Goal: Obtain resource: Download file/media

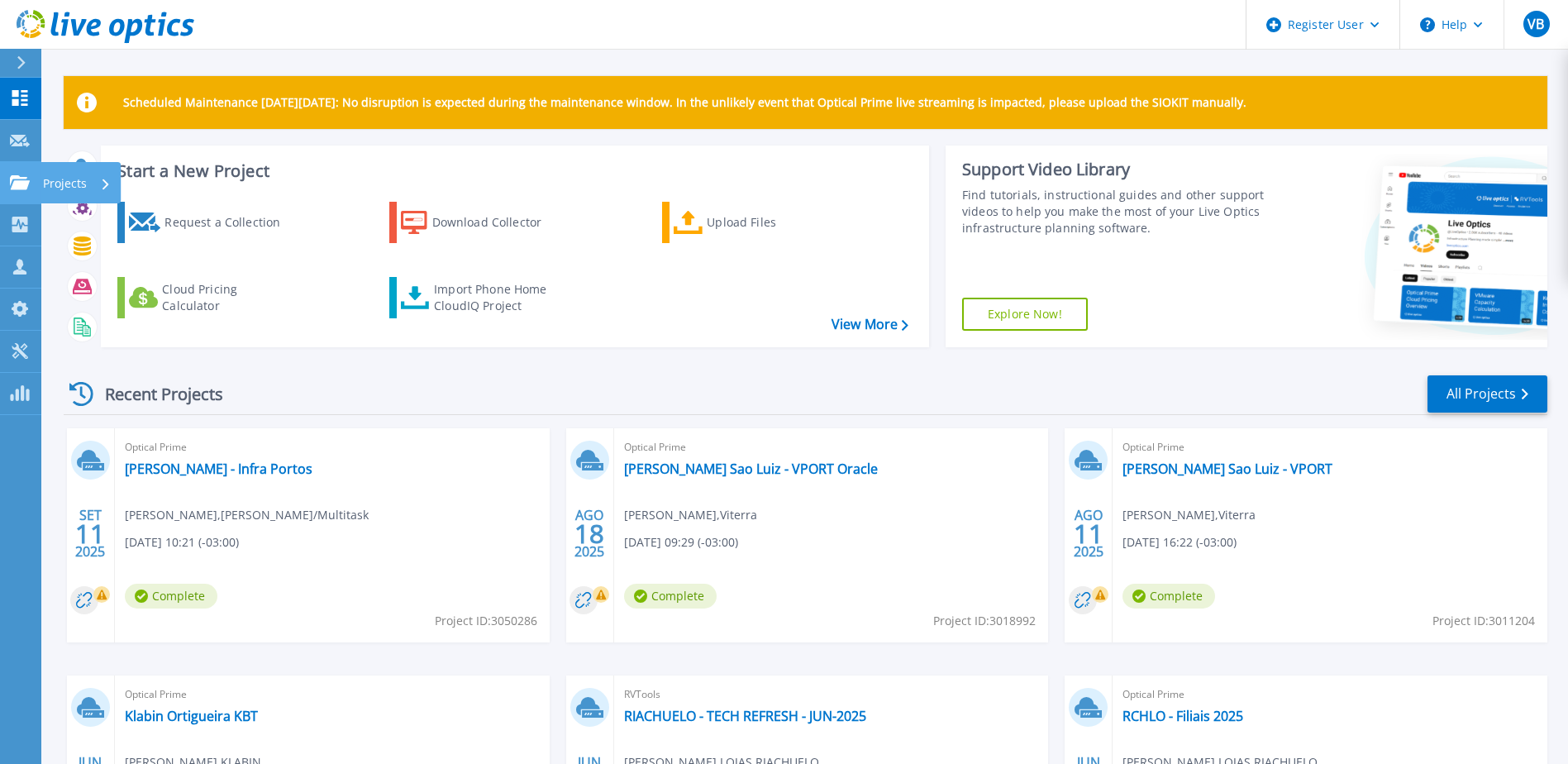
click at [29, 175] on div "Projects" at bounding box center [47, 182] width 77 height 15
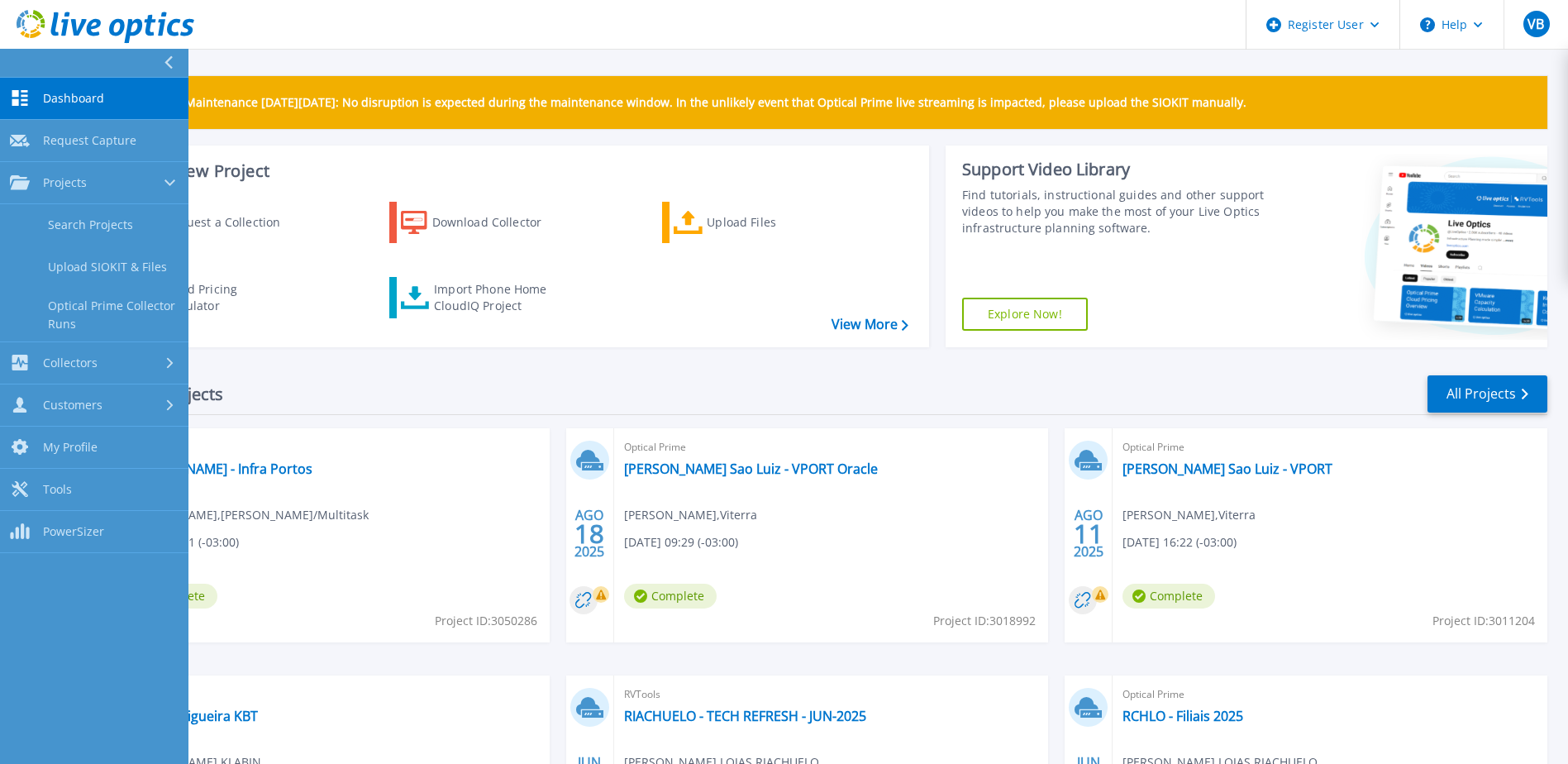
click at [356, 414] on div "Recent Projects All Projects" at bounding box center [806, 395] width 1484 height 41
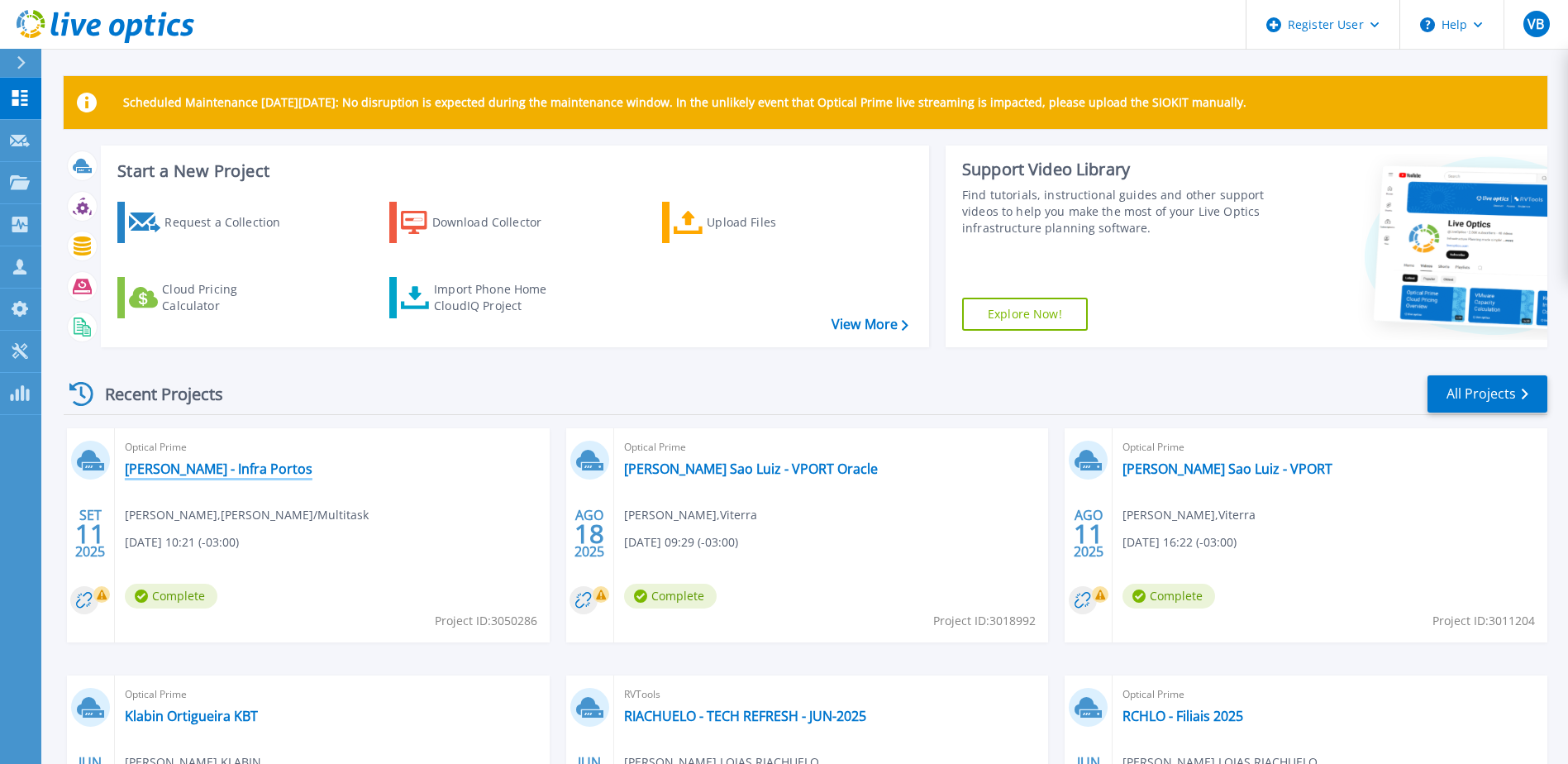
click at [227, 464] on link "Bunge - Infra Portos" at bounding box center [218, 469] width 187 height 16
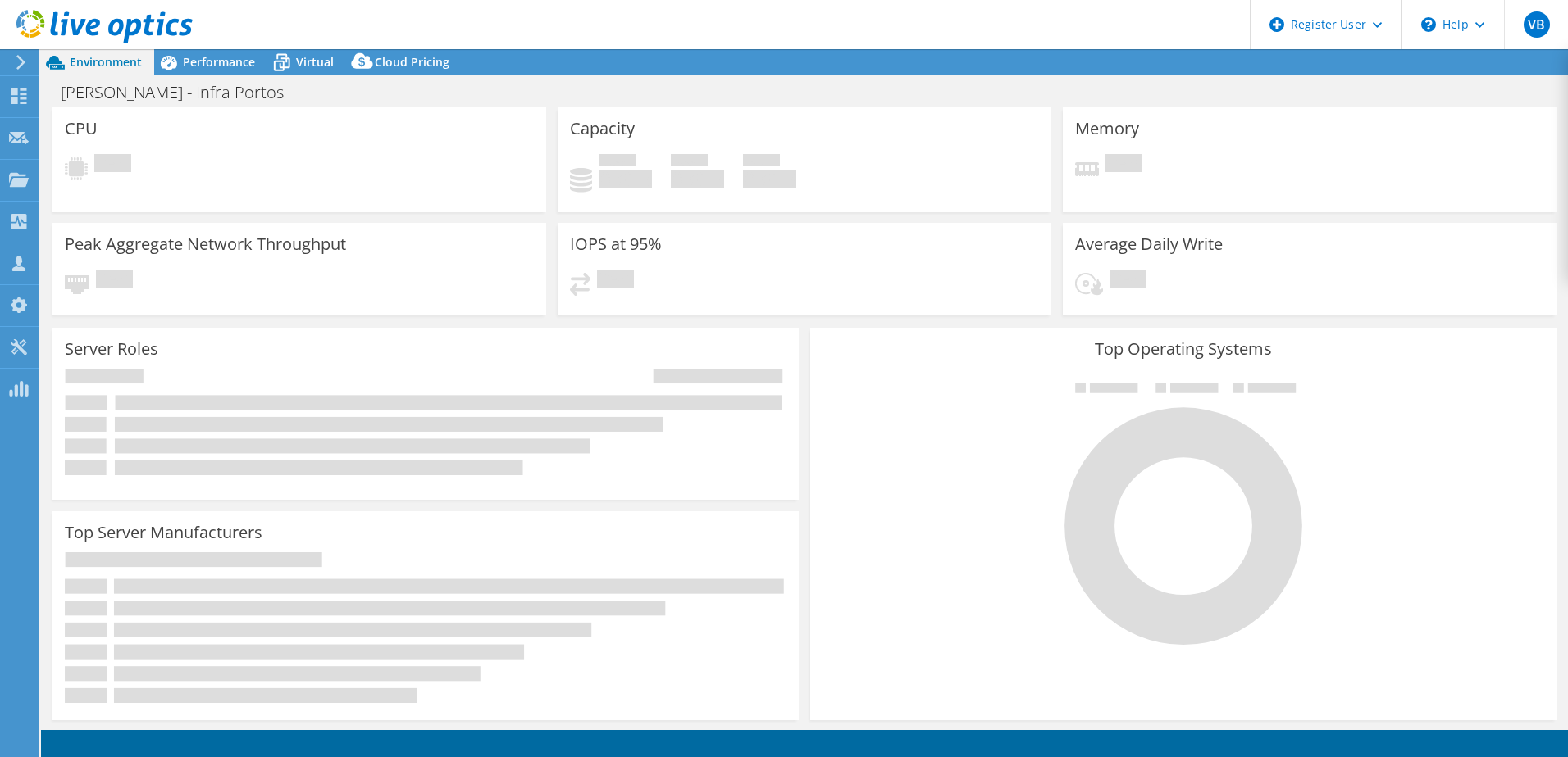
select select "USD"
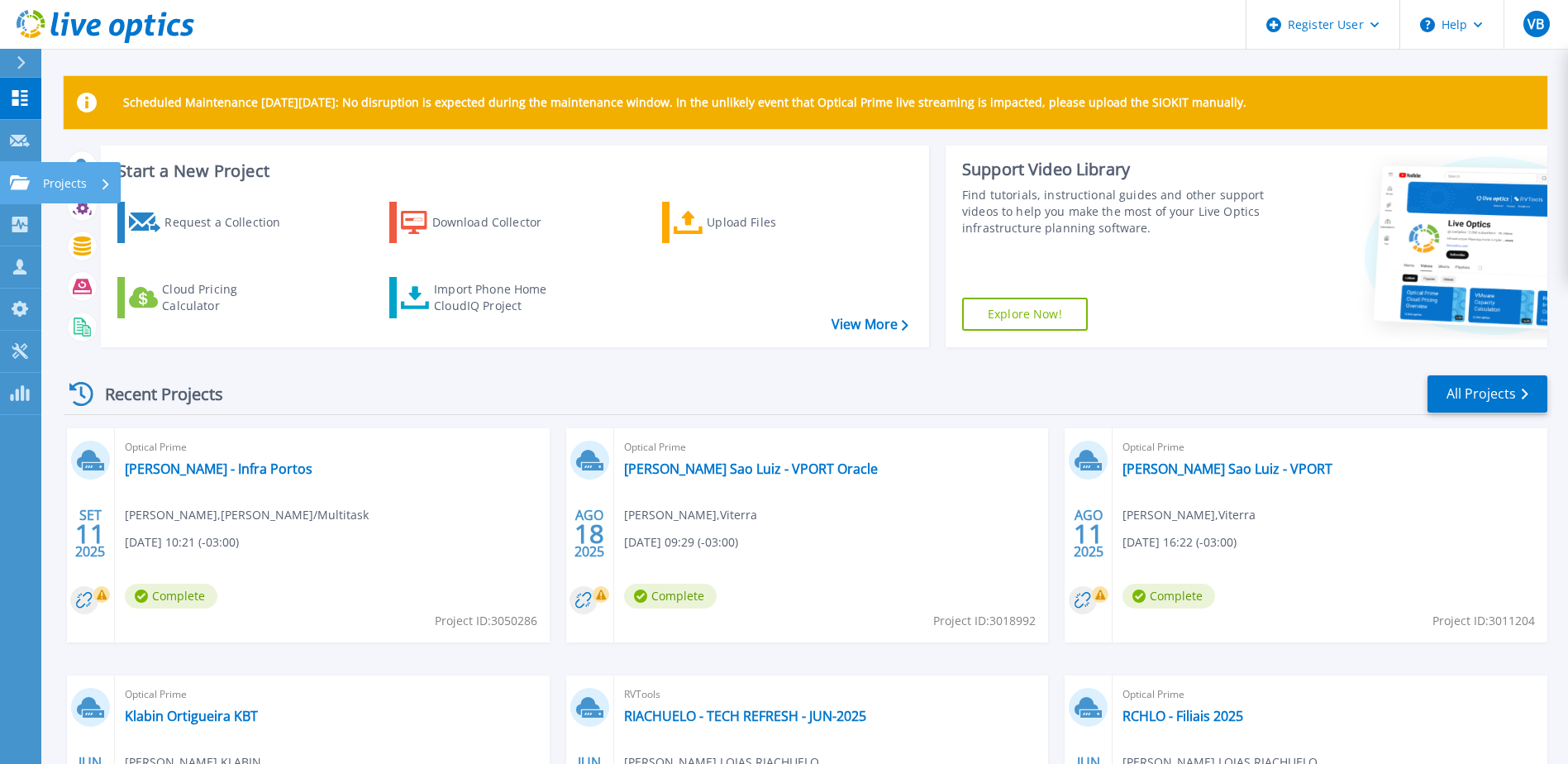
click at [32, 177] on link "Projects Projects" at bounding box center [21, 183] width 41 height 42
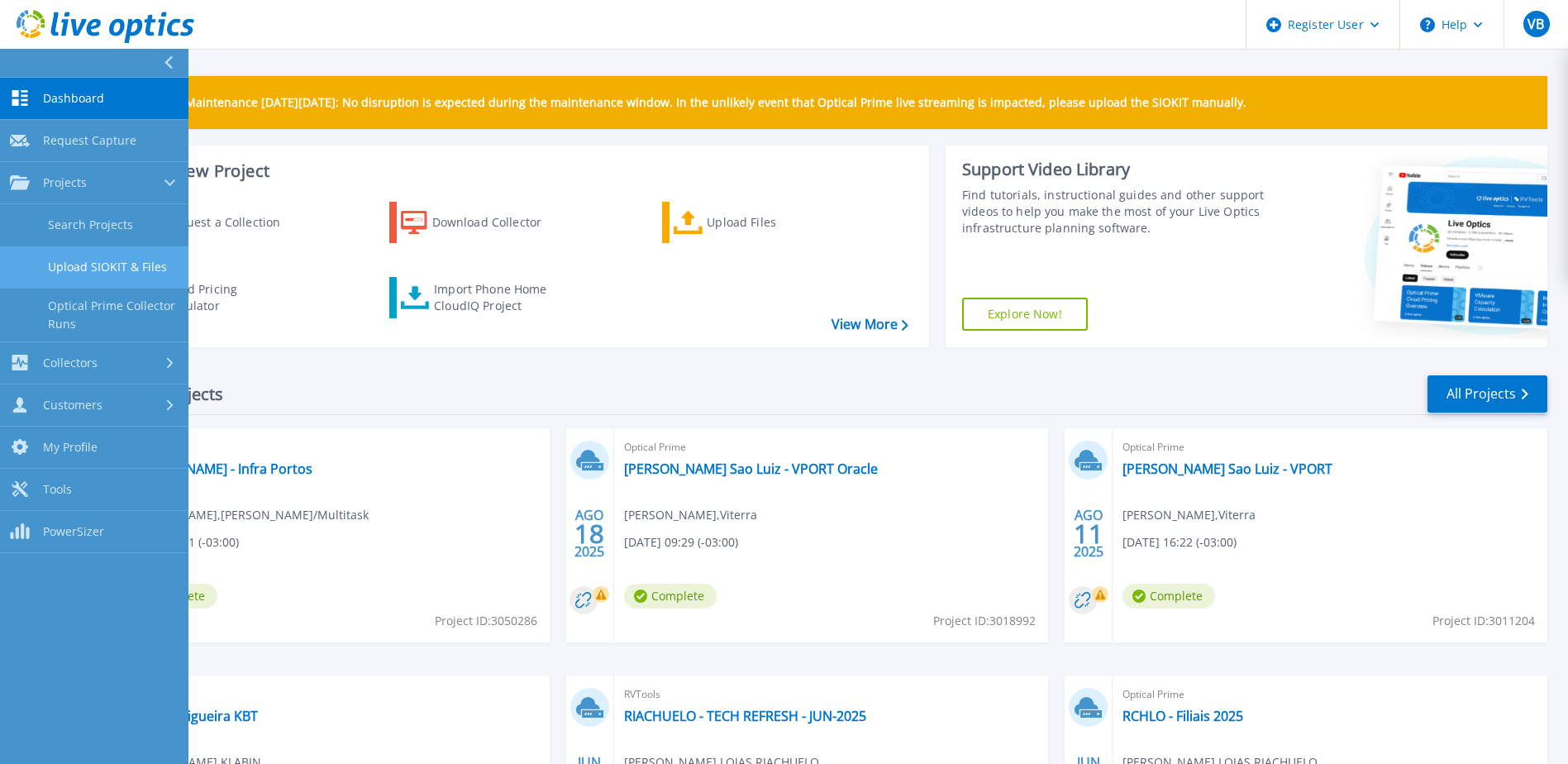
click at [99, 270] on link "Upload SIOKIT & Files" at bounding box center [94, 268] width 188 height 42
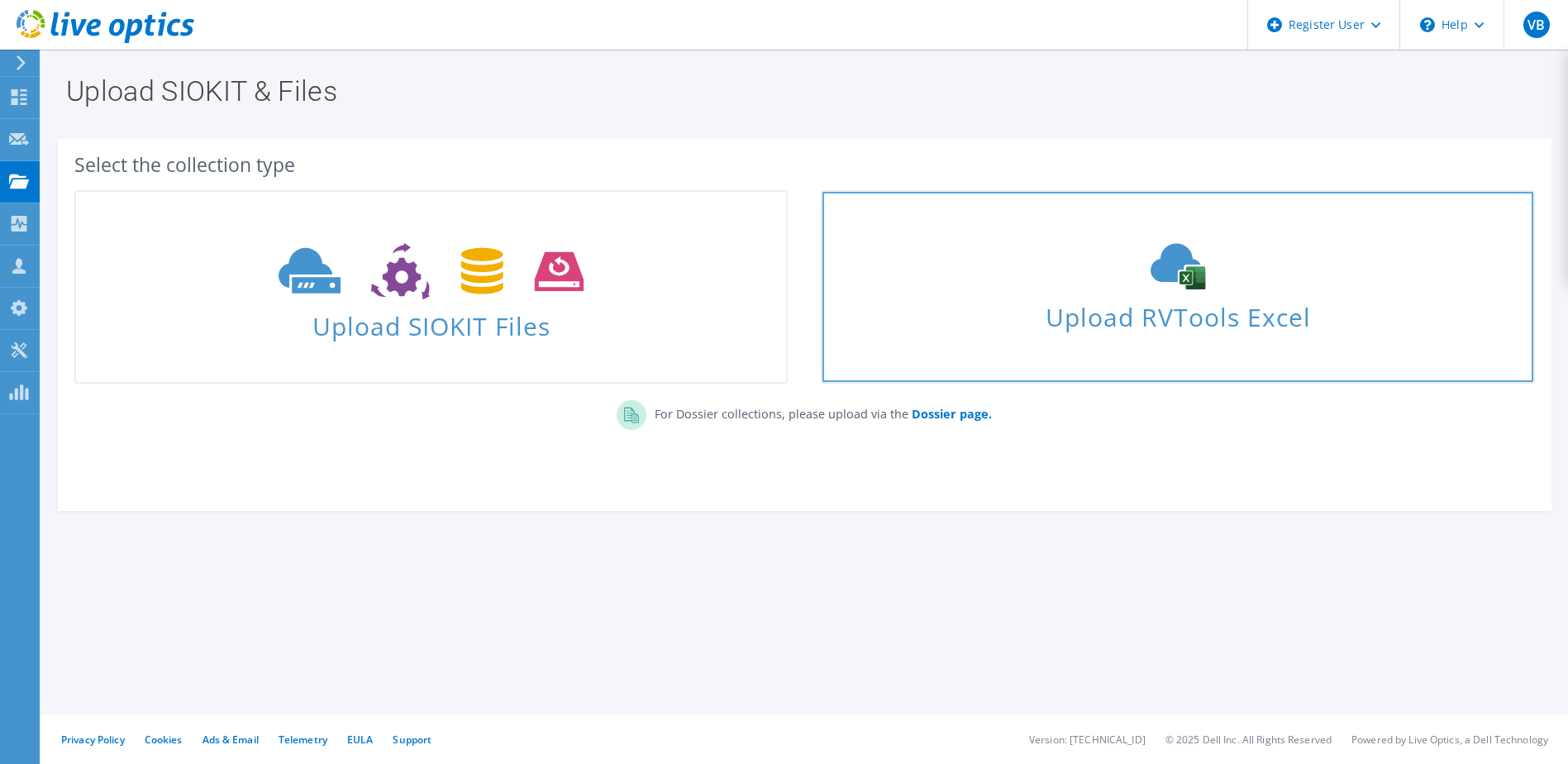
click at [1109, 315] on span "Upload RVTools Excel" at bounding box center [1177, 313] width 710 height 35
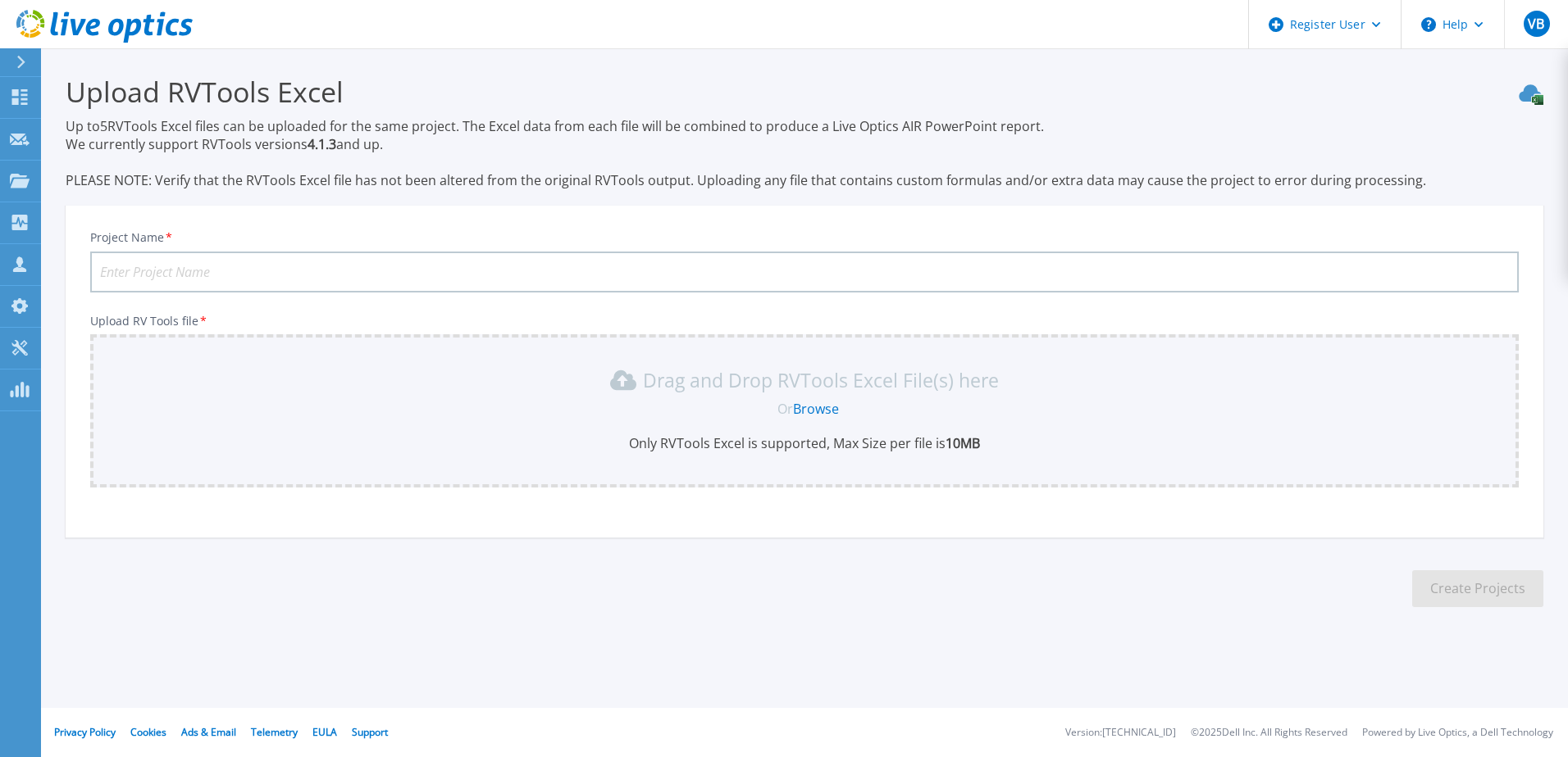
click at [311, 269] on input "Project Name *" at bounding box center [804, 272] width 1428 height 41
type input "[PERSON_NAME] Infra Portos - rvtools"
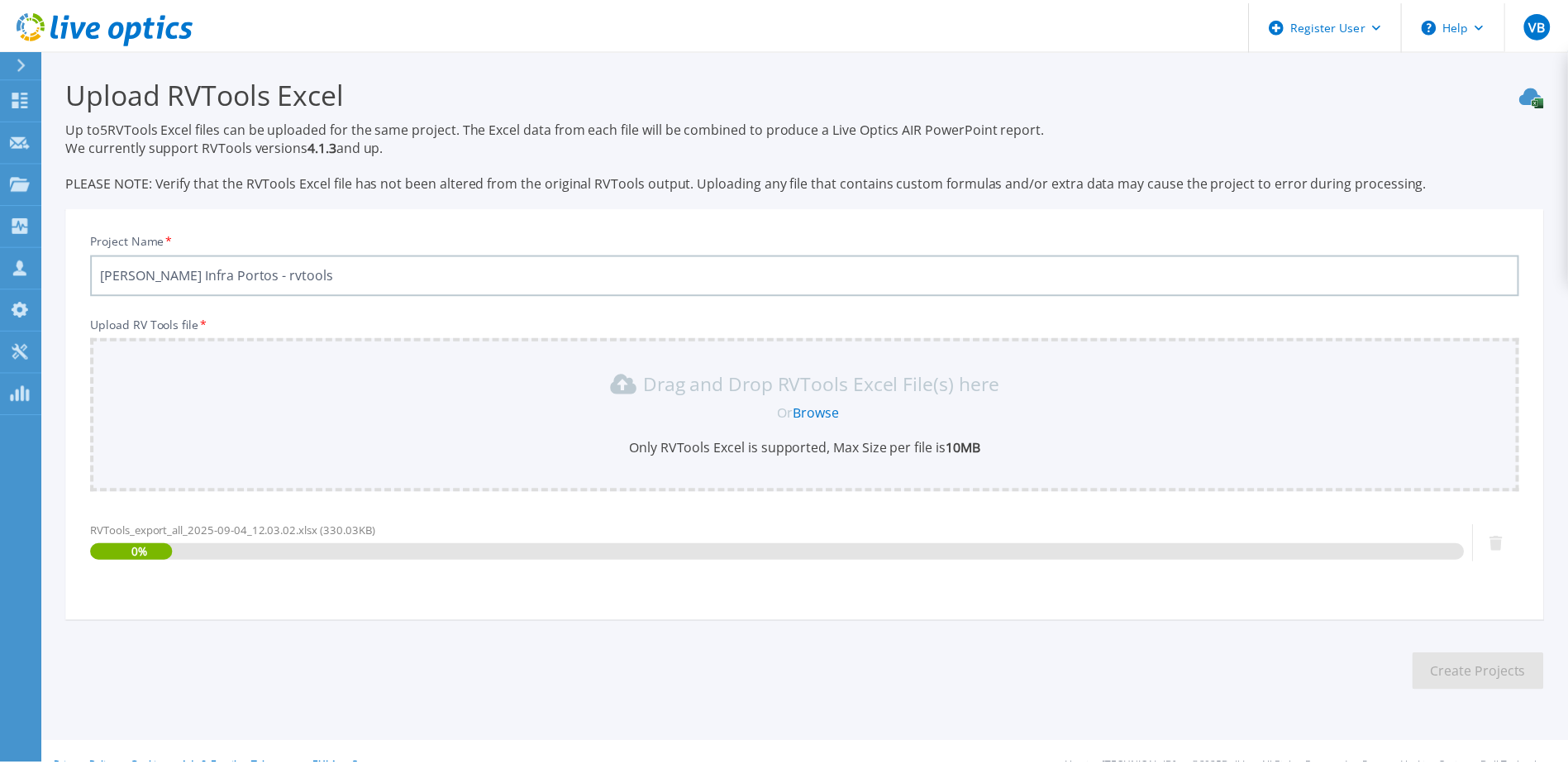
scroll to position [28, 0]
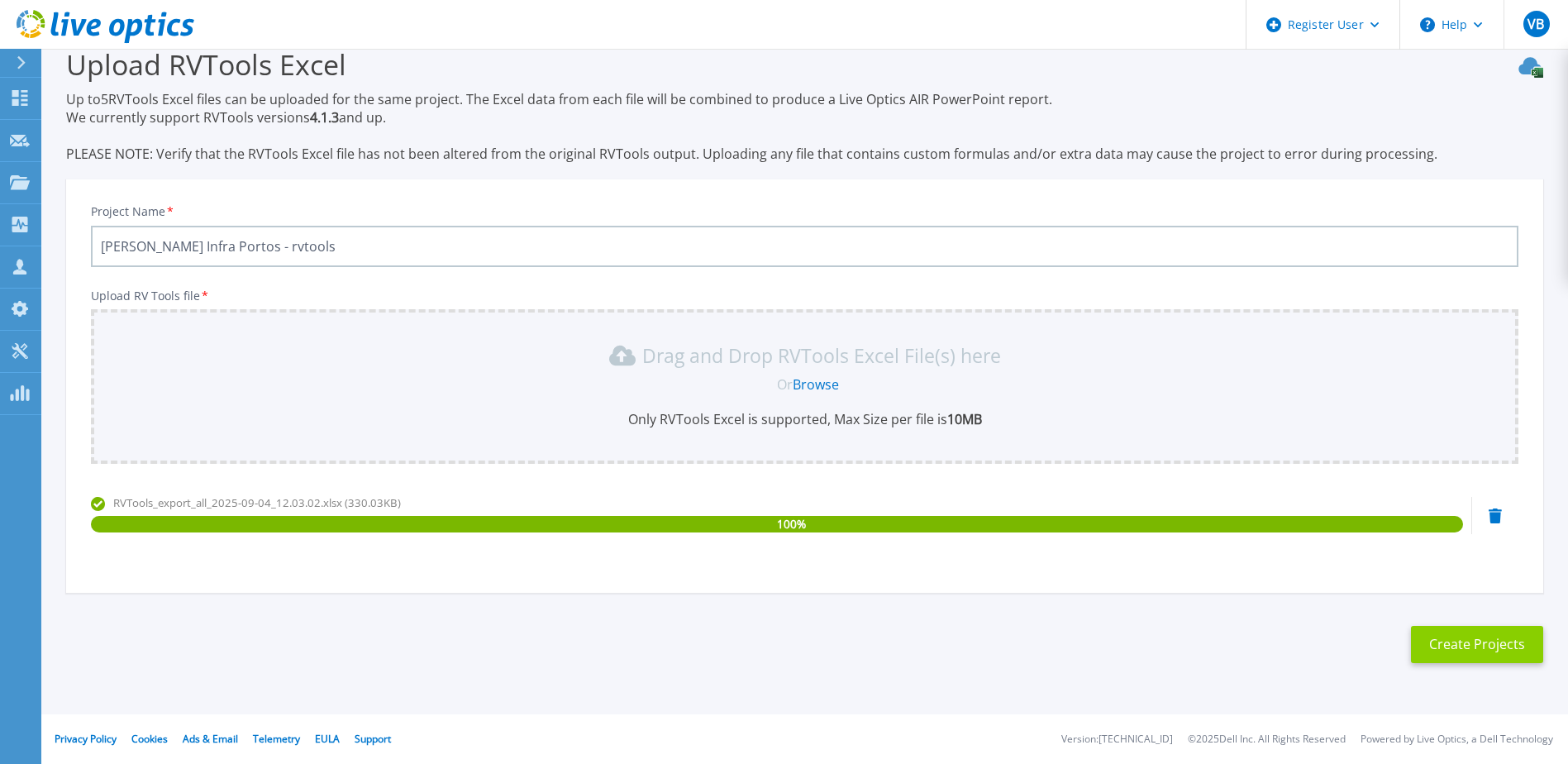
click at [1470, 640] on button "Create Projects" at bounding box center [1477, 644] width 132 height 37
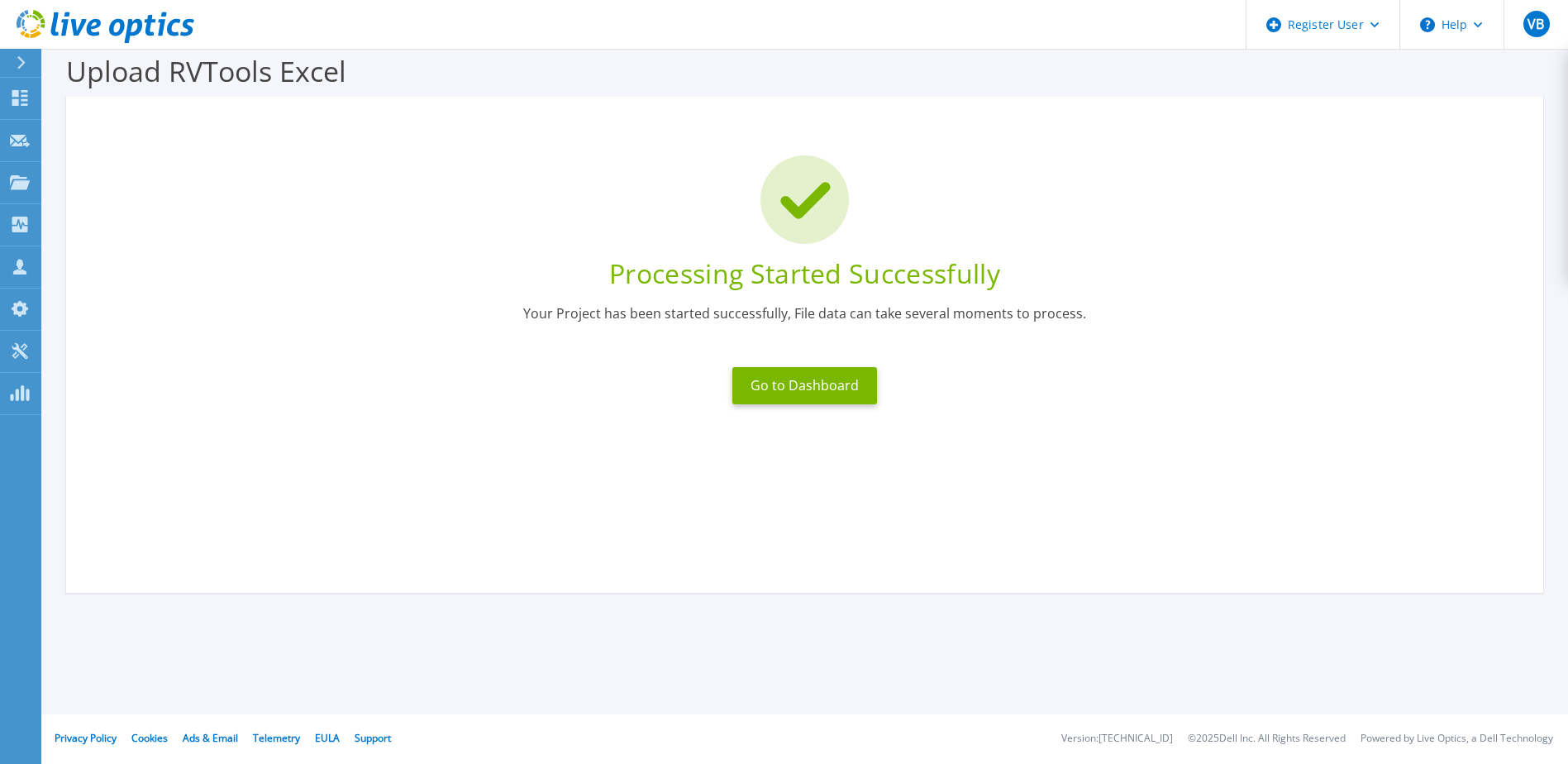
scroll to position [22, 0]
click at [813, 395] on button "Go to Dashboard" at bounding box center [805, 385] width 145 height 37
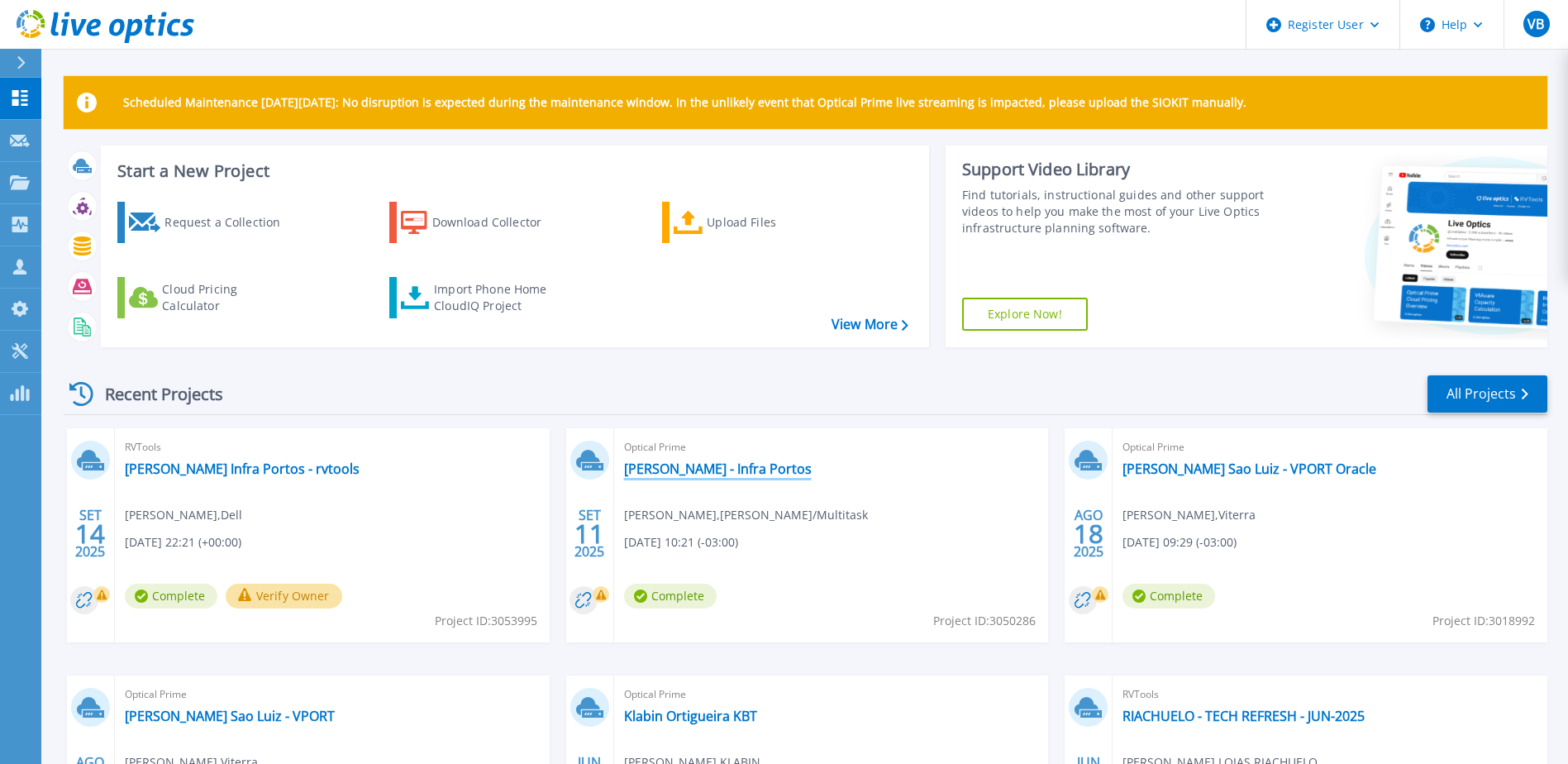
click at [717, 473] on link "[PERSON_NAME] - Infra Portos" at bounding box center [717, 469] width 187 height 16
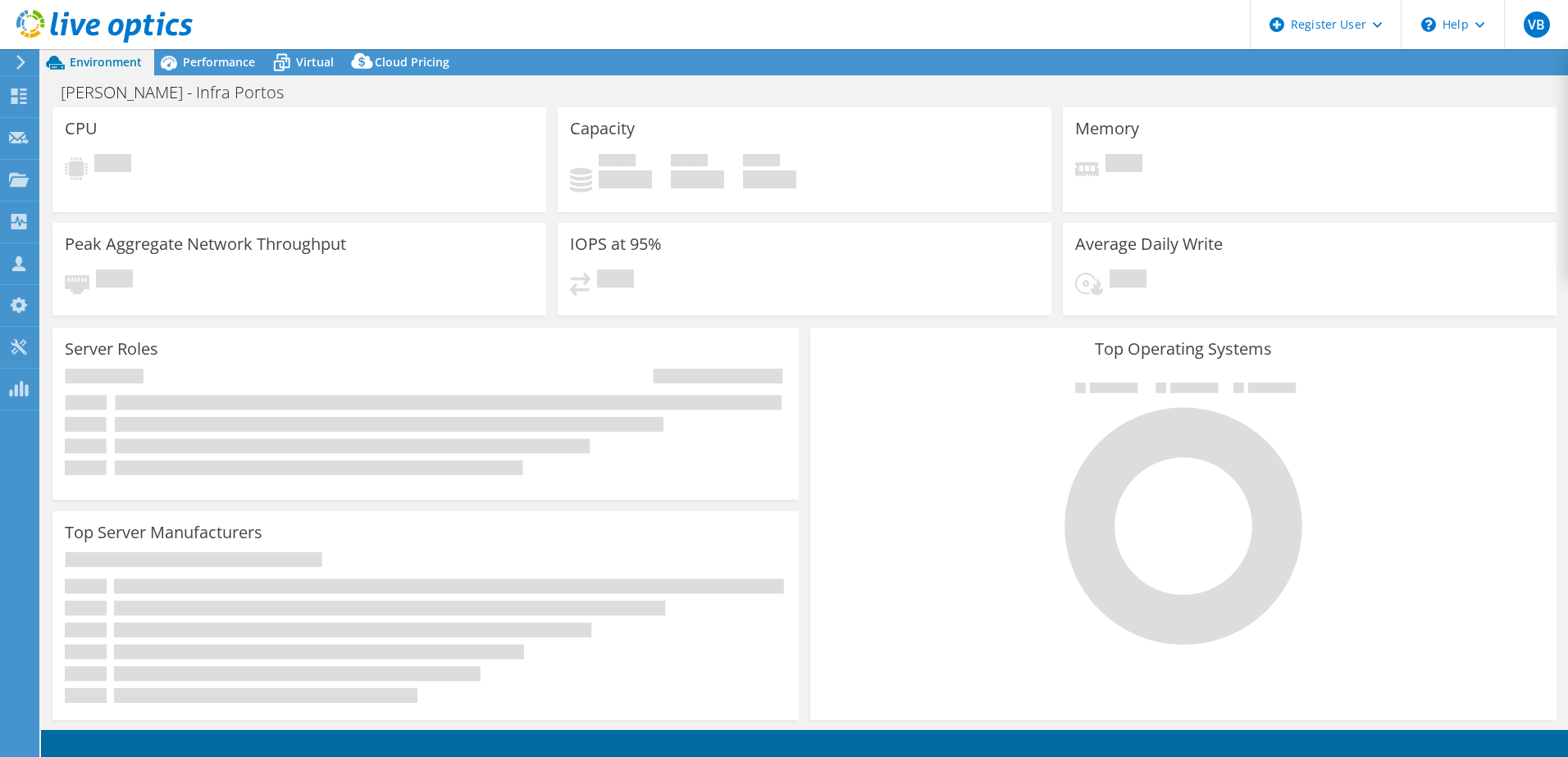
select select "USD"
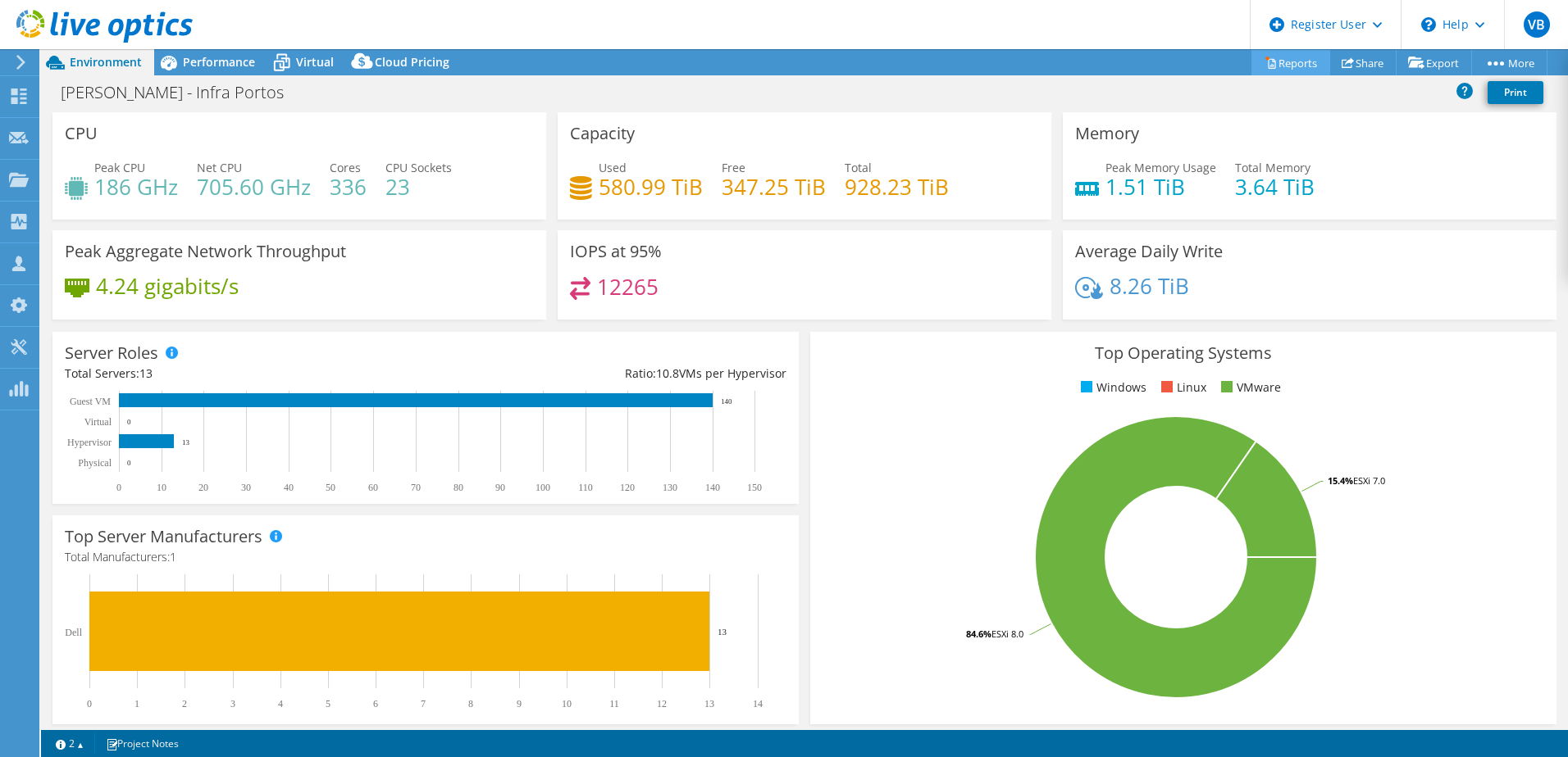
click at [1297, 61] on link "Reports" at bounding box center [1291, 62] width 79 height 26
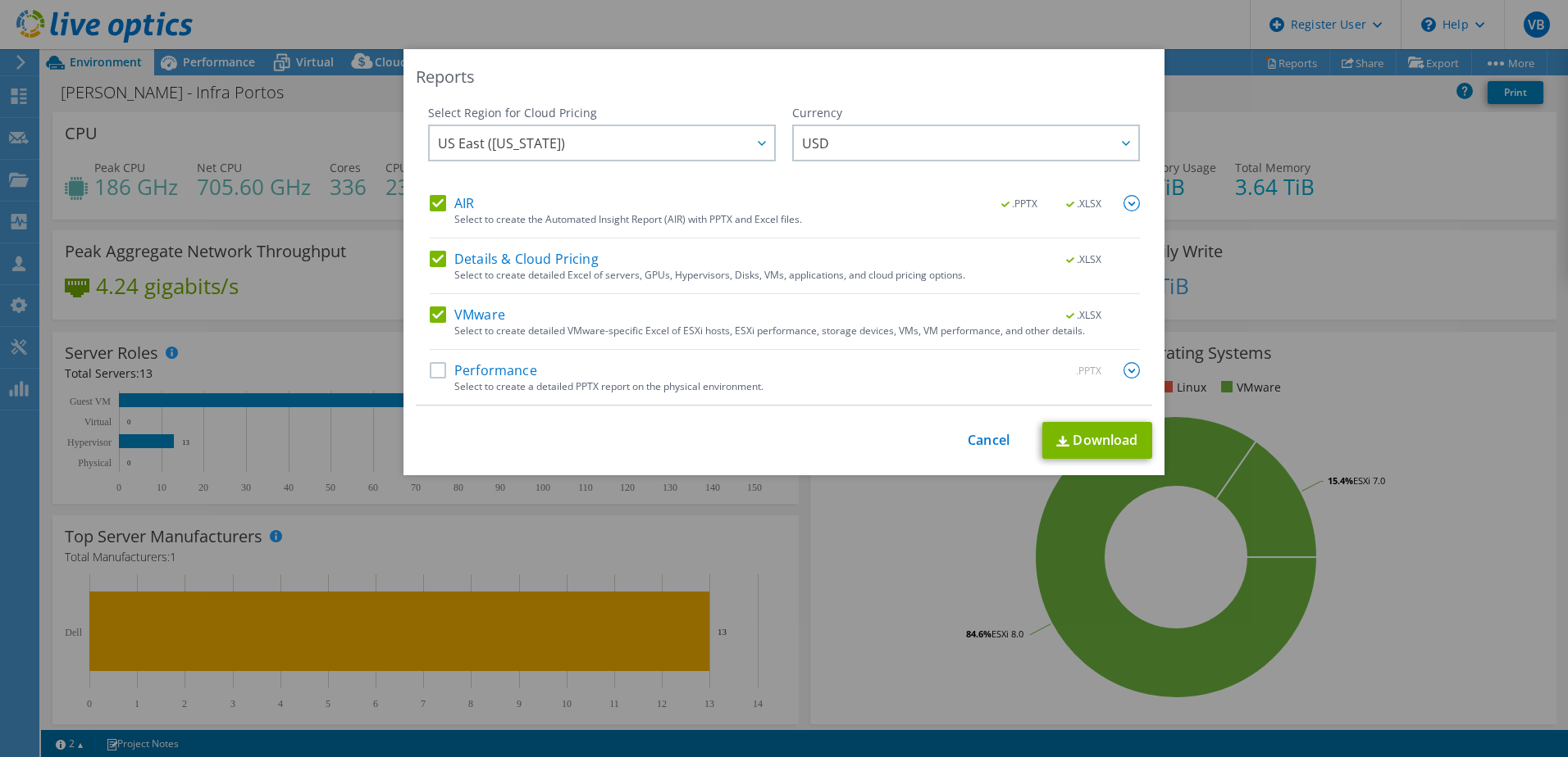
click at [433, 367] on label "Performance" at bounding box center [484, 370] width 108 height 16
click at [0, 0] on input "Performance" at bounding box center [0, 0] width 0 height 0
click at [1124, 380] on div at bounding box center [1131, 370] width 16 height 18
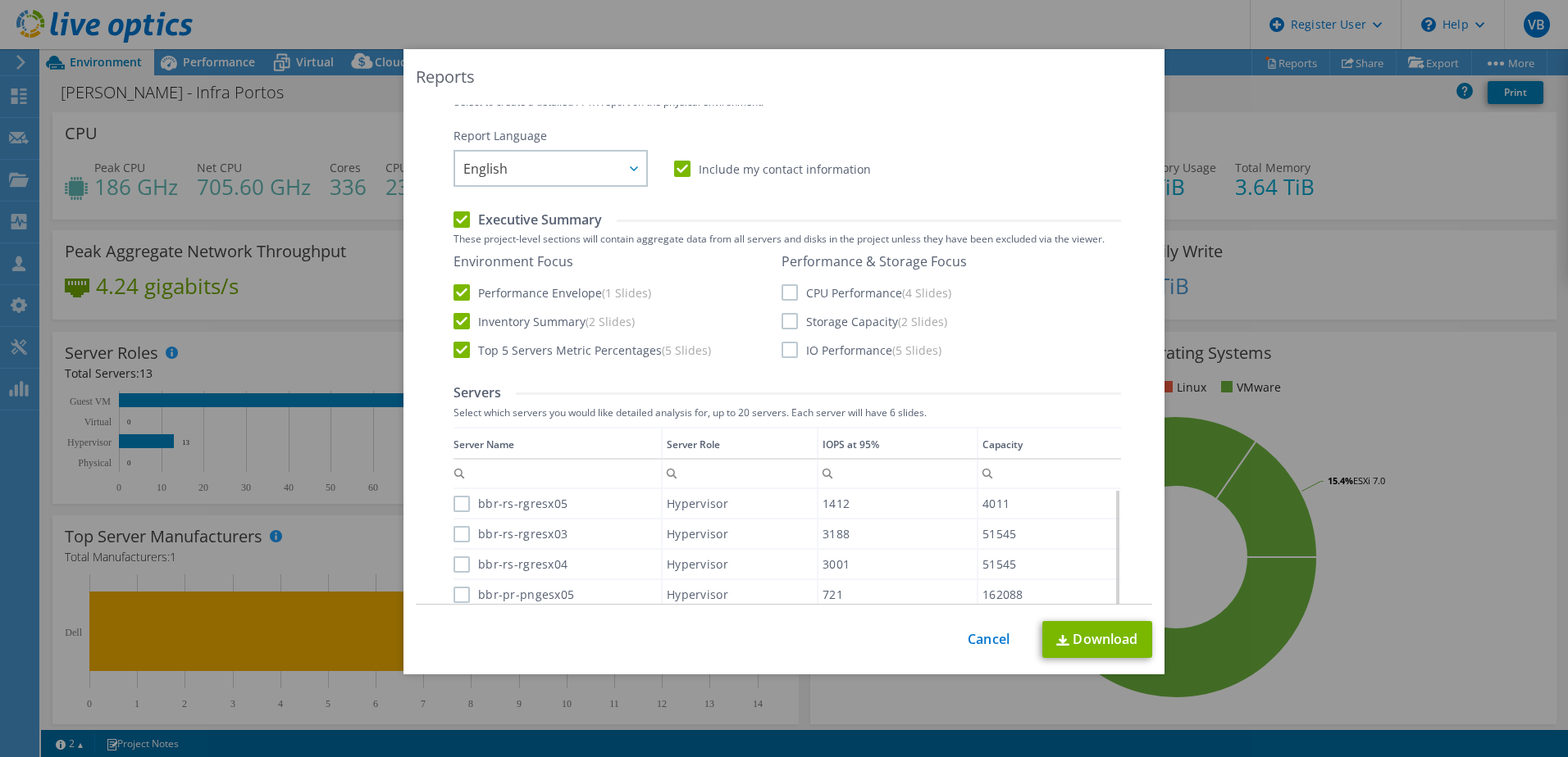
scroll to position [328, 0]
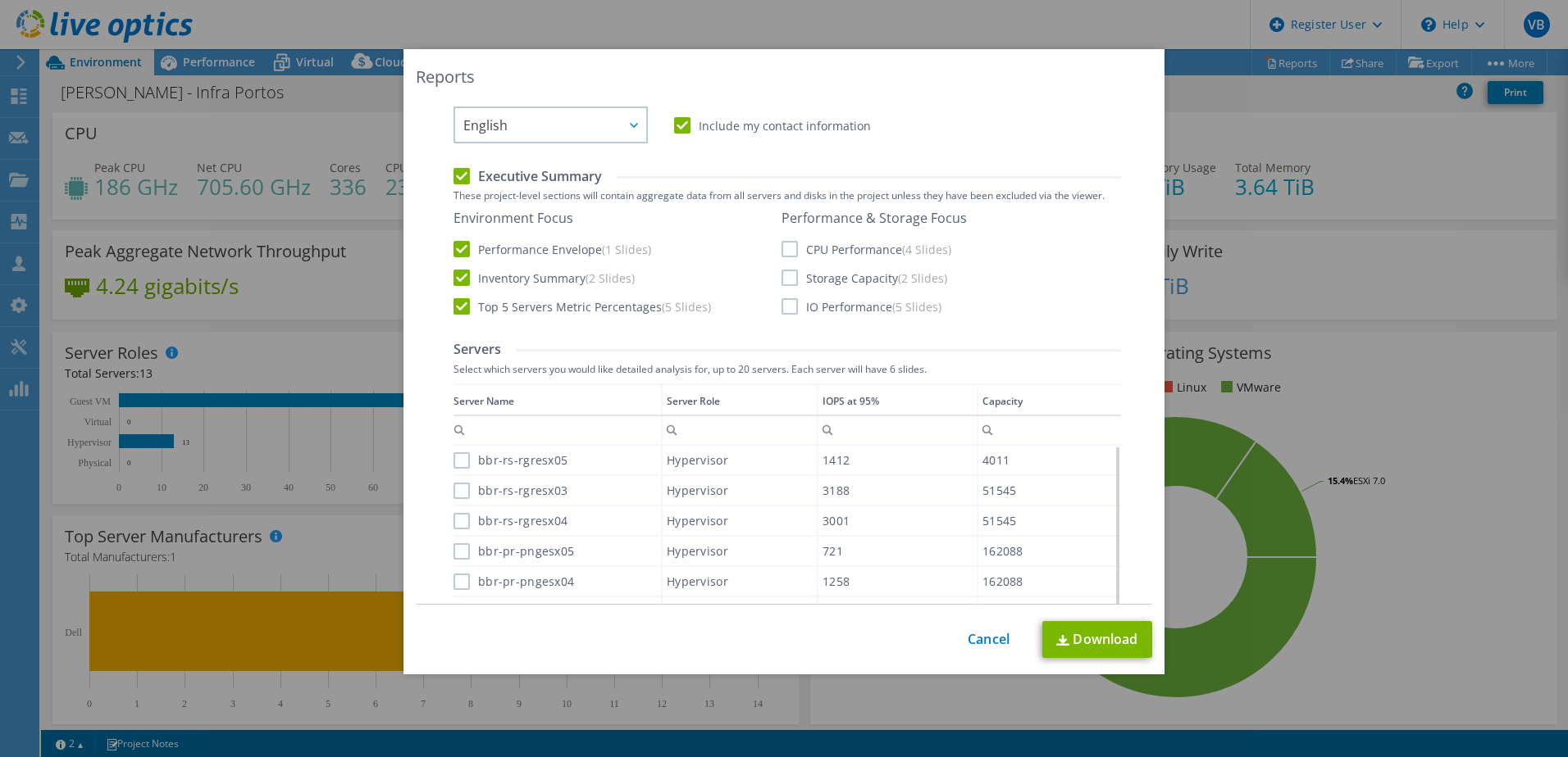
click at [781, 249] on label "CPU Performance (4 Slides)" at bounding box center [866, 249] width 169 height 16
click at [0, 0] on input "CPU Performance (4 Slides)" at bounding box center [0, 0] width 0 height 0
click at [785, 286] on label "Storage Capacity (2 Slides)" at bounding box center [864, 277] width 166 height 16
click at [0, 0] on input "Storage Capacity (2 Slides)" at bounding box center [0, 0] width 0 height 0
click at [788, 305] on label "IO Performance (5 Slides)" at bounding box center [861, 306] width 160 height 16
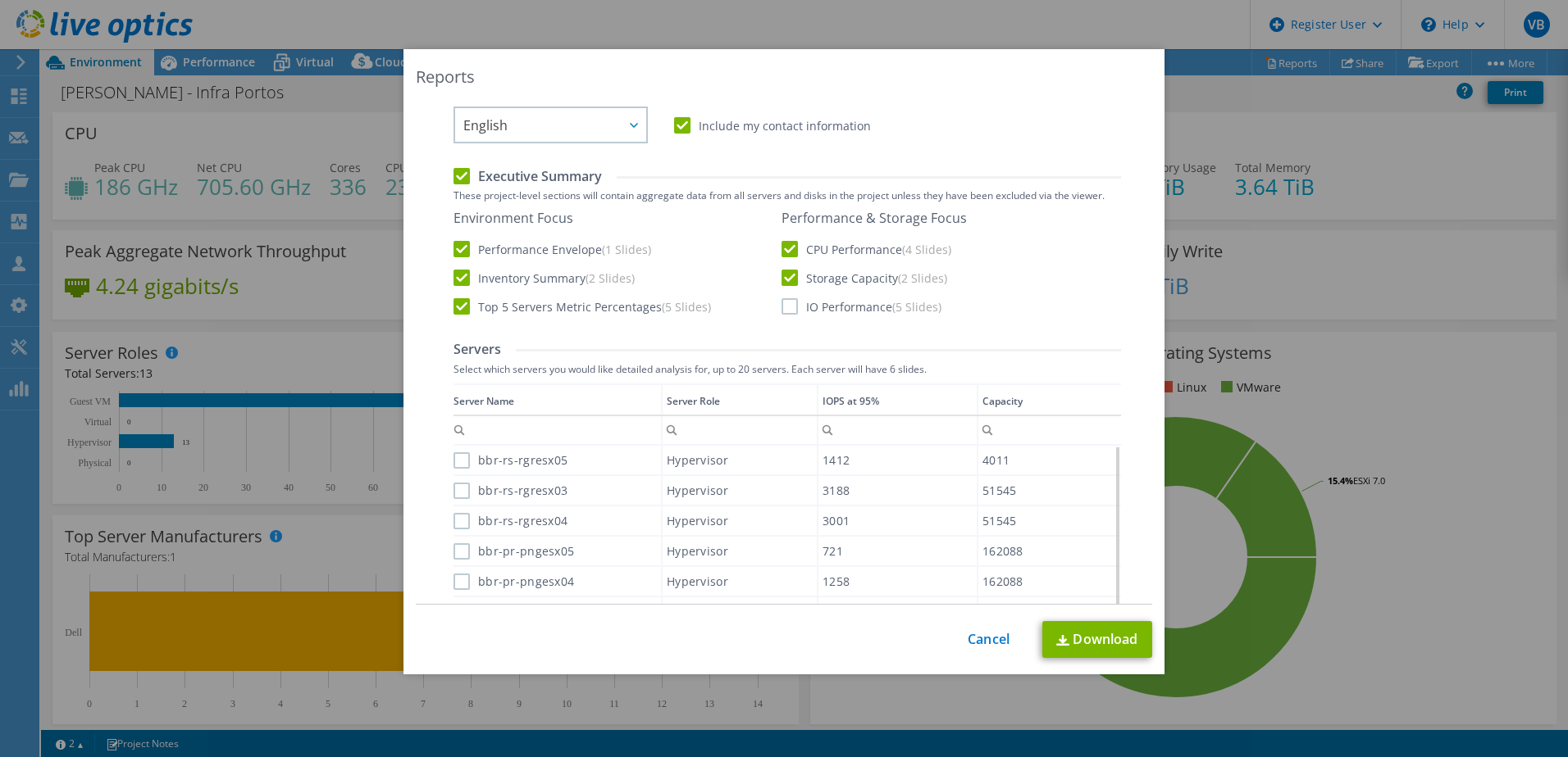
click at [0, 0] on input "IO Performance (5 Slides)" at bounding box center [0, 0] width 0 height 0
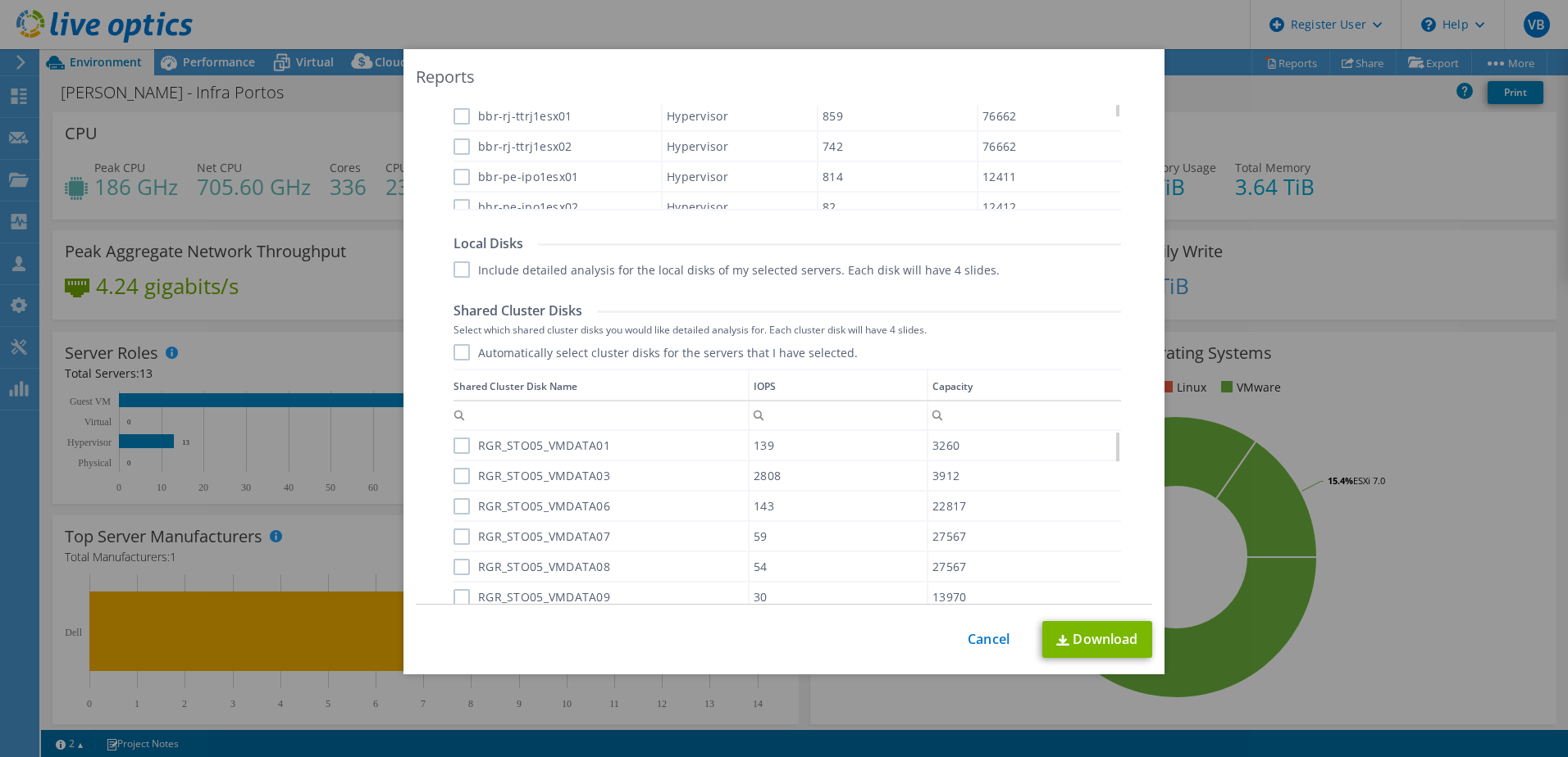
scroll to position [819, 0]
click at [457, 275] on label "Include detailed analysis for the local disks of my selected servers. Each disk…" at bounding box center [727, 273] width 546 height 16
click at [0, 0] on input "Include detailed analysis for the local disks of my selected servers. Each disk…" at bounding box center [0, 0] width 0 height 0
click at [455, 357] on label "Automatically select cluster disks for the servers that I have selected." at bounding box center [656, 356] width 404 height 16
click at [0, 0] on input "Automatically select cluster disks for the servers that I have selected." at bounding box center [0, 0] width 0 height 0
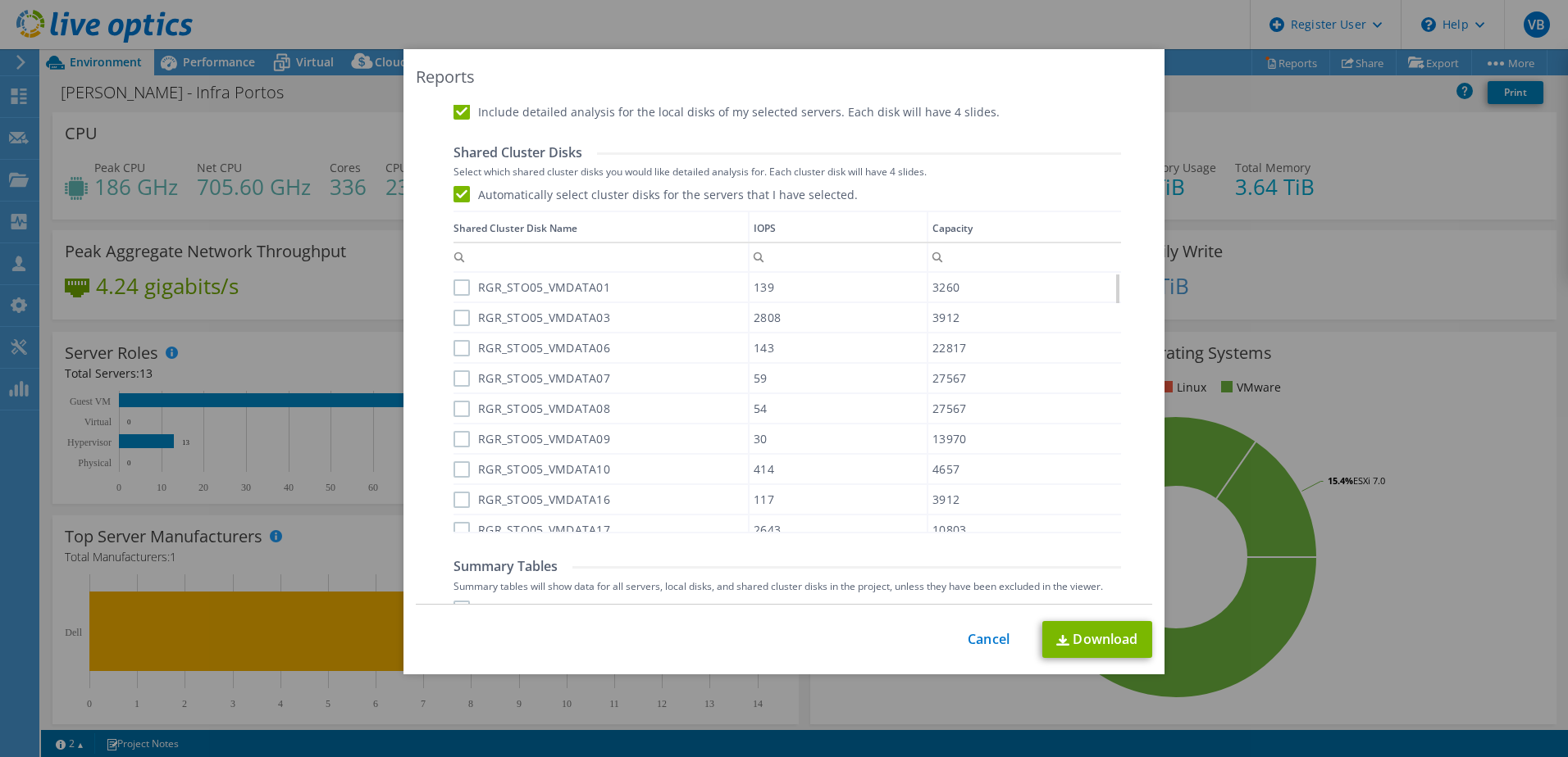
scroll to position [984, 0]
click at [463, 202] on div "Automatically select cluster disks for the servers that I have selected. Shared…" at bounding box center [787, 358] width 668 height 347
click at [459, 198] on label "Automatically select cluster disks for the servers that I have selected." at bounding box center [656, 192] width 404 height 16
click at [0, 0] on input "Automatically select cluster disks for the servers that I have selected." at bounding box center [0, 0] width 0 height 0
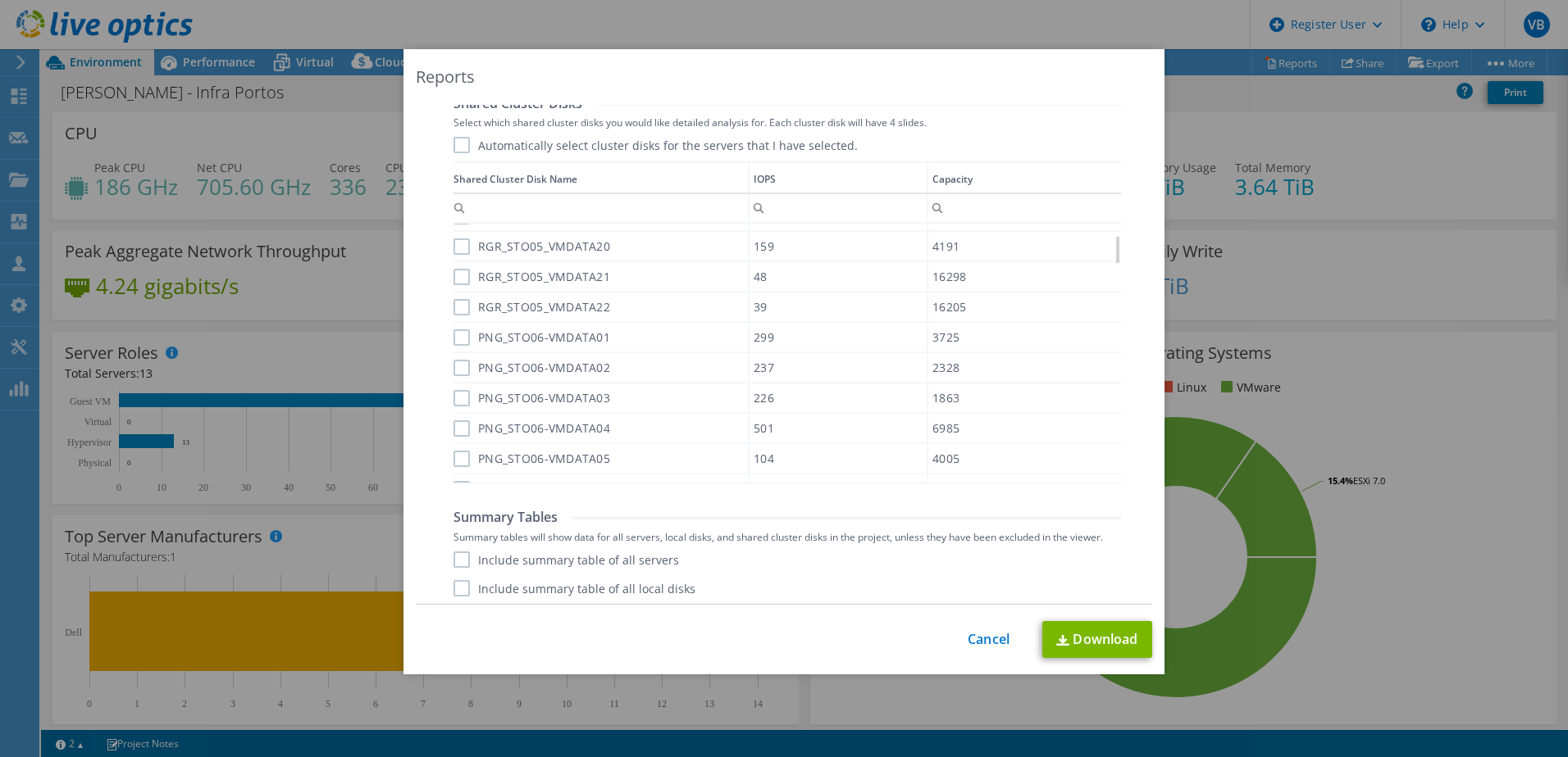
scroll to position [1065, 0]
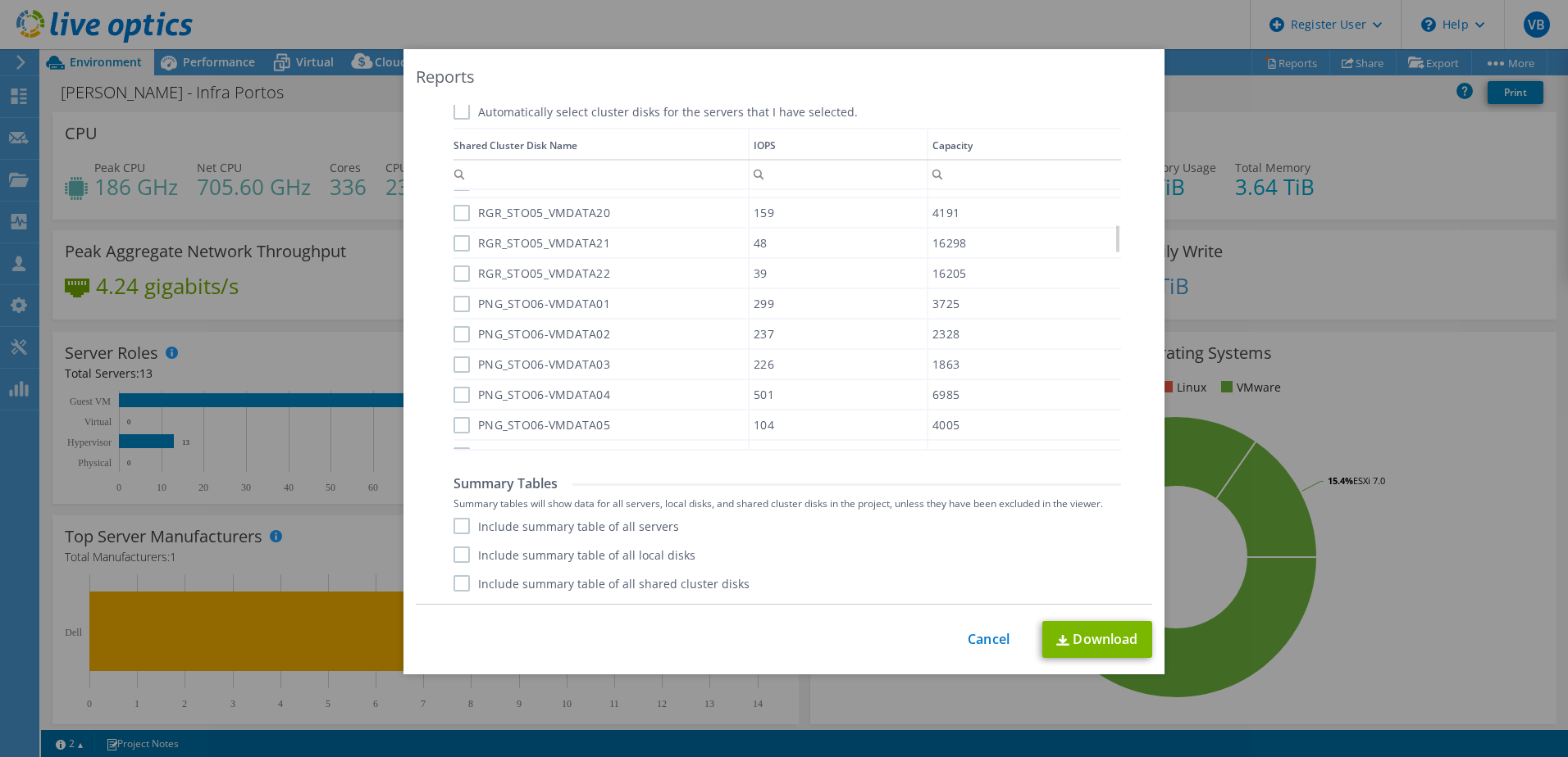
click at [460, 528] on label "Include summary table of all servers" at bounding box center [566, 525] width 225 height 16
click at [0, 0] on input "Include summary table of all servers" at bounding box center [0, 0] width 0 height 0
click at [469, 563] on label "Include summary table of all local disks" at bounding box center [574, 554] width 242 height 16
click at [0, 0] on input "Include summary table of all local disks" at bounding box center [0, 0] width 0 height 0
click at [461, 580] on label "Include summary table of all shared cluster disks" at bounding box center [602, 583] width 296 height 16
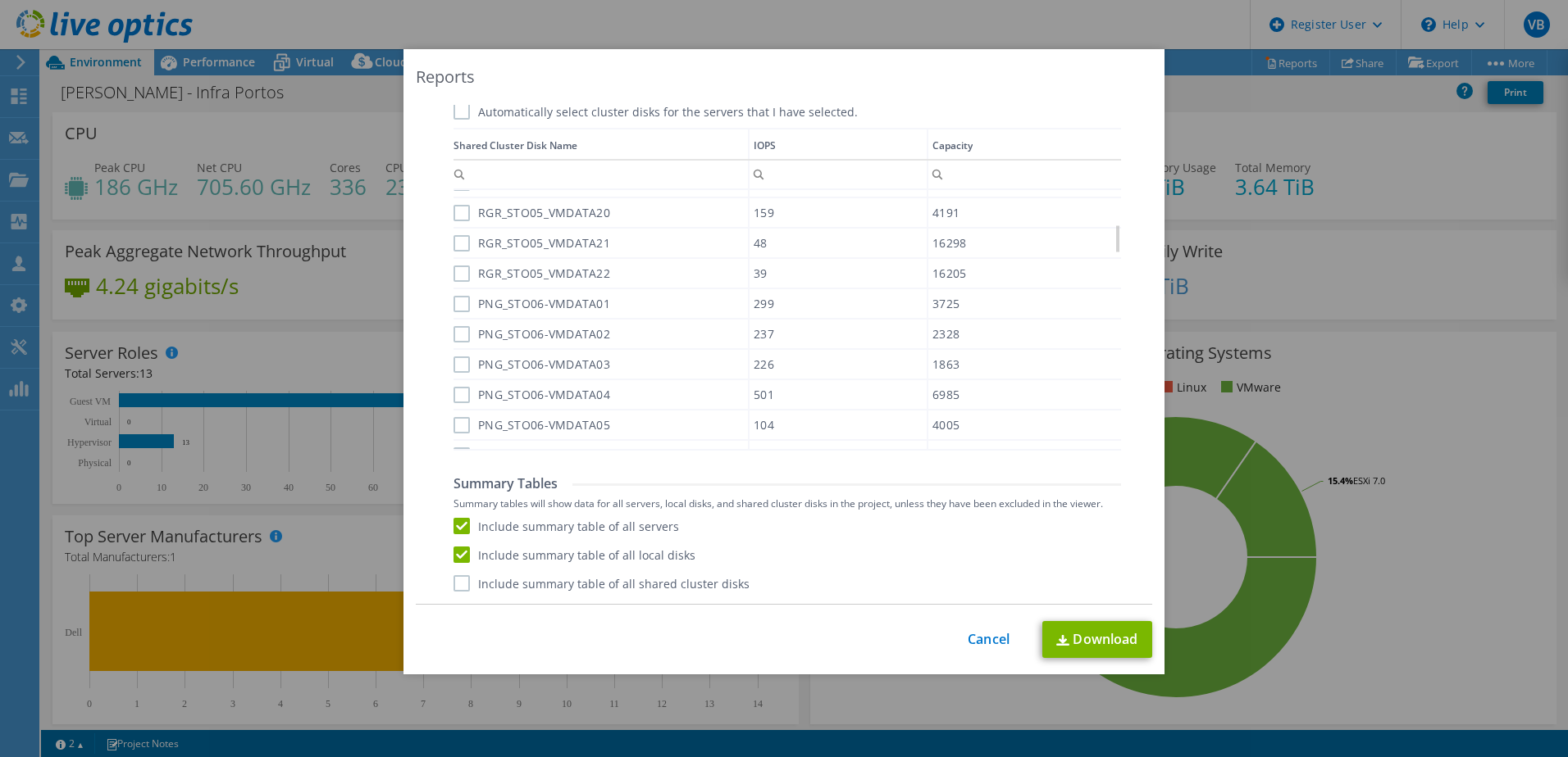
click at [0, 0] on input "Include summary table of all shared cluster disks" at bounding box center [0, 0] width 0 height 0
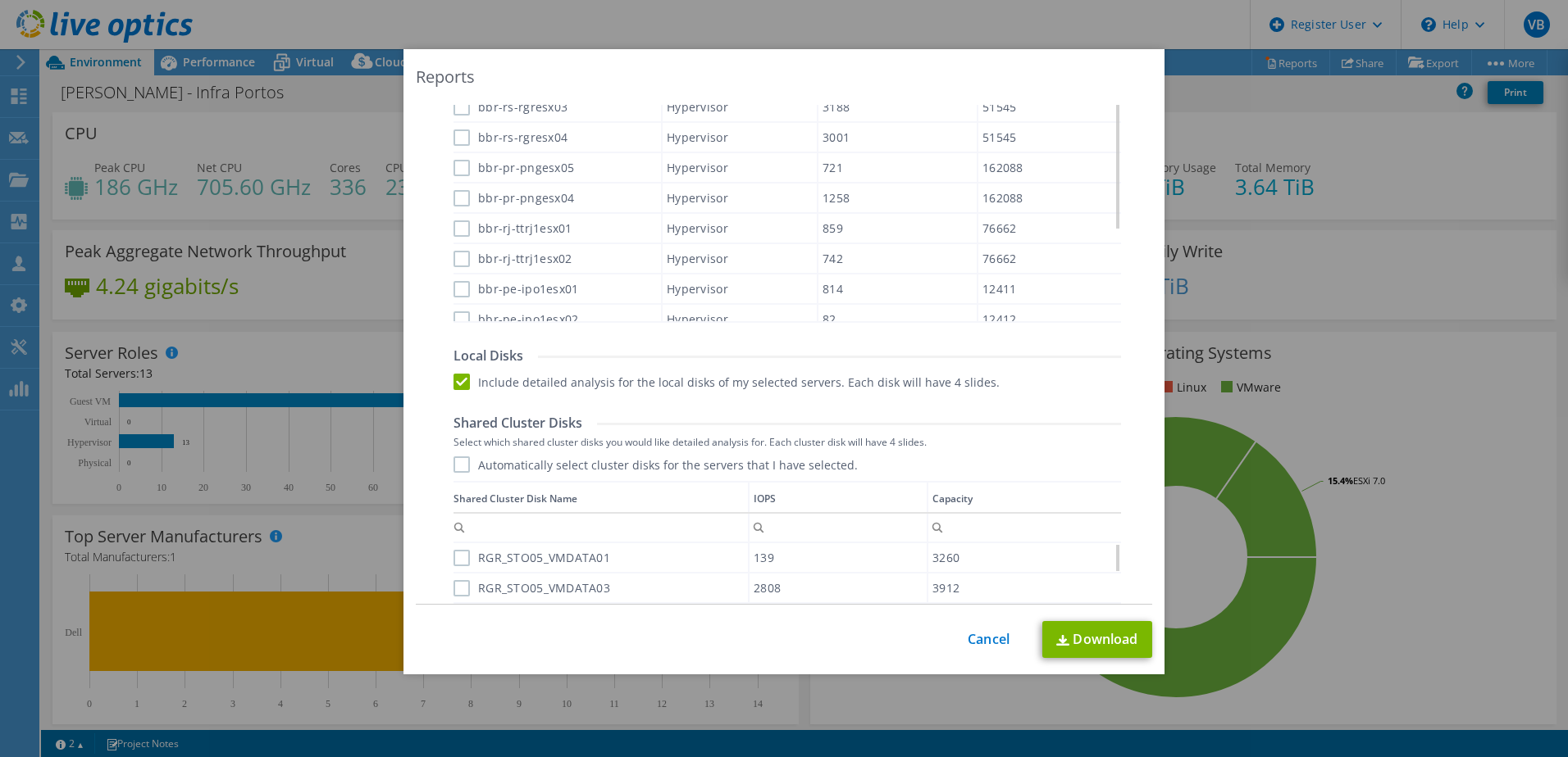
scroll to position [654, 0]
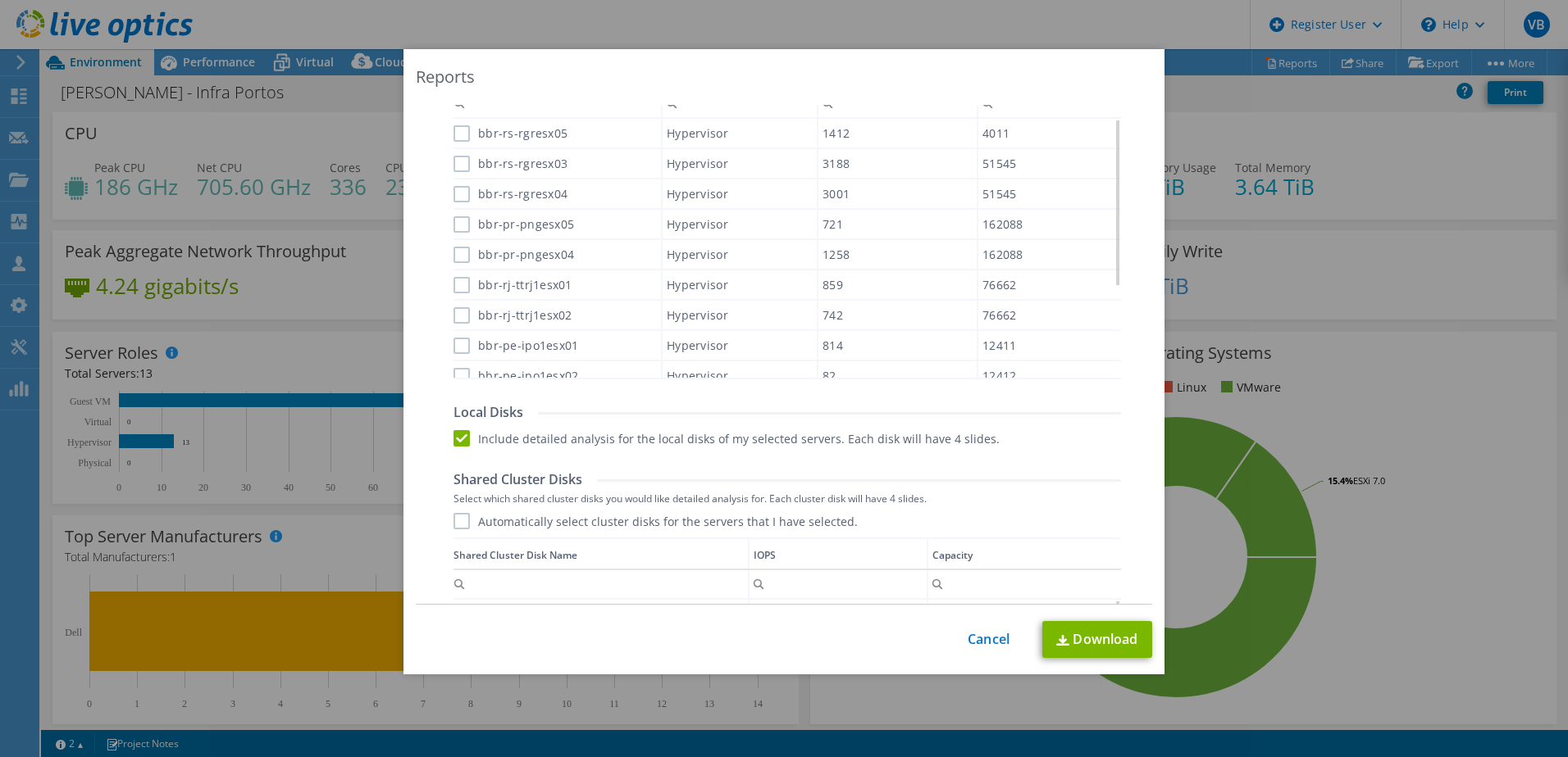
click at [459, 436] on label "Include detailed analysis for the local disks of my selected servers. Each disk…" at bounding box center [727, 438] width 546 height 16
click at [0, 0] on input "Include detailed analysis for the local disks of my selected servers. Each disk…" at bounding box center [0, 0] width 0 height 0
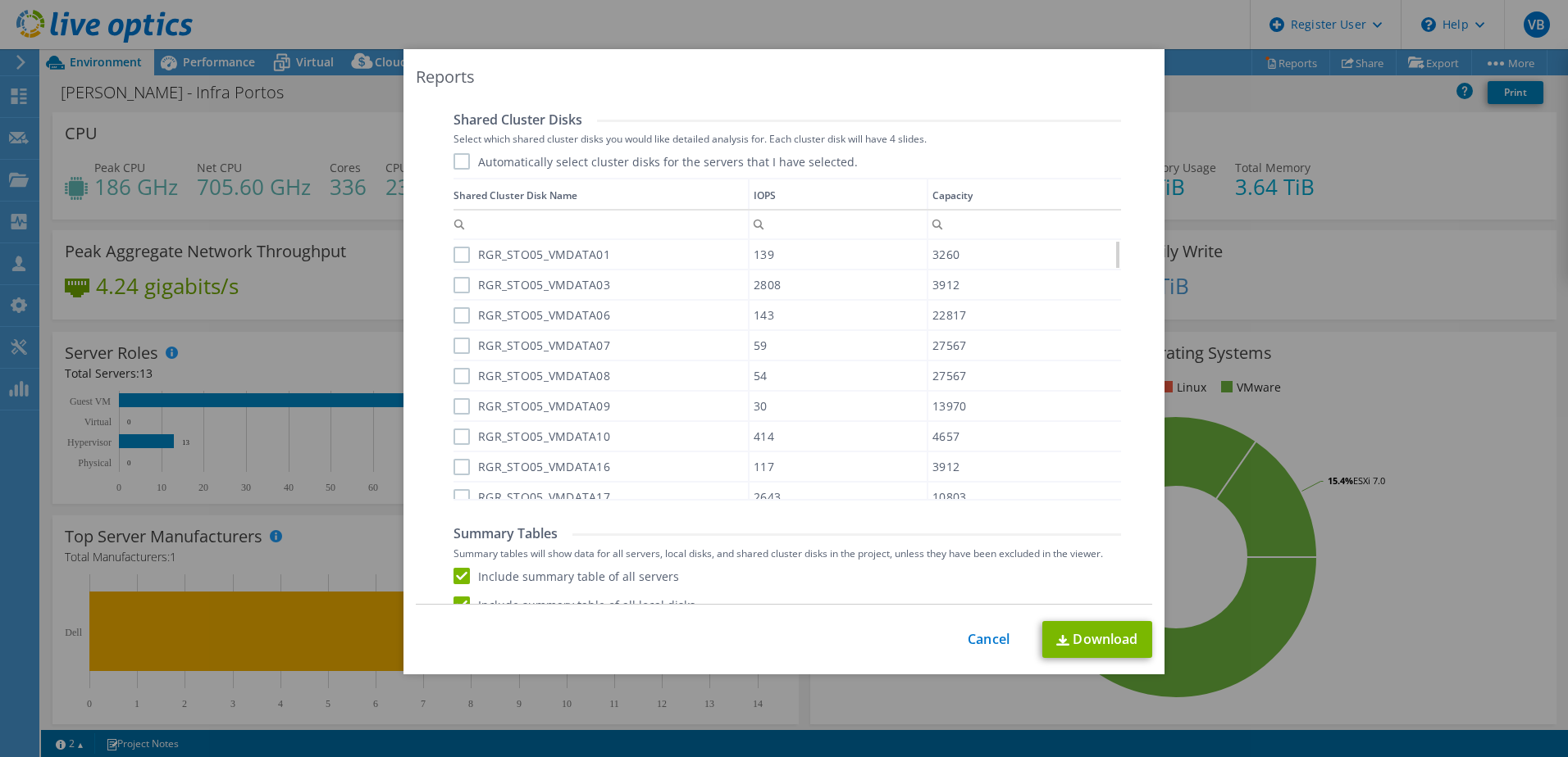
scroll to position [1065, 0]
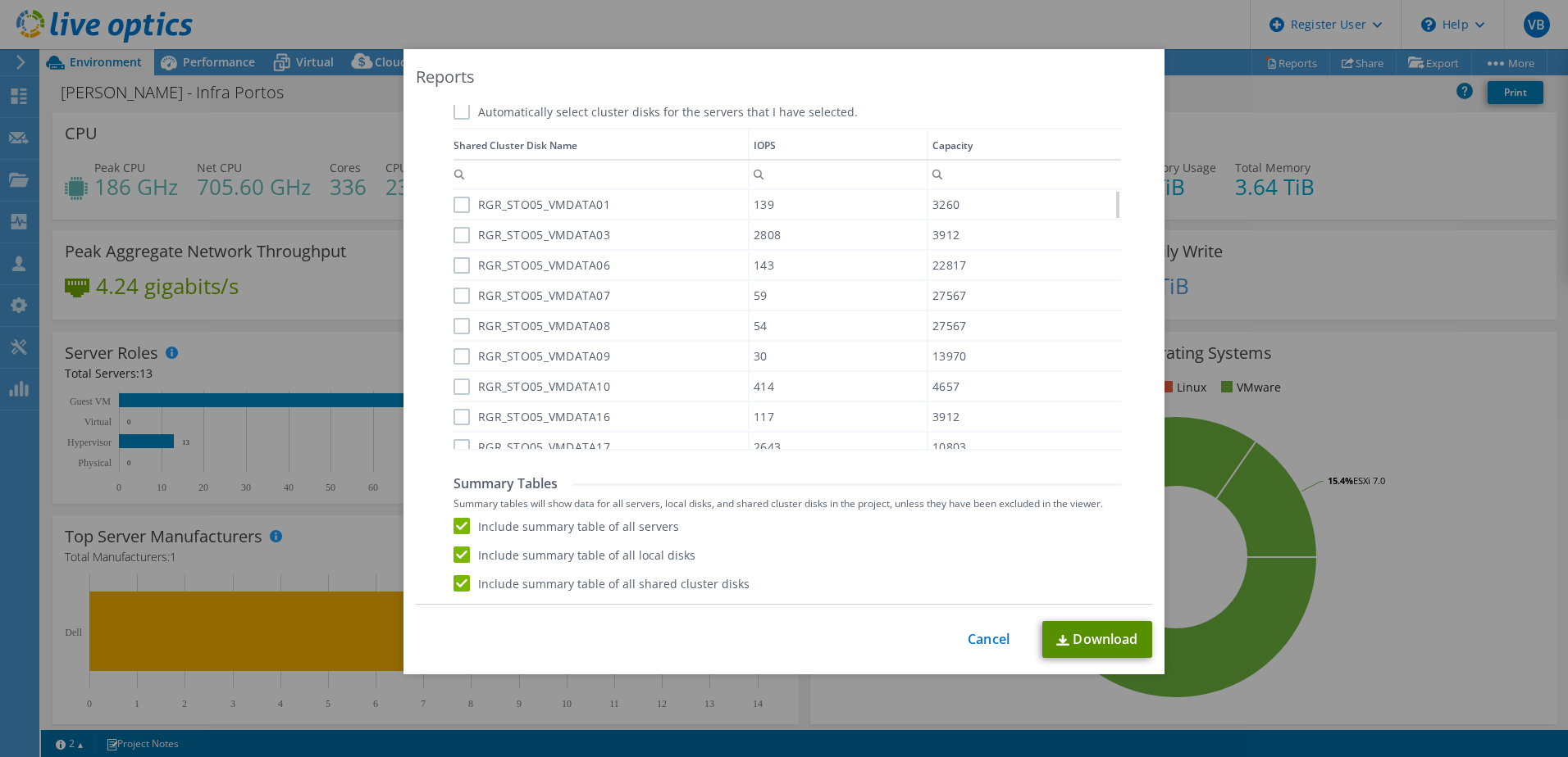
click at [1114, 636] on link "Download" at bounding box center [1097, 639] width 110 height 37
click at [1409, 176] on div "Reports Select Region for Cloud Pricing Asia Pacific (Hong Kong) Asia Pacific (…" at bounding box center [784, 378] width 1568 height 659
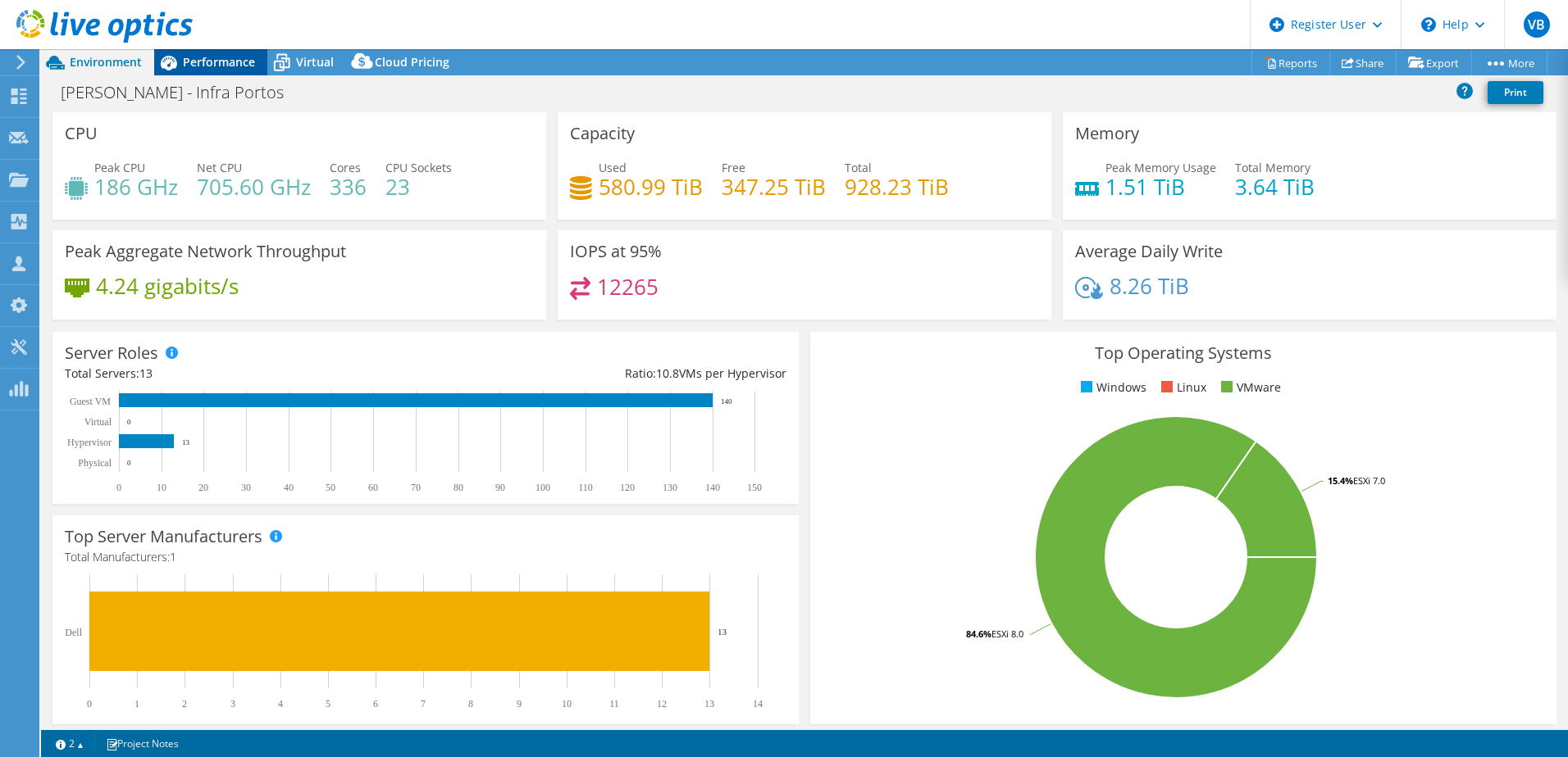
click at [220, 59] on span "Performance" at bounding box center [219, 62] width 72 height 15
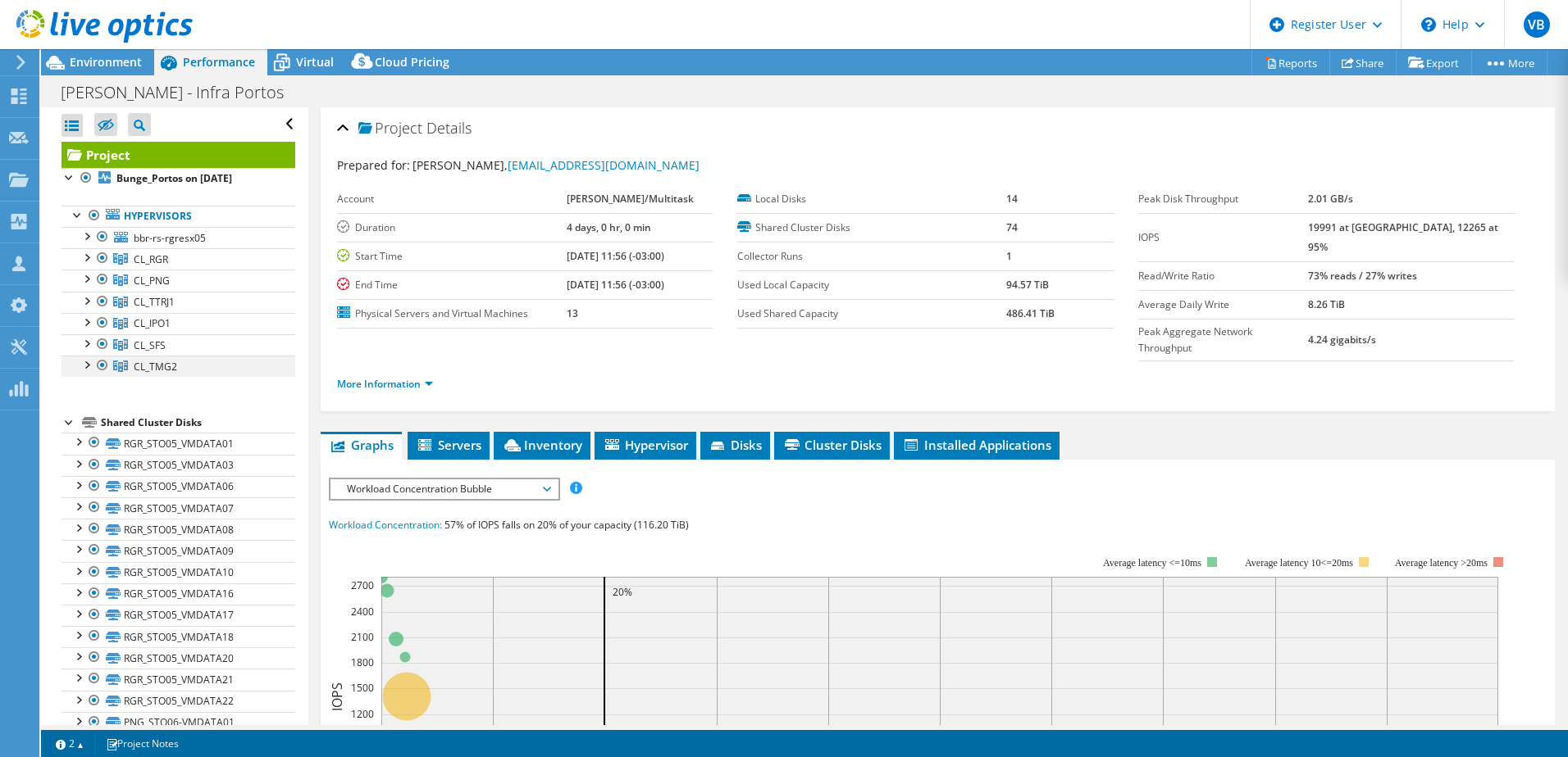
click at [100, 363] on div at bounding box center [102, 365] width 16 height 20
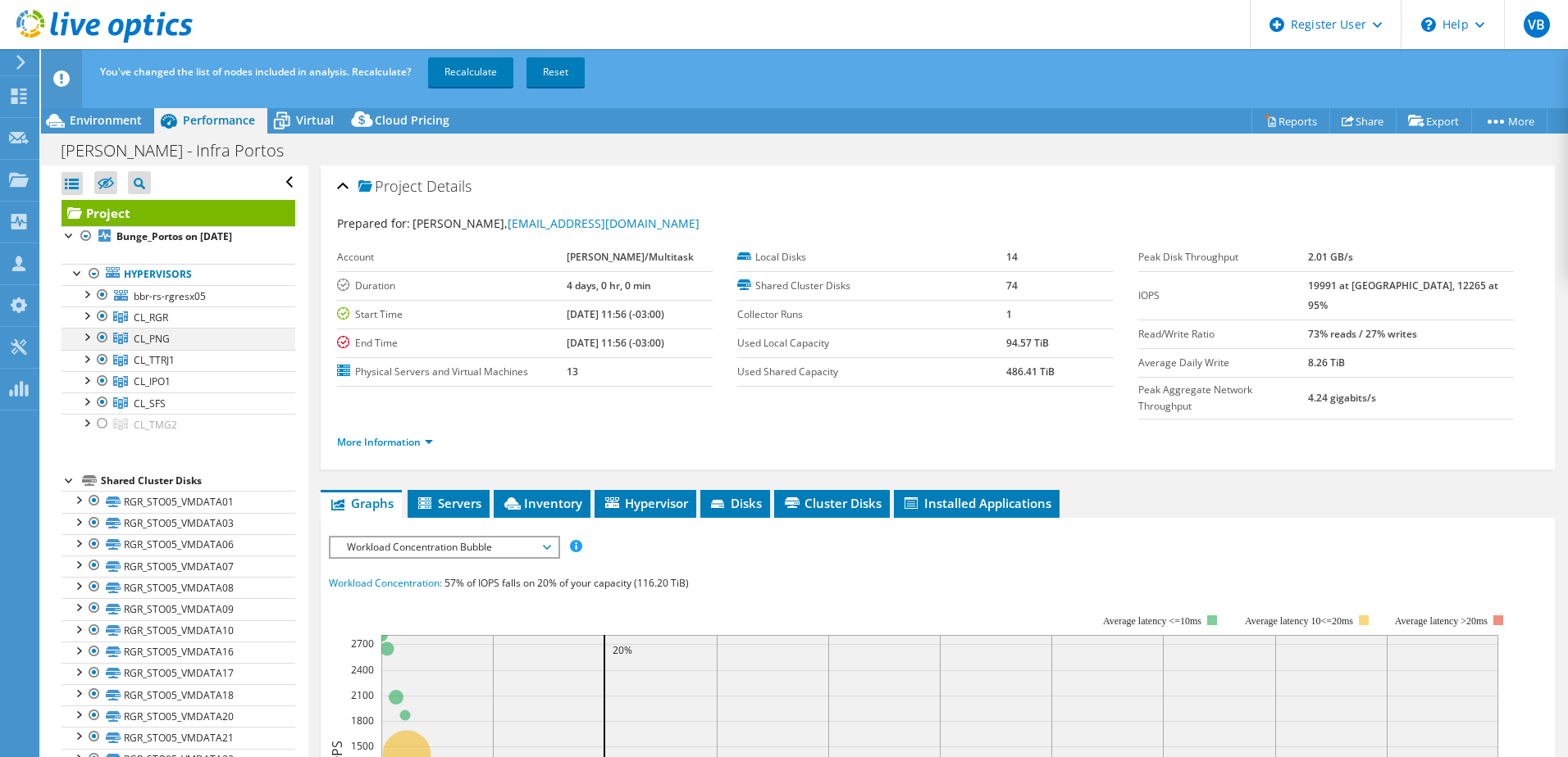
click at [104, 344] on div at bounding box center [102, 337] width 16 height 20
click at [104, 364] on div at bounding box center [102, 359] width 16 height 20
click at [105, 381] on div at bounding box center [102, 381] width 16 height 20
click at [106, 399] on div at bounding box center [102, 402] width 16 height 20
click at [99, 315] on div at bounding box center [102, 316] width 16 height 20
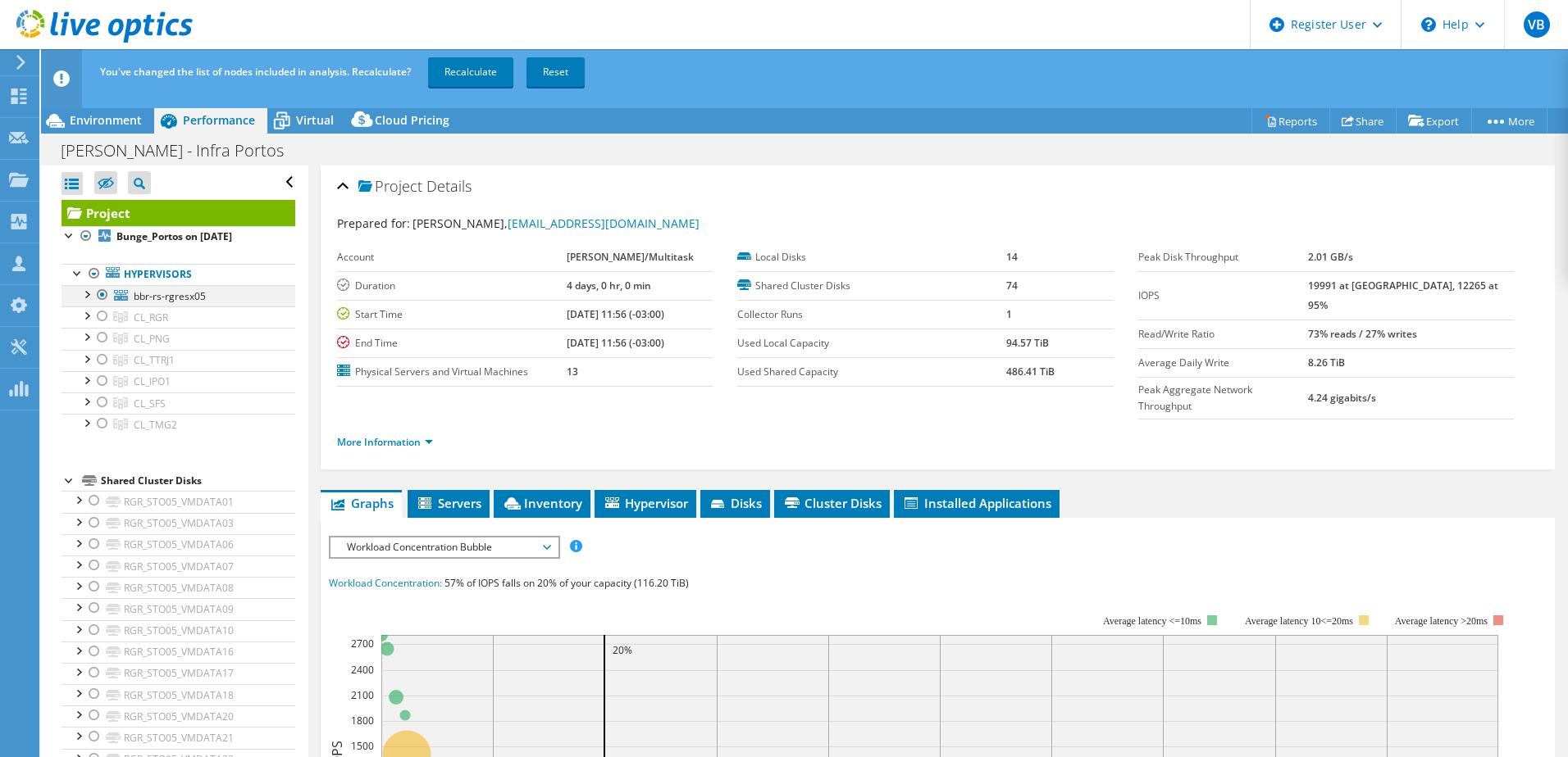
click at [87, 293] on div at bounding box center [86, 293] width 16 height 16
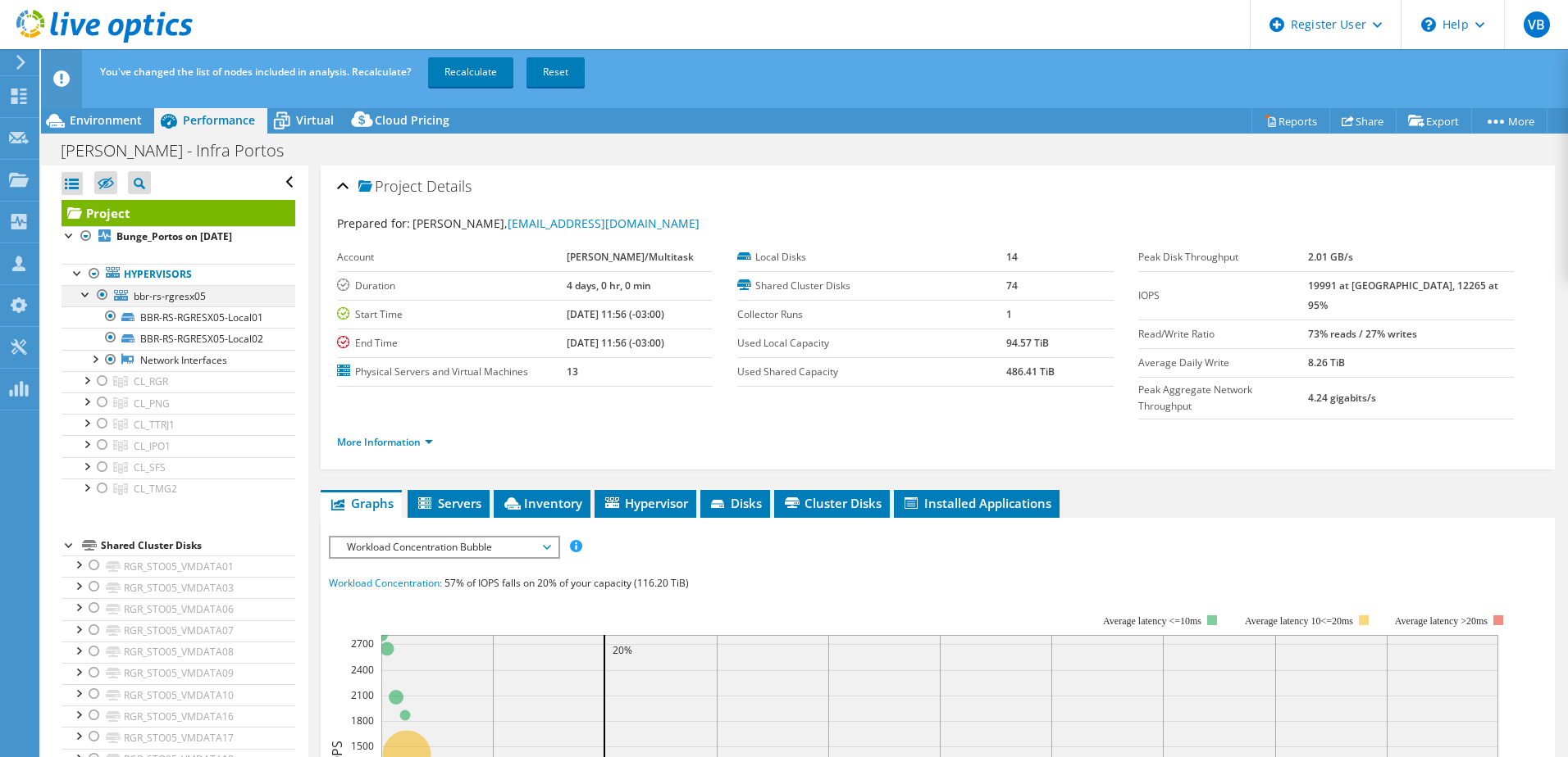
click at [87, 293] on div at bounding box center [86, 293] width 16 height 16
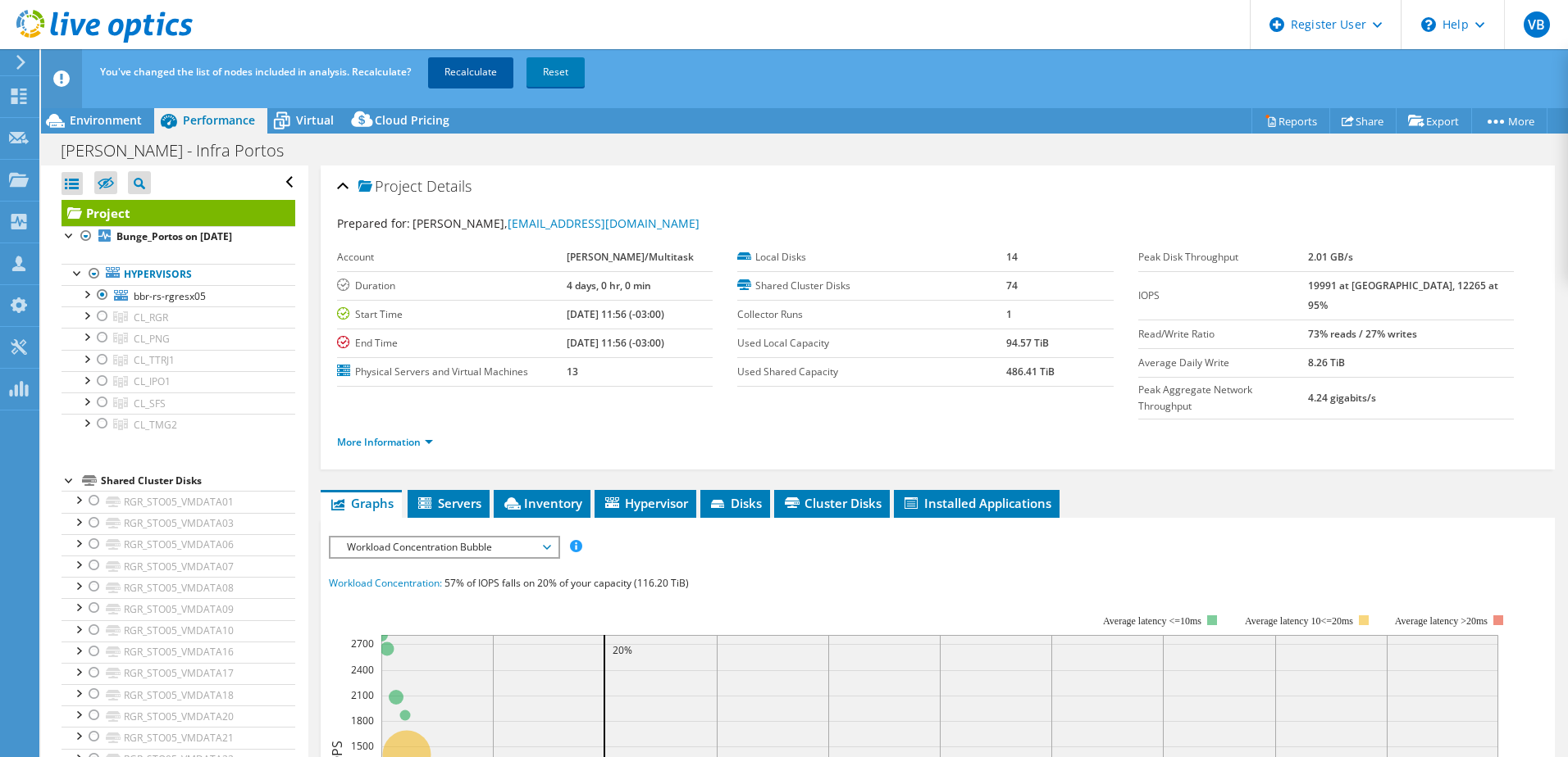
click at [456, 73] on link "Recalculate" at bounding box center [471, 72] width 86 height 29
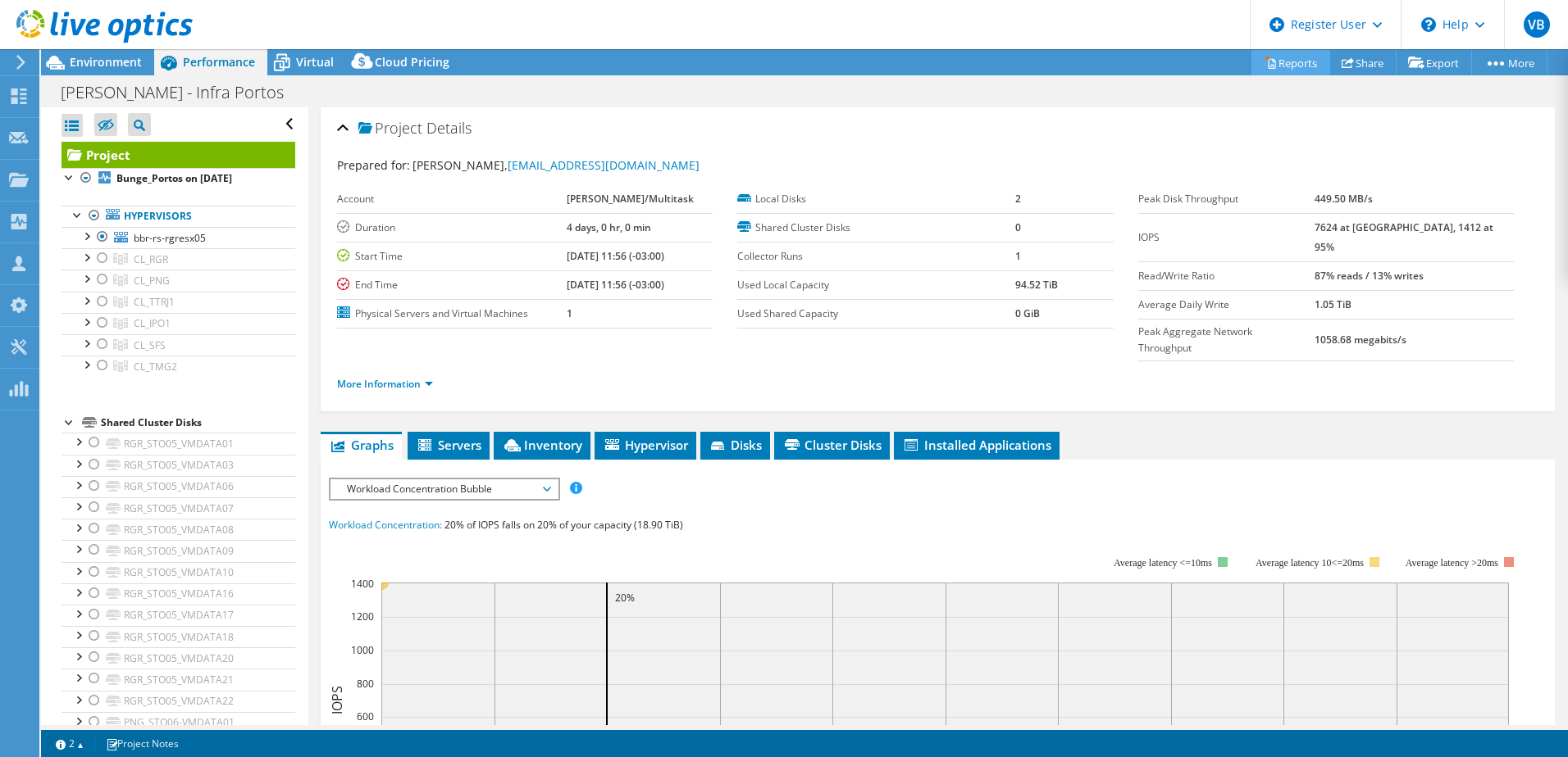
click at [1289, 63] on link "Reports" at bounding box center [1291, 62] width 79 height 26
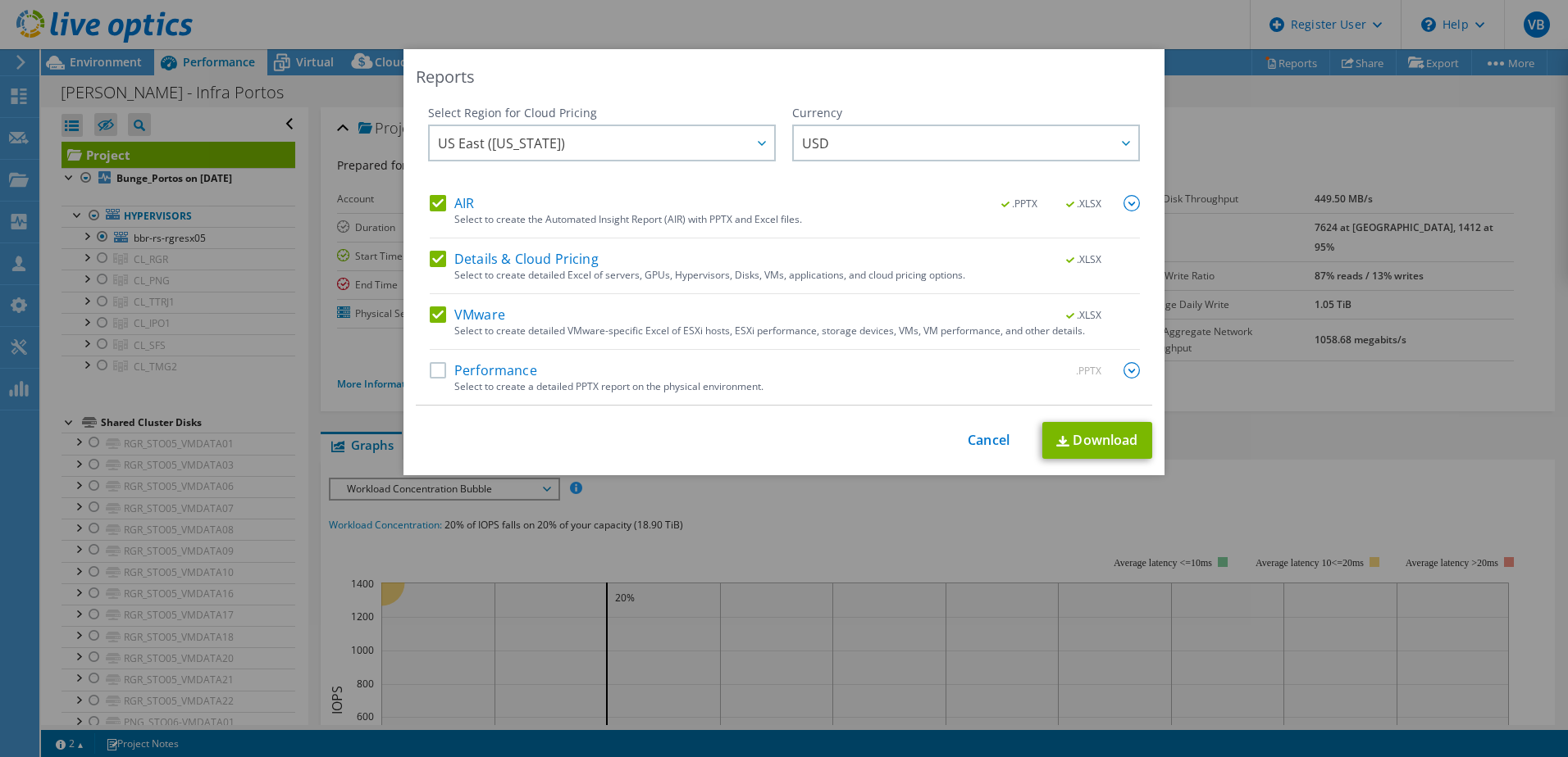
click at [479, 368] on label "Performance" at bounding box center [484, 370] width 108 height 16
click at [0, 0] on input "Performance" at bounding box center [0, 0] width 0 height 0
click at [1124, 376] on img at bounding box center [1131, 370] width 16 height 16
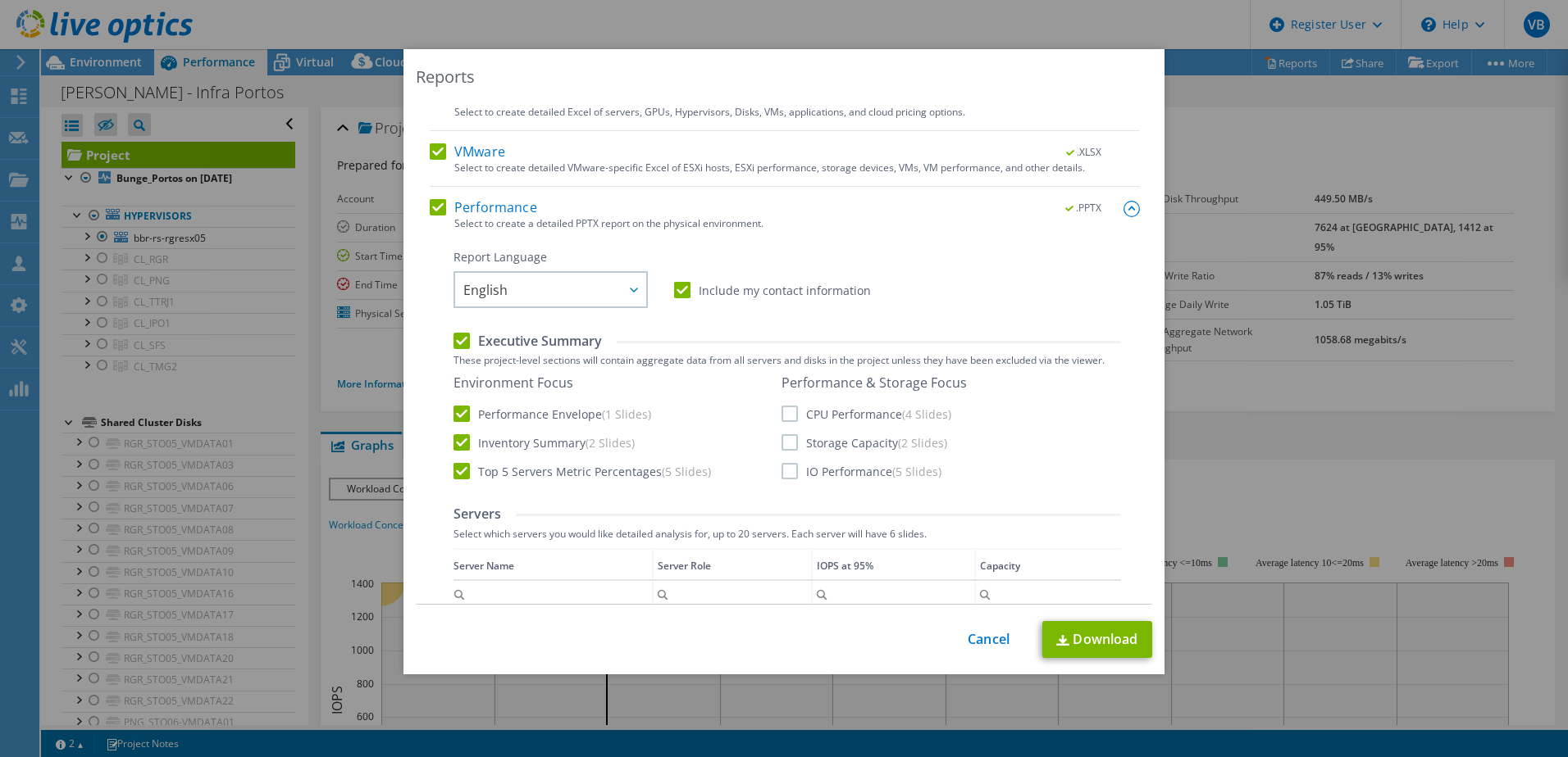
scroll to position [164, 0]
click at [625, 281] on div at bounding box center [633, 288] width 27 height 33
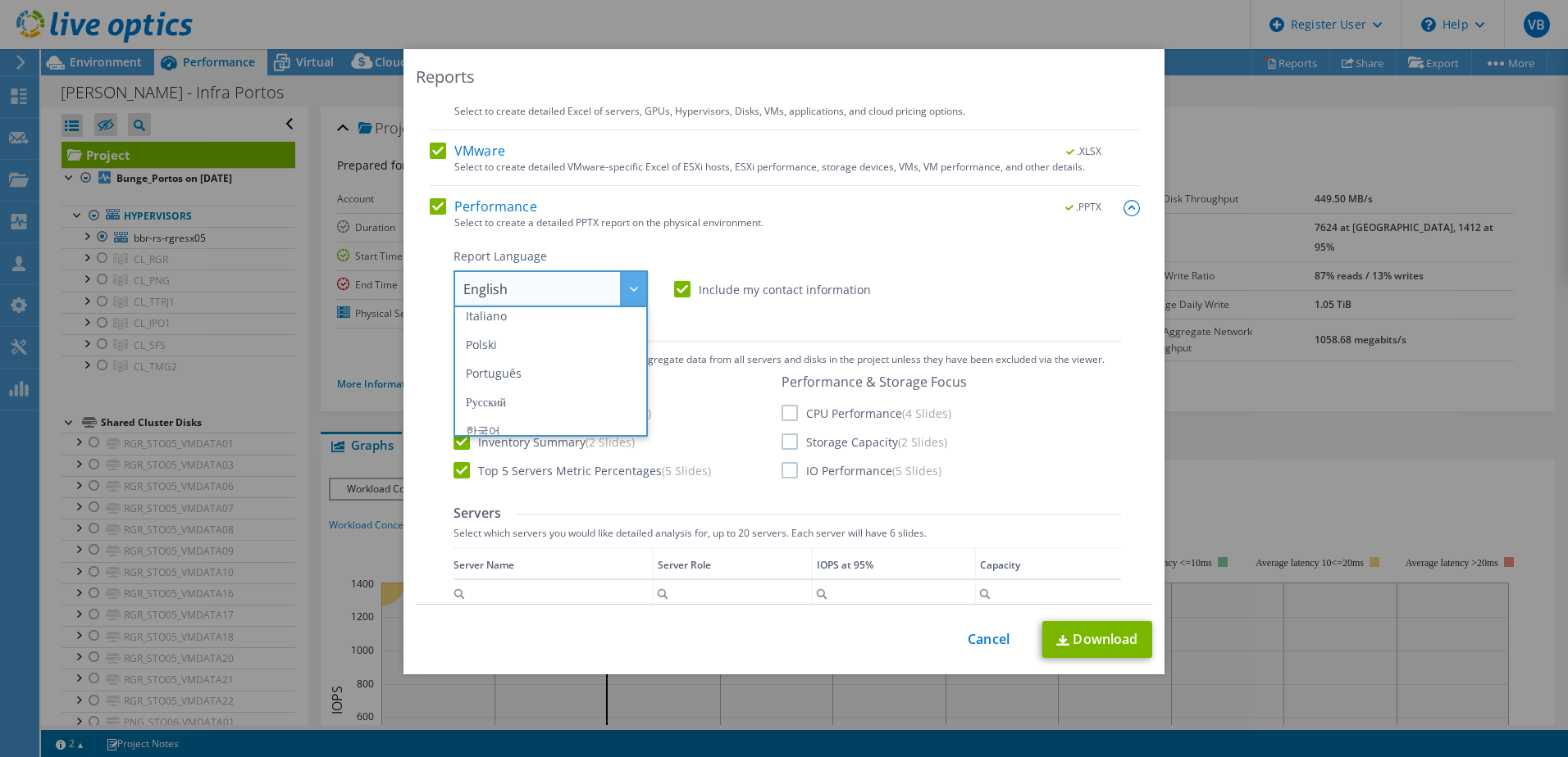
scroll to position [157, 0]
click at [593, 346] on li "Português" at bounding box center [550, 339] width 186 height 29
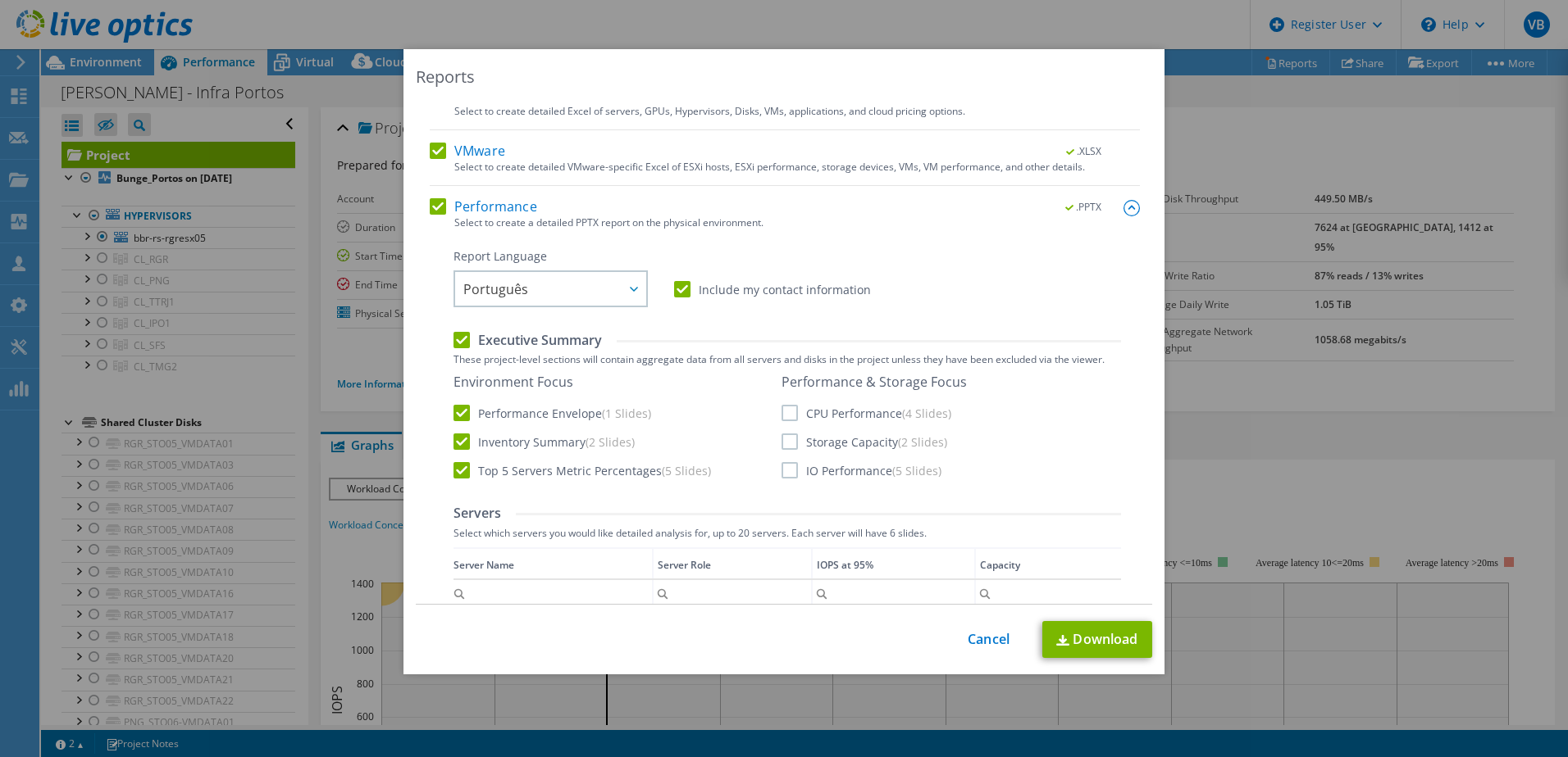
click at [774, 416] on div "Environment Focus Performance Envelope (1 Slides) Inventory Summary (2 Slides) …" at bounding box center [787, 427] width 668 height 107
click at [781, 410] on label "CPU Performance (4 Slides)" at bounding box center [866, 412] width 169 height 16
click at [0, 0] on input "CPU Performance (4 Slides)" at bounding box center [0, 0] width 0 height 0
click at [781, 441] on label "Storage Capacity (2 Slides)" at bounding box center [864, 441] width 166 height 16
click at [0, 0] on input "Storage Capacity (2 Slides)" at bounding box center [0, 0] width 0 height 0
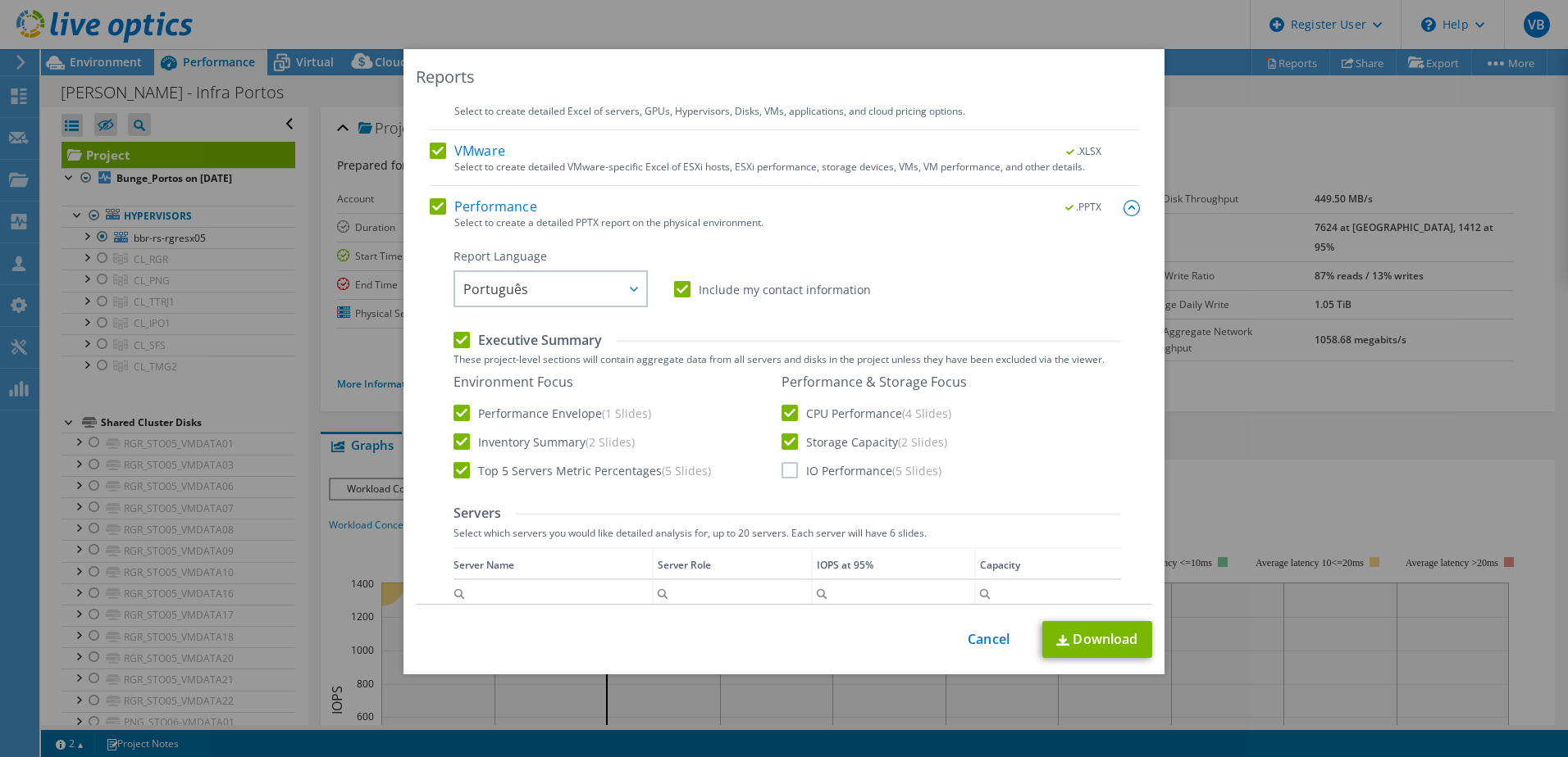
click at [786, 479] on label "IO Performance (5 Slides)" at bounding box center [861, 470] width 160 height 16
click at [0, 0] on input "IO Performance (5 Slides)" at bounding box center [0, 0] width 0 height 0
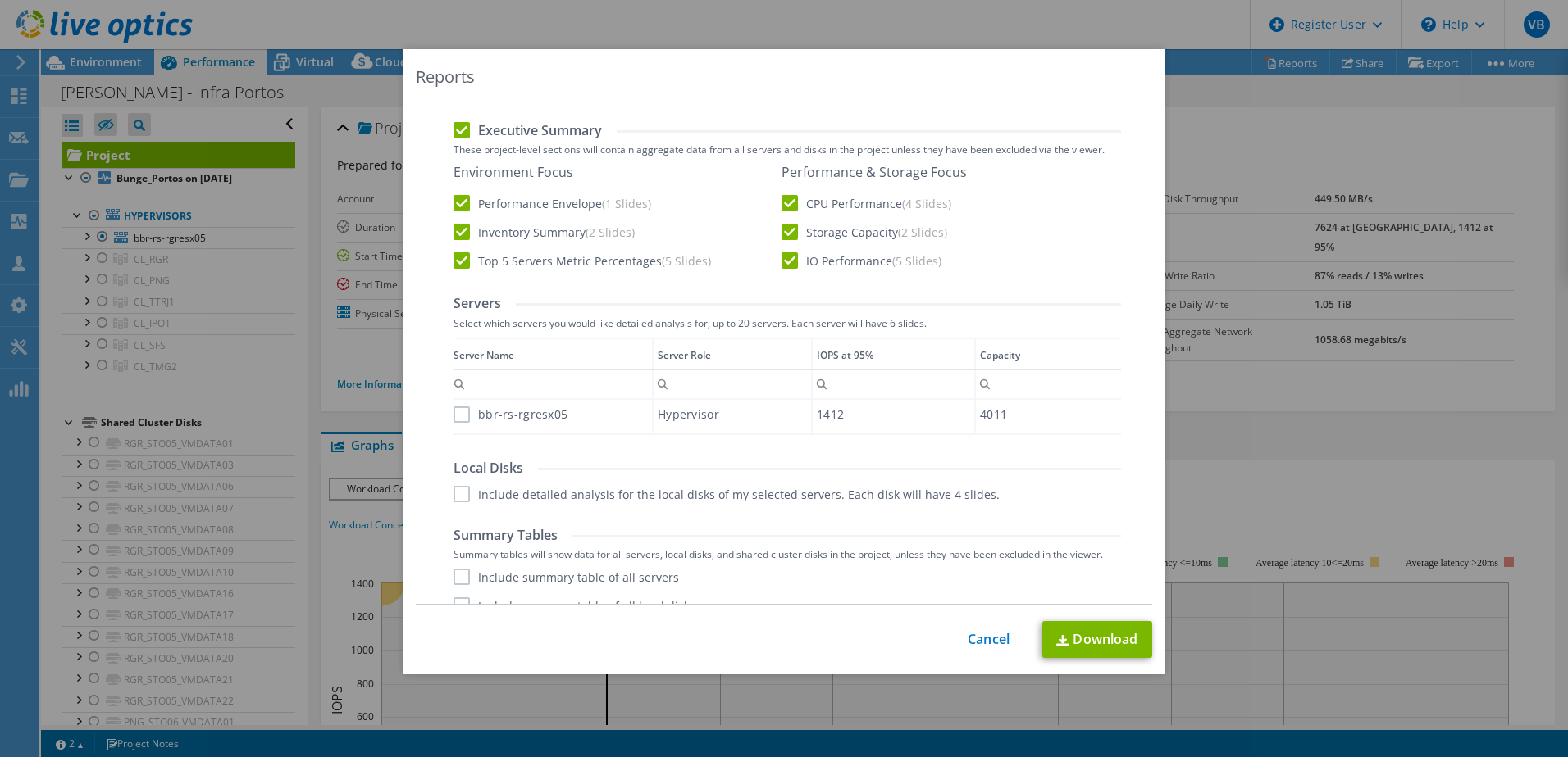
scroll to position [424, 0]
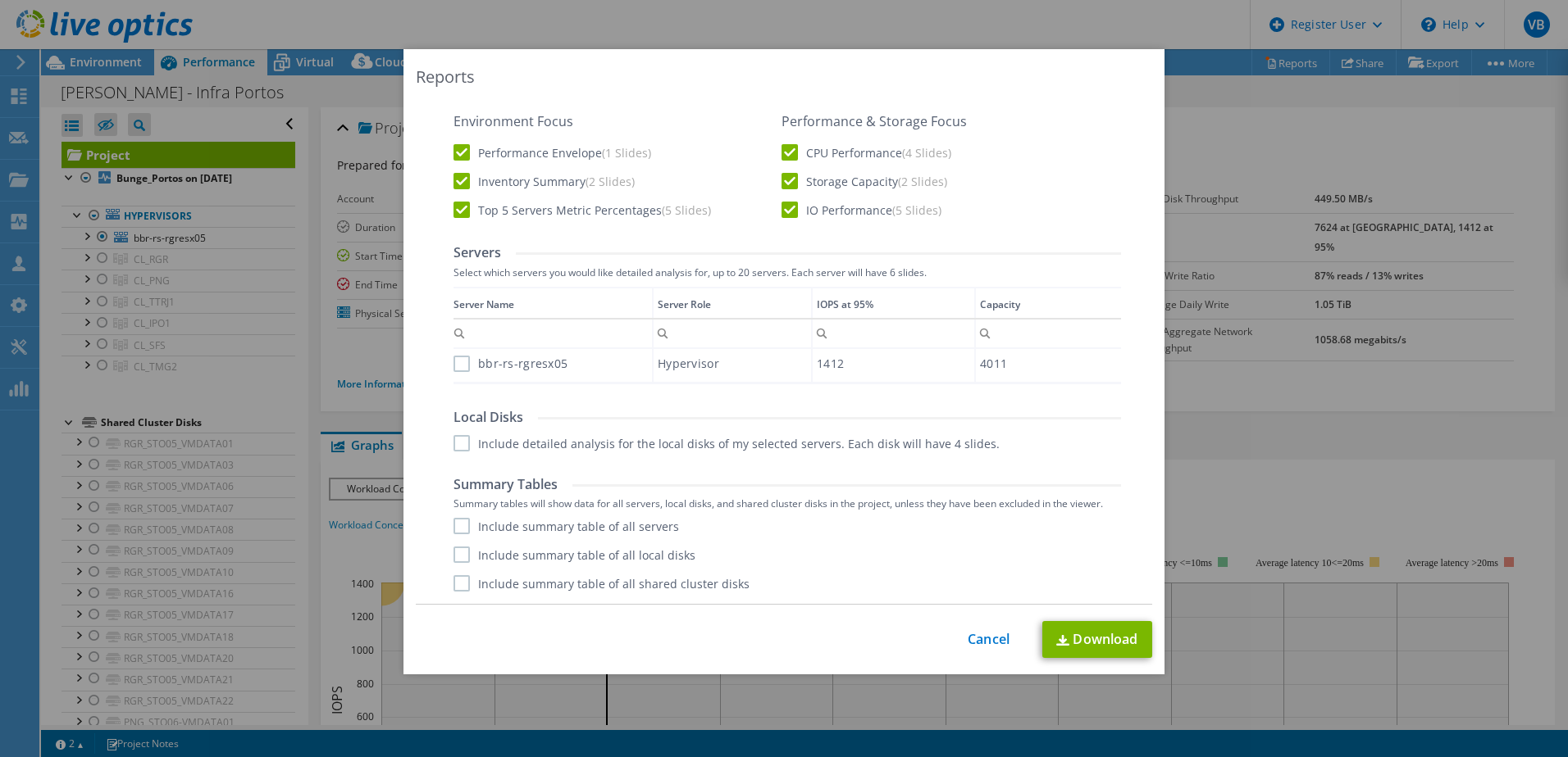
click at [459, 529] on label "Include summary table of all servers" at bounding box center [566, 525] width 225 height 16
click at [0, 0] on input "Include summary table of all servers" at bounding box center [0, 0] width 0 height 0
click at [460, 553] on label "Include summary table of all local disks" at bounding box center [574, 554] width 242 height 16
click at [0, 0] on input "Include summary table of all local disks" at bounding box center [0, 0] width 0 height 0
click at [458, 584] on label "Include summary table of all shared cluster disks" at bounding box center [602, 583] width 296 height 16
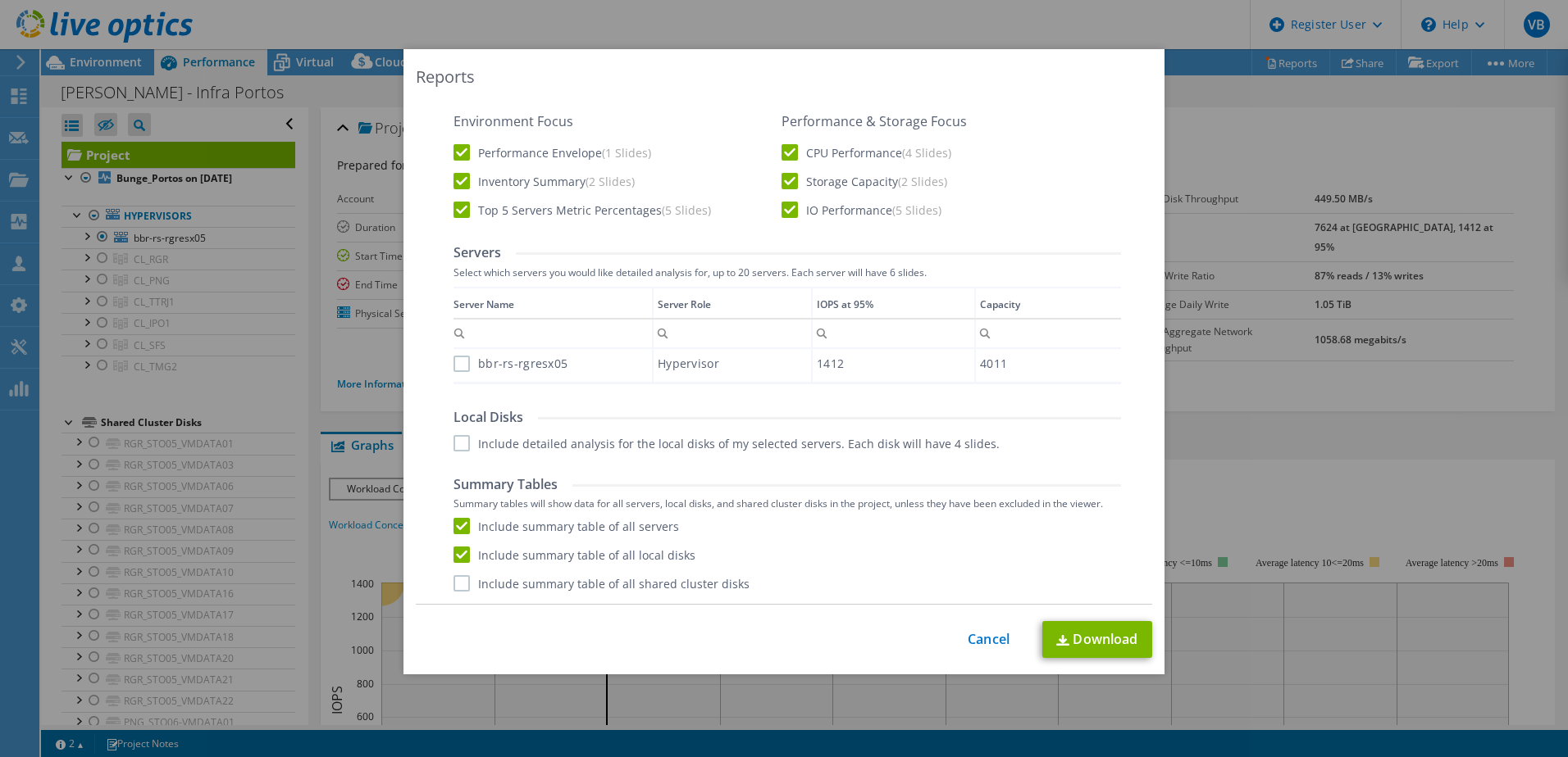
click at [0, 0] on input "Include summary table of all shared cluster disks" at bounding box center [0, 0] width 0 height 0
click at [1093, 633] on link "Download" at bounding box center [1097, 639] width 110 height 37
click at [995, 639] on link "Cancel" at bounding box center [989, 640] width 42 height 15
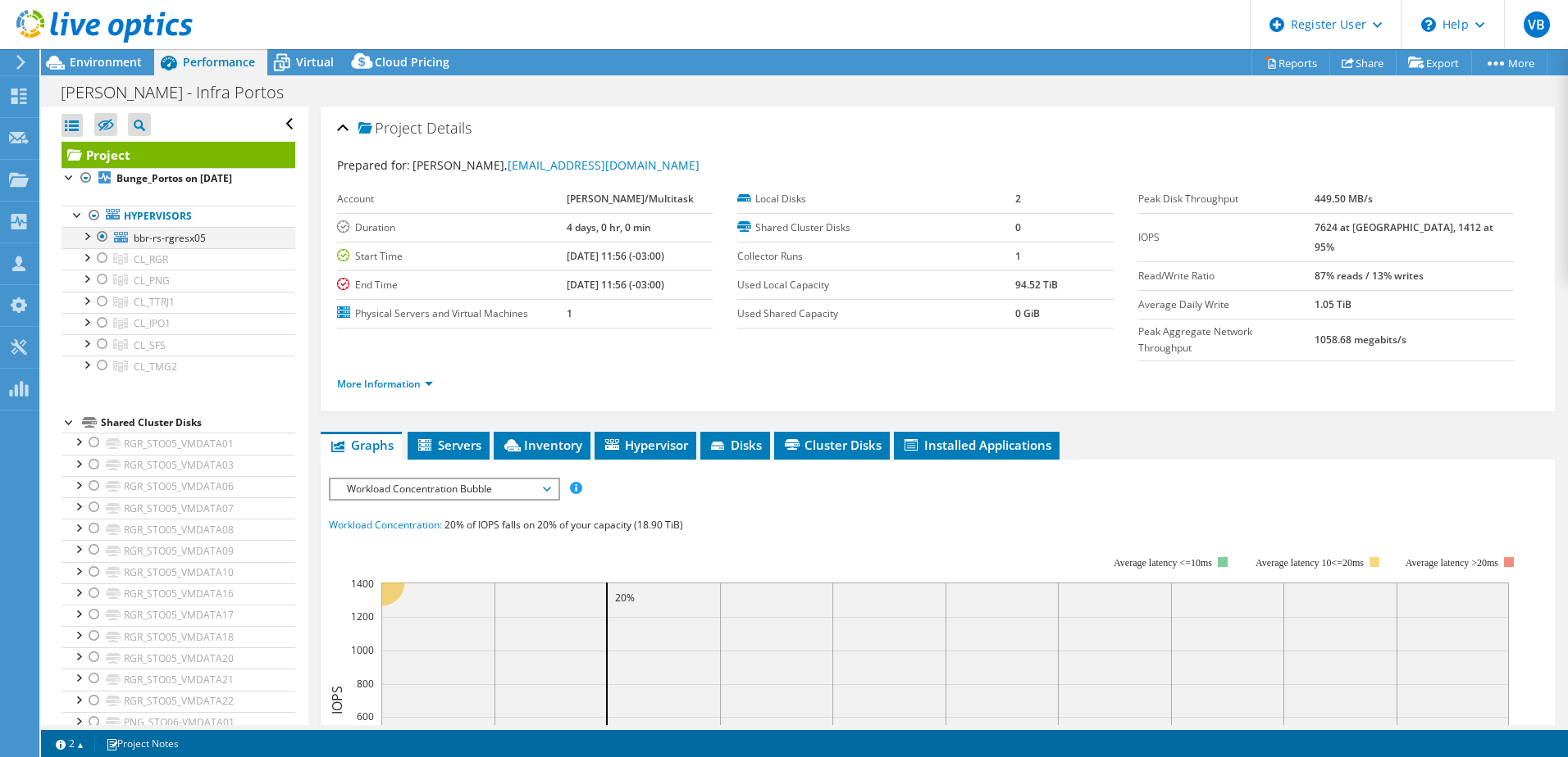
click at [100, 240] on div at bounding box center [102, 236] width 16 height 20
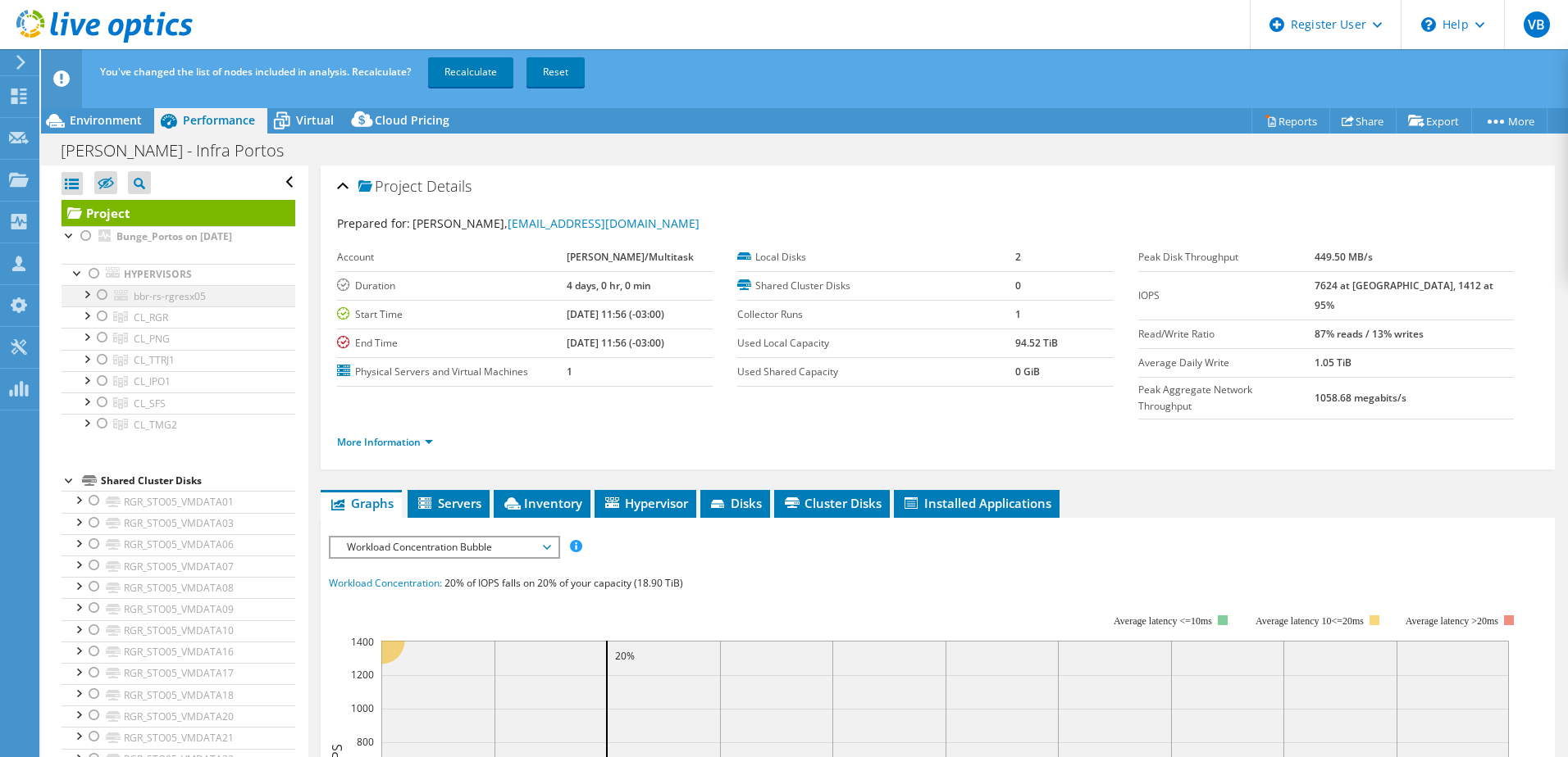
click at [104, 256] on ul "Hypervisors bbr-rs-rgresx05 BBR-RS-RGRESX05-Local01" at bounding box center [178, 350] width 234 height 205
click at [101, 317] on div at bounding box center [102, 316] width 16 height 20
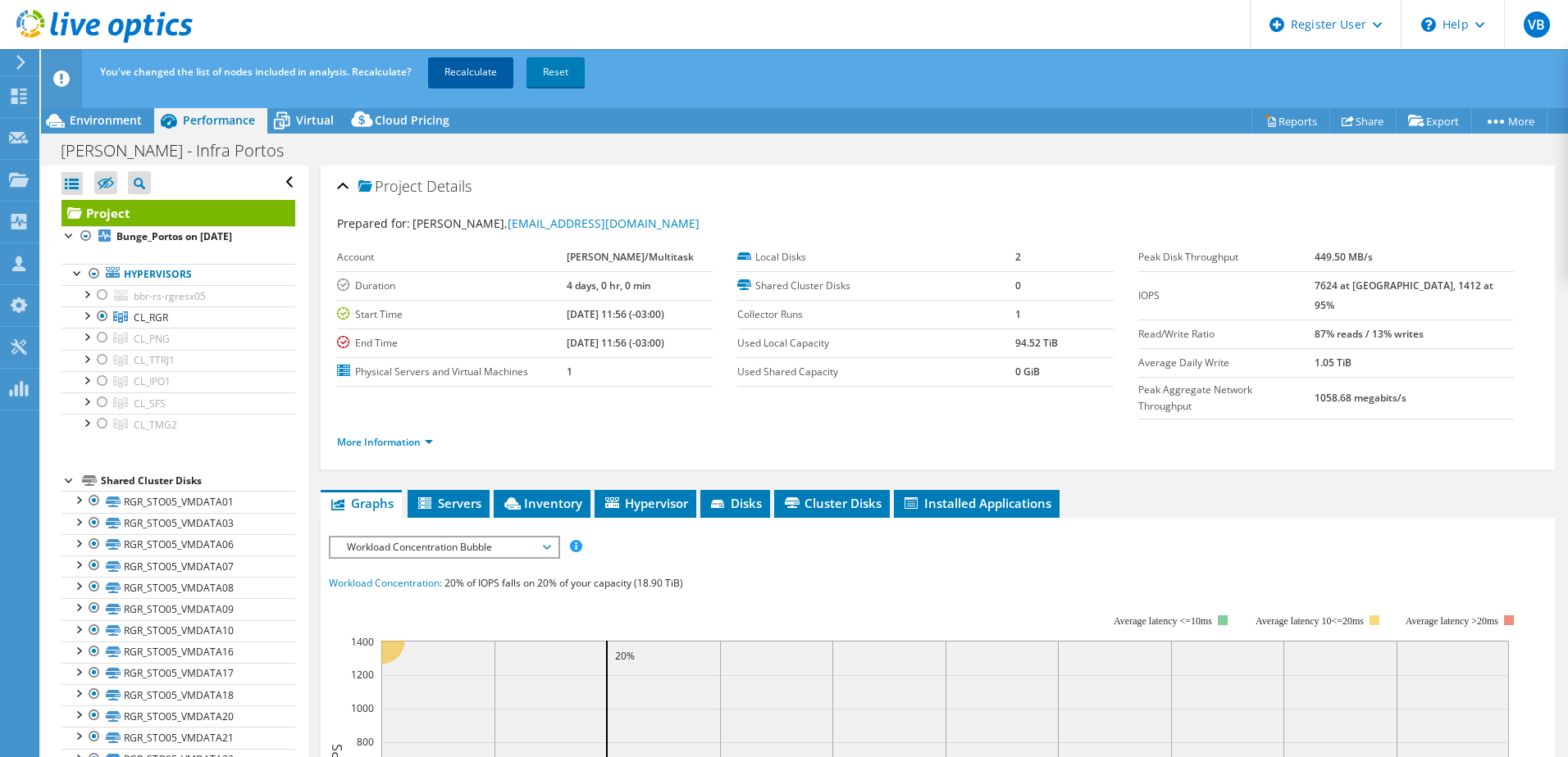
click at [477, 71] on link "Recalculate" at bounding box center [471, 72] width 86 height 29
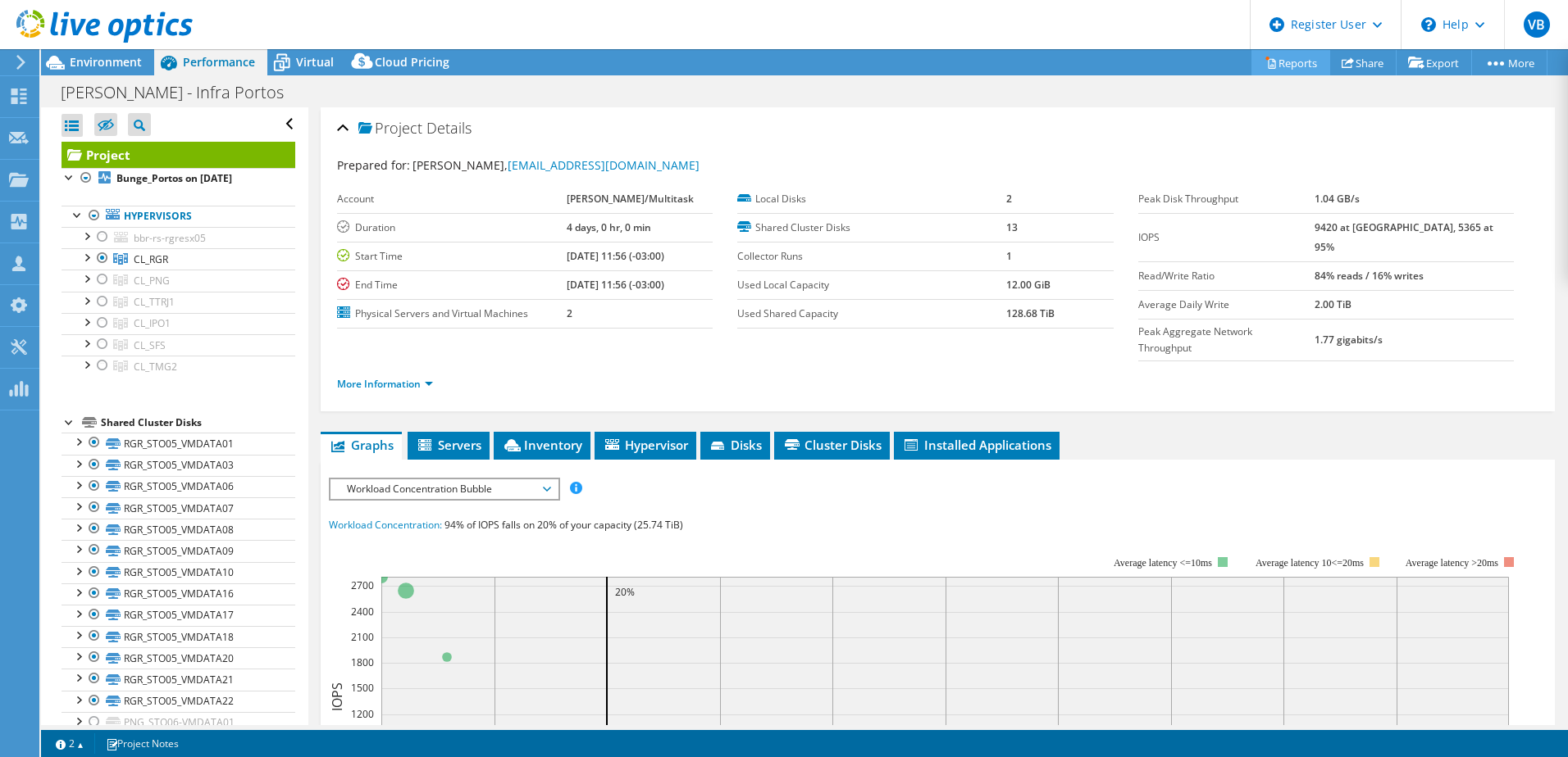
click at [1292, 64] on link "Reports" at bounding box center [1291, 62] width 79 height 26
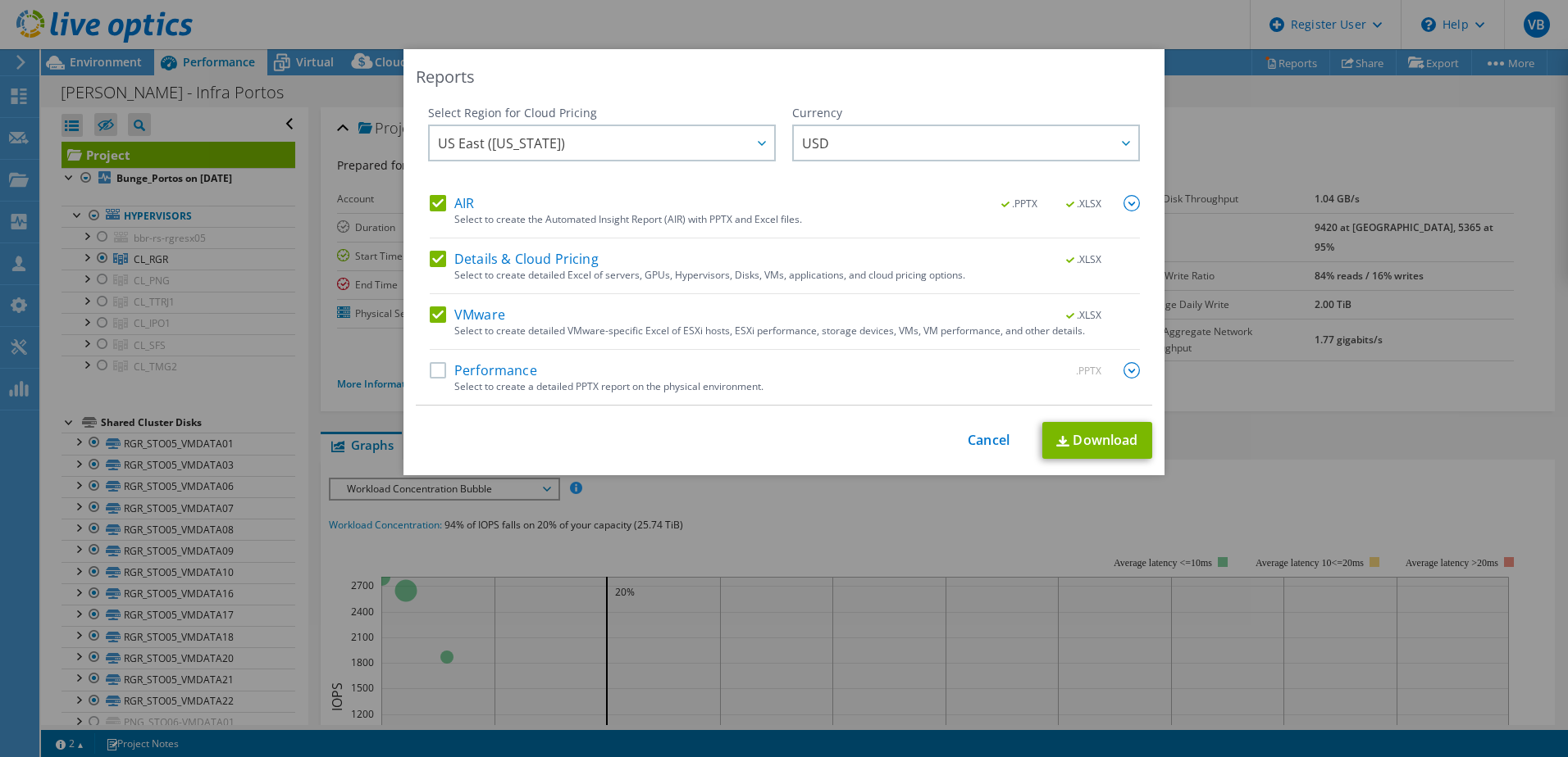
click at [435, 364] on label "Performance" at bounding box center [484, 370] width 108 height 16
click at [0, 0] on input "Performance" at bounding box center [0, 0] width 0 height 0
click at [1125, 368] on img at bounding box center [1131, 370] width 16 height 16
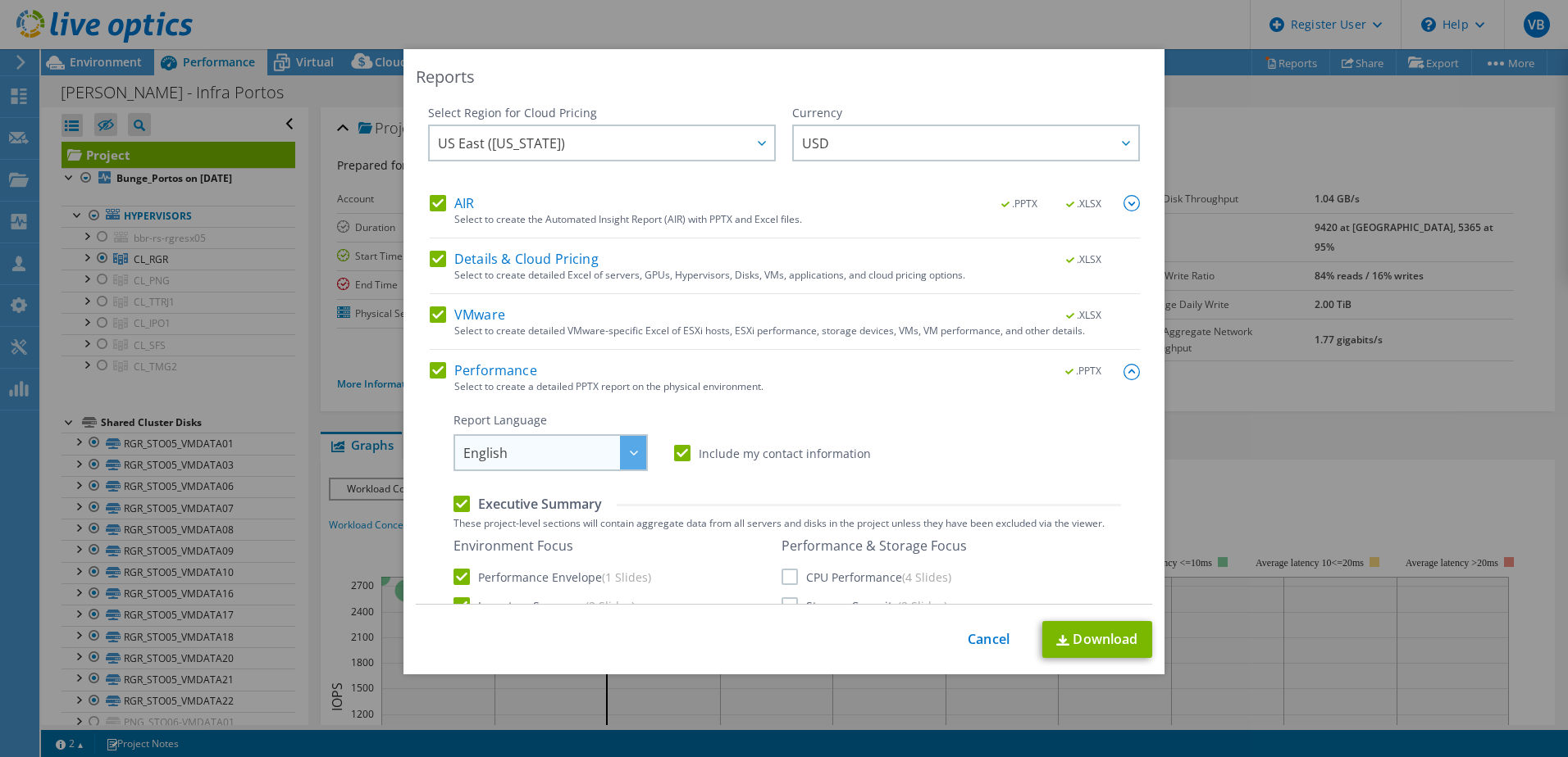
click at [620, 449] on div at bounding box center [633, 452] width 27 height 33
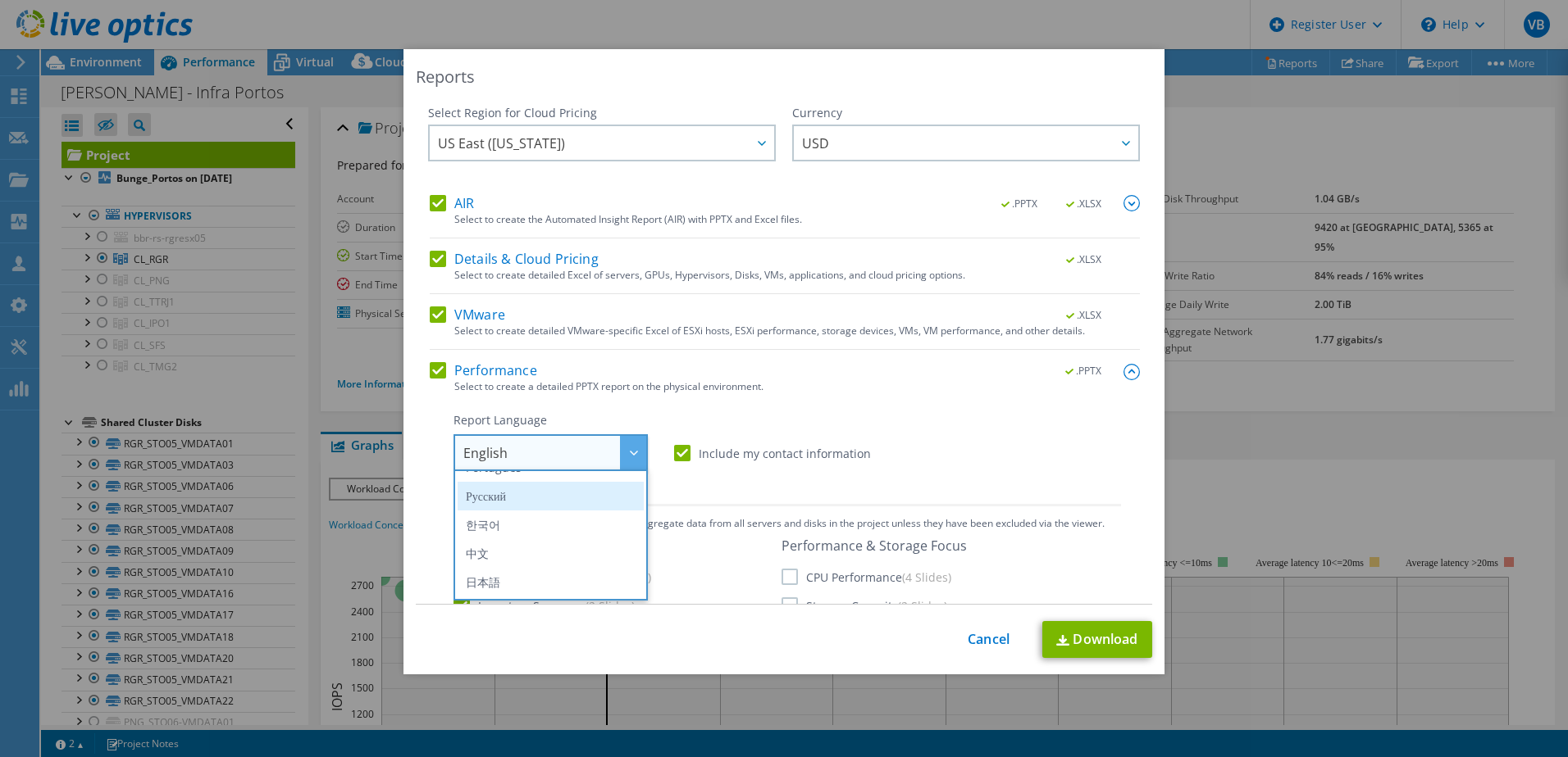
scroll to position [110, 0]
click at [538, 553] on li "Português" at bounding box center [550, 550] width 186 height 29
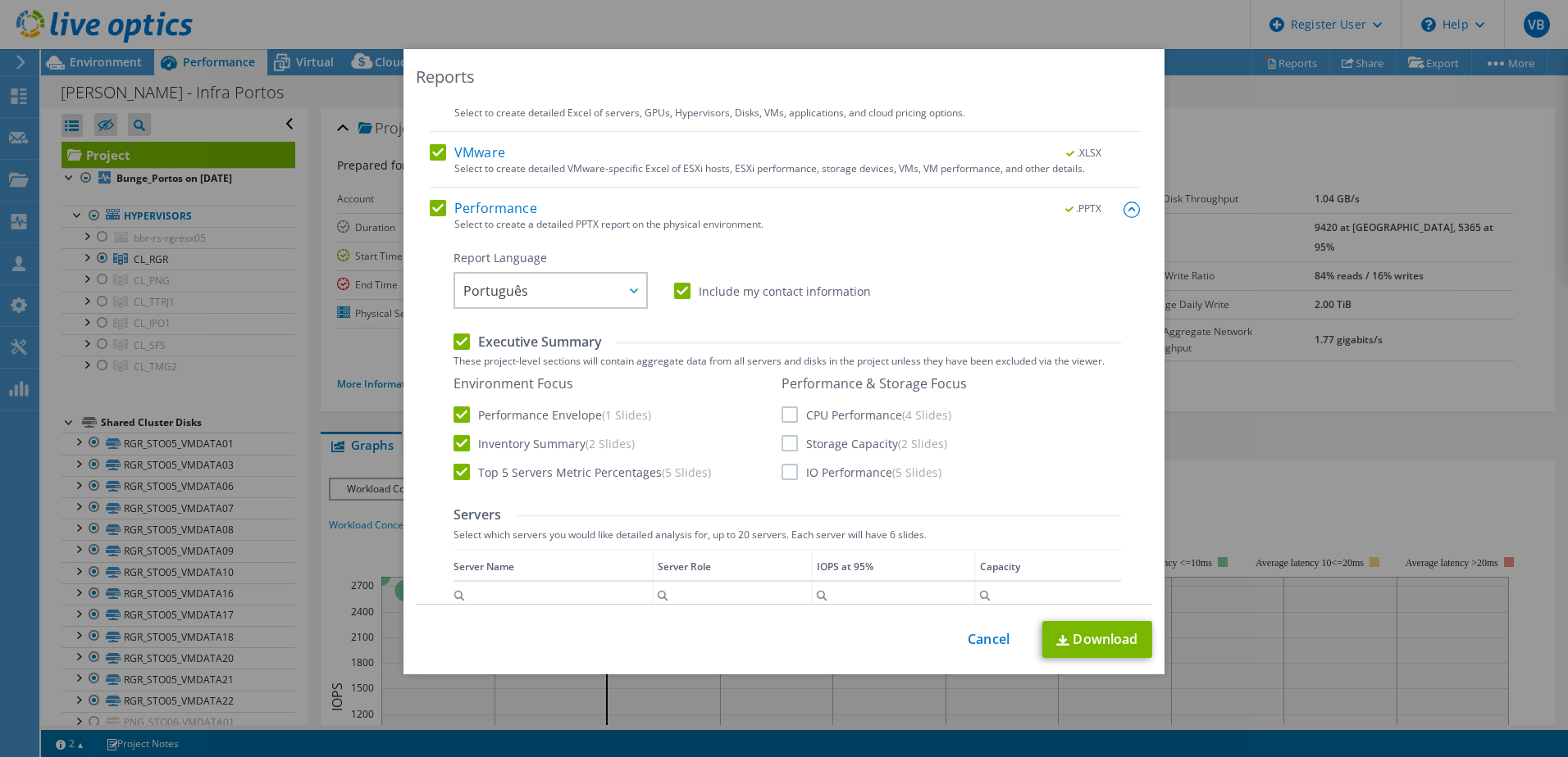
scroll to position [245, 0]
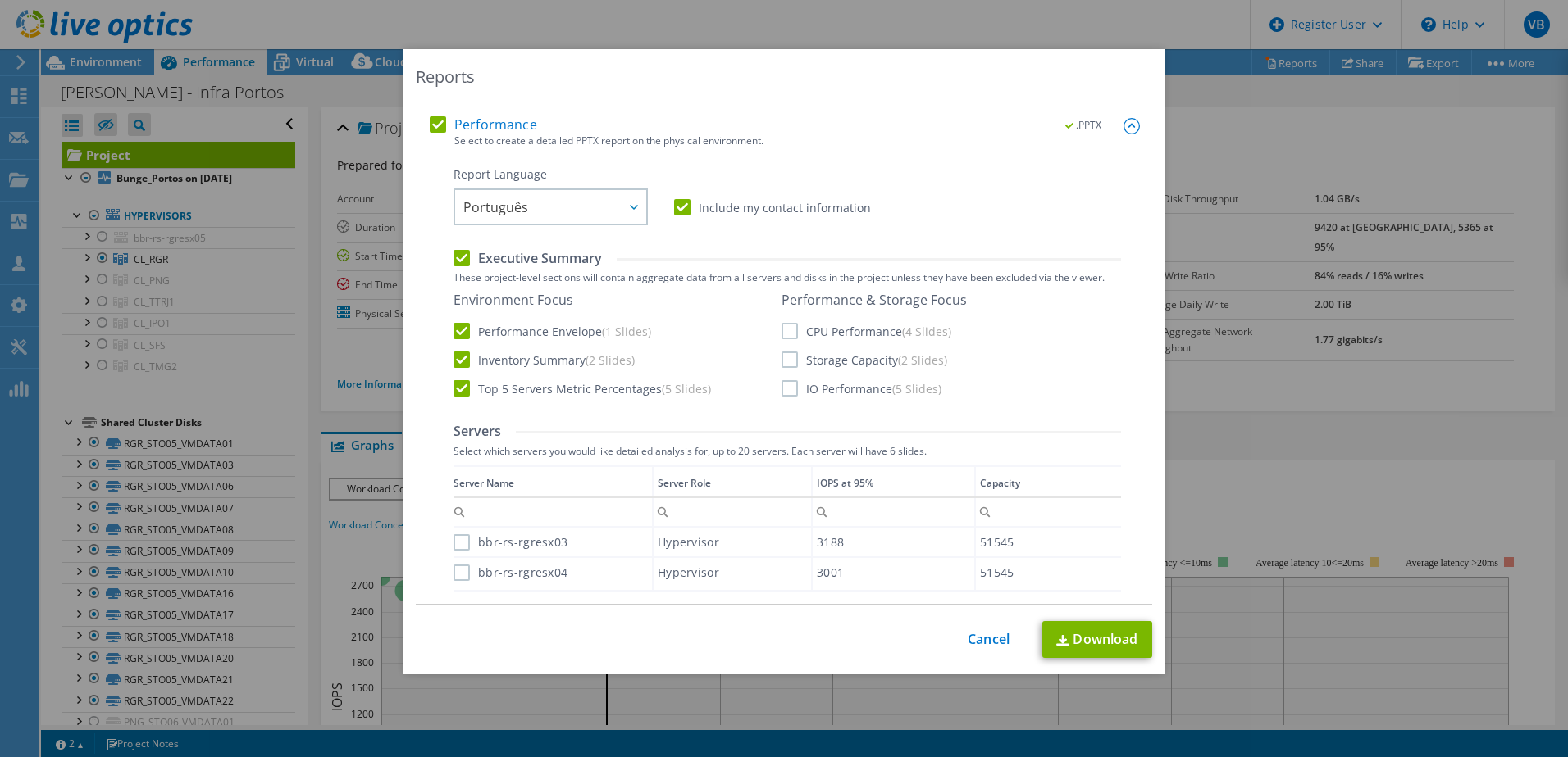
drag, startPoint x: 777, startPoint y: 327, endPoint x: 782, endPoint y: 337, distance: 11.2
click at [781, 328] on label "CPU Performance (4 Slides)" at bounding box center [866, 330] width 169 height 16
click at [0, 0] on input "CPU Performance (4 Slides)" at bounding box center [0, 0] width 0 height 0
click at [784, 361] on label "Storage Capacity (2 Slides)" at bounding box center [864, 359] width 166 height 16
click at [0, 0] on input "Storage Capacity (2 Slides)" at bounding box center [0, 0] width 0 height 0
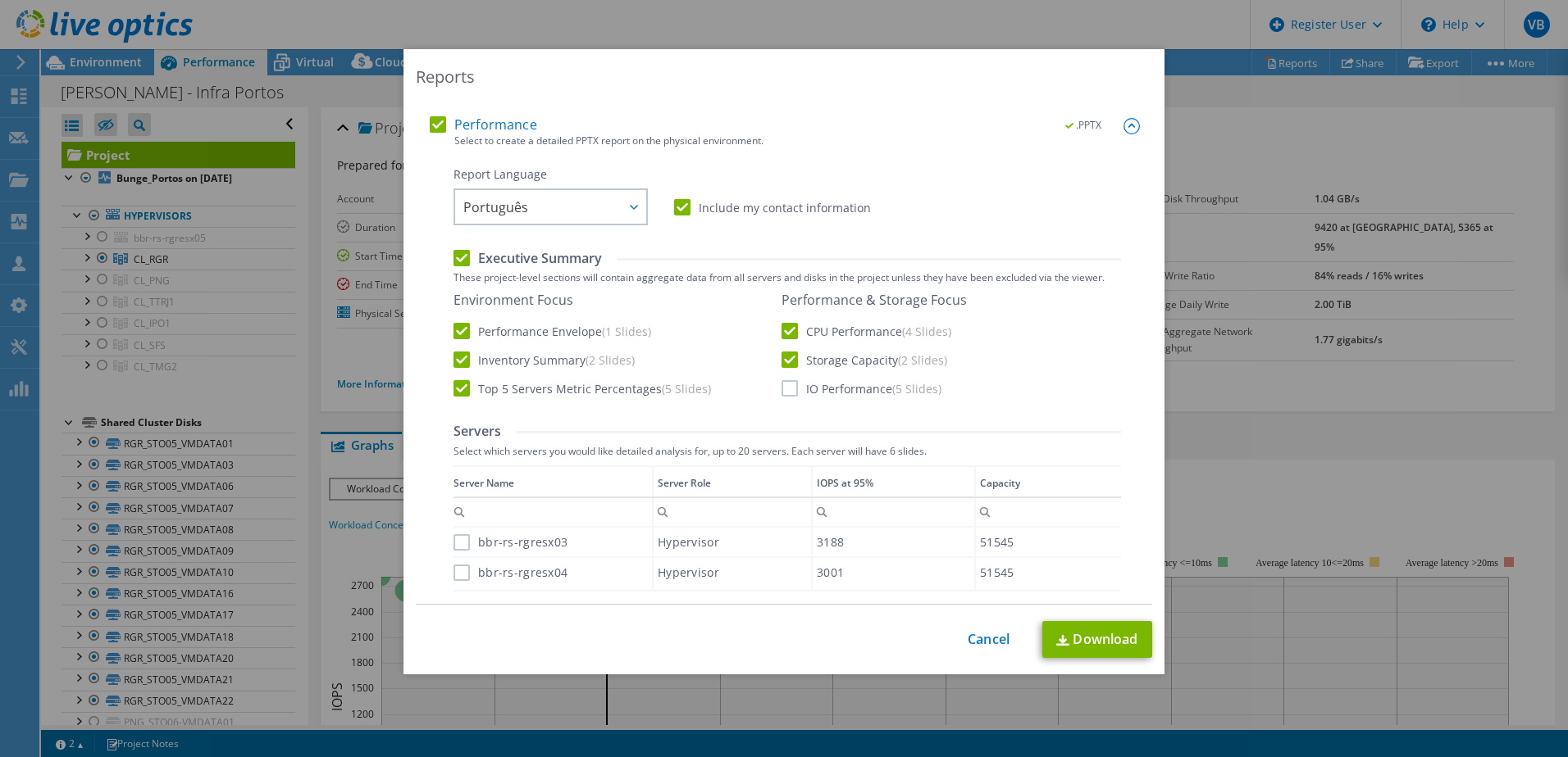
click at [785, 391] on label "IO Performance (5 Slides)" at bounding box center [861, 388] width 160 height 16
click at [0, 0] on input "IO Performance (5 Slides)" at bounding box center [0, 0] width 0 height 0
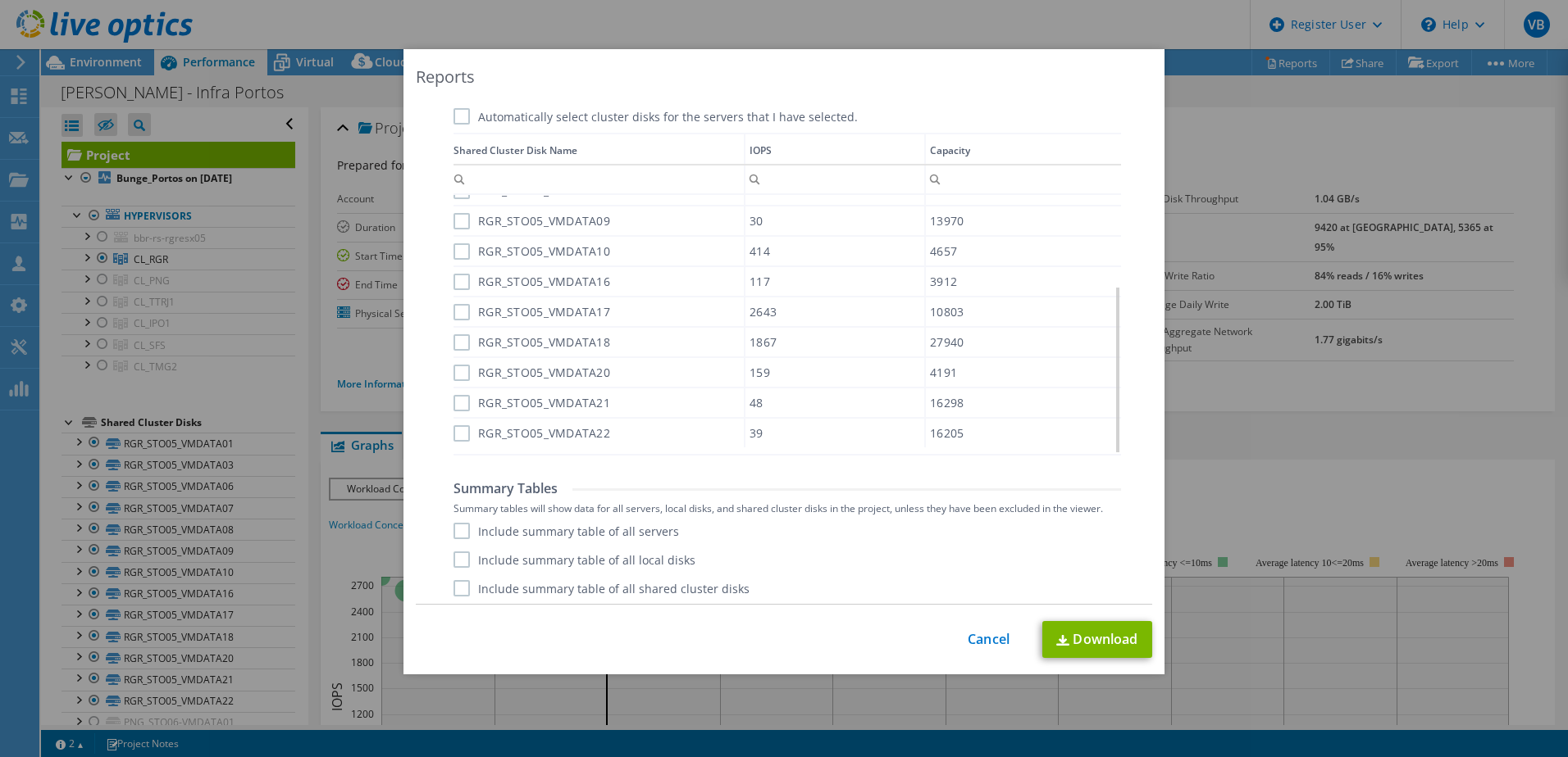
scroll to position [868, 0]
click at [464, 528] on label "Include summary table of all servers" at bounding box center [566, 525] width 225 height 16
click at [0, 0] on input "Include summary table of all servers" at bounding box center [0, 0] width 0 height 0
click at [462, 551] on label "Include summary table of all local disks" at bounding box center [574, 554] width 242 height 16
click at [0, 0] on input "Include summary table of all local disks" at bounding box center [0, 0] width 0 height 0
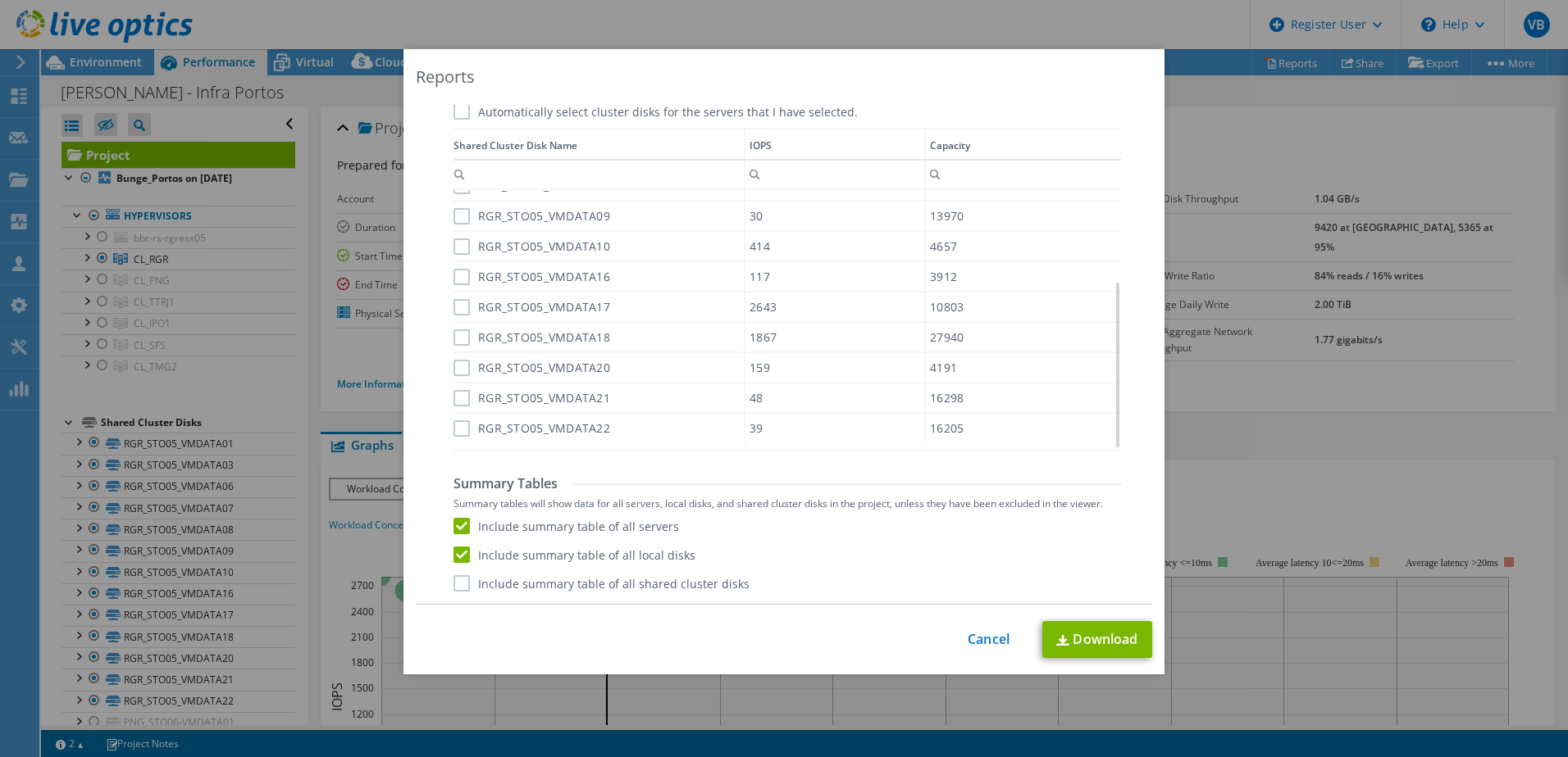
click at [462, 582] on label "Include summary table of all shared cluster disks" at bounding box center [602, 583] width 296 height 16
click at [0, 0] on input "Include summary table of all shared cluster disks" at bounding box center [0, 0] width 0 height 0
click at [1116, 645] on link "Download" at bounding box center [1097, 639] width 110 height 37
click at [982, 637] on link "Cancel" at bounding box center [989, 640] width 42 height 15
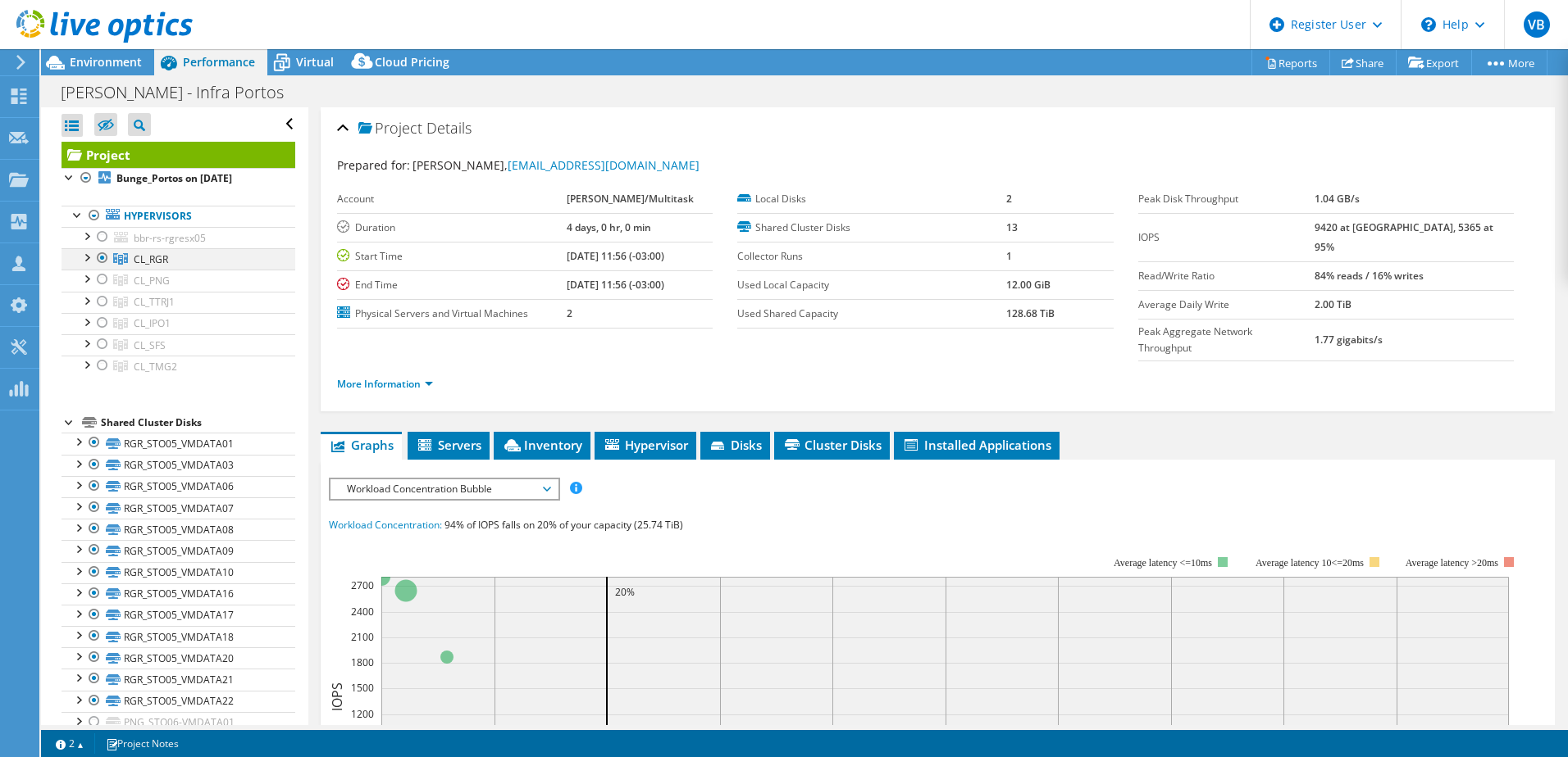
click at [99, 259] on div at bounding box center [102, 257] width 16 height 20
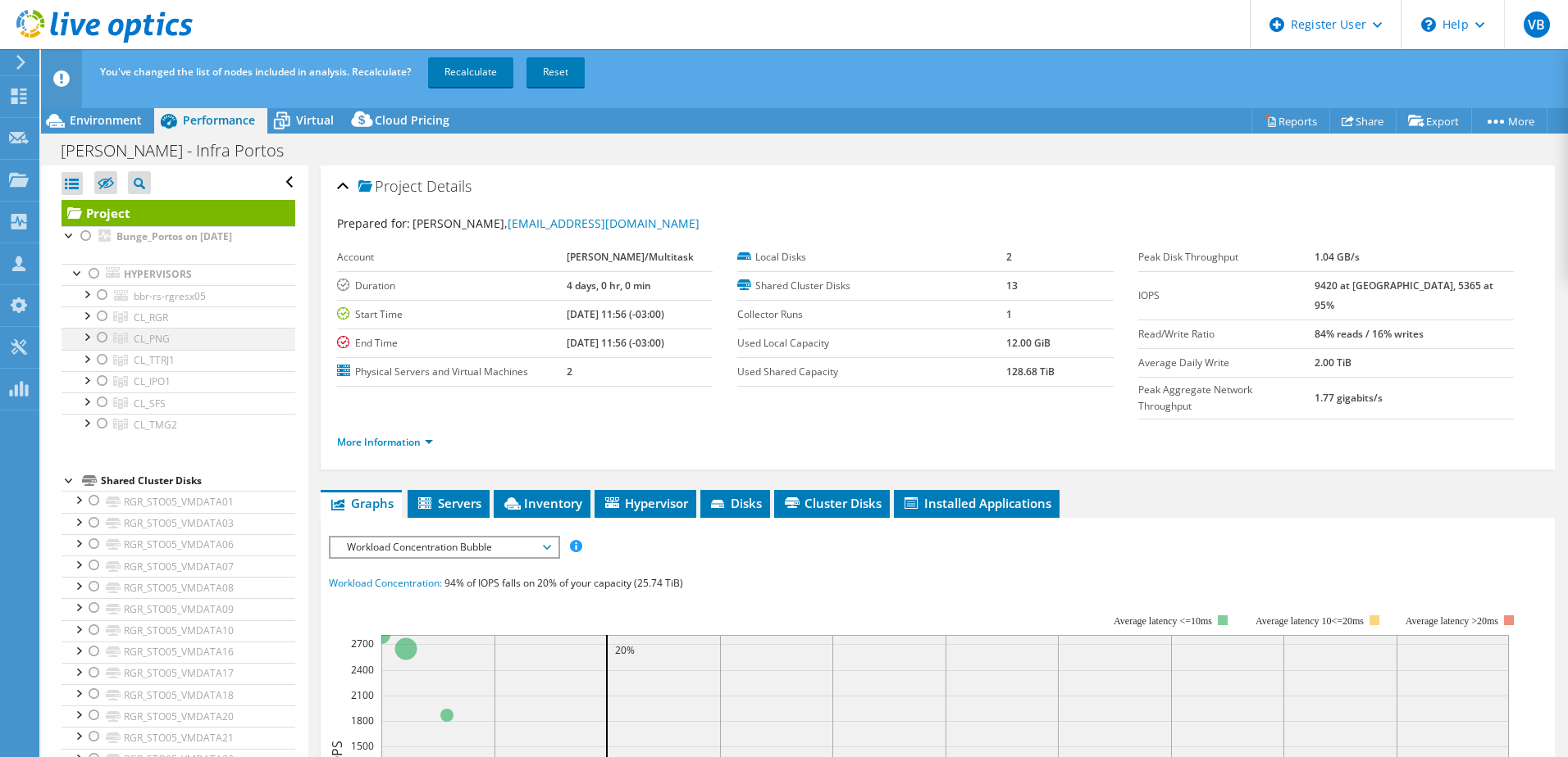
click at [100, 338] on div at bounding box center [102, 337] width 16 height 20
click at [488, 78] on link "Recalculate" at bounding box center [471, 72] width 86 height 29
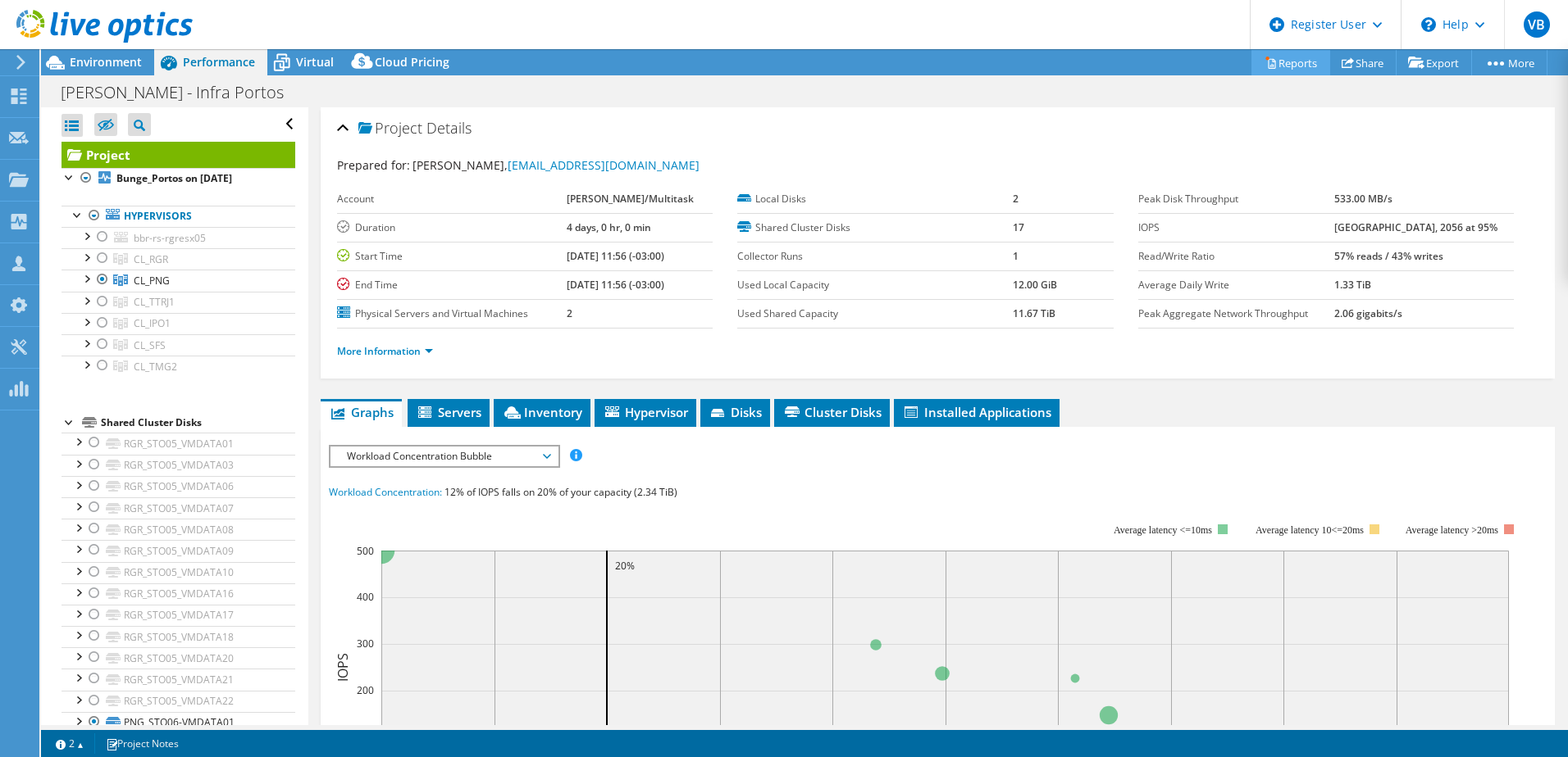
click at [1291, 60] on link "Reports" at bounding box center [1291, 62] width 79 height 26
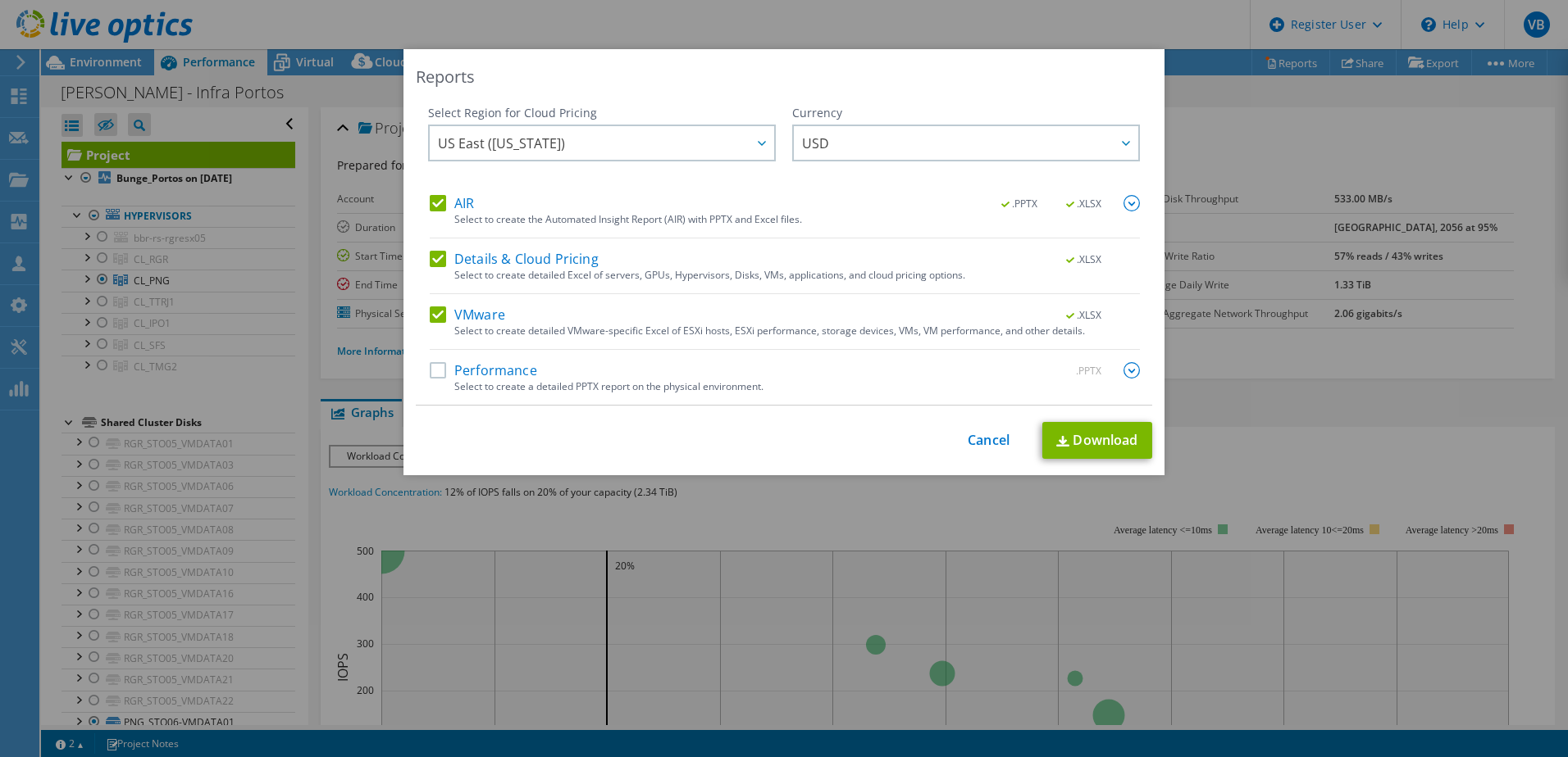
click at [440, 367] on label "Performance" at bounding box center [484, 370] width 108 height 16
click at [0, 0] on input "Performance" at bounding box center [0, 0] width 0 height 0
click at [1120, 370] on div ".PPTX" at bounding box center [1092, 370] width 95 height 18
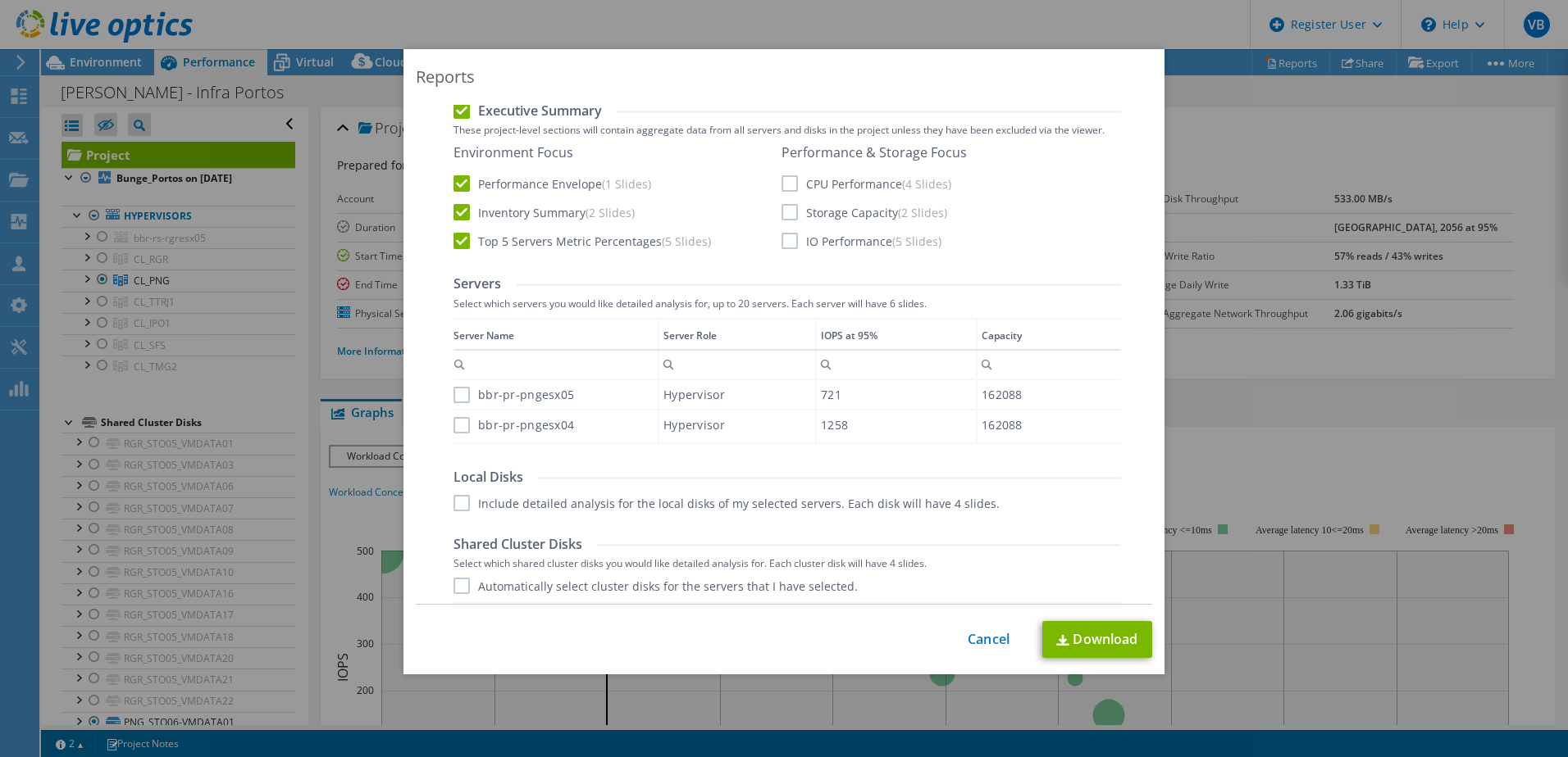
scroll to position [410, 0]
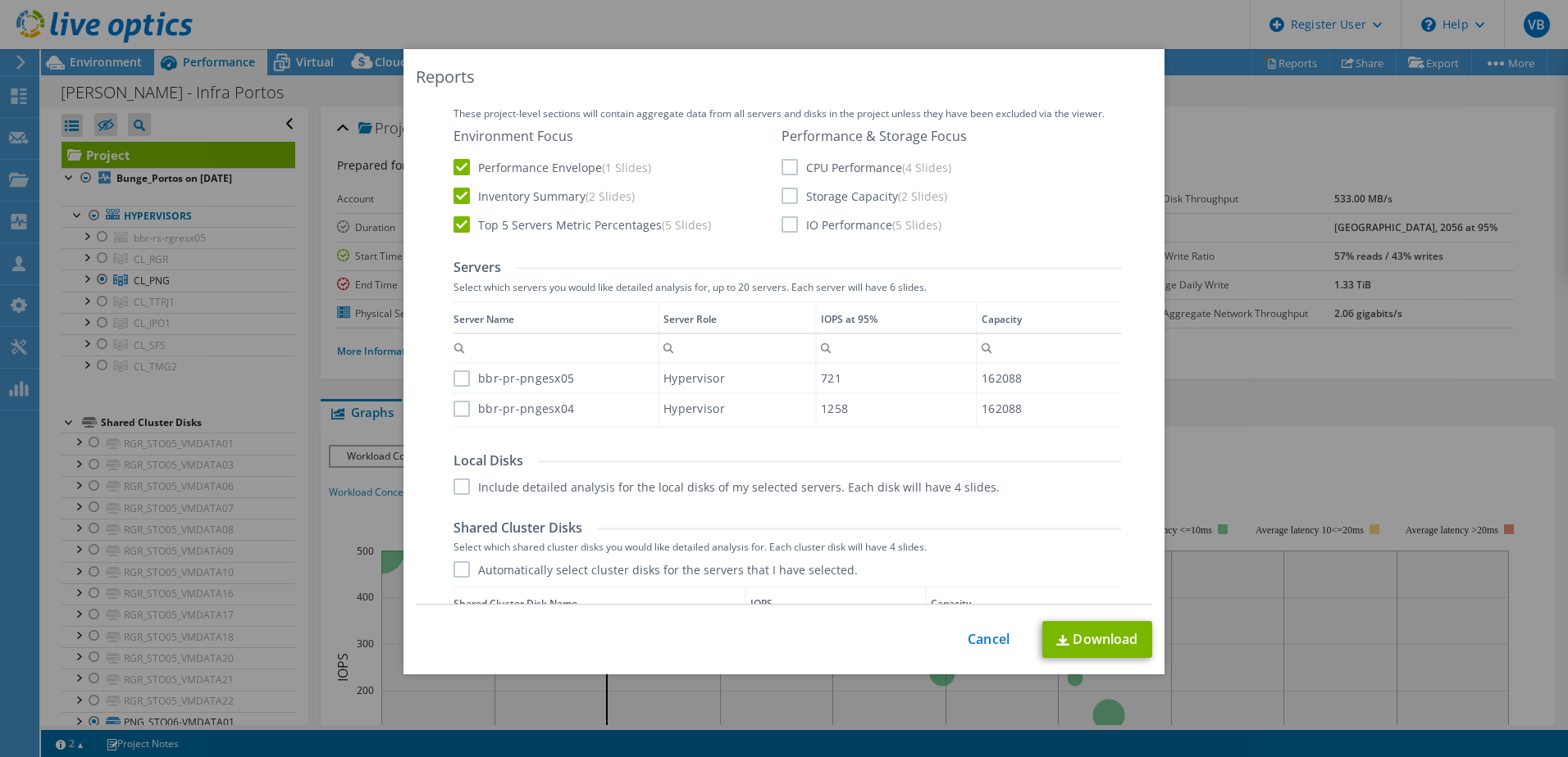
click at [786, 168] on label "CPU Performance (4 Slides)" at bounding box center [866, 167] width 169 height 16
click at [0, 0] on input "CPU Performance (4 Slides)" at bounding box center [0, 0] width 0 height 0
click at [783, 203] on label "Storage Capacity (2 Slides)" at bounding box center [864, 195] width 166 height 16
click at [0, 0] on input "Storage Capacity (2 Slides)" at bounding box center [0, 0] width 0 height 0
click at [781, 239] on div "Report Language English Deutsch Español Français Italiano Polski Português Русс…" at bounding box center [787, 526] width 668 height 1047
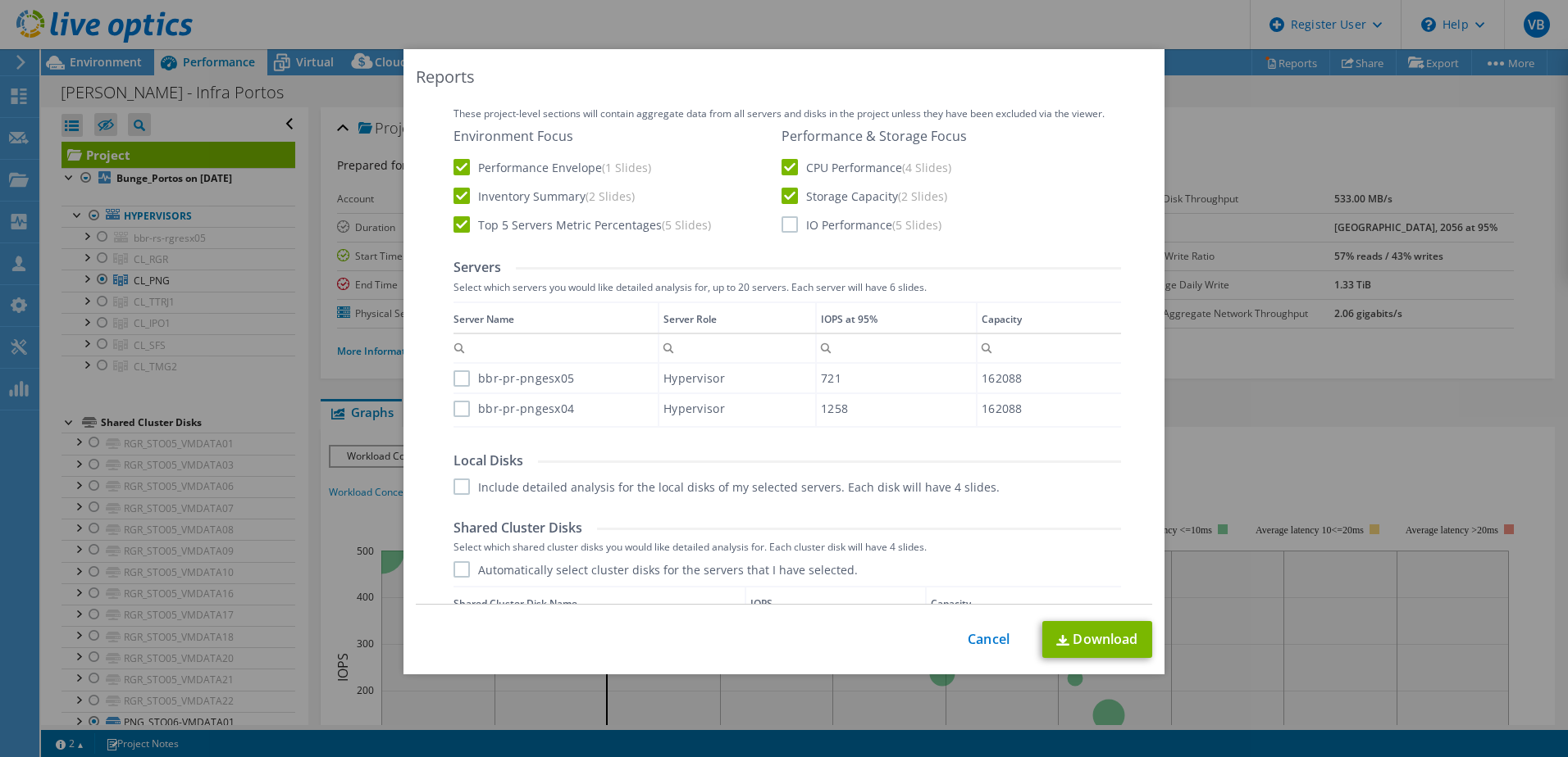
click at [781, 231] on label "IO Performance (5 Slides)" at bounding box center [861, 224] width 160 height 16
click at [0, 0] on input "IO Performance (5 Slides)" at bounding box center [0, 0] width 0 height 0
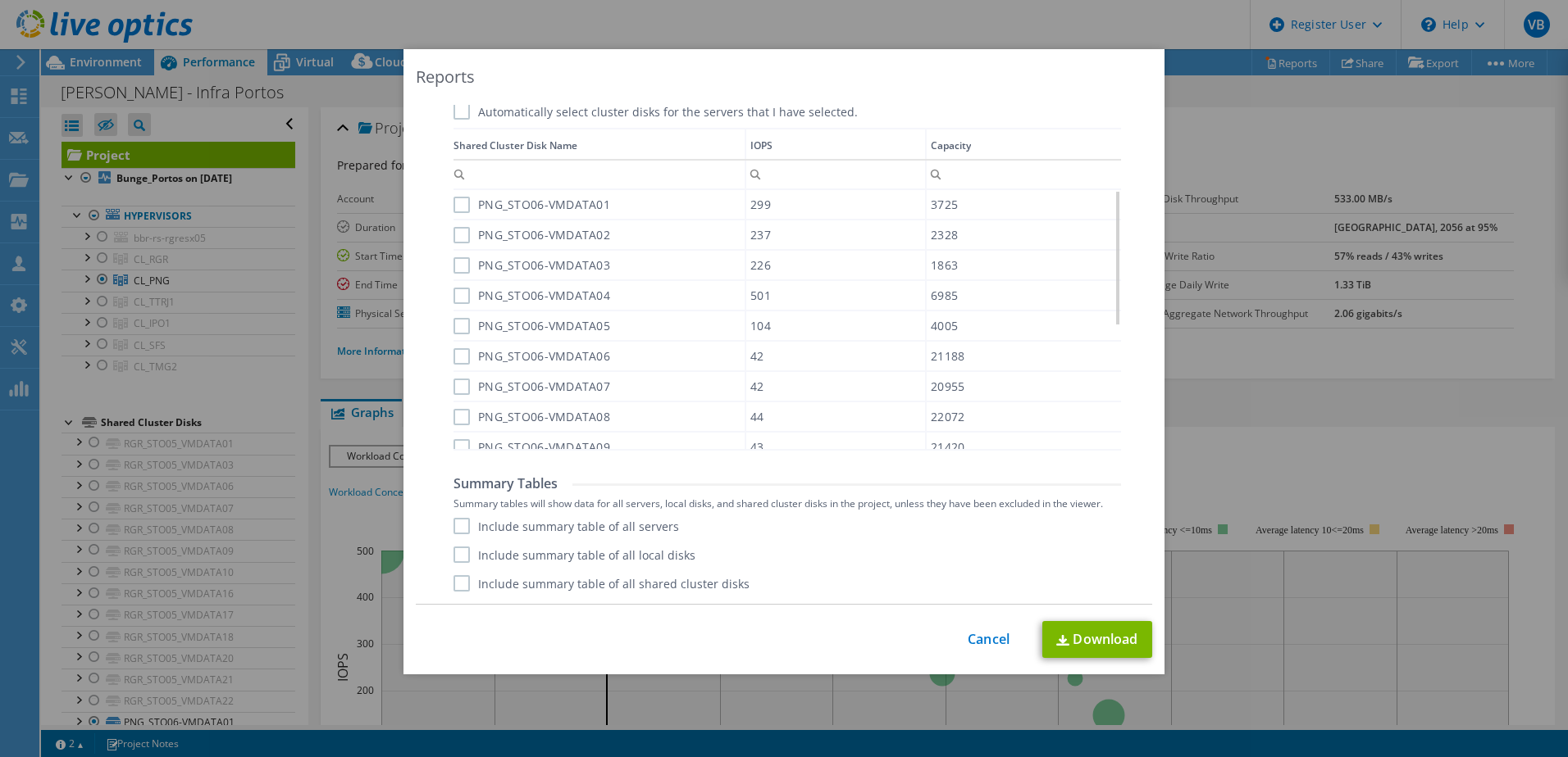
scroll to position [262, 0]
click at [454, 528] on label "Include summary table of all servers" at bounding box center [566, 525] width 225 height 16
click at [0, 0] on input "Include summary table of all servers" at bounding box center [0, 0] width 0 height 0
click at [458, 557] on label "Include summary table of all local disks" at bounding box center [574, 554] width 242 height 16
click at [0, 0] on input "Include summary table of all local disks" at bounding box center [0, 0] width 0 height 0
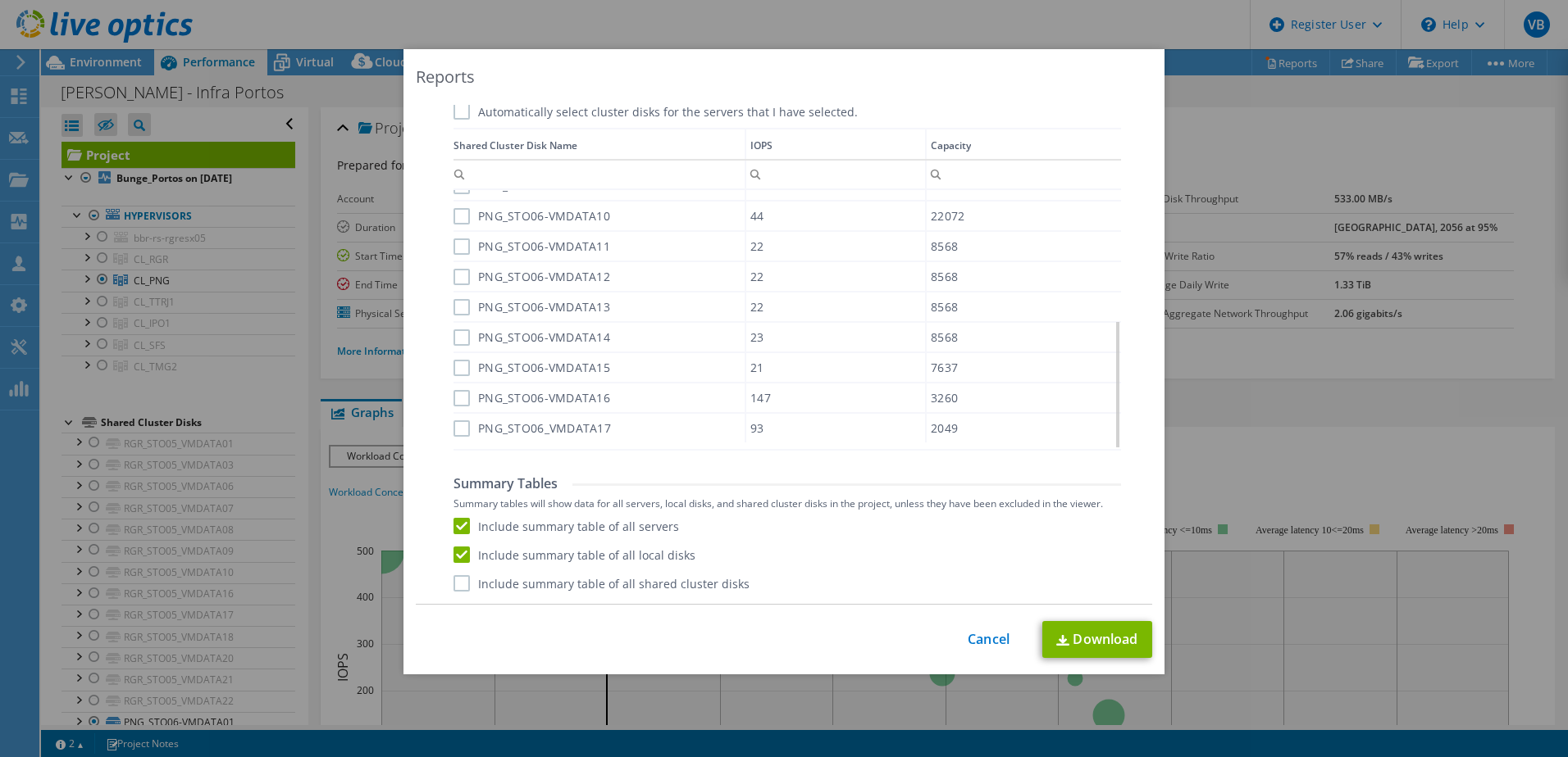
click at [457, 590] on label "Include summary table of all shared cluster disks" at bounding box center [602, 583] width 296 height 16
click at [0, 0] on input "Include summary table of all shared cluster disks" at bounding box center [0, 0] width 0 height 0
click at [1080, 646] on link "Download" at bounding box center [1097, 639] width 110 height 37
click at [977, 636] on link "Cancel" at bounding box center [989, 640] width 42 height 15
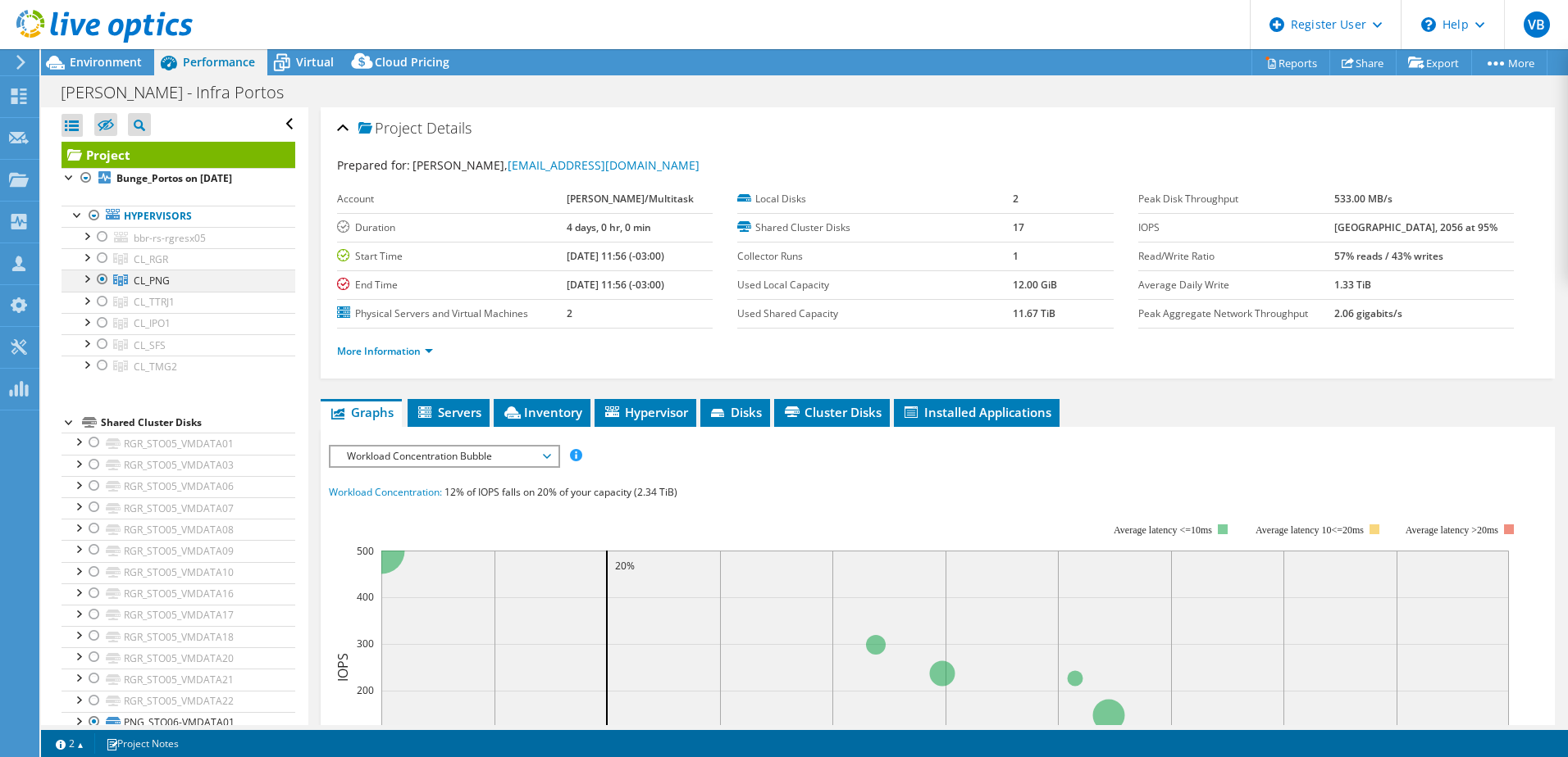
click at [104, 279] on div at bounding box center [102, 279] width 16 height 20
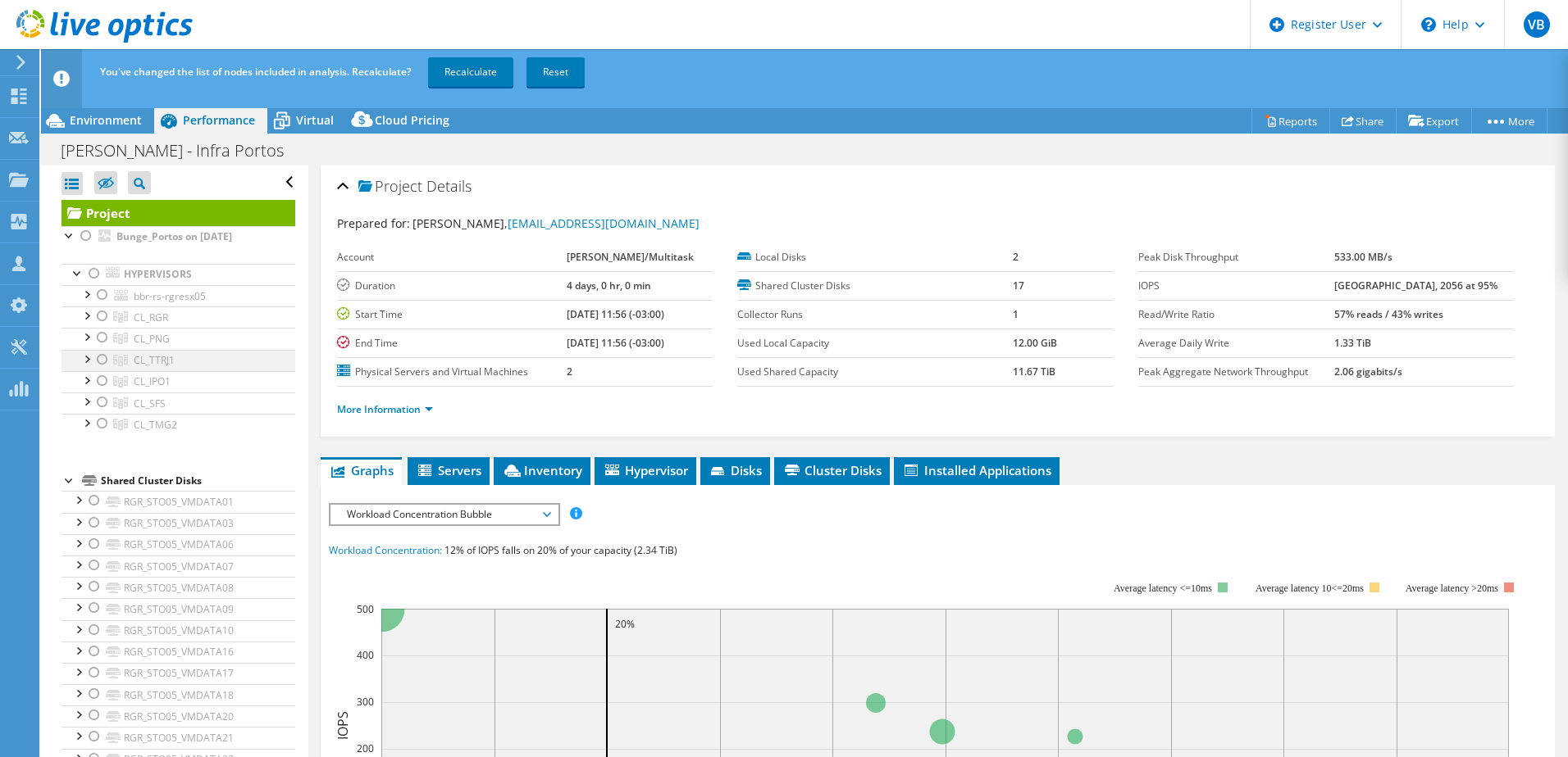
click at [101, 360] on div at bounding box center [102, 359] width 16 height 20
click at [490, 74] on link "Recalculate" at bounding box center [471, 72] width 86 height 29
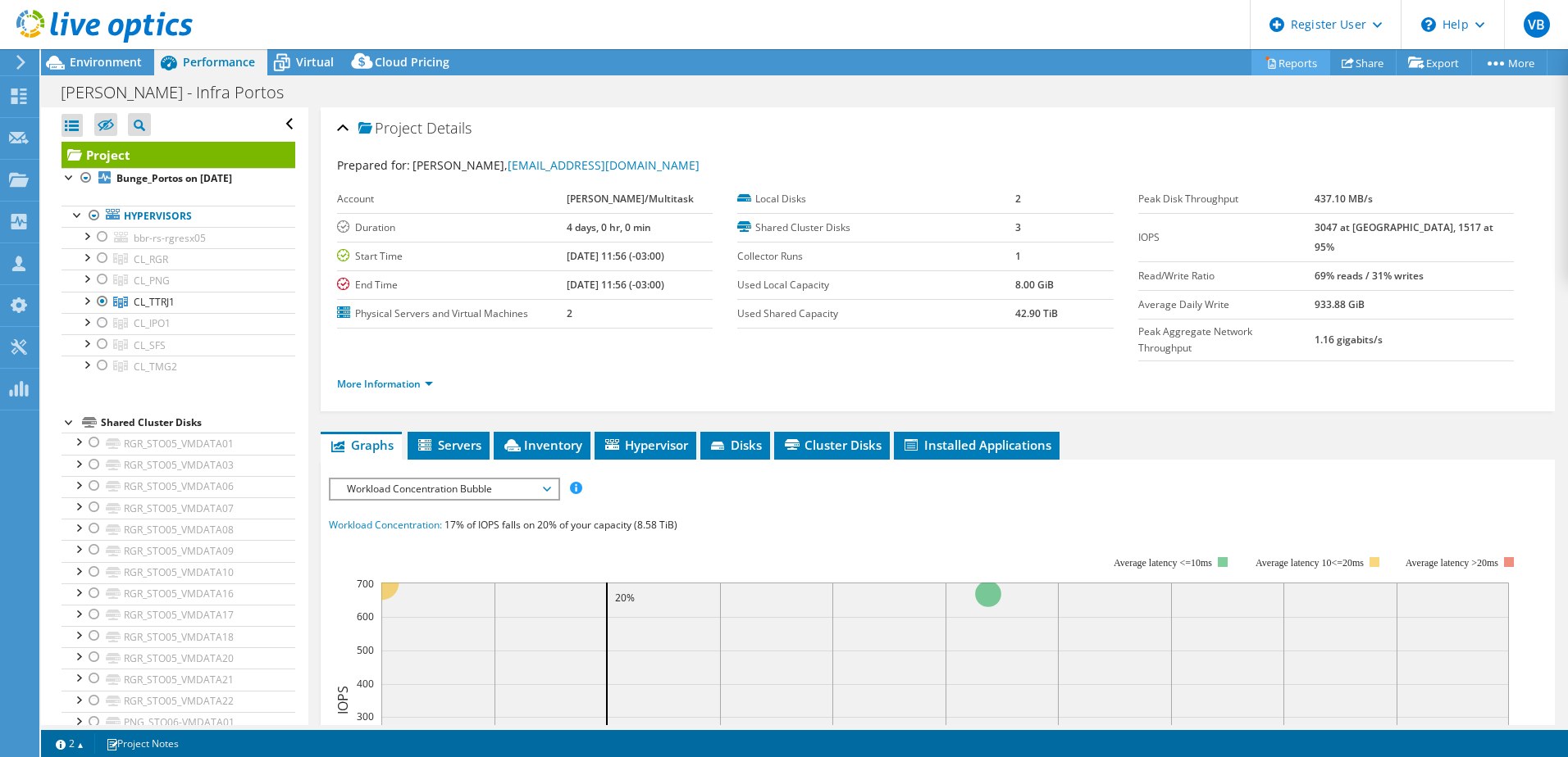
click at [1284, 67] on link "Reports" at bounding box center [1291, 62] width 79 height 26
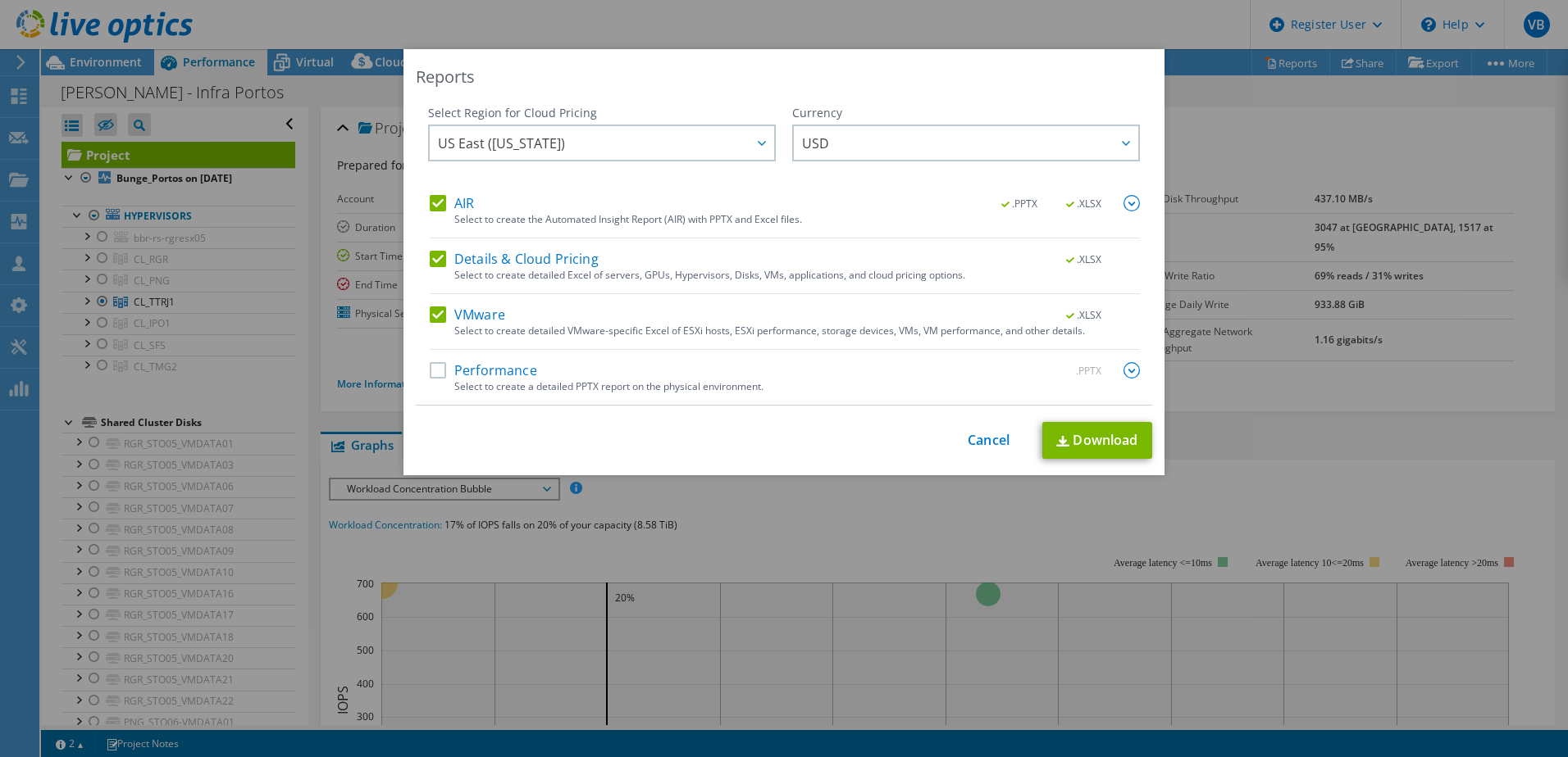
click at [430, 370] on label "Performance" at bounding box center [484, 370] width 108 height 16
click at [0, 0] on input "Performance" at bounding box center [0, 0] width 0 height 0
click at [1125, 369] on img at bounding box center [1131, 370] width 16 height 16
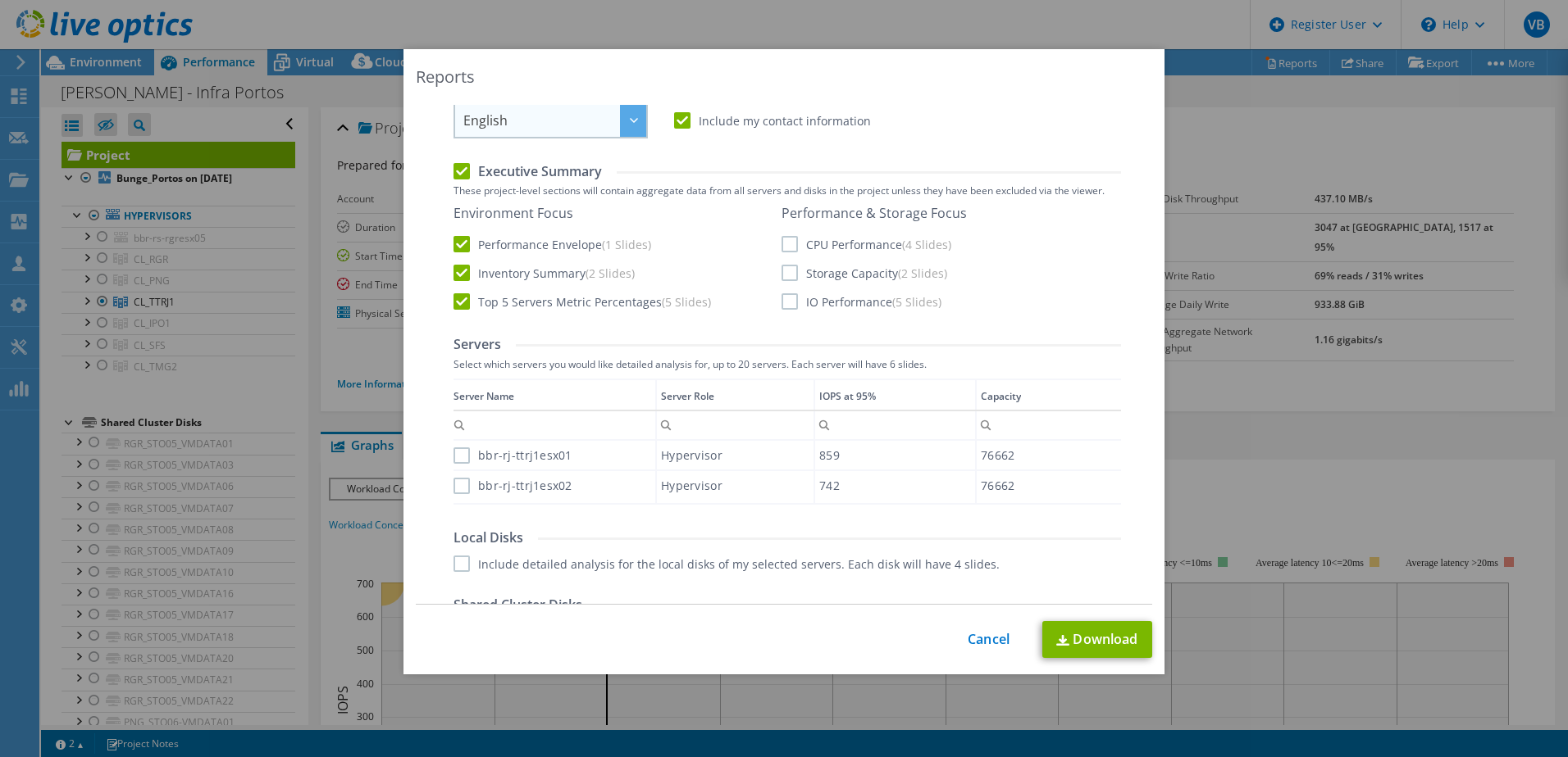
scroll to position [245, 0]
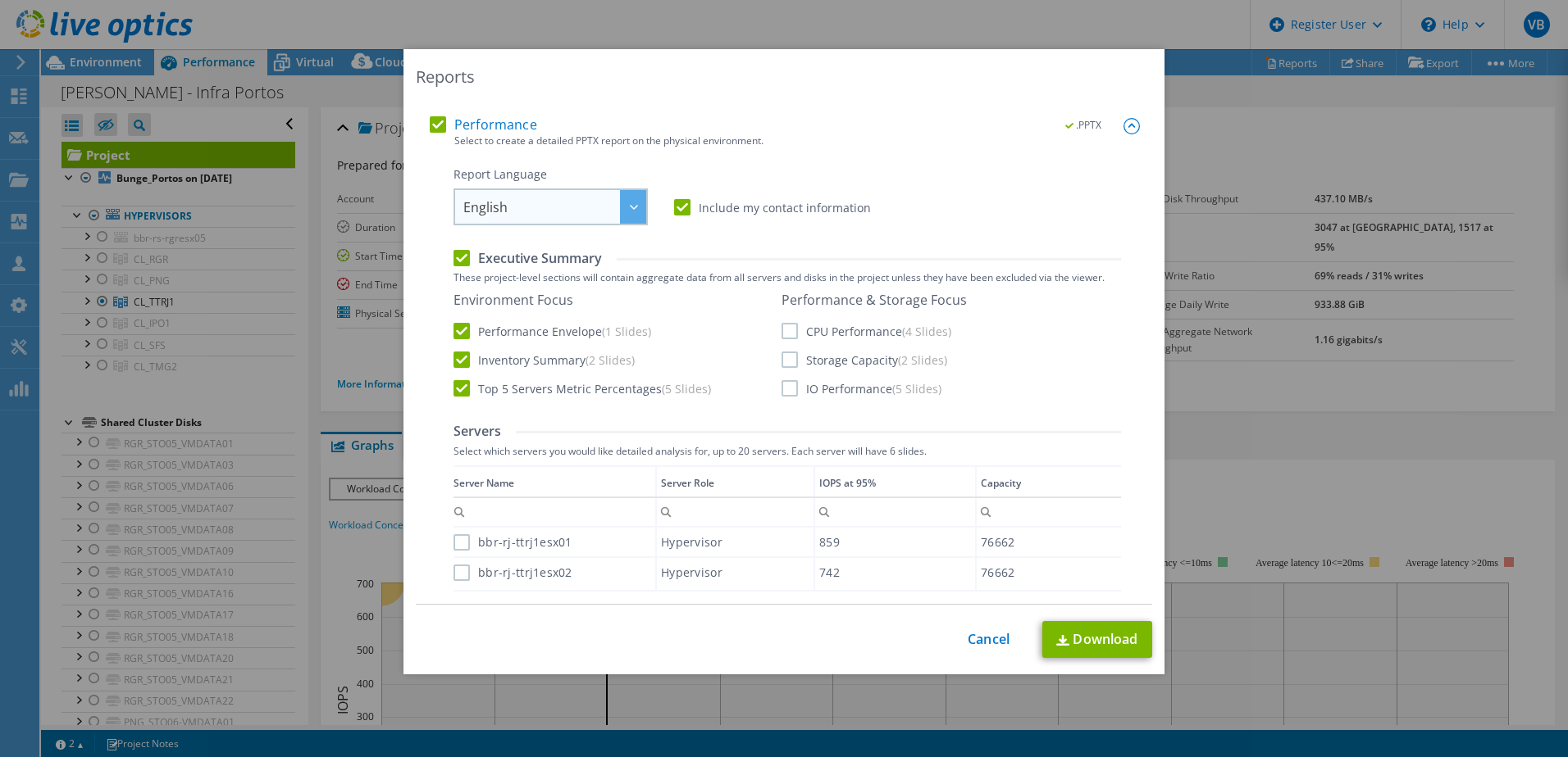
click at [625, 211] on div at bounding box center [633, 206] width 27 height 33
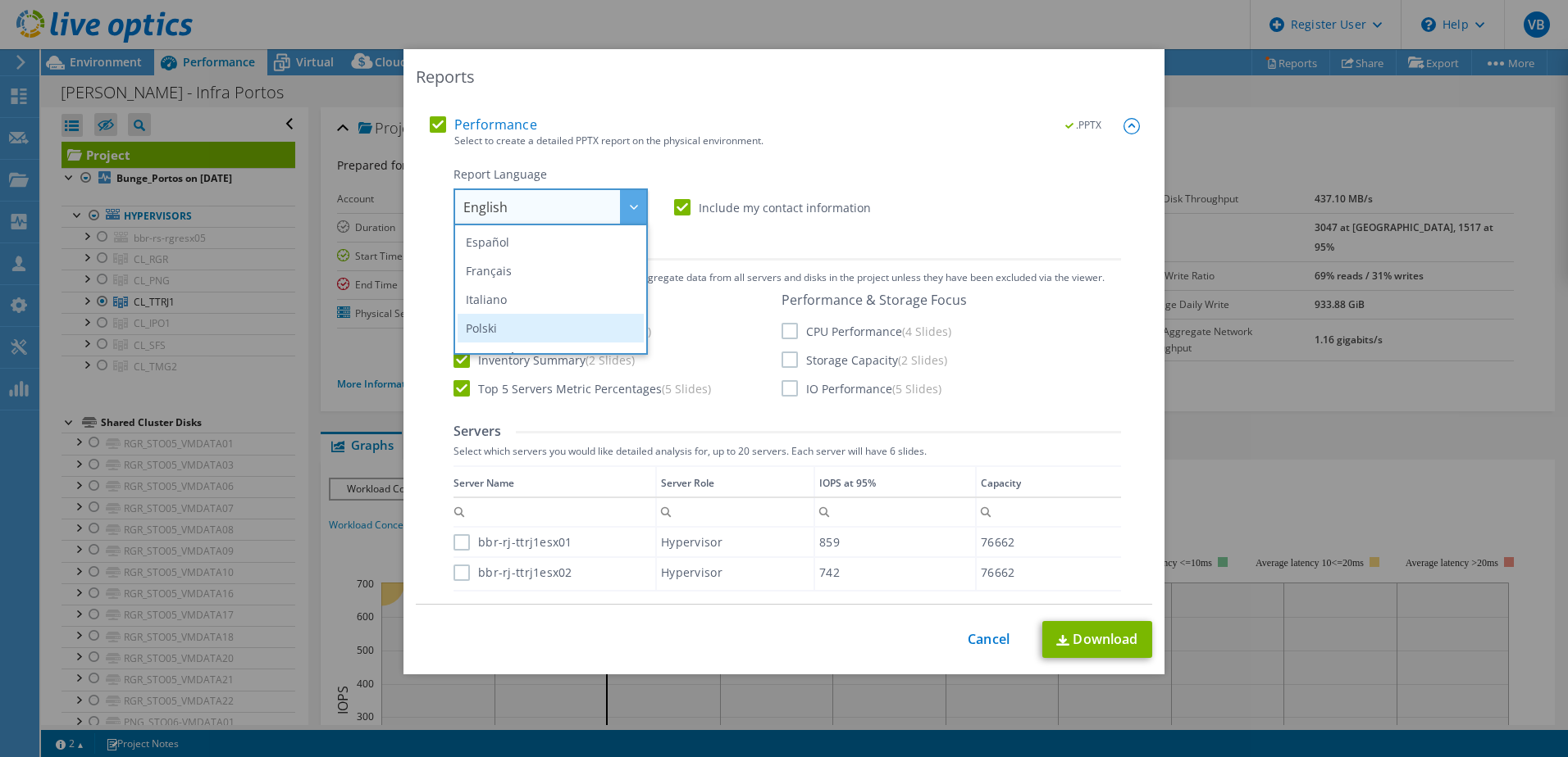
scroll to position [82, 0]
click at [517, 324] on li "Português" at bounding box center [550, 333] width 186 height 29
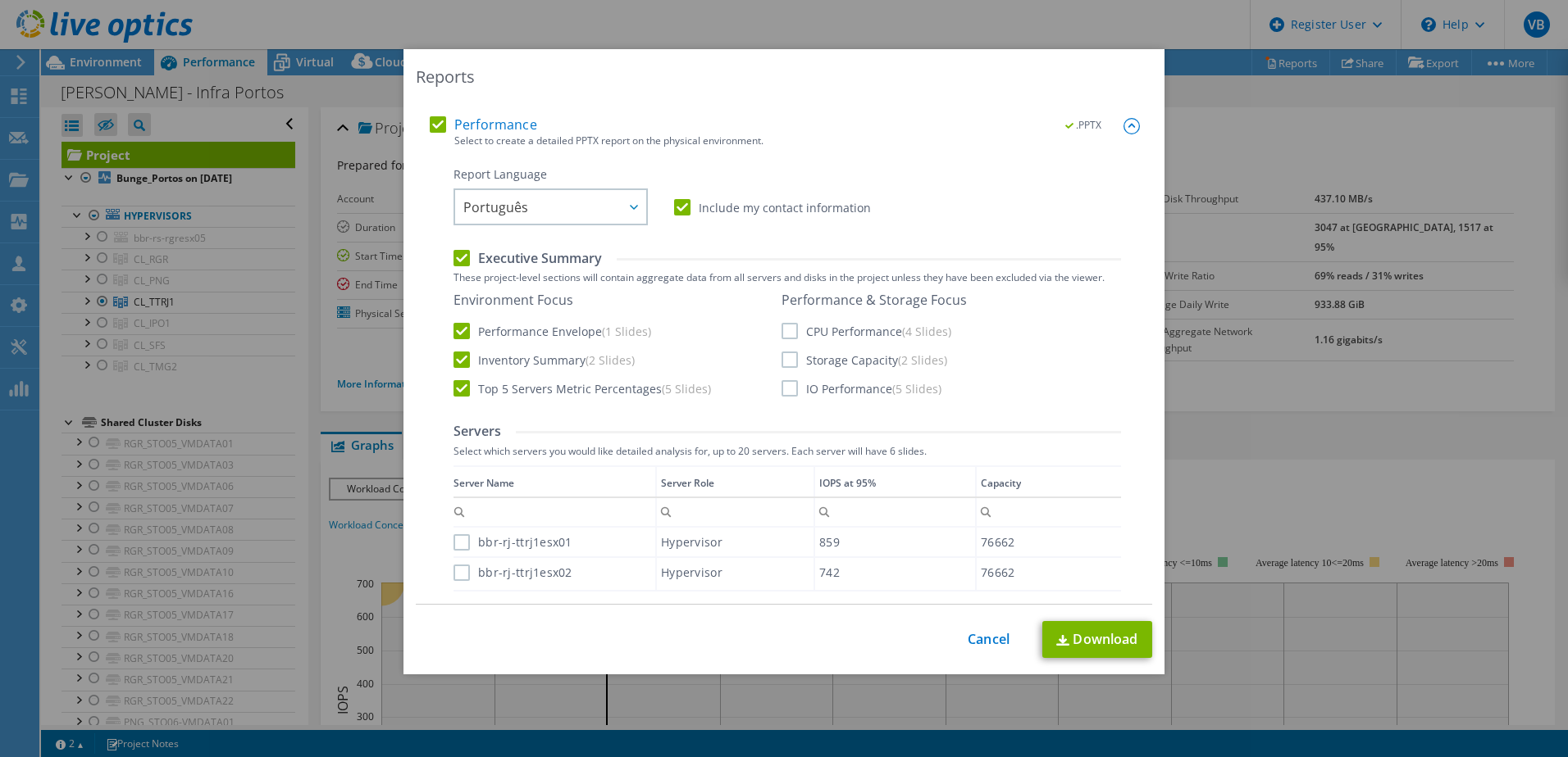
click at [785, 333] on label "CPU Performance (4 Slides)" at bounding box center [866, 330] width 169 height 16
click at [0, 0] on input "CPU Performance (4 Slides)" at bounding box center [0, 0] width 0 height 0
click at [784, 365] on label "Storage Capacity (2 Slides)" at bounding box center [864, 359] width 166 height 16
click at [0, 0] on input "Storage Capacity (2 Slides)" at bounding box center [0, 0] width 0 height 0
click at [787, 386] on label "IO Performance (5 Slides)" at bounding box center [861, 388] width 160 height 16
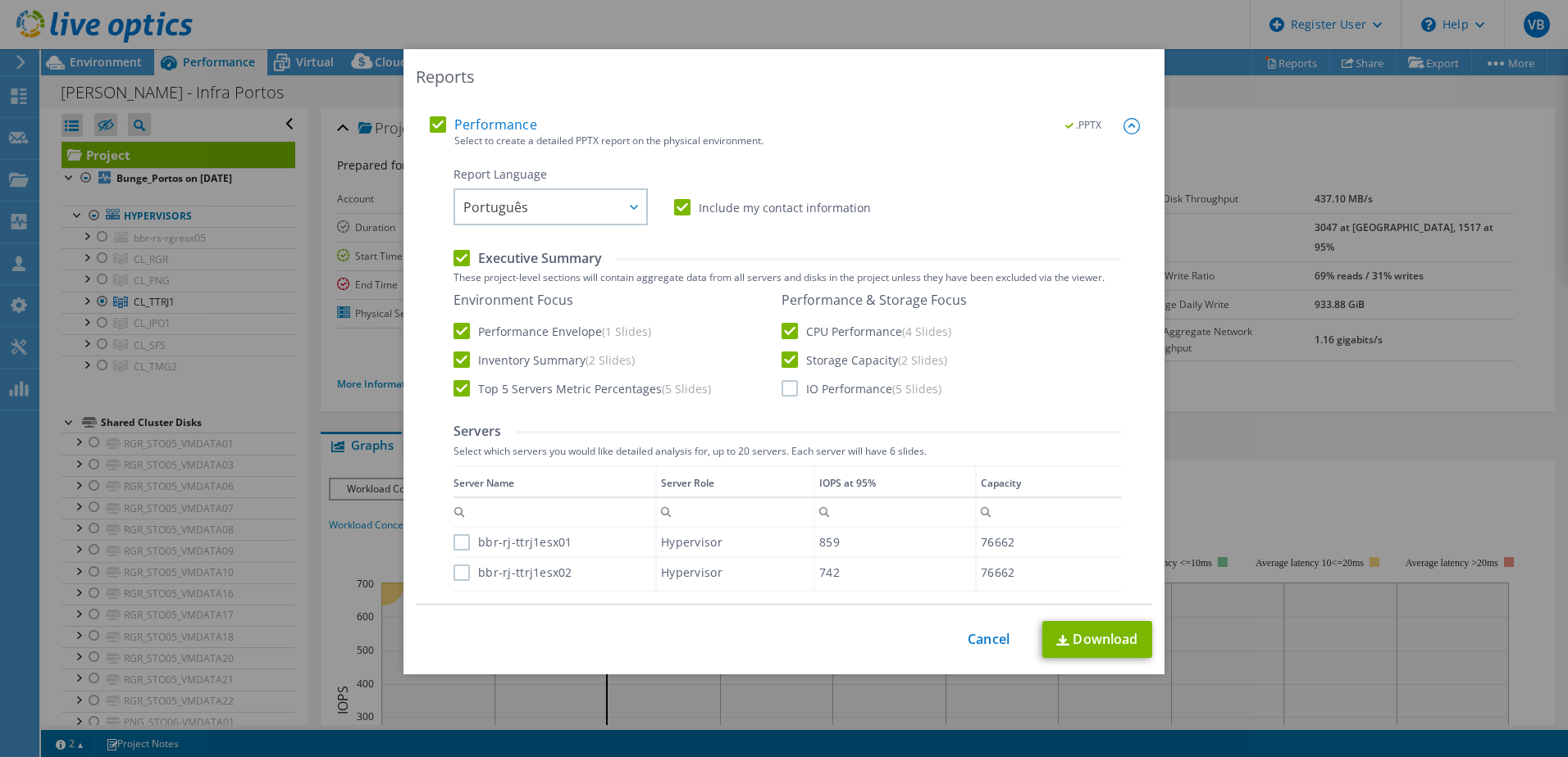
click at [0, 0] on input "IO Performance (5 Slides)" at bounding box center [0, 0] width 0 height 0
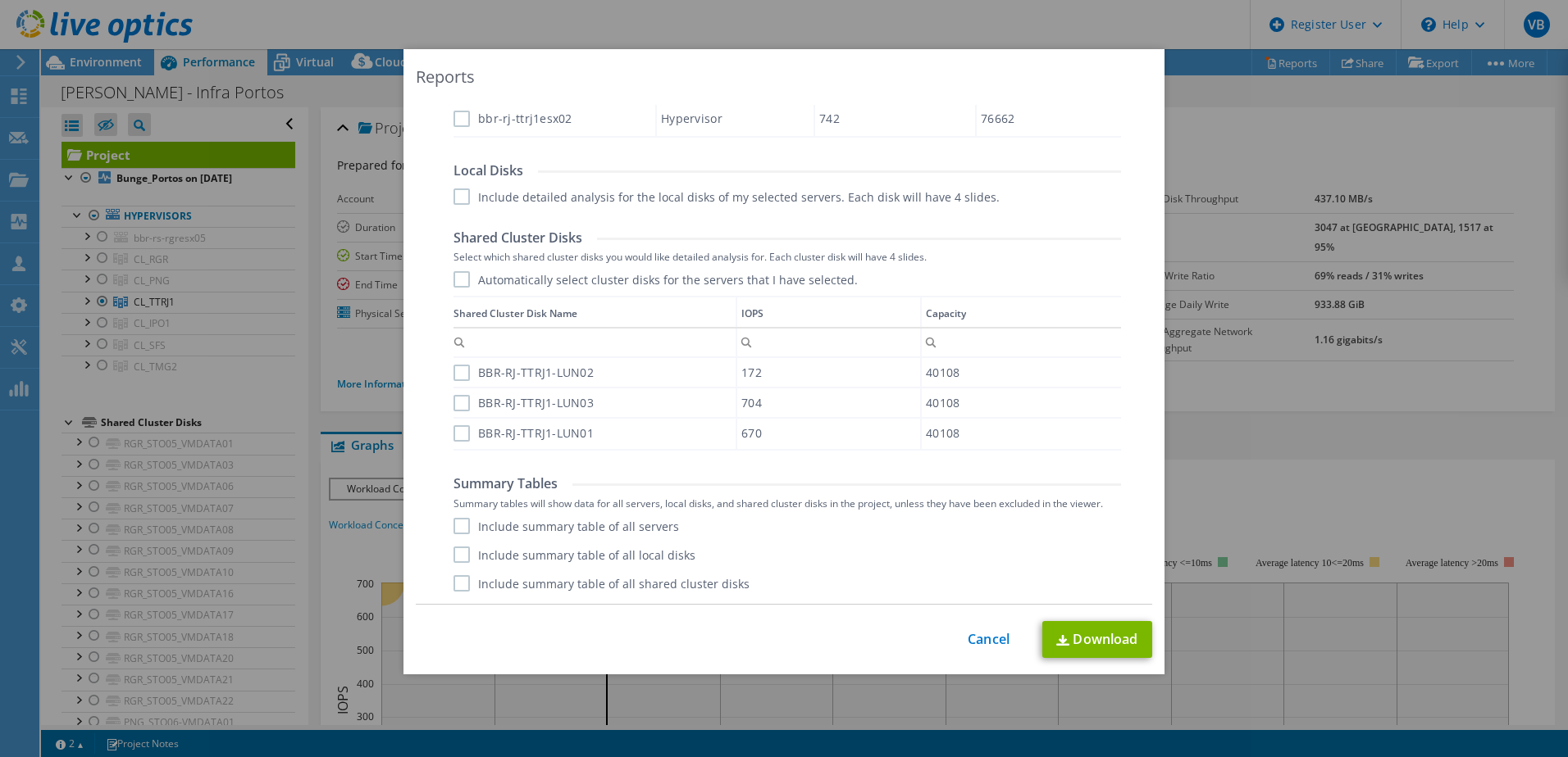
scroll to position [4, 0]
click at [458, 526] on label "Include summary table of all servers" at bounding box center [566, 525] width 225 height 16
click at [0, 0] on input "Include summary table of all servers" at bounding box center [0, 0] width 0 height 0
click at [454, 555] on label "Include summary table of all local disks" at bounding box center [574, 554] width 242 height 16
click at [0, 0] on input "Include summary table of all local disks" at bounding box center [0, 0] width 0 height 0
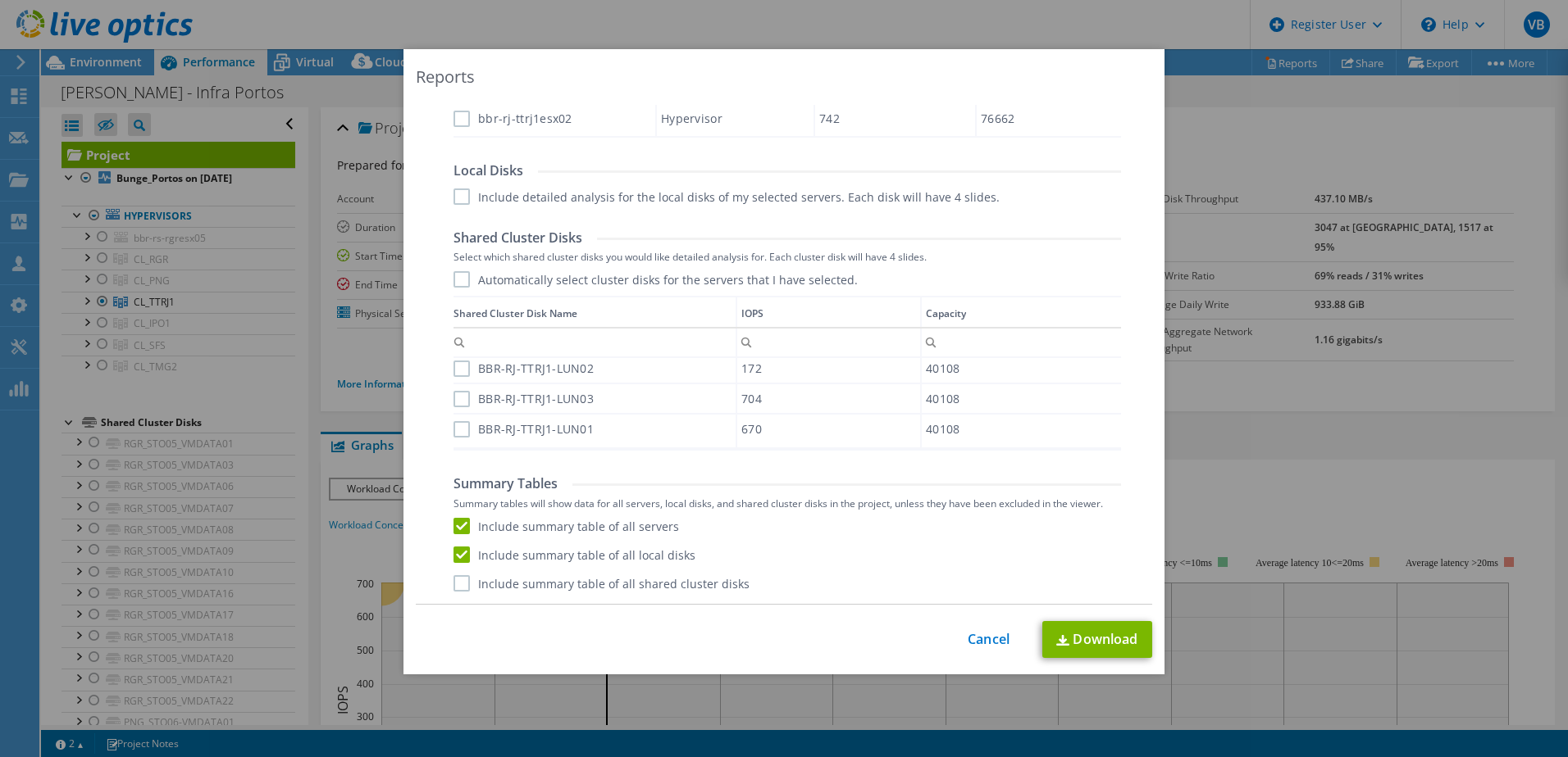
click at [454, 580] on label "Include summary table of all shared cluster disks" at bounding box center [602, 583] width 296 height 16
click at [0, 0] on input "Include summary table of all shared cluster disks" at bounding box center [0, 0] width 0 height 0
click at [1061, 632] on link "Download" at bounding box center [1097, 639] width 110 height 37
click at [982, 643] on link "Cancel" at bounding box center [989, 640] width 42 height 15
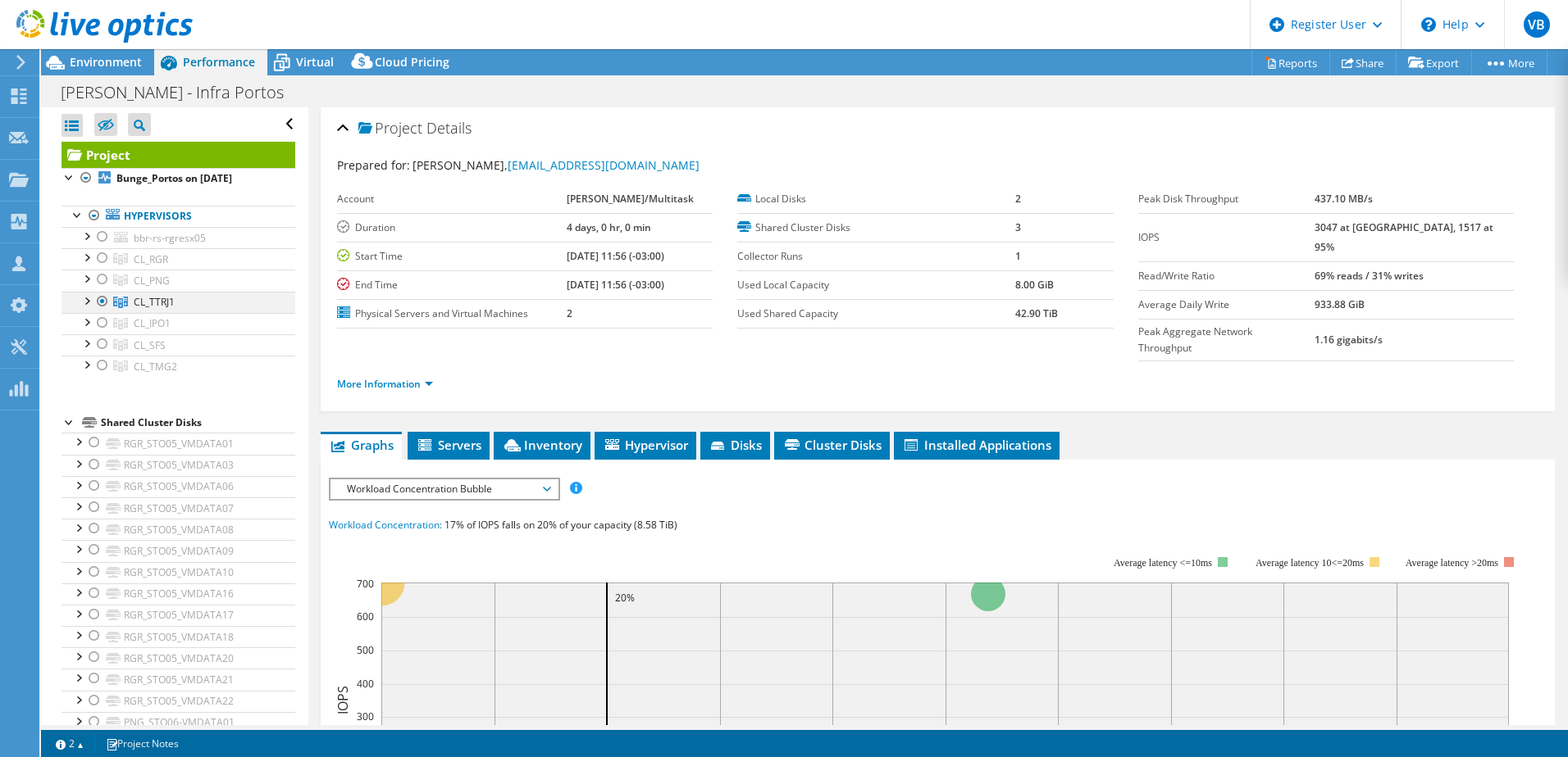
click at [98, 301] on div at bounding box center [102, 301] width 16 height 20
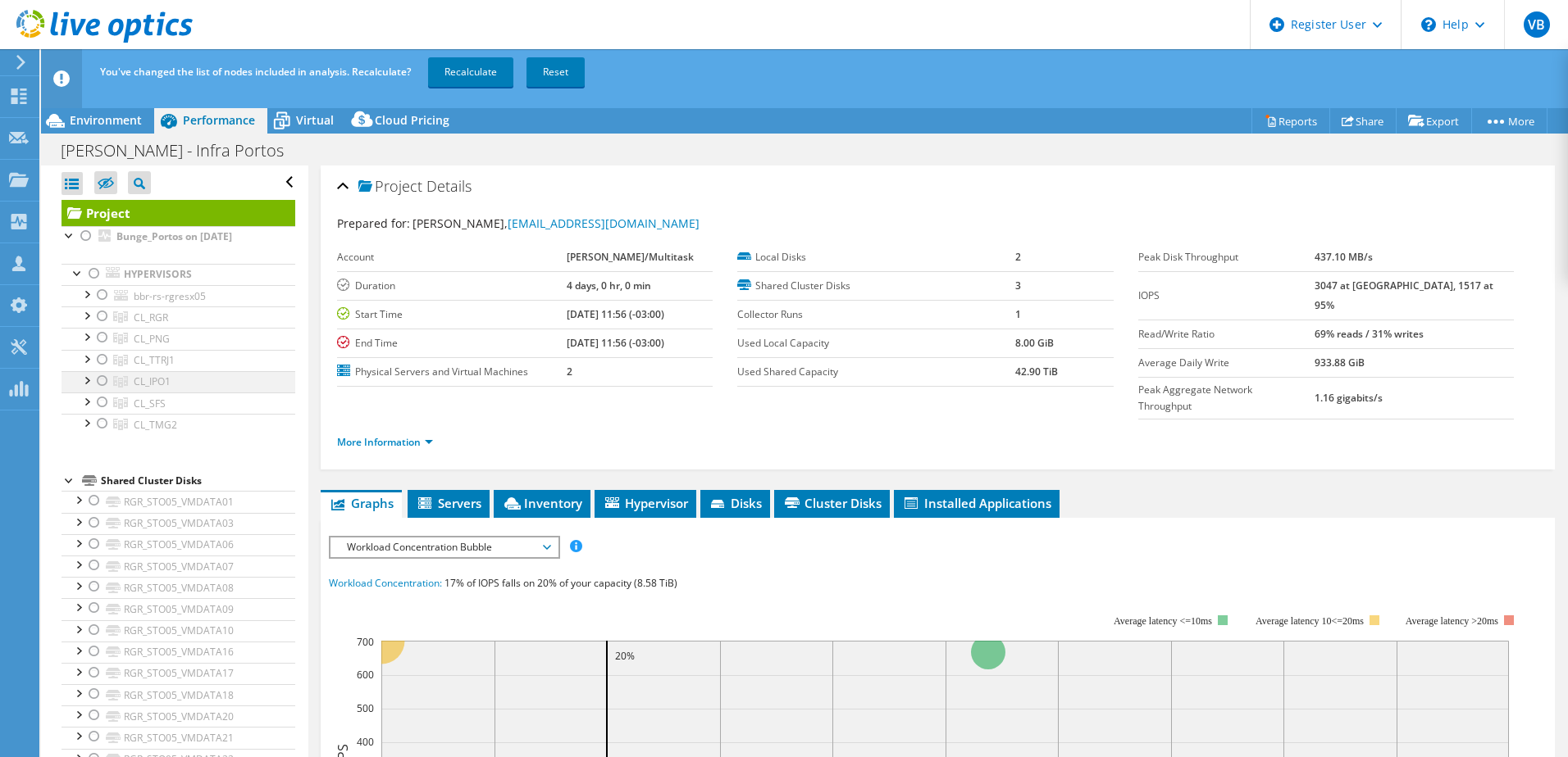
click at [98, 384] on div at bounding box center [102, 381] width 16 height 20
click at [490, 71] on link "Recalculate" at bounding box center [471, 72] width 86 height 29
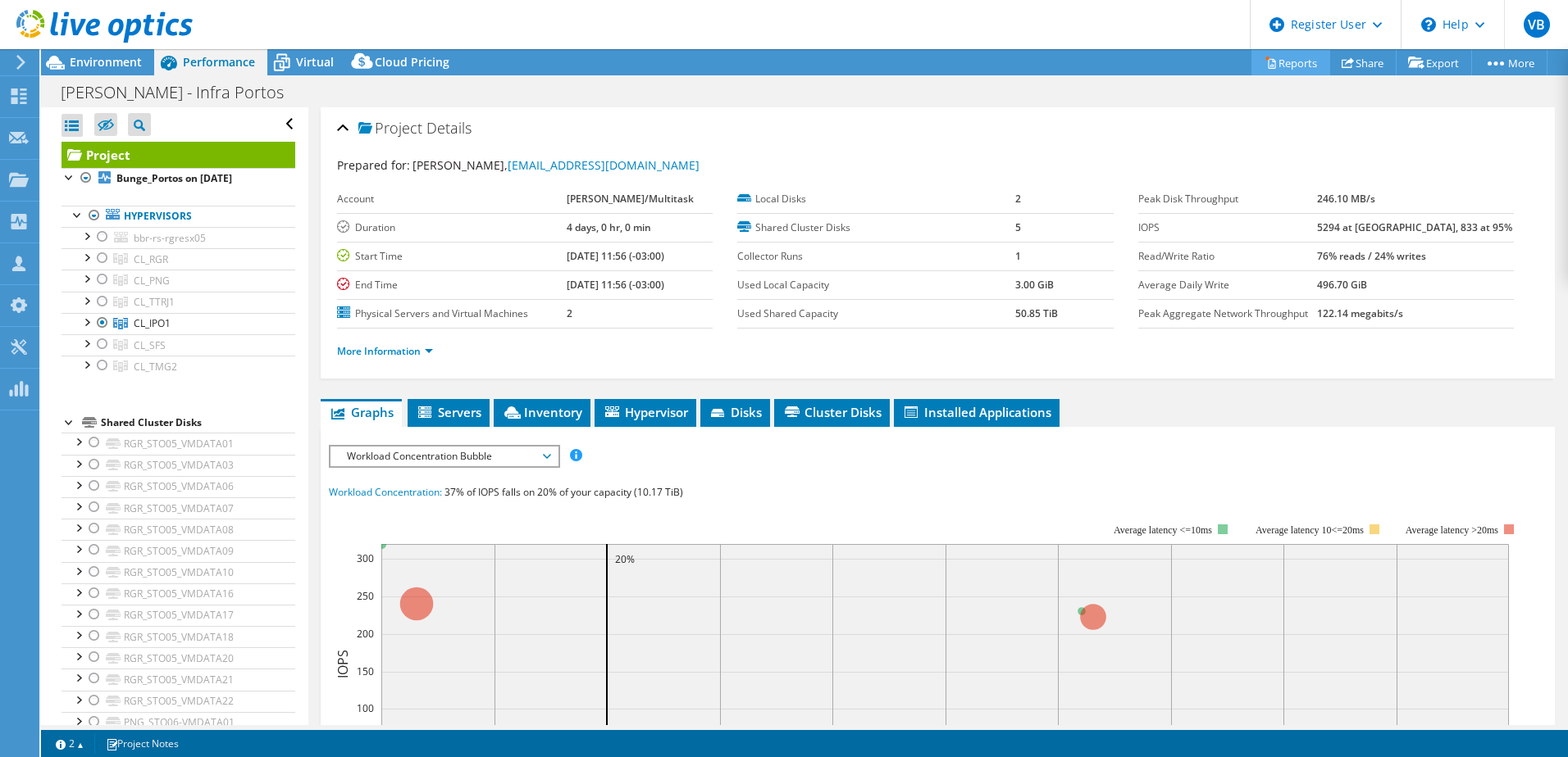
click at [1289, 58] on link "Reports" at bounding box center [1291, 62] width 79 height 26
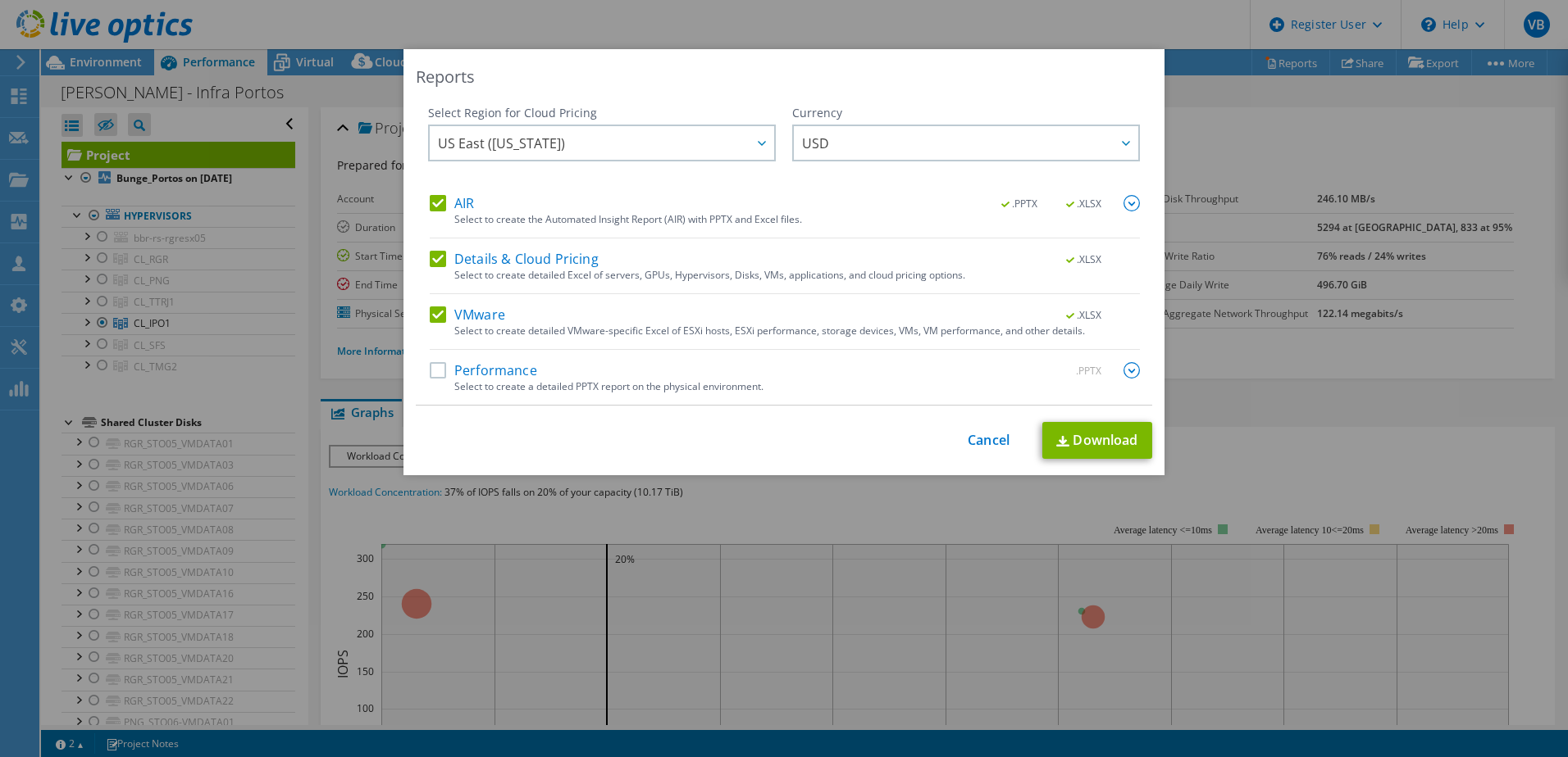
click at [437, 375] on label "Performance" at bounding box center [484, 370] width 108 height 16
click at [0, 0] on input "Performance" at bounding box center [0, 0] width 0 height 0
click at [1125, 366] on img at bounding box center [1131, 370] width 16 height 16
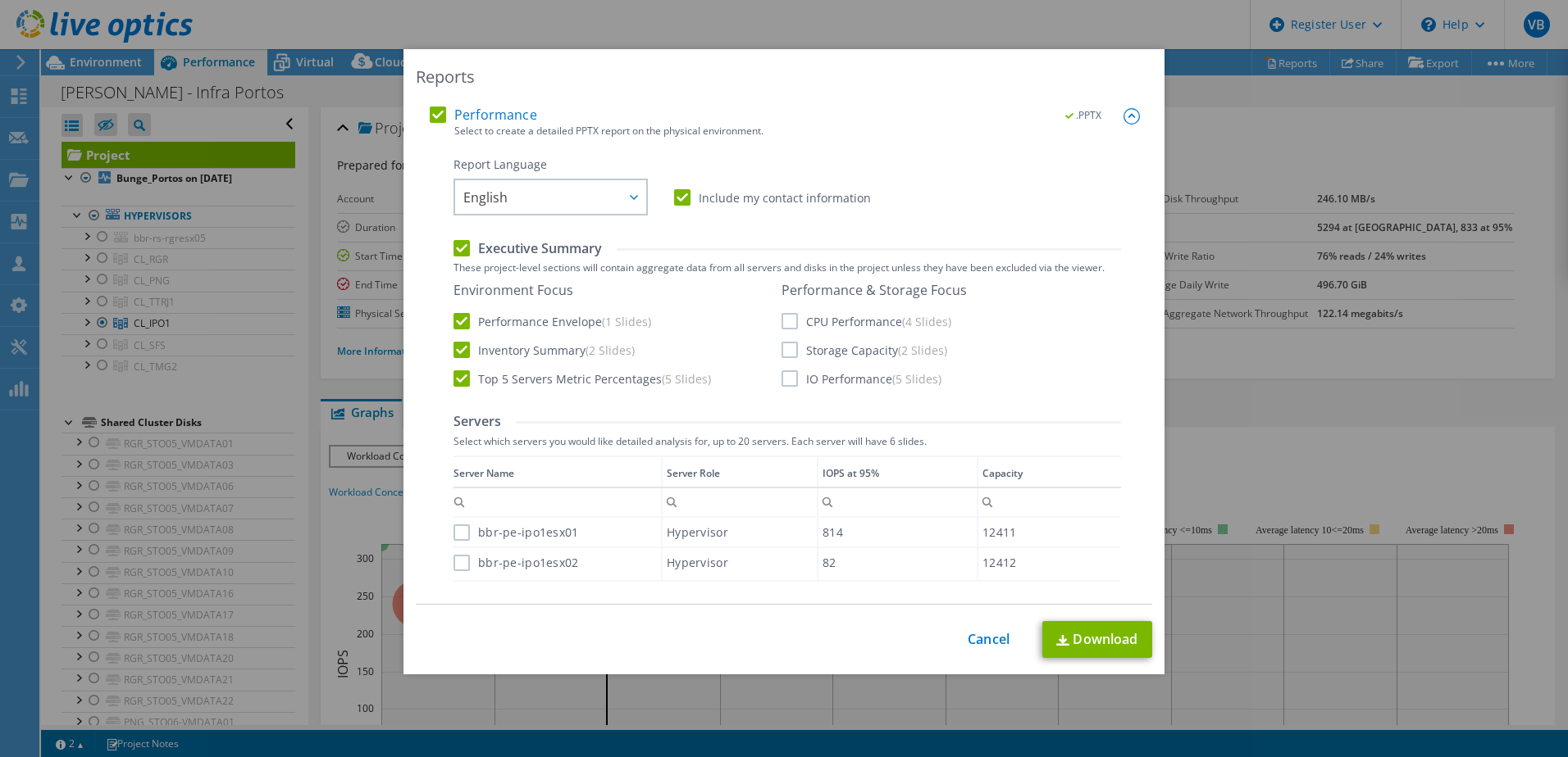
scroll to position [245, 0]
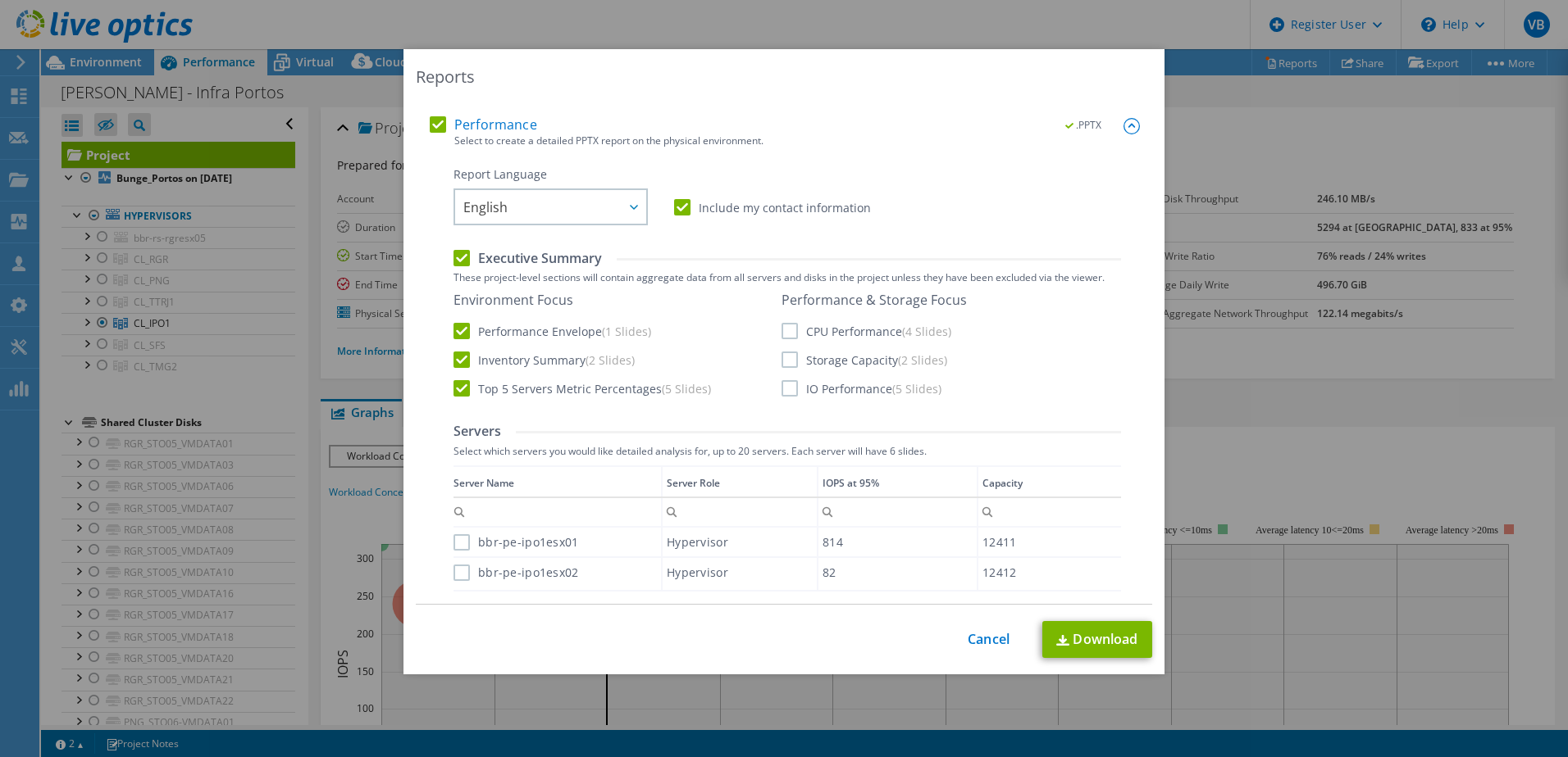
click at [653, 206] on div "Report Language English Deutsch Español Français Italiano Polski Português Русс…" at bounding box center [787, 195] width 668 height 59
click at [636, 205] on div at bounding box center [633, 206] width 27 height 33
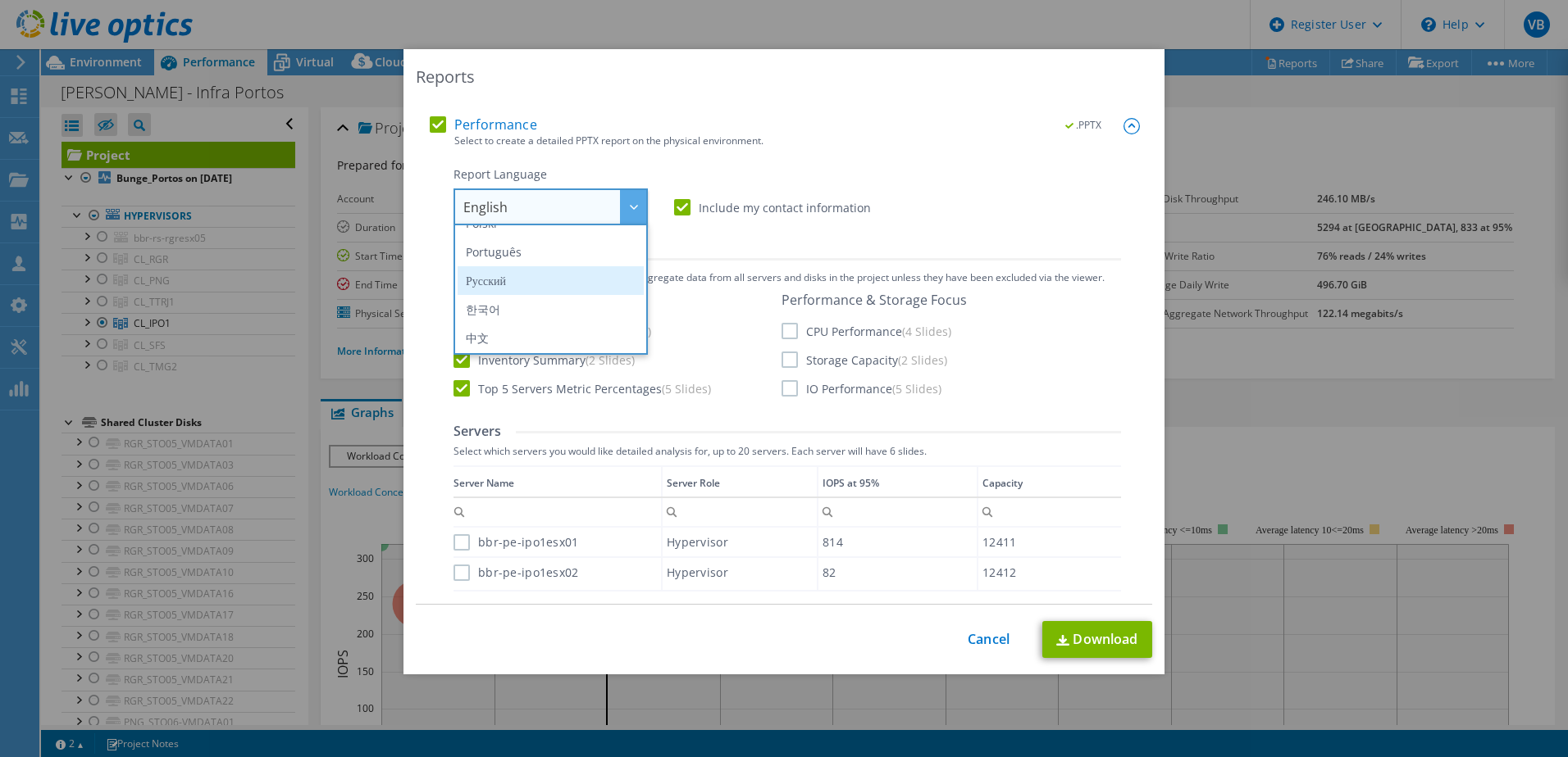
scroll to position [164, 0]
drag, startPoint x: 523, startPoint y: 257, endPoint x: 562, endPoint y: 271, distance: 41.4
click at [522, 257] on li "Português" at bounding box center [550, 251] width 186 height 29
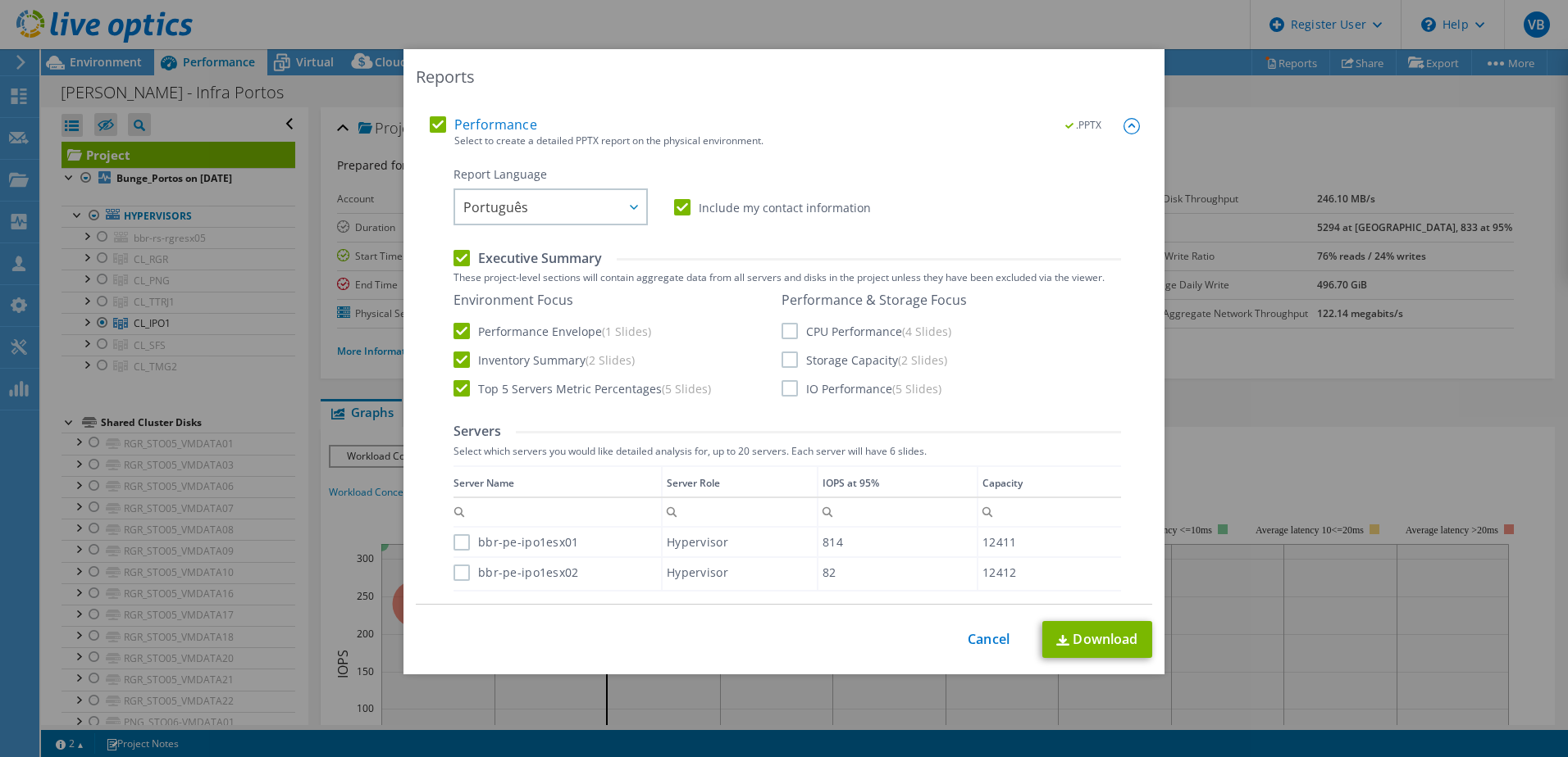
click at [791, 331] on label "CPU Performance (4 Slides)" at bounding box center [866, 330] width 169 height 16
click at [0, 0] on input "CPU Performance (4 Slides)" at bounding box center [0, 0] width 0 height 0
click at [787, 362] on label "Storage Capacity (2 Slides)" at bounding box center [864, 359] width 166 height 16
click at [0, 0] on input "Storage Capacity (2 Slides)" at bounding box center [0, 0] width 0 height 0
click at [793, 397] on label "IO Performance (5 Slides)" at bounding box center [861, 388] width 160 height 16
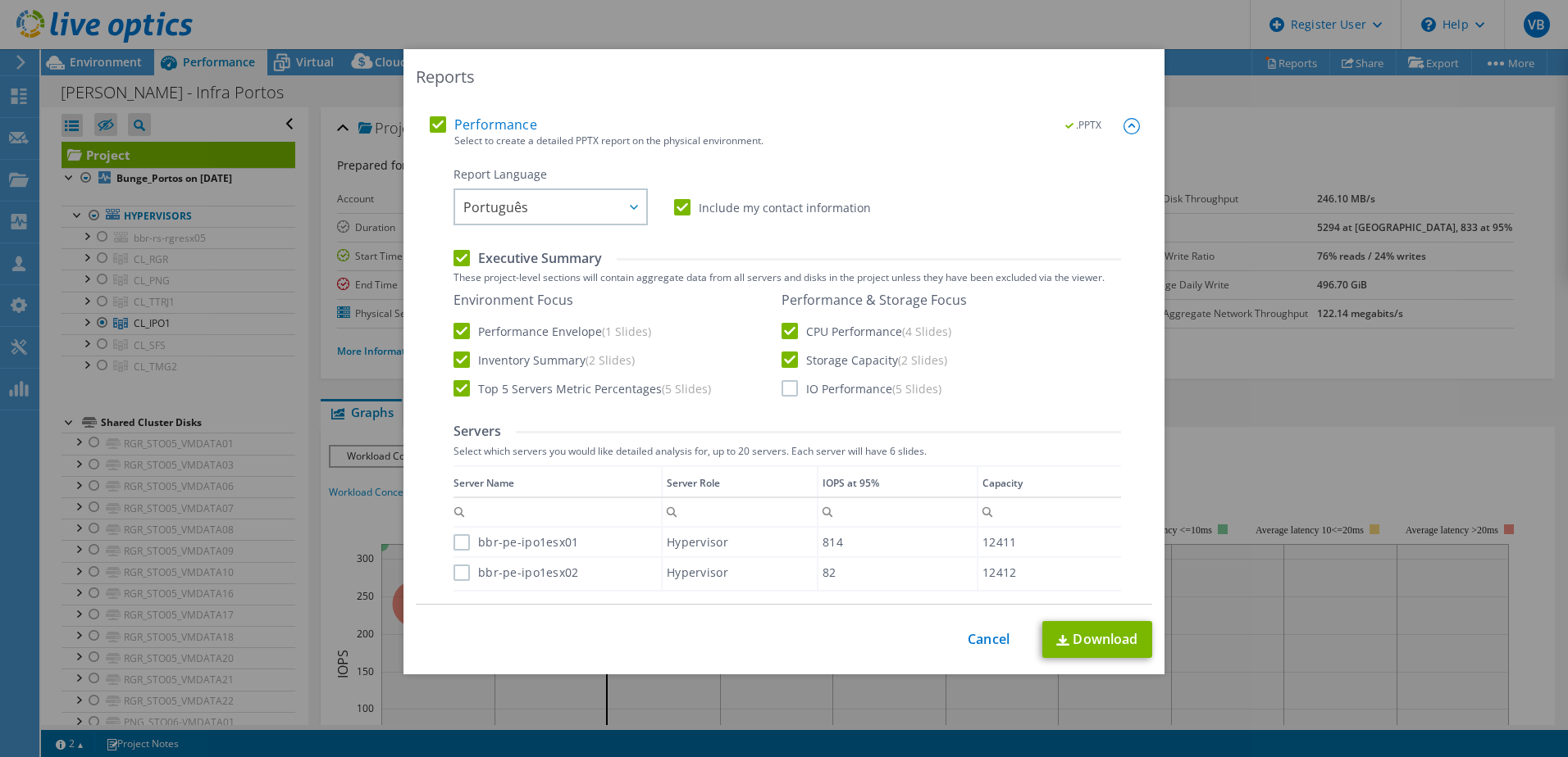
click at [0, 0] on input "IO Performance (5 Slides)" at bounding box center [0, 0] width 0 height 0
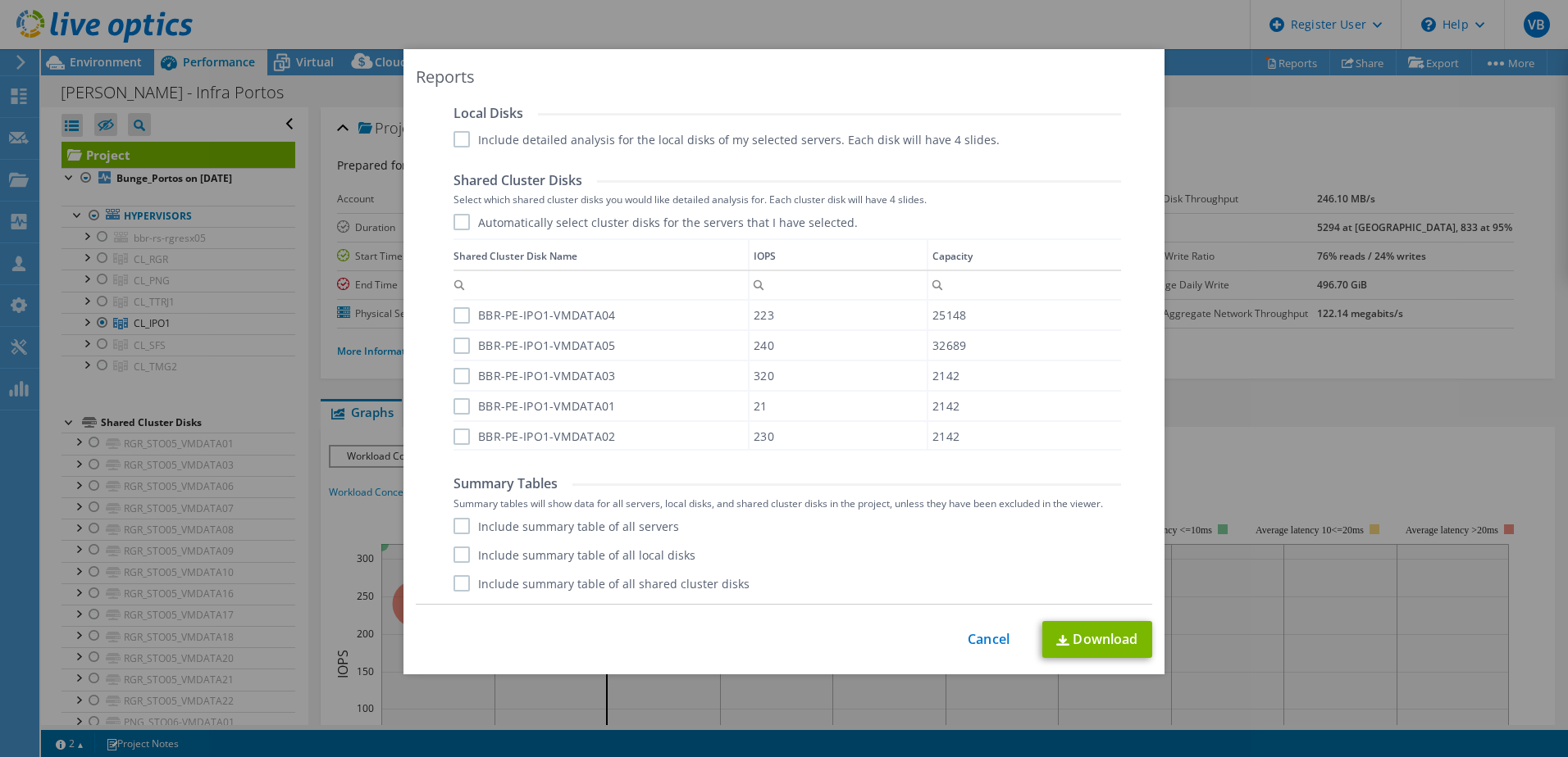
click at [484, 524] on label "Include summary table of all servers" at bounding box center [566, 525] width 225 height 16
click at [0, 0] on input "Include summary table of all servers" at bounding box center [0, 0] width 0 height 0
click at [485, 555] on label "Include summary table of all local disks" at bounding box center [574, 554] width 242 height 16
click at [0, 0] on input "Include summary table of all local disks" at bounding box center [0, 0] width 0 height 0
click at [498, 583] on label "Include summary table of all shared cluster disks" at bounding box center [602, 583] width 296 height 16
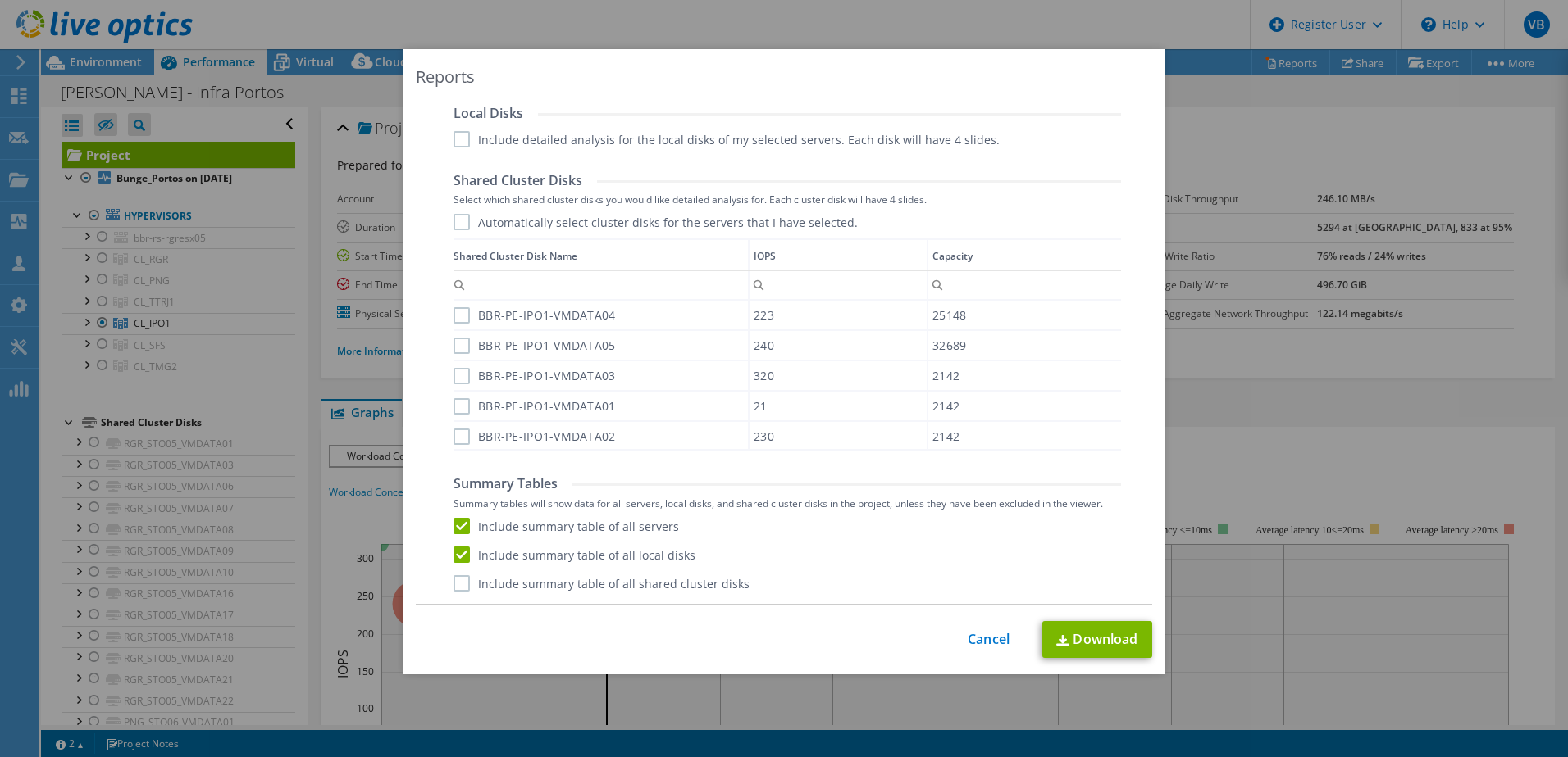
click at [0, 0] on input "Include summary table of all shared cluster disks" at bounding box center [0, 0] width 0 height 0
click at [1075, 629] on link "Download" at bounding box center [1097, 639] width 110 height 37
click at [977, 640] on link "Cancel" at bounding box center [989, 640] width 42 height 15
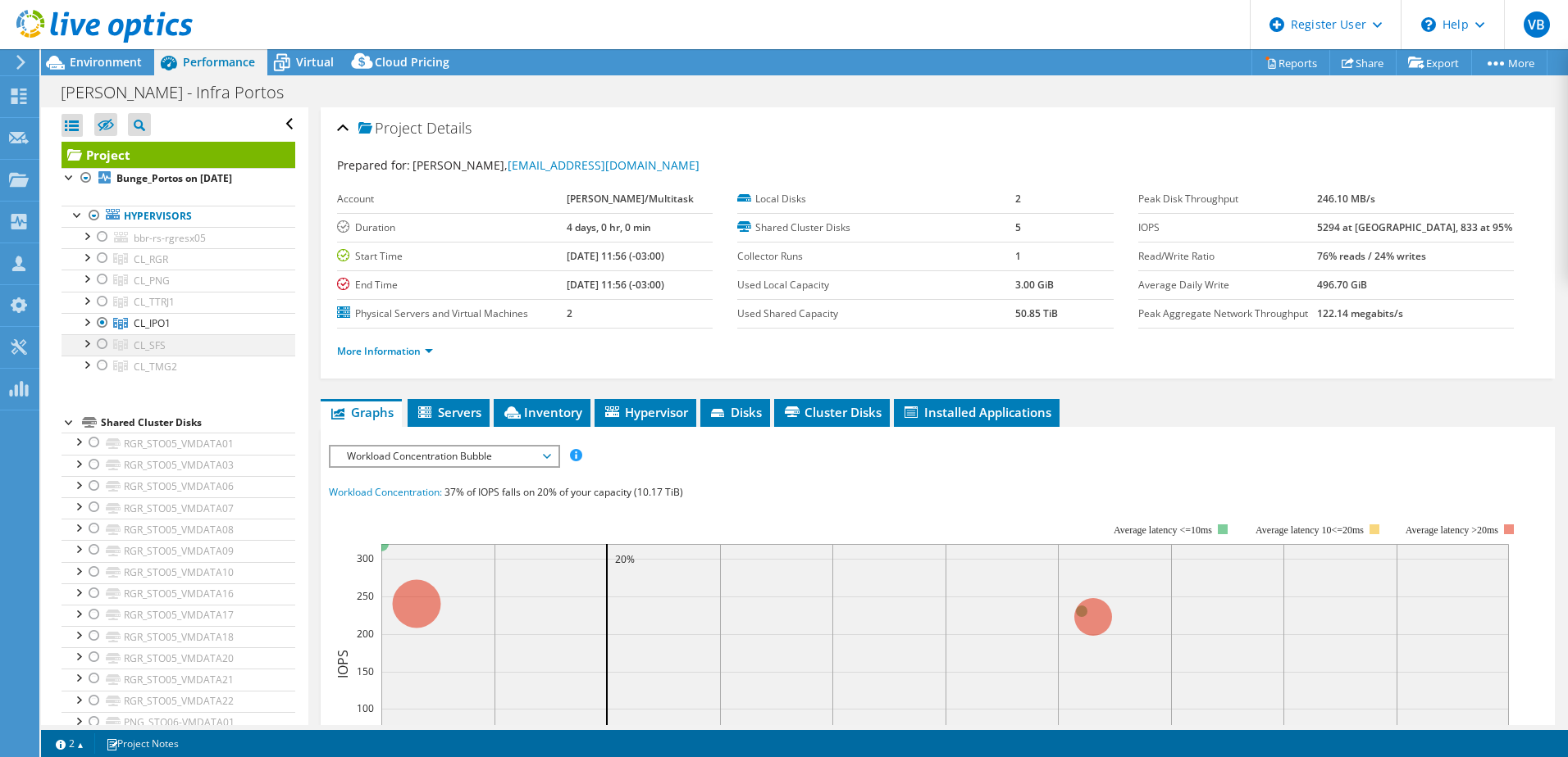
click at [102, 343] on div at bounding box center [102, 344] width 16 height 20
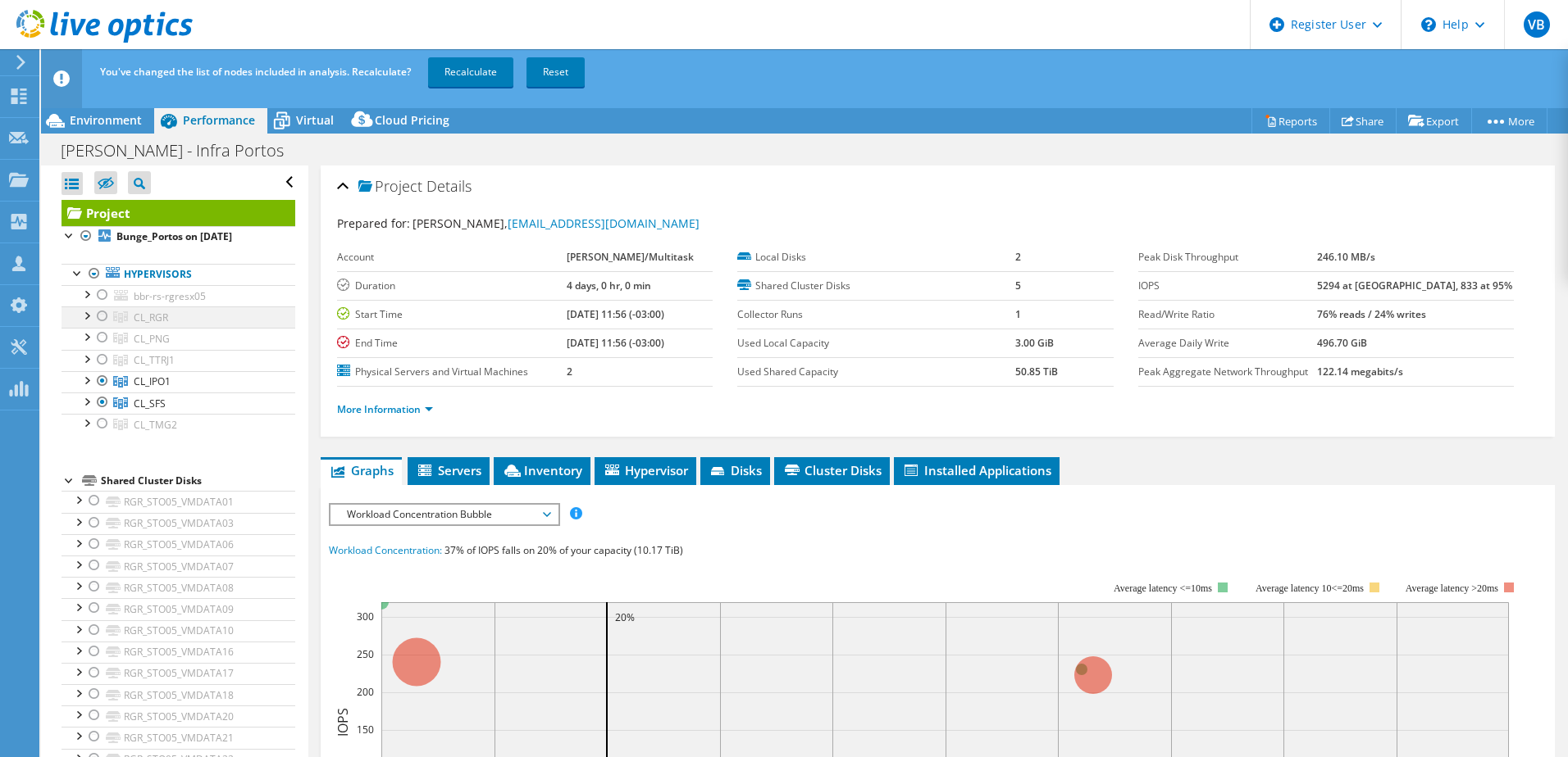
click at [101, 322] on div at bounding box center [102, 316] width 16 height 20
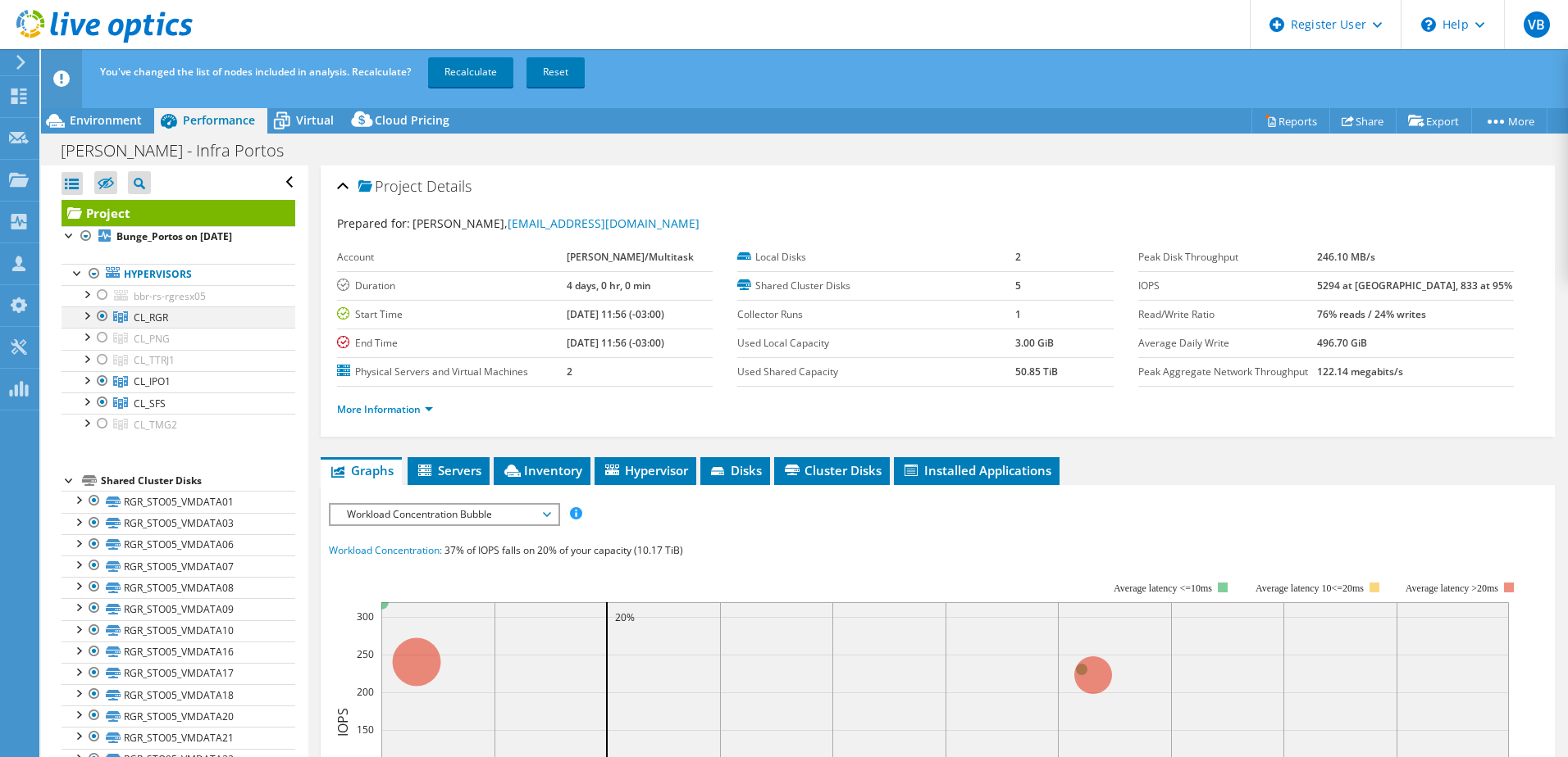
click at [100, 312] on div at bounding box center [102, 316] width 16 height 20
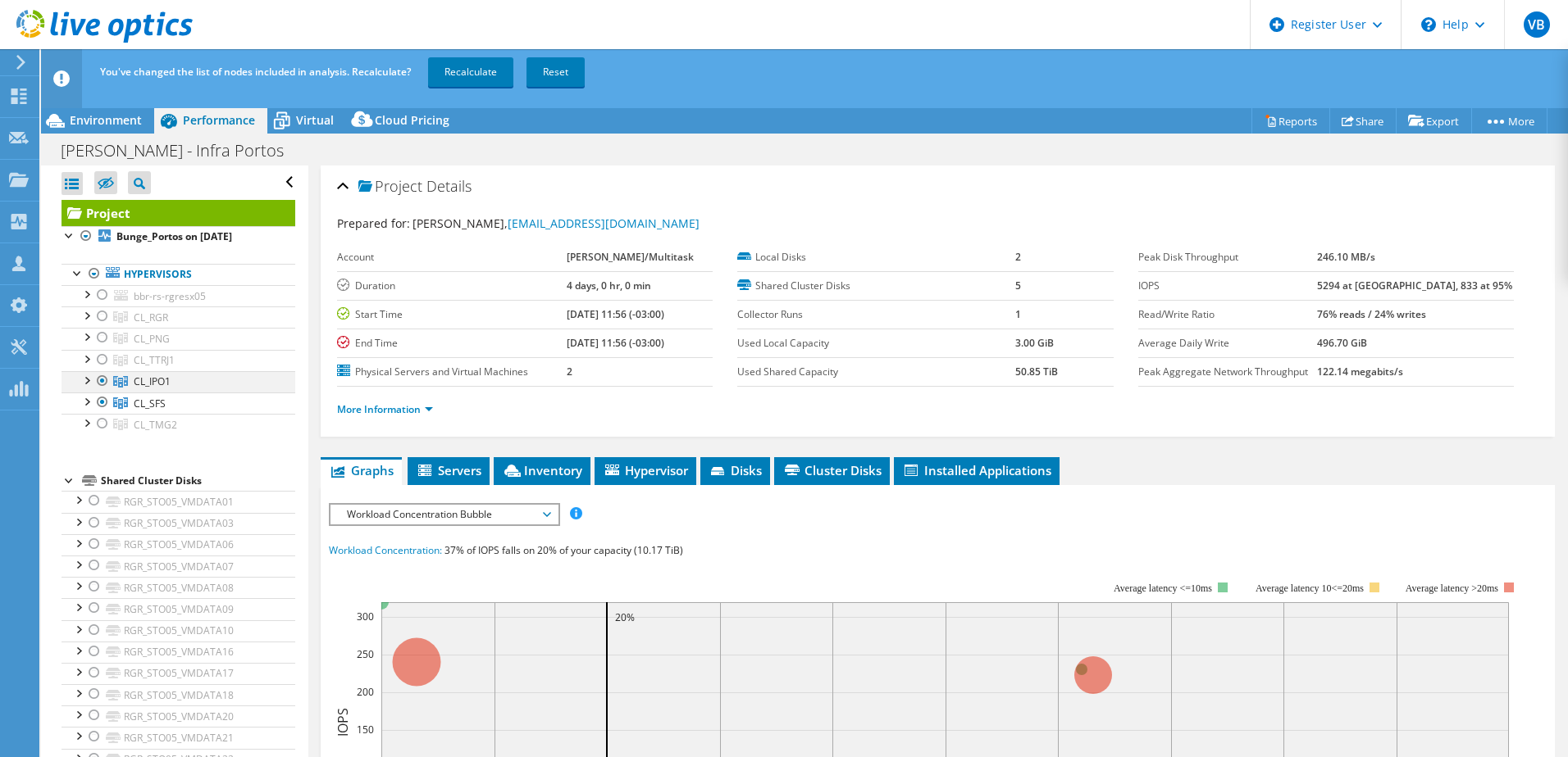
click at [98, 380] on div at bounding box center [102, 381] width 16 height 20
click at [467, 63] on link "Recalculate" at bounding box center [471, 72] width 86 height 29
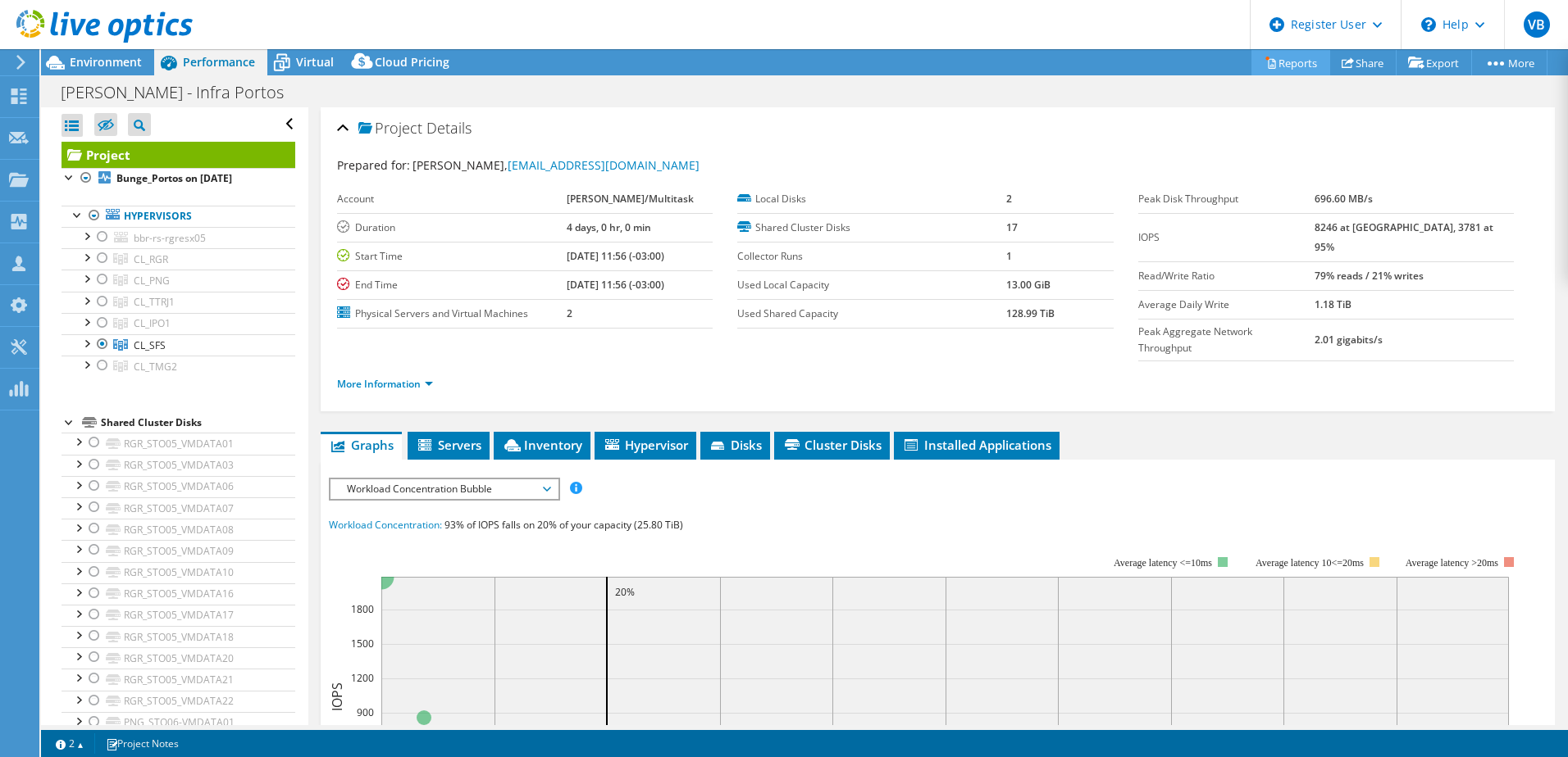
click at [1273, 63] on link "Reports" at bounding box center [1291, 62] width 79 height 26
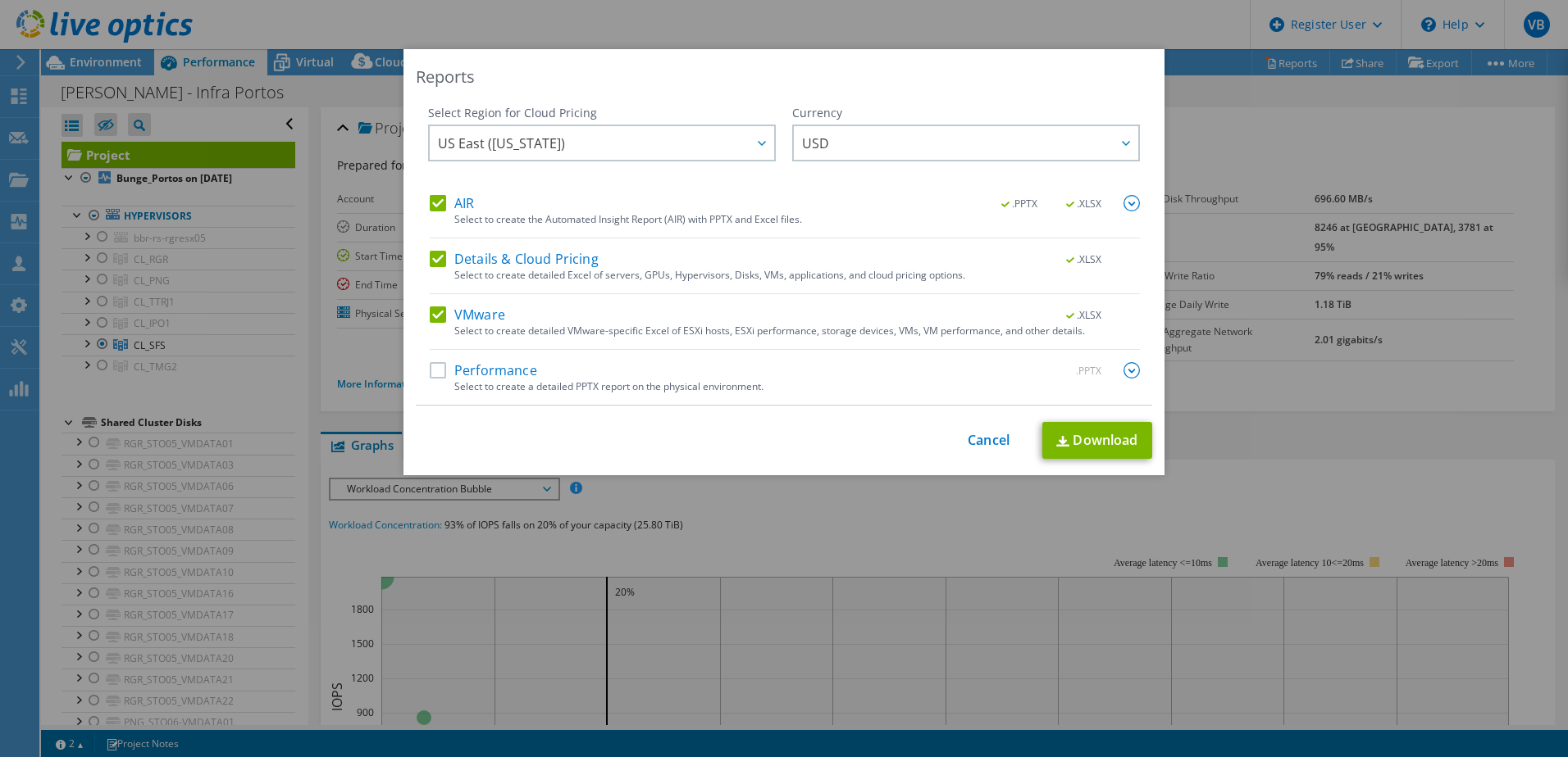
click at [443, 367] on label "Performance" at bounding box center [484, 370] width 108 height 16
click at [0, 0] on input "Performance" at bounding box center [0, 0] width 0 height 0
click at [1126, 370] on img at bounding box center [1131, 370] width 16 height 16
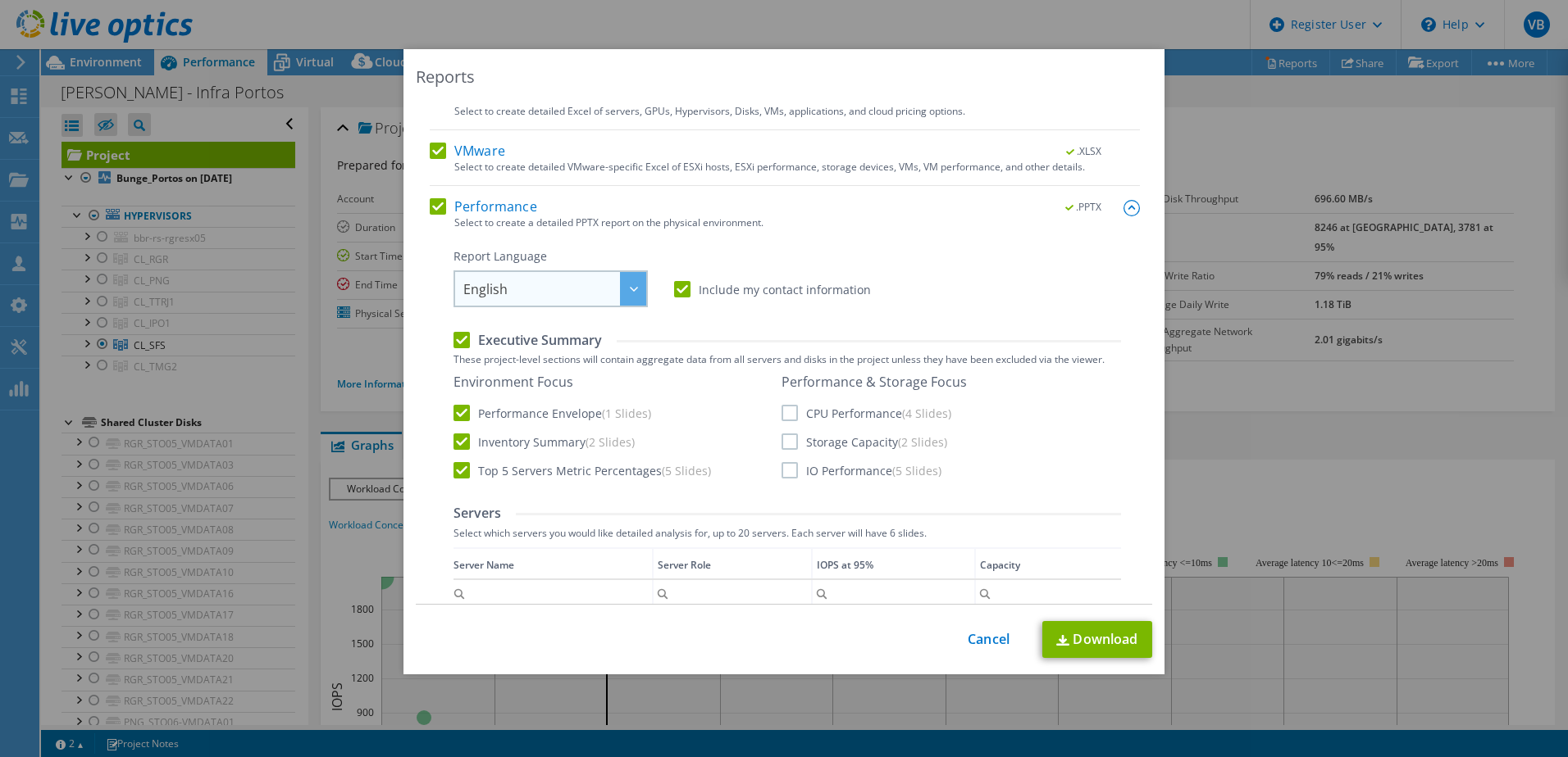
click at [613, 299] on span "English" at bounding box center [555, 288] width 183 height 33
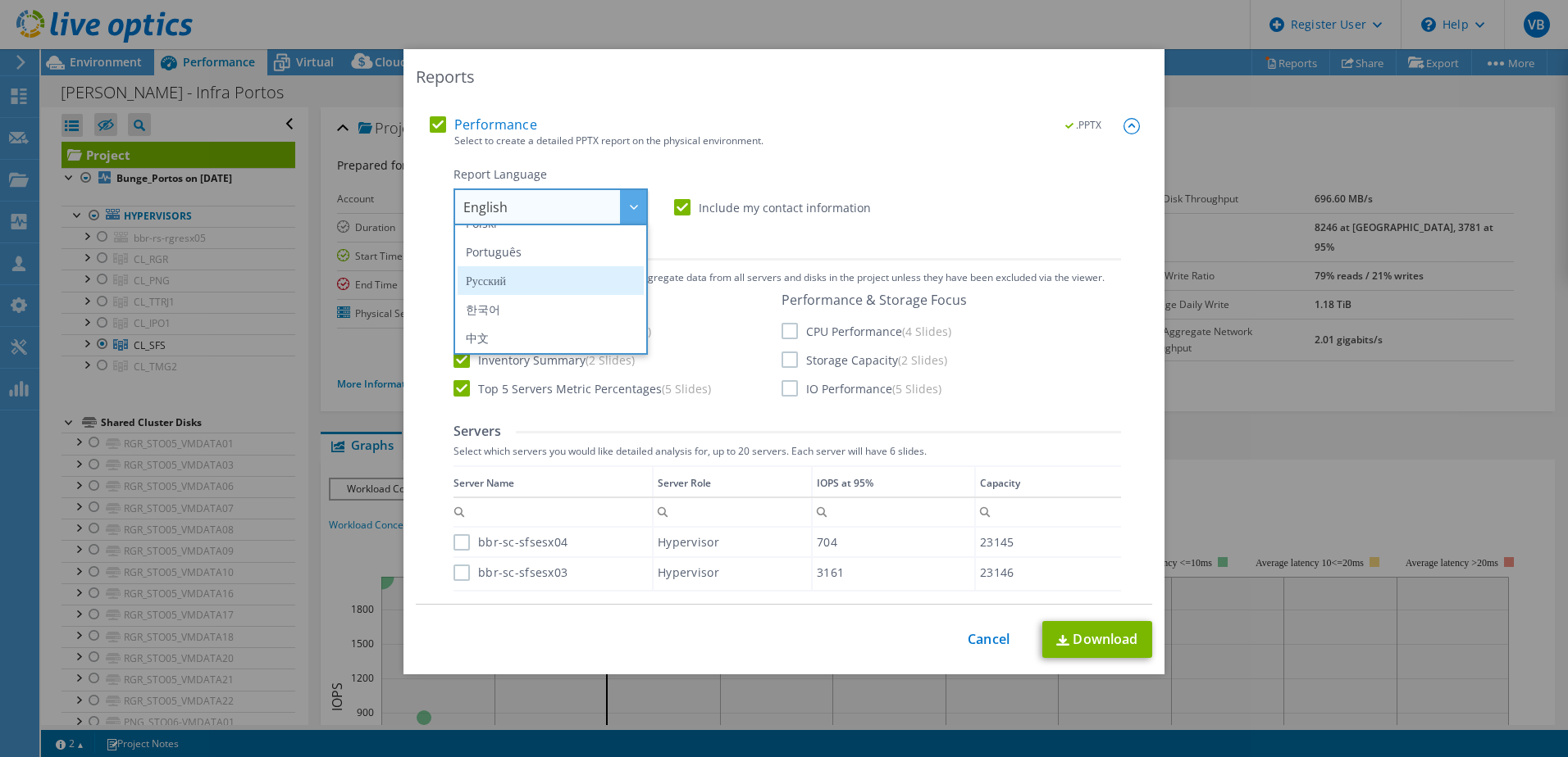
scroll to position [164, 0]
click at [538, 260] on li "Português" at bounding box center [550, 251] width 186 height 29
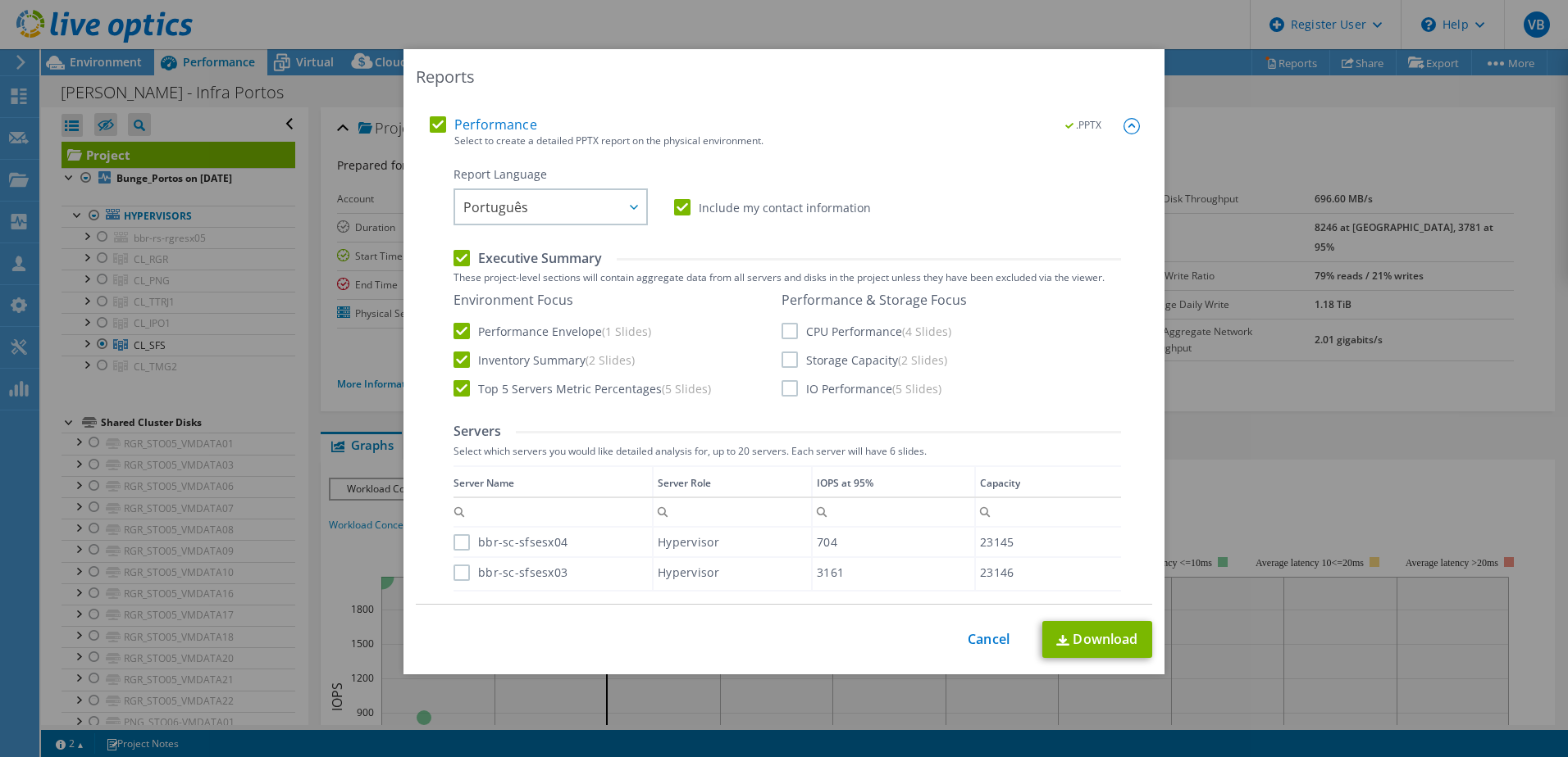
click at [790, 325] on label "CPU Performance (4 Slides)" at bounding box center [866, 330] width 169 height 16
click at [0, 0] on input "CPU Performance (4 Slides)" at bounding box center [0, 0] width 0 height 0
click at [791, 362] on label "Storage Capacity (2 Slides)" at bounding box center [864, 359] width 166 height 16
click at [0, 0] on input "Storage Capacity (2 Slides)" at bounding box center [0, 0] width 0 height 0
click at [781, 392] on label "IO Performance (5 Slides)" at bounding box center [861, 388] width 160 height 16
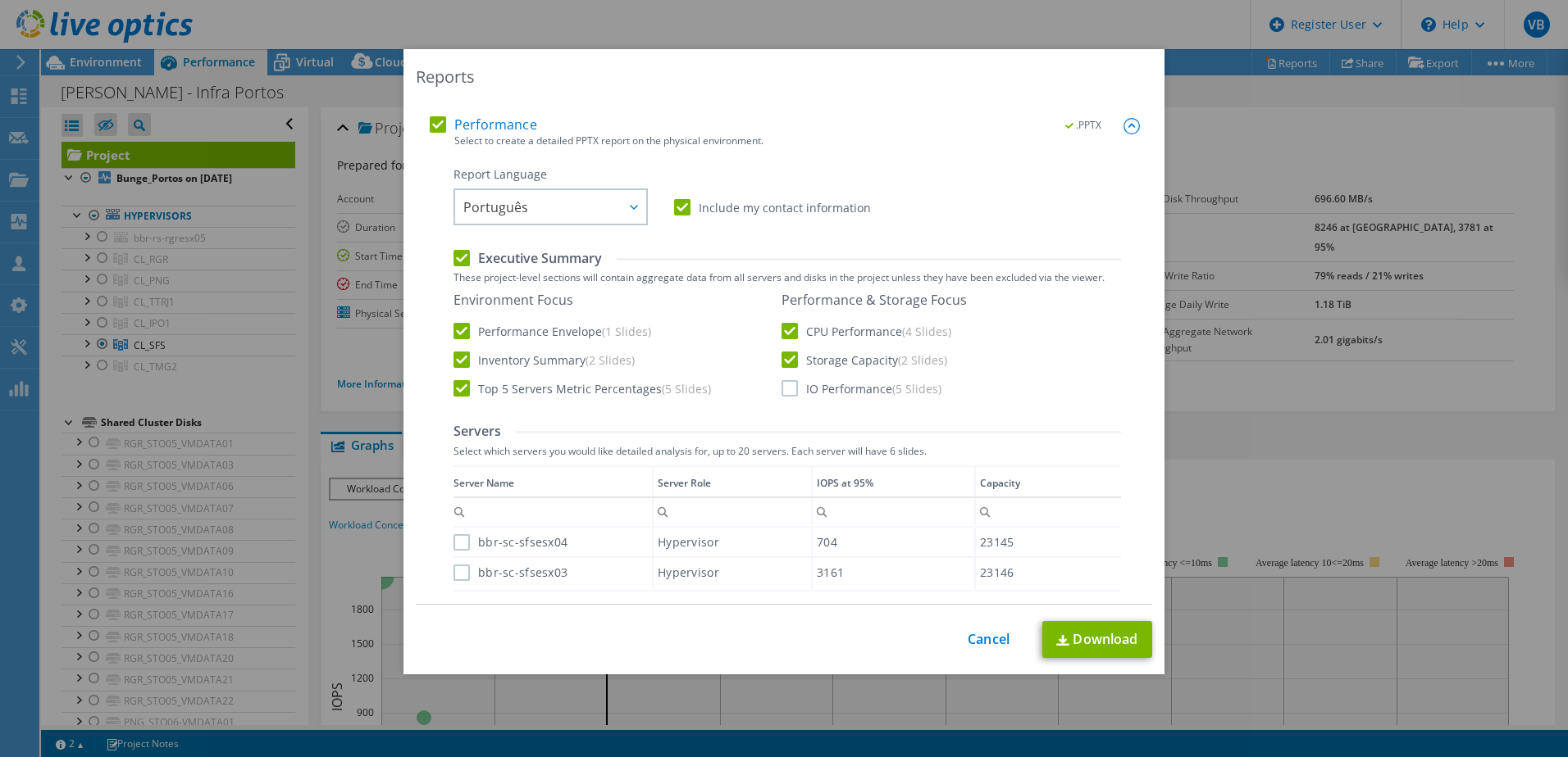
click at [0, 0] on input "IO Performance (5 Slides)" at bounding box center [0, 0] width 0 height 0
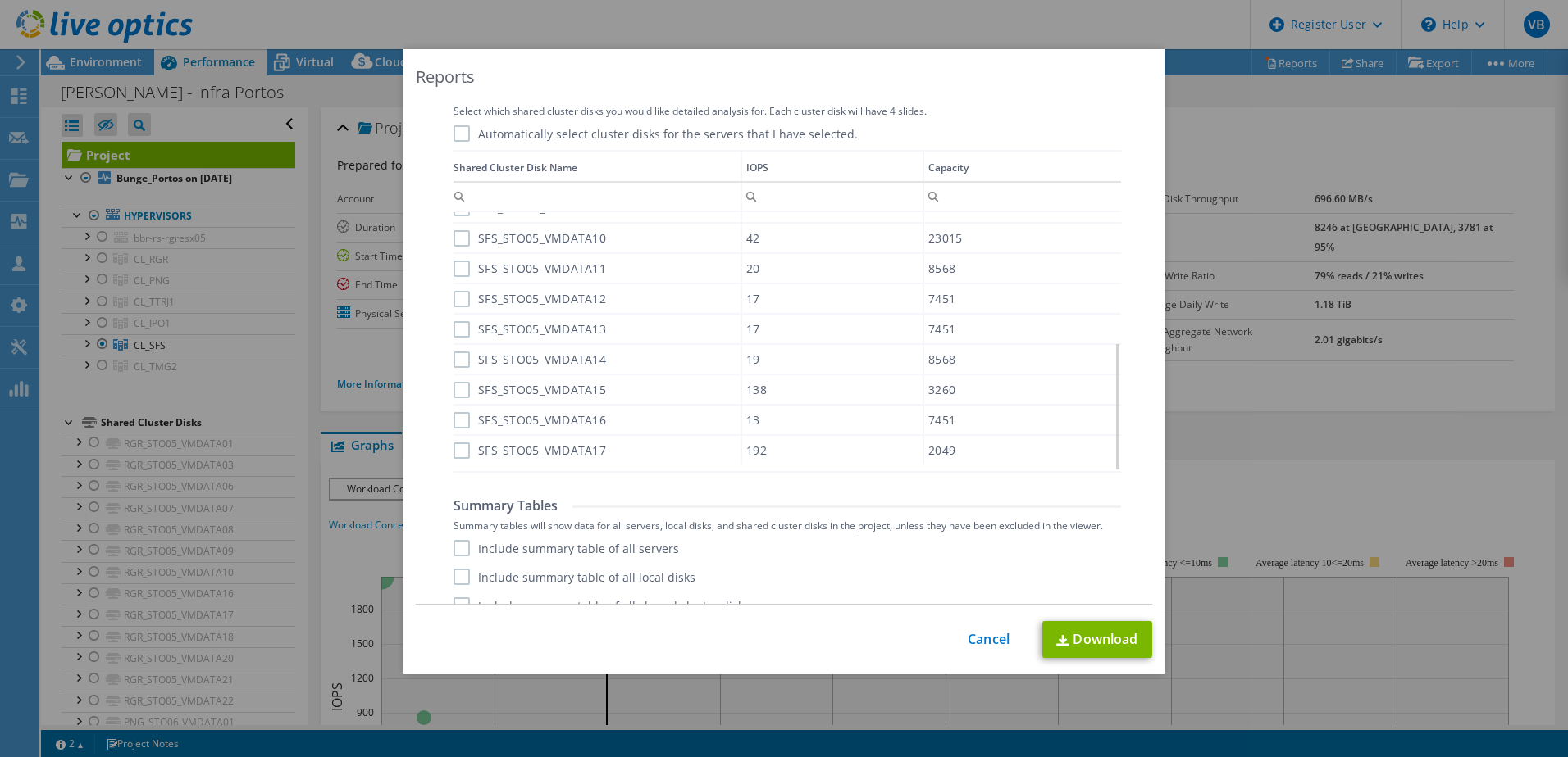
scroll to position [868, 0]
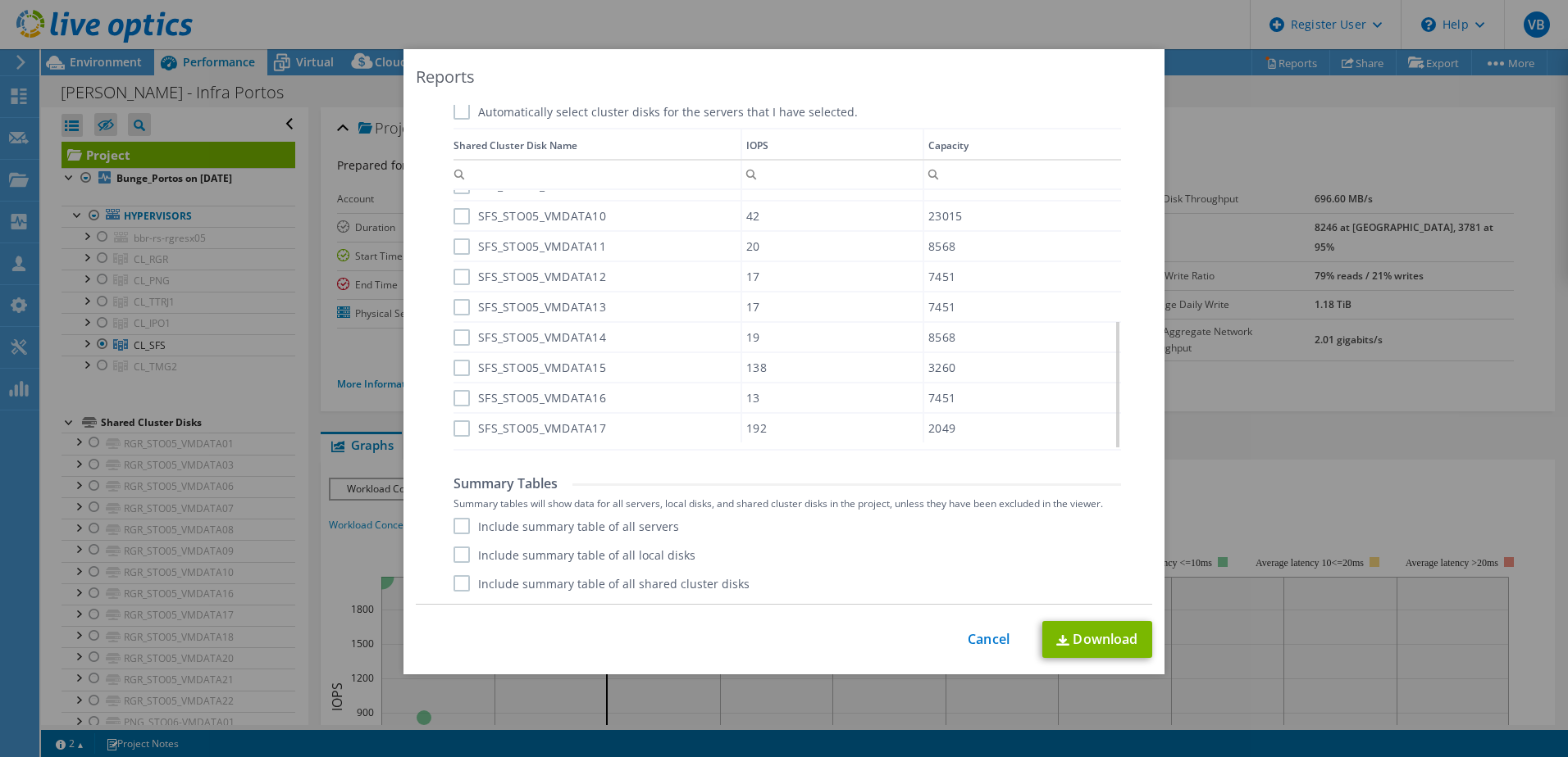
click at [512, 525] on label "Include summary table of all servers" at bounding box center [566, 525] width 225 height 16
click at [0, 0] on input "Include summary table of all servers" at bounding box center [0, 0] width 0 height 0
click at [513, 549] on label "Include summary table of all local disks" at bounding box center [574, 554] width 242 height 16
click at [0, 0] on input "Include summary table of all local disks" at bounding box center [0, 0] width 0 height 0
click at [523, 582] on label "Include summary table of all shared cluster disks" at bounding box center [602, 583] width 296 height 16
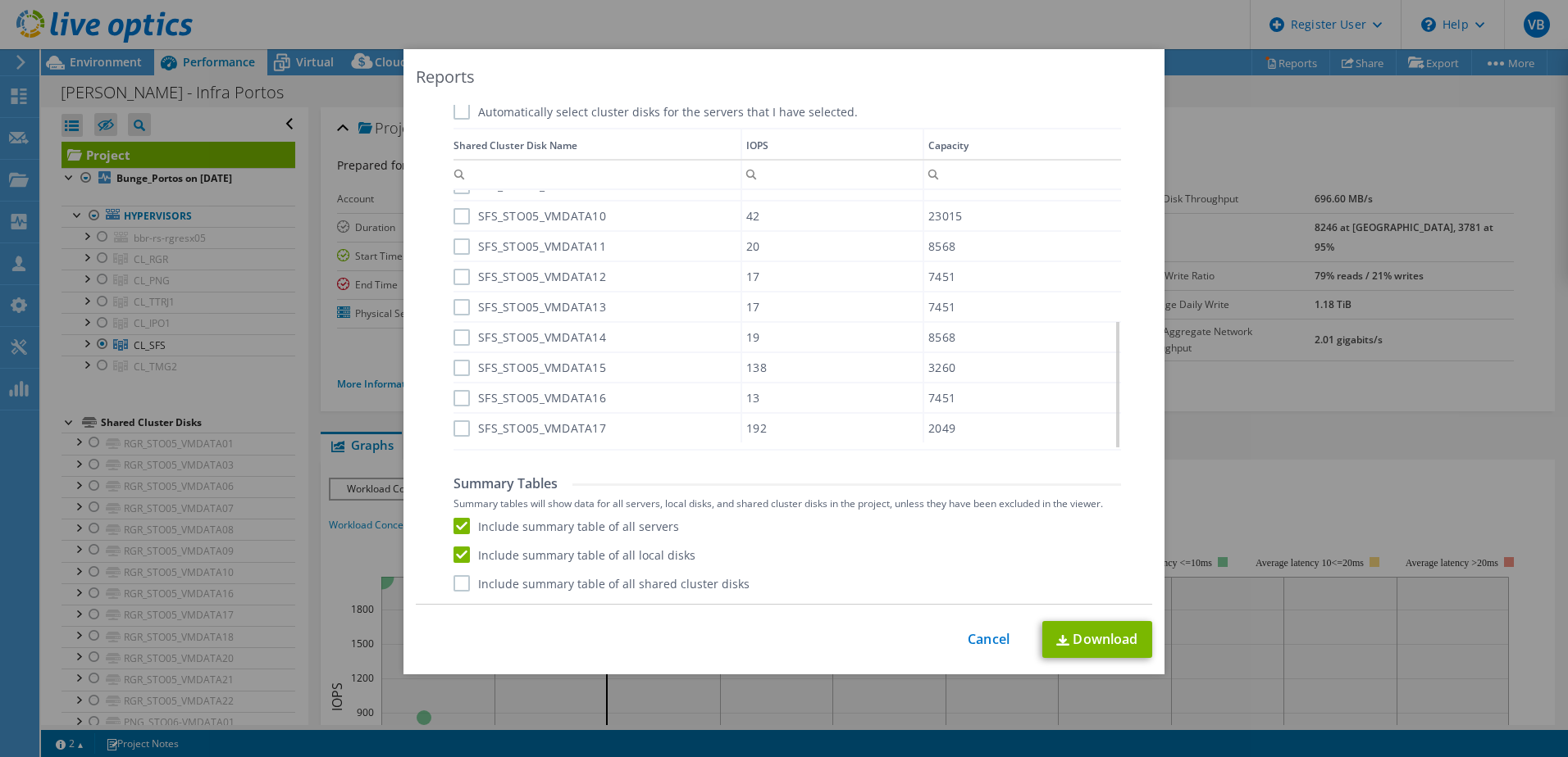
click at [0, 0] on input "Include summary table of all shared cluster disks" at bounding box center [0, 0] width 0 height 0
click at [1081, 636] on link "Download" at bounding box center [1097, 639] width 110 height 37
click at [985, 640] on link "Cancel" at bounding box center [989, 640] width 42 height 15
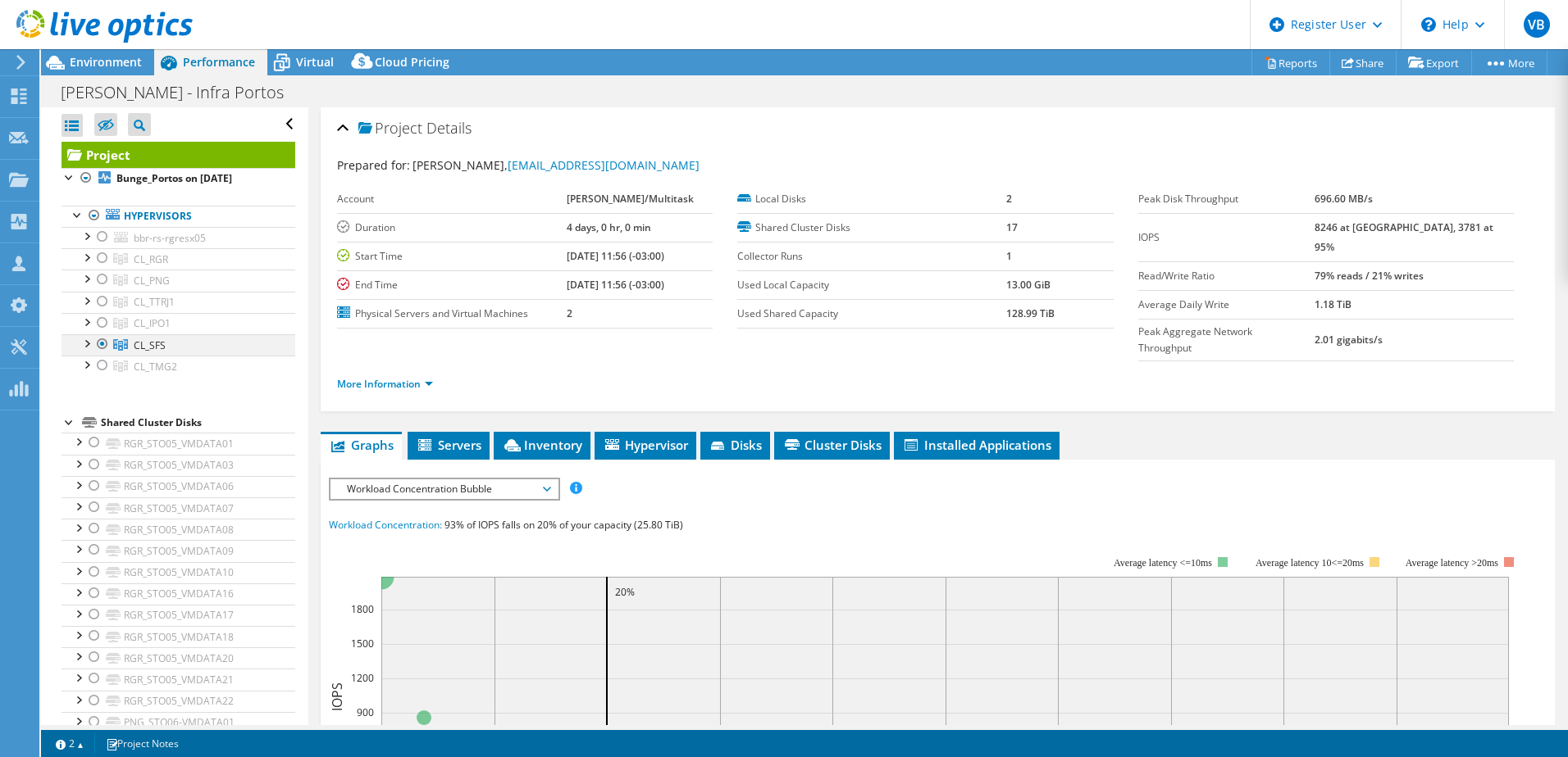
click at [99, 345] on div at bounding box center [102, 344] width 16 height 20
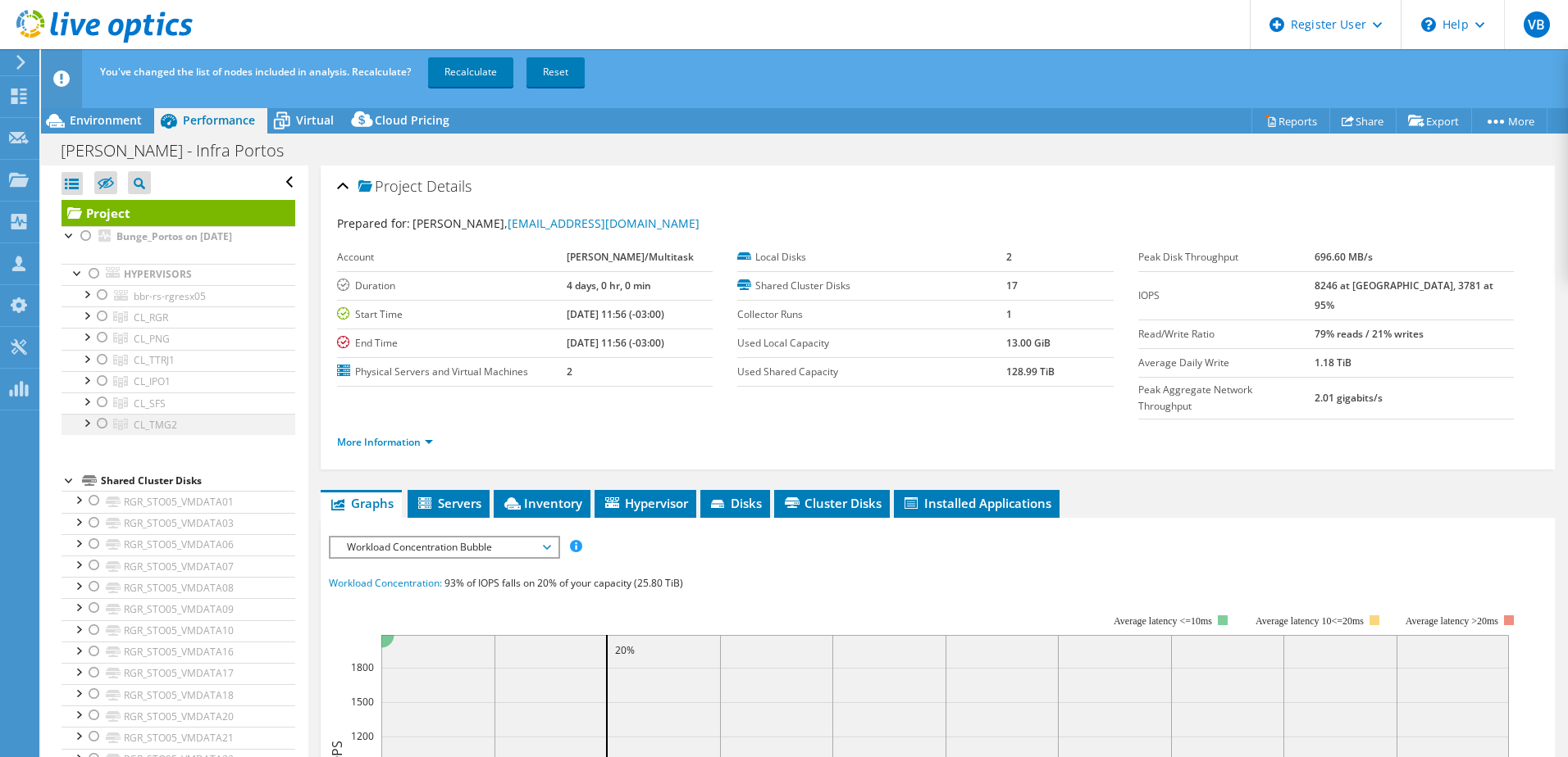
click at [102, 423] on div at bounding box center [102, 423] width 16 height 20
click at [496, 70] on link "Recalculate" at bounding box center [471, 72] width 86 height 29
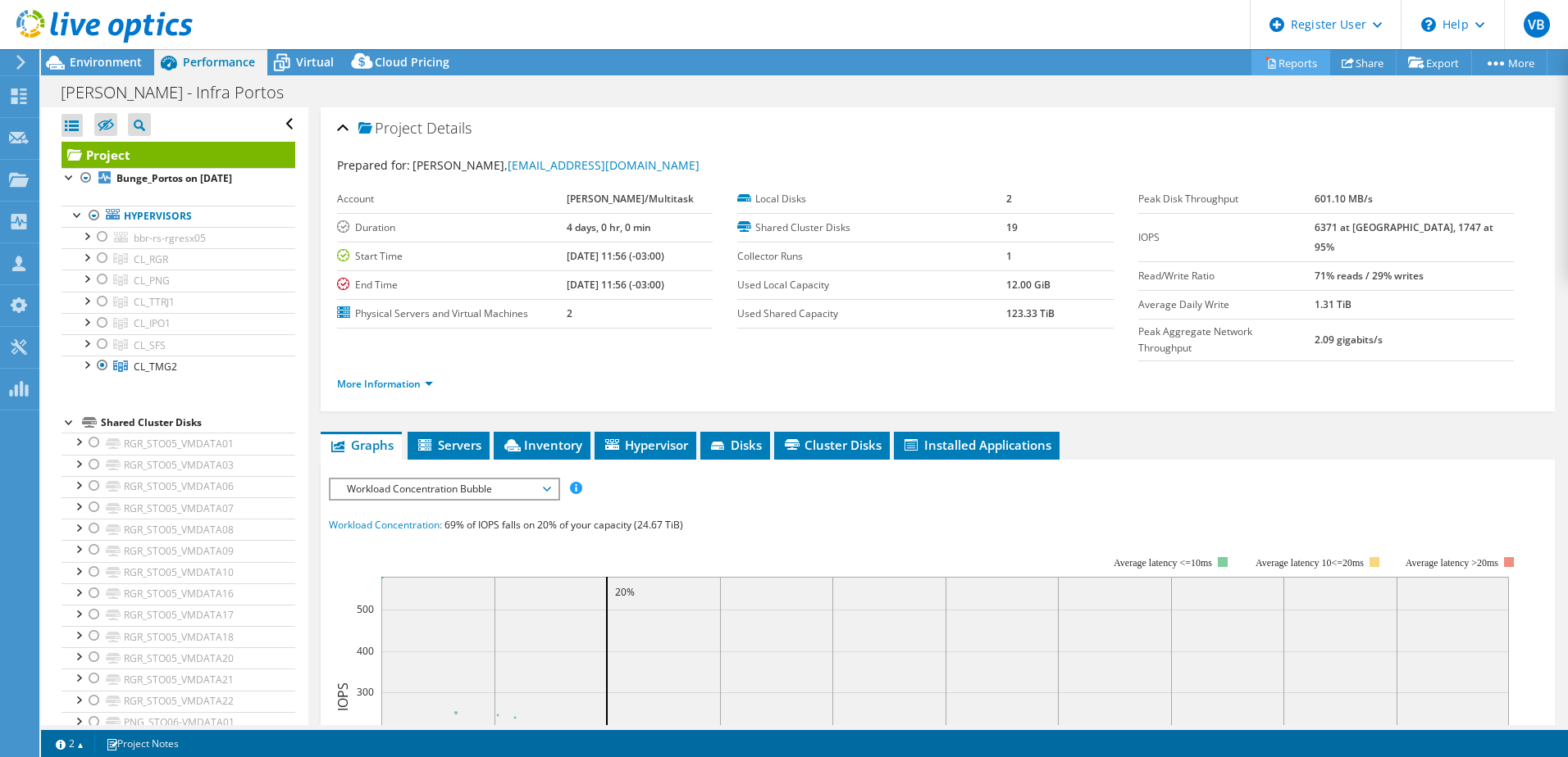
click at [1307, 66] on link "Reports" at bounding box center [1291, 62] width 79 height 26
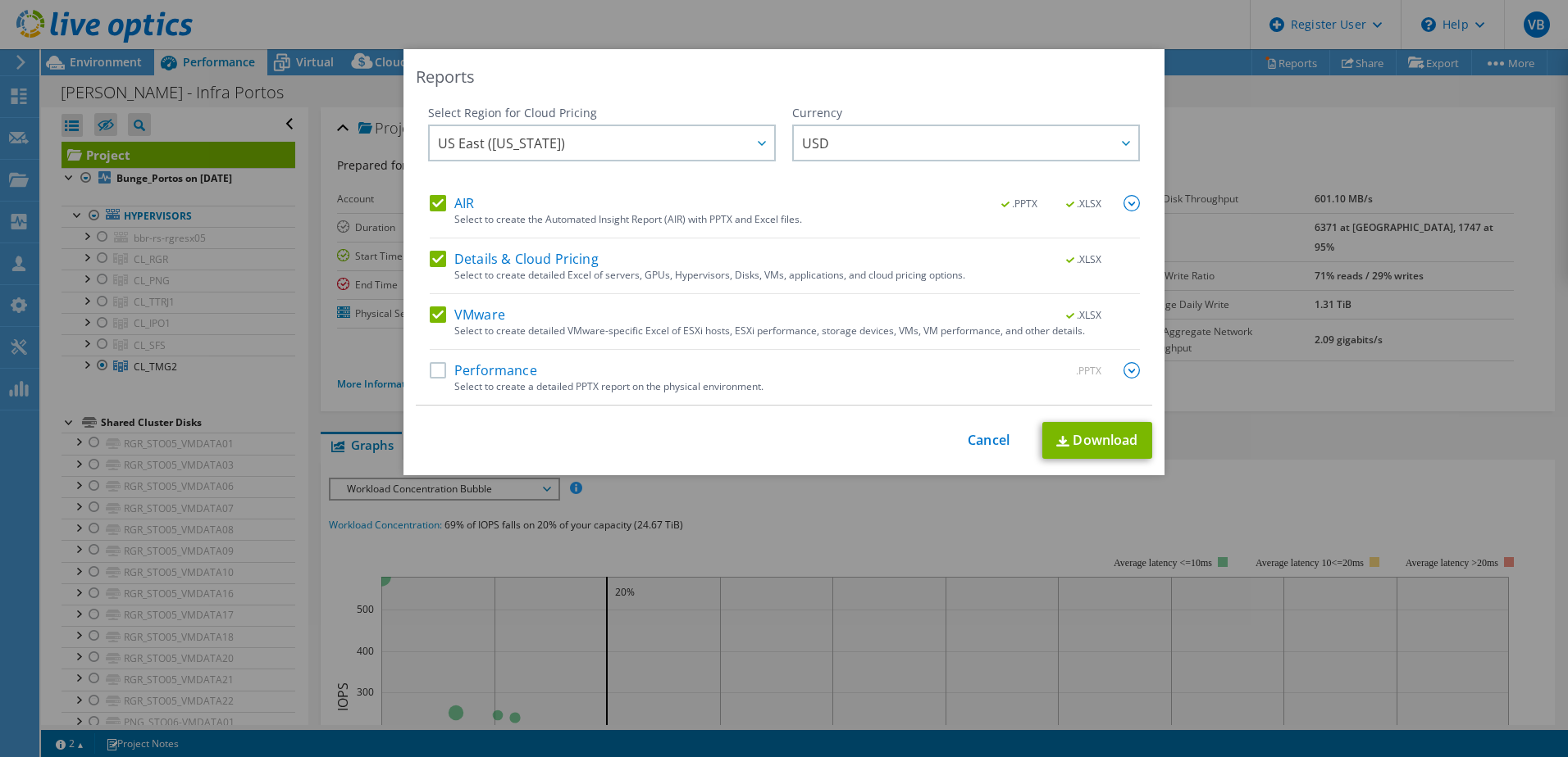
click at [449, 364] on label "Performance" at bounding box center [484, 370] width 108 height 16
click at [0, 0] on input "Performance" at bounding box center [0, 0] width 0 height 0
click at [1126, 371] on img at bounding box center [1131, 370] width 16 height 16
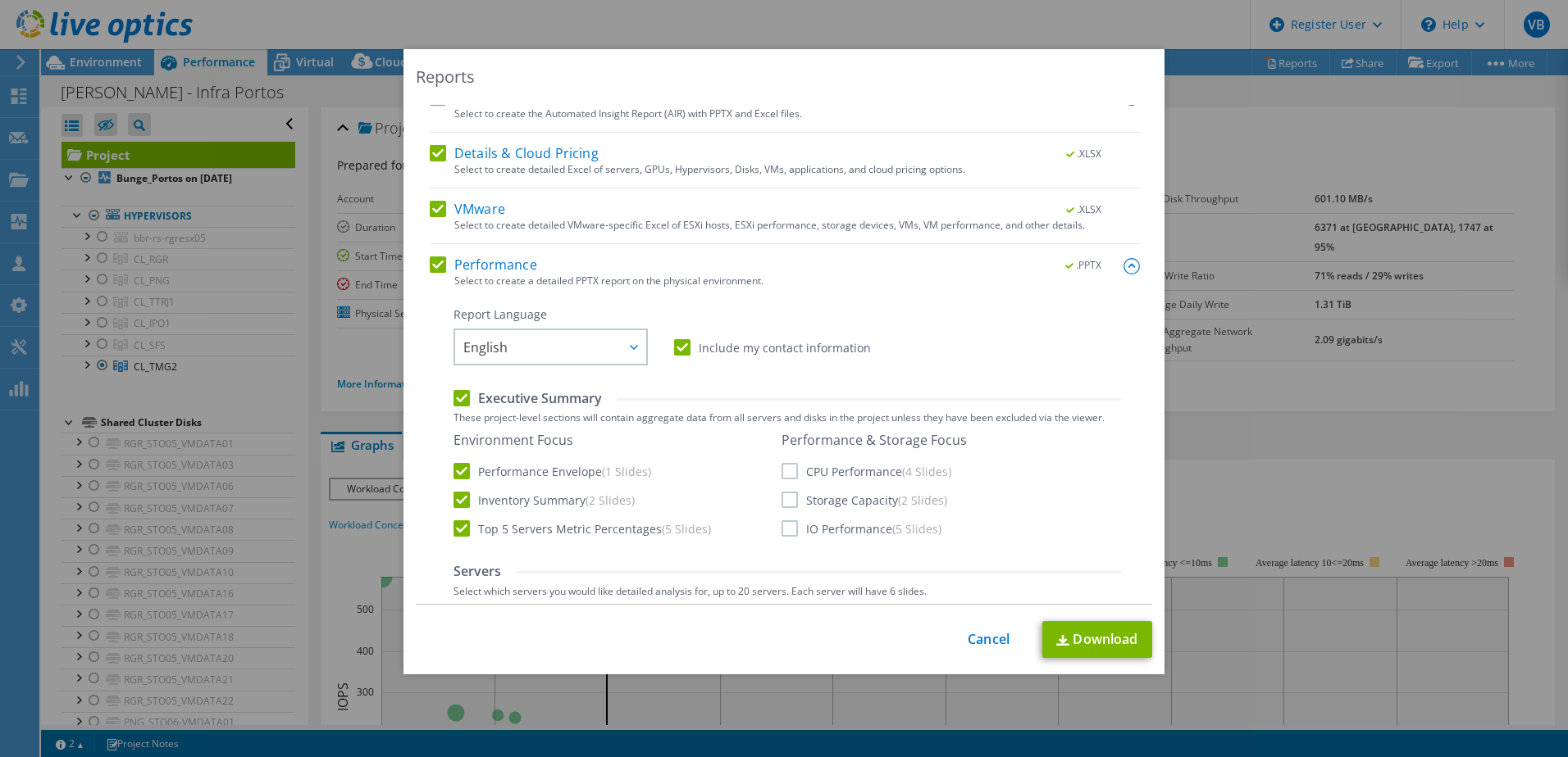
scroll to position [245, 0]
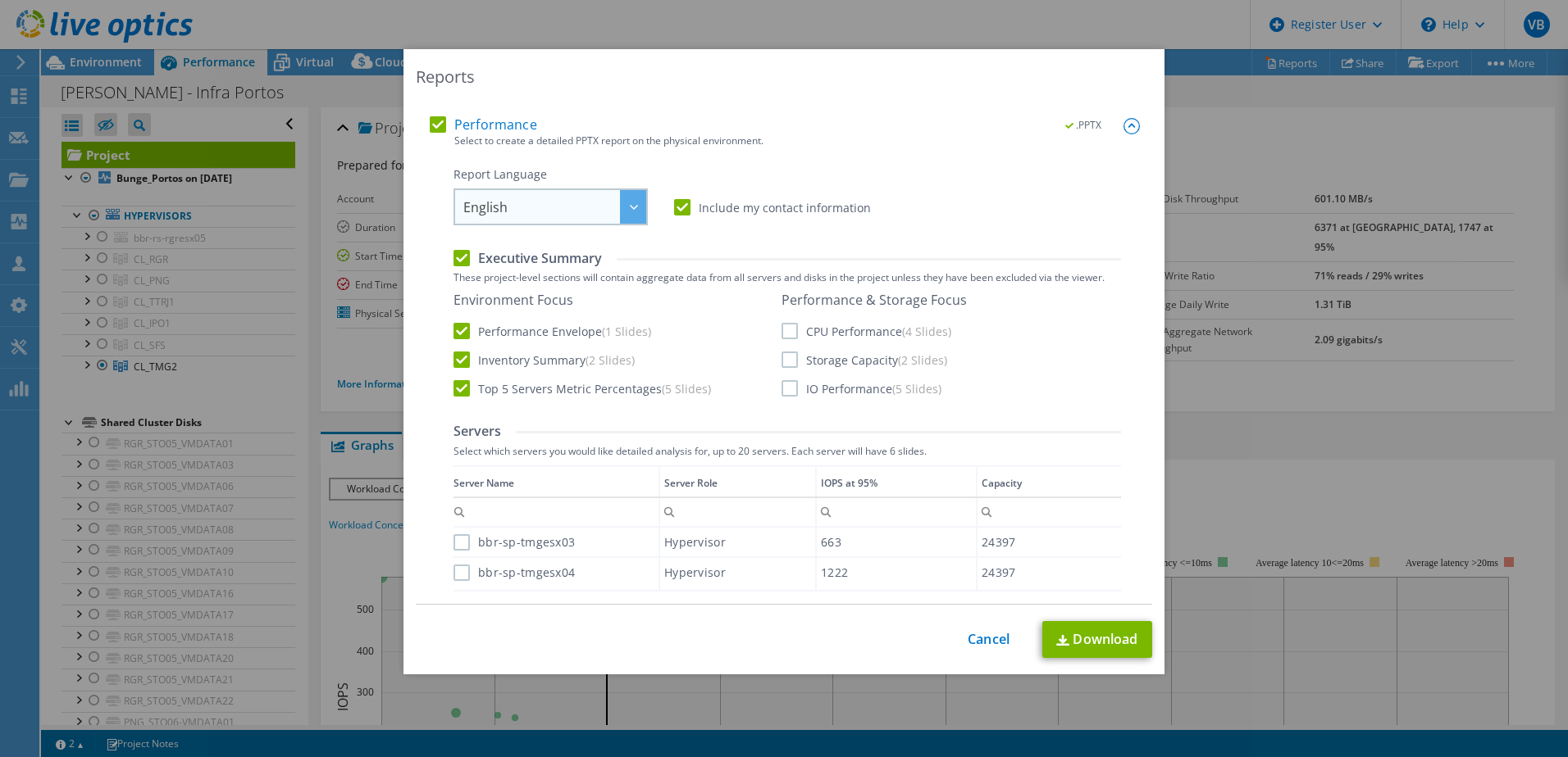
drag, startPoint x: 551, startPoint y: 204, endPoint x: 559, endPoint y: 202, distance: 8.2
click at [554, 203] on span "English" at bounding box center [555, 206] width 183 height 33
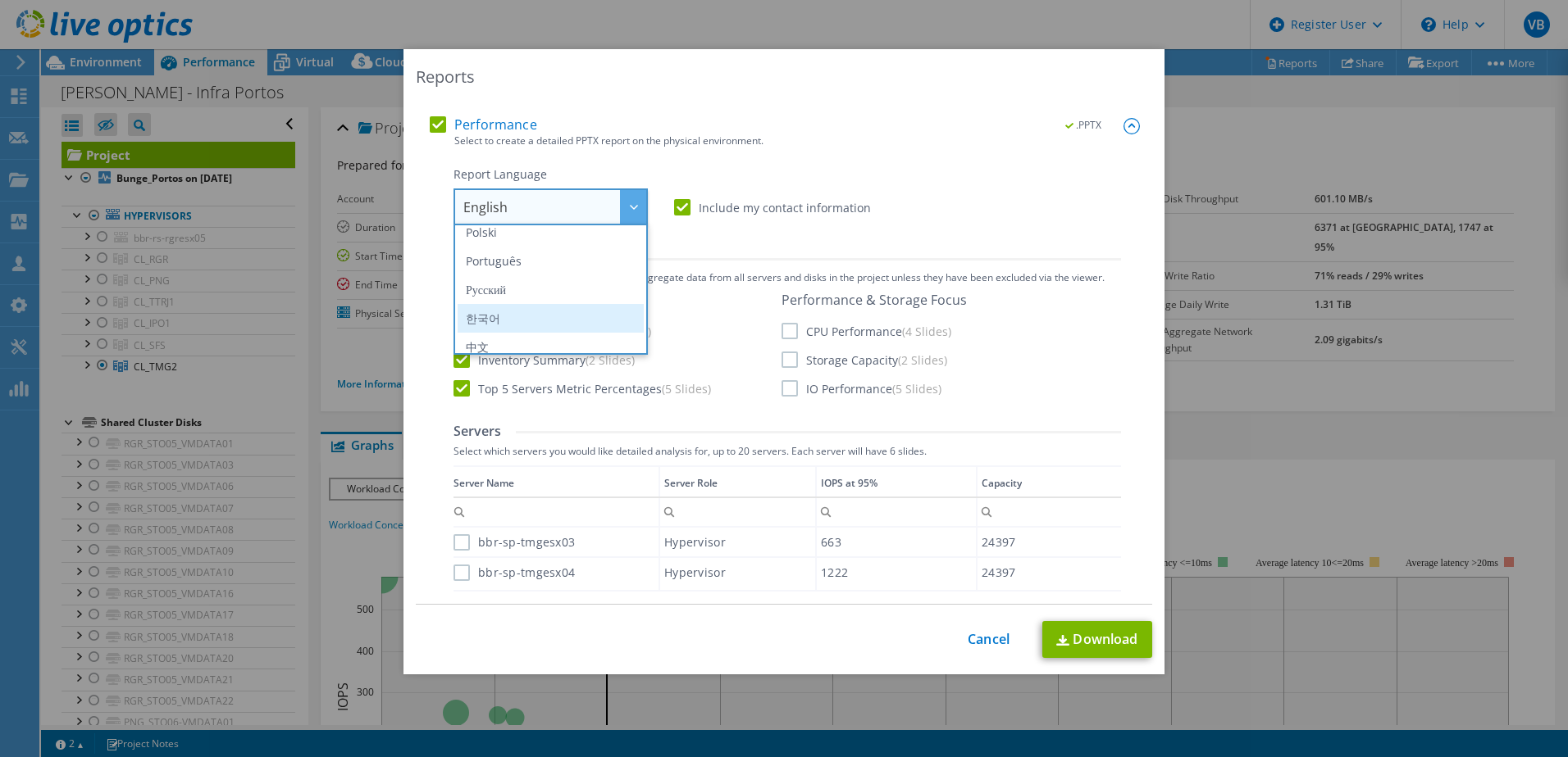
scroll to position [164, 0]
click at [523, 245] on li "Português" at bounding box center [550, 251] width 186 height 29
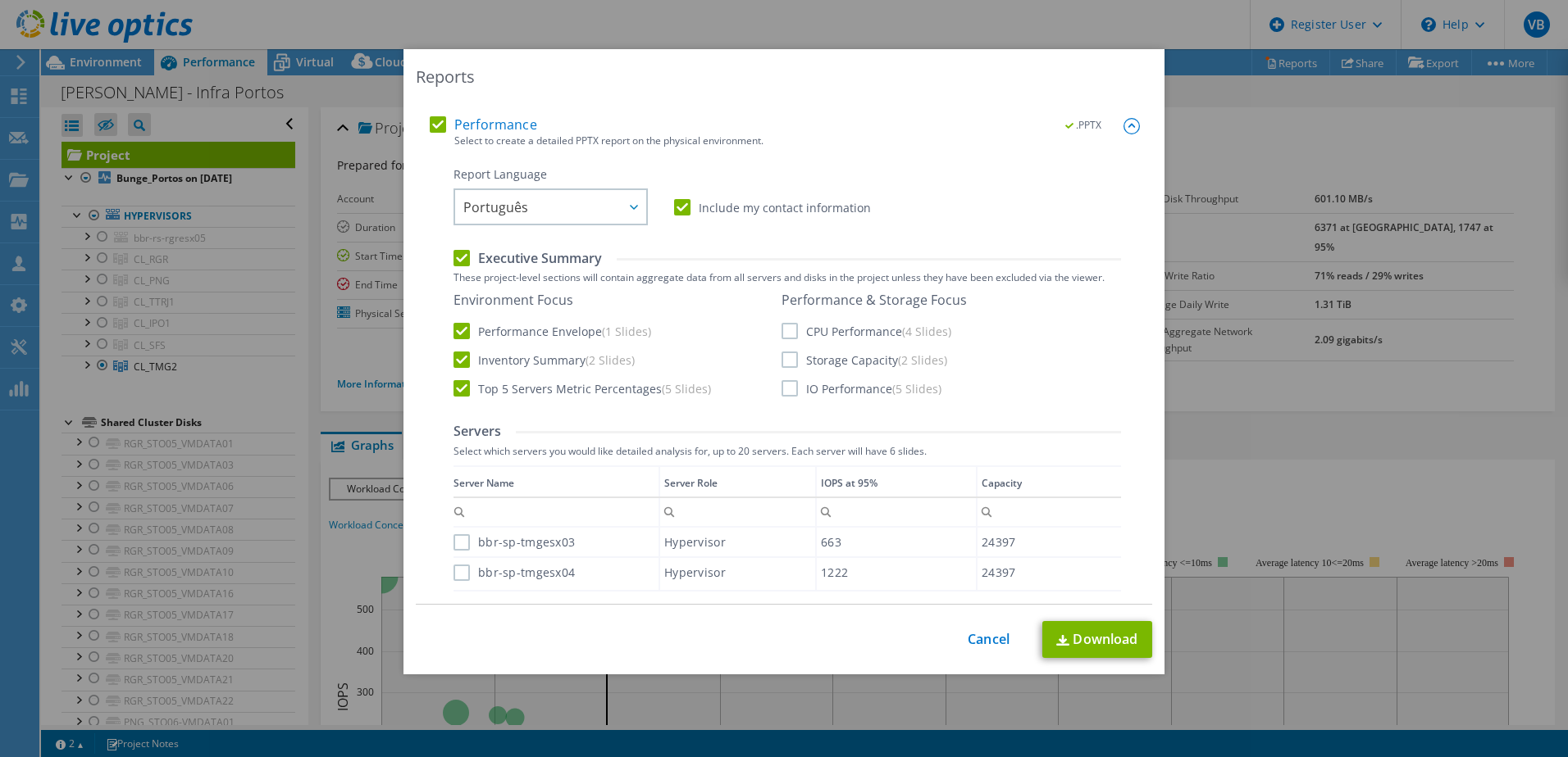
click at [782, 329] on label "CPU Performance (4 Slides)" at bounding box center [866, 330] width 169 height 16
click at [0, 0] on input "CPU Performance (4 Slides)" at bounding box center [0, 0] width 0 height 0
click at [783, 357] on label "Storage Capacity (2 Slides)" at bounding box center [864, 359] width 166 height 16
click at [0, 0] on input "Storage Capacity (2 Slides)" at bounding box center [0, 0] width 0 height 0
click at [783, 385] on label "IO Performance (5 Slides)" at bounding box center [861, 388] width 160 height 16
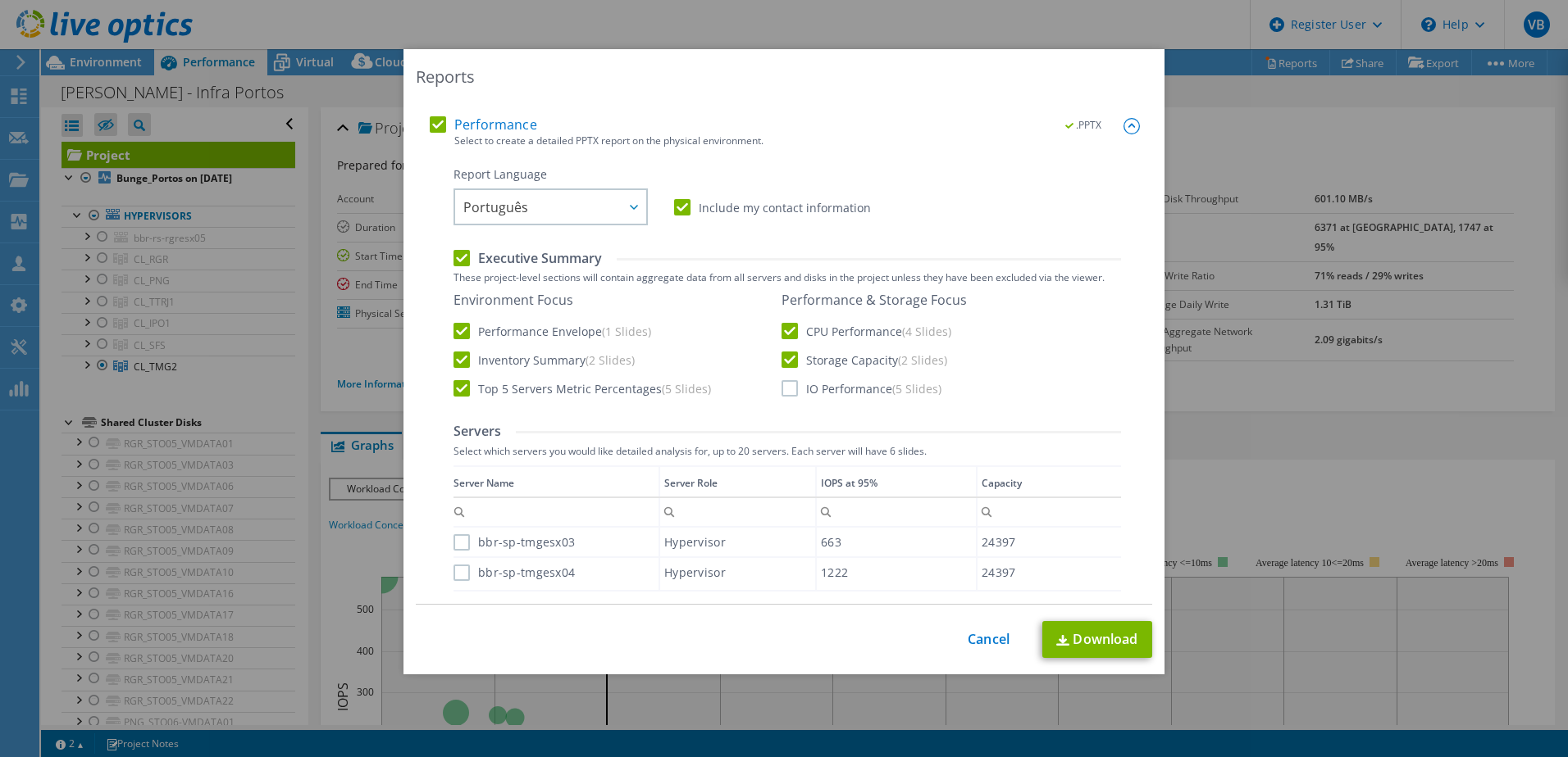
click at [0, 0] on input "IO Performance (5 Slides)" at bounding box center [0, 0] width 0 height 0
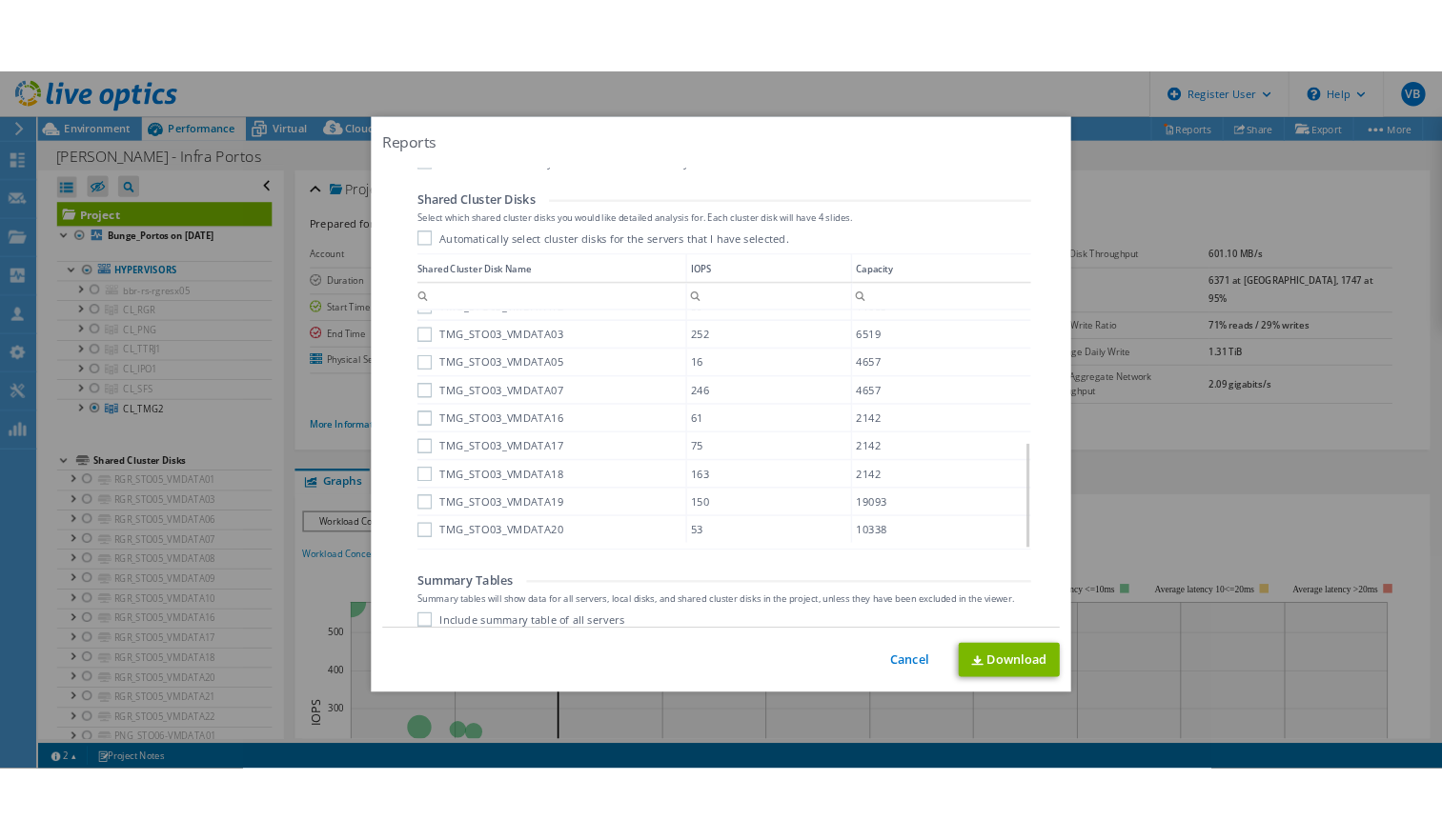
scroll to position [1009, 0]
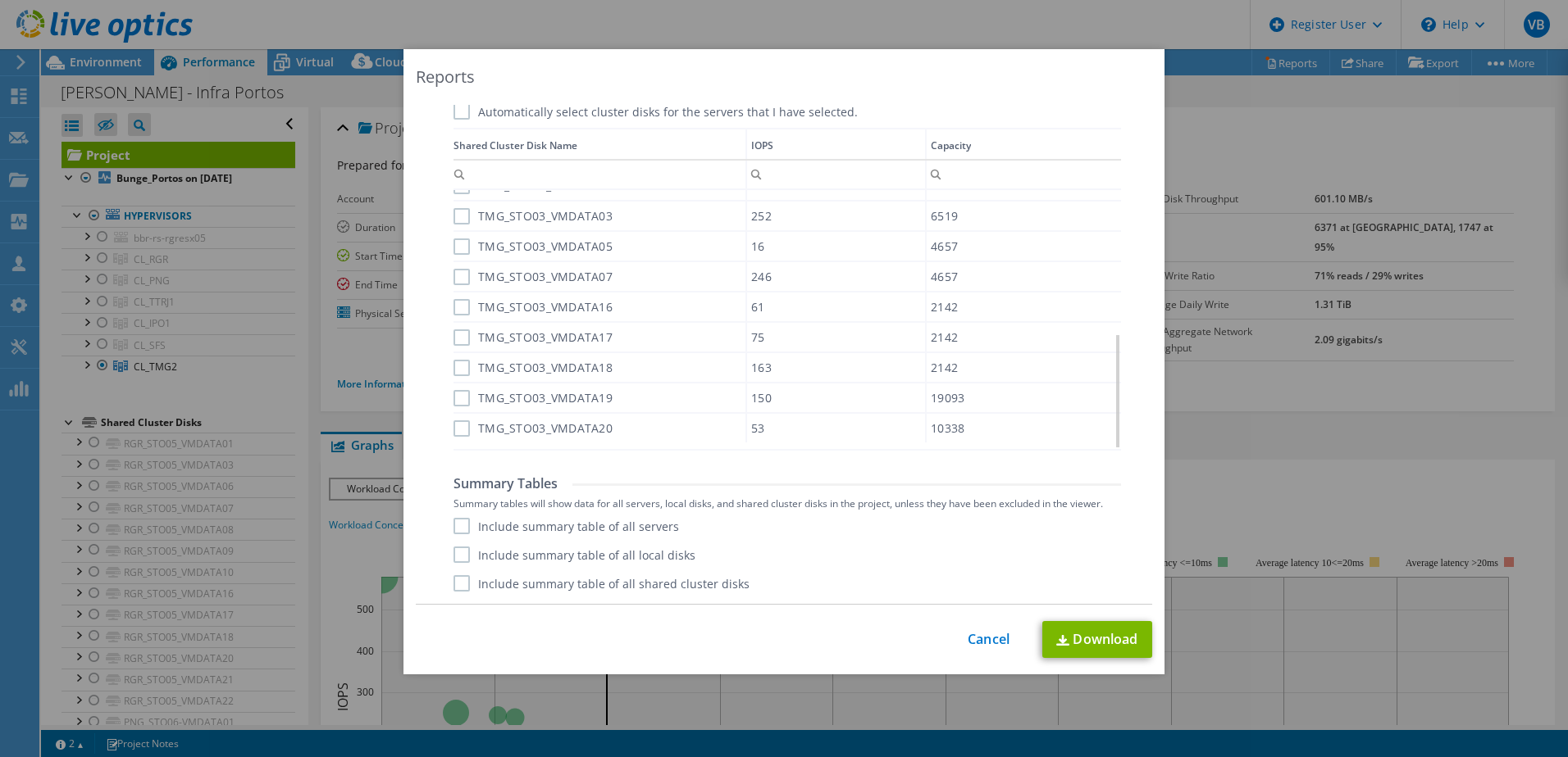
click at [465, 532] on label "Include summary table of all servers" at bounding box center [566, 525] width 225 height 16
click at [0, 0] on input "Include summary table of all servers" at bounding box center [0, 0] width 0 height 0
click at [455, 565] on div "Include summary table of all servers Include summary table of all local disks I…" at bounding box center [787, 554] width 668 height 74
drag, startPoint x: 455, startPoint y: 565, endPoint x: 460, endPoint y: 557, distance: 9.4
click at [460, 557] on label "Include summary table of all local disks" at bounding box center [574, 554] width 242 height 16
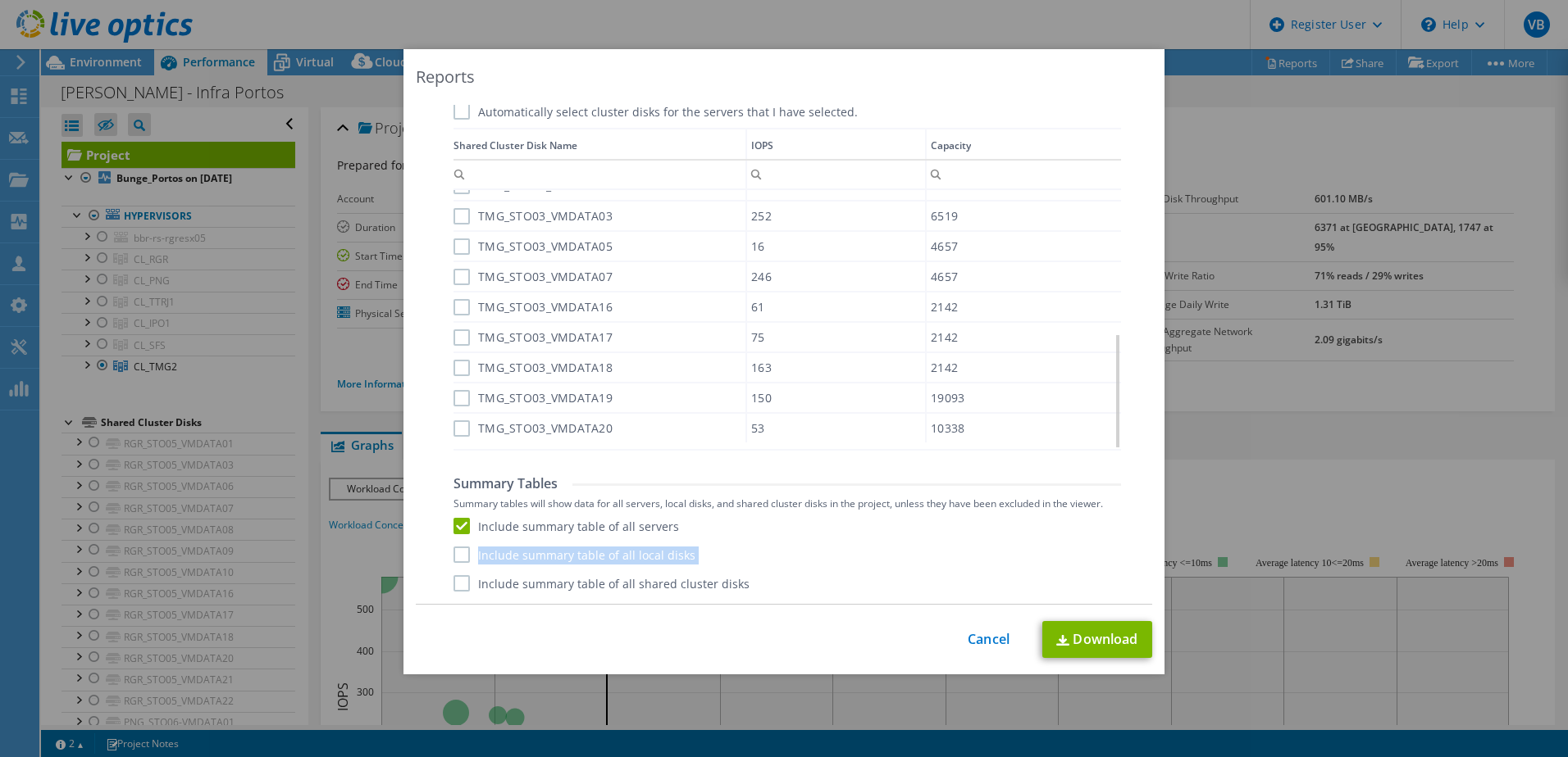
click at [0, 0] on input "Include summary table of all local disks" at bounding box center [0, 0] width 0 height 0
click at [460, 584] on label "Include summary table of all shared cluster disks" at bounding box center [602, 583] width 296 height 16
click at [0, 0] on input "Include summary table of all shared cluster disks" at bounding box center [0, 0] width 0 height 0
click at [1116, 637] on link "Download" at bounding box center [1097, 639] width 110 height 37
click at [972, 643] on link "Cancel" at bounding box center [989, 640] width 42 height 15
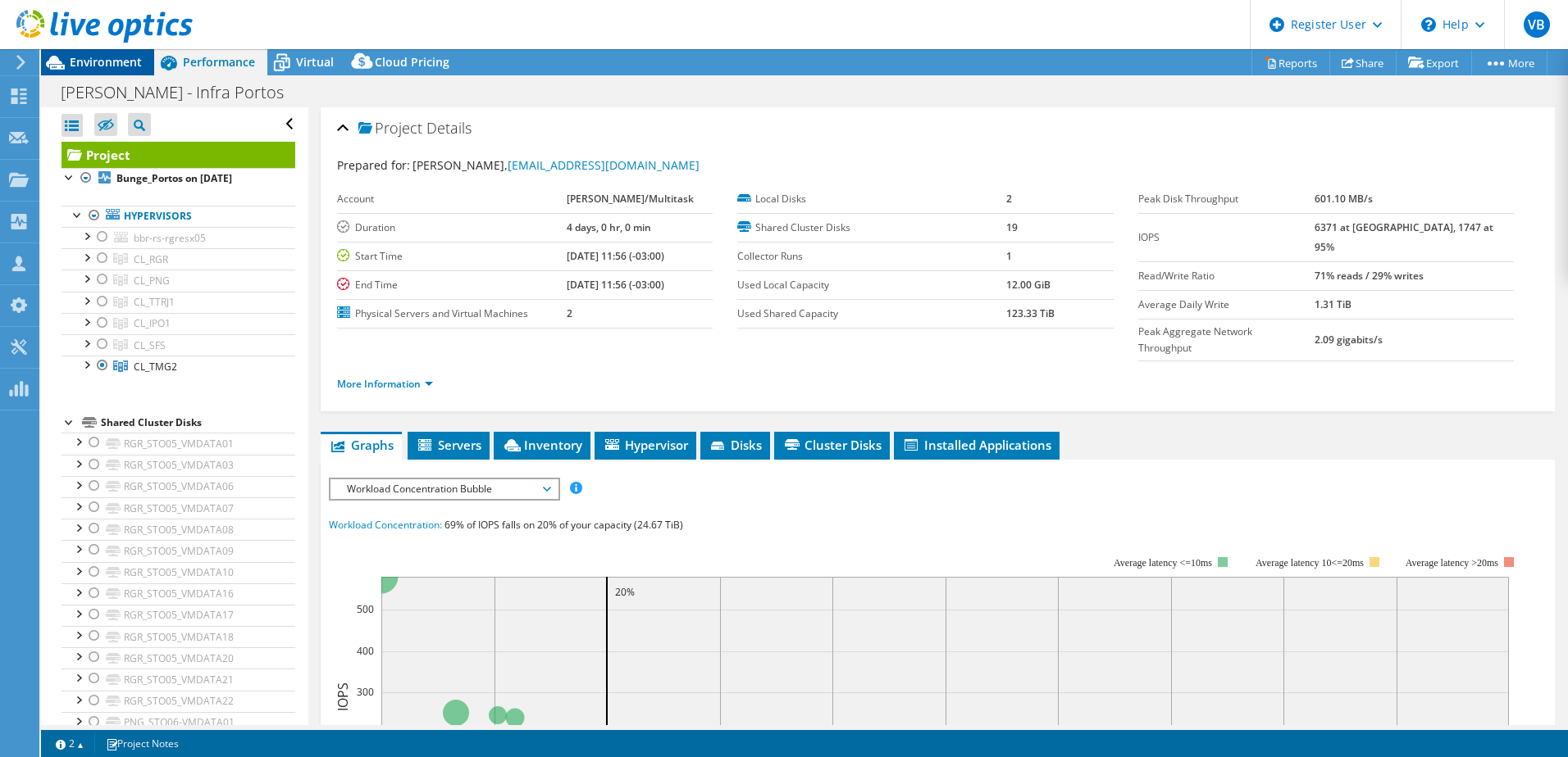
click at [116, 60] on span "Environment" at bounding box center [105, 62] width 72 height 15
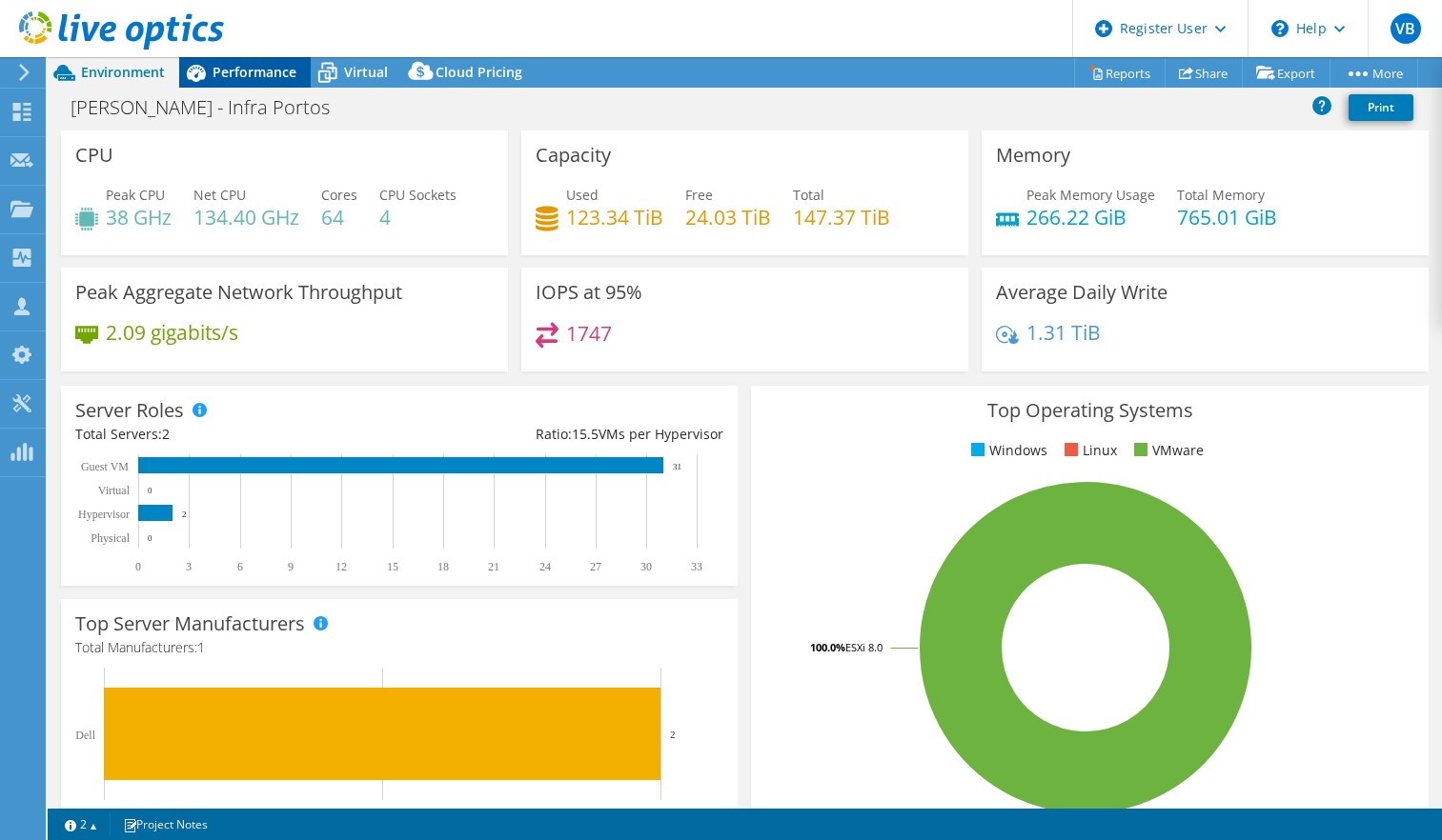
click at [236, 70] on span "Performance" at bounding box center [255, 72] width 84 height 18
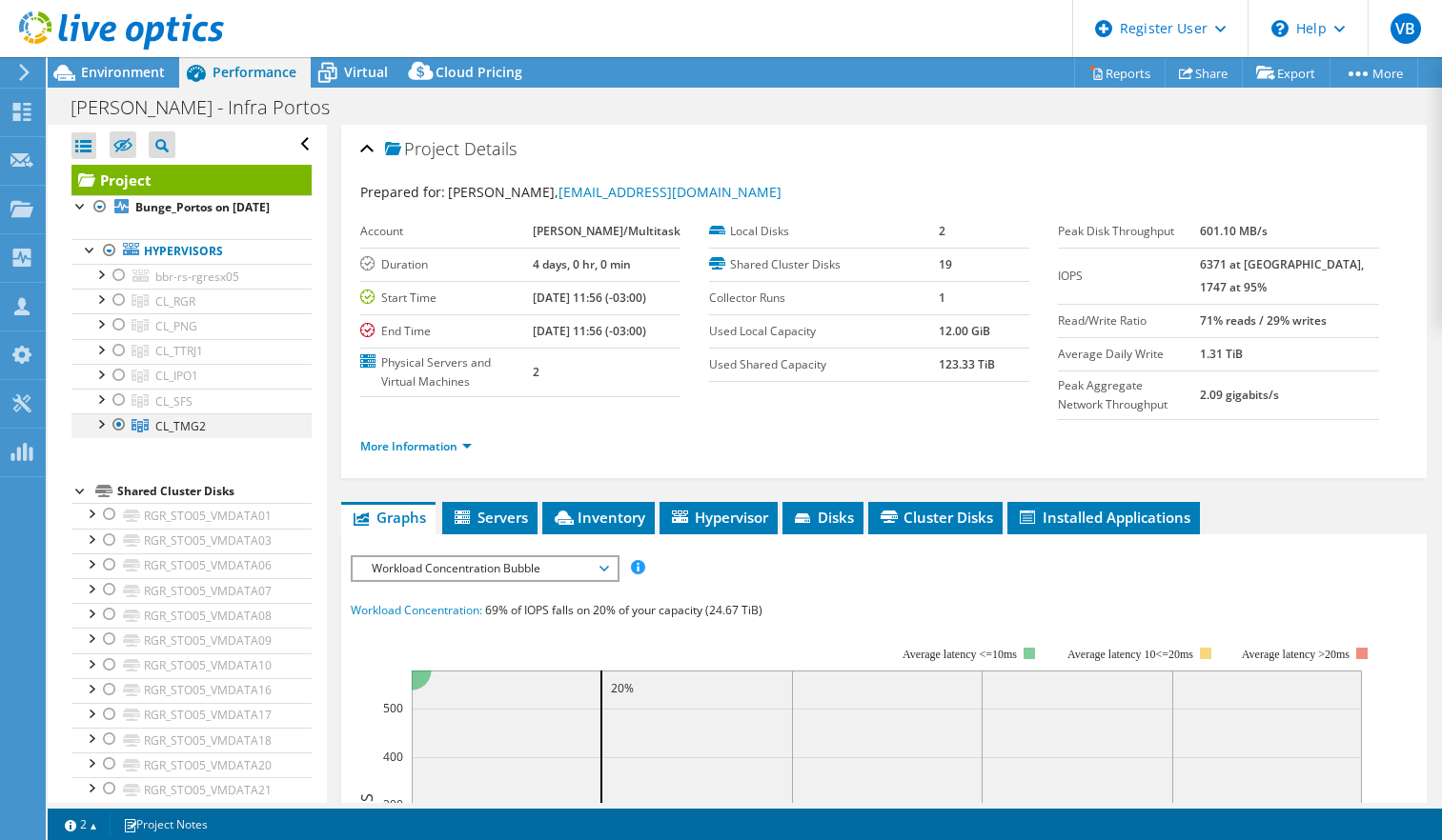
click at [115, 436] on div at bounding box center [118, 424] width 19 height 23
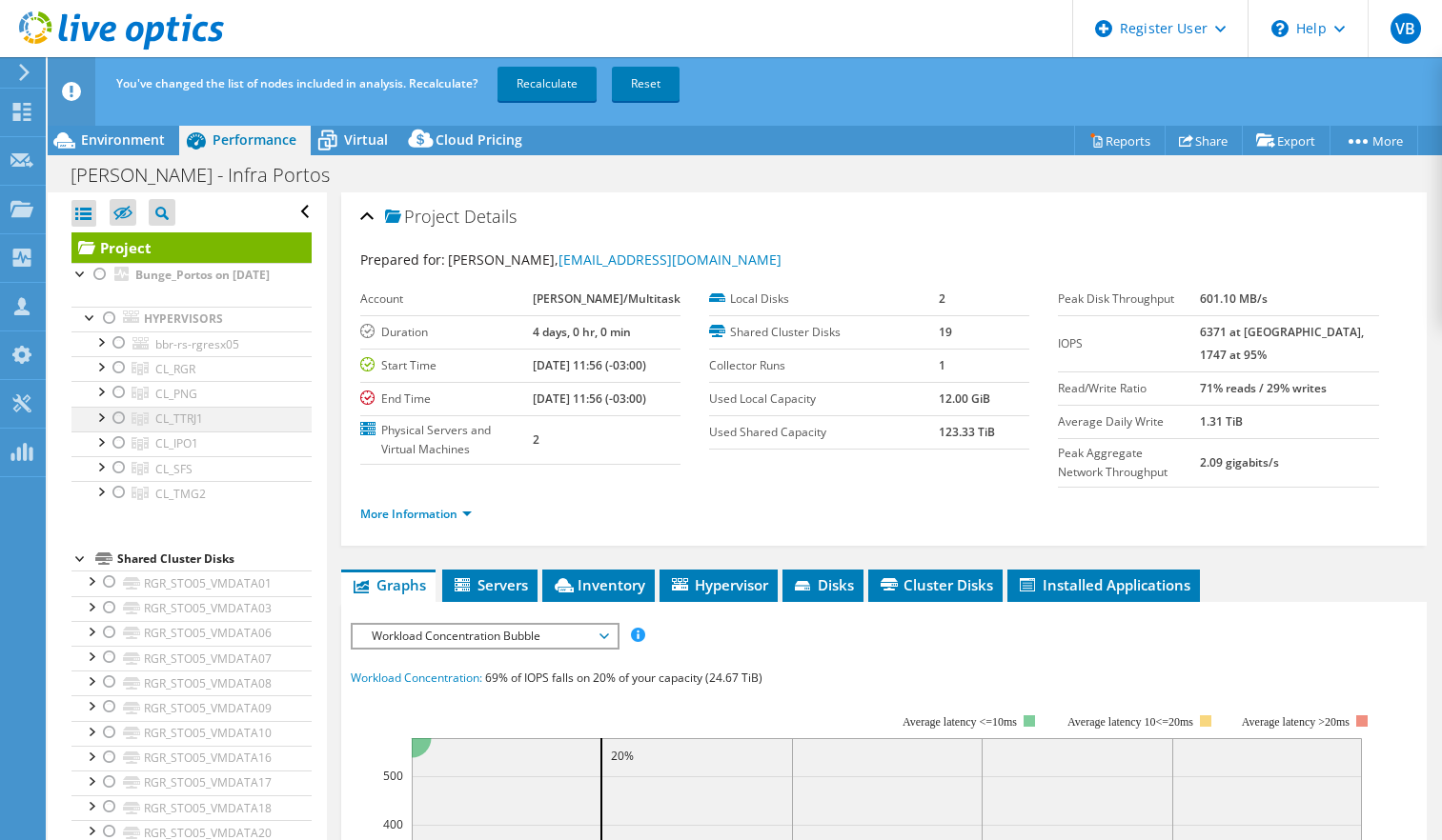
click at [115, 404] on div at bounding box center [118, 392] width 19 height 23
click at [116, 404] on div at bounding box center [118, 392] width 19 height 23
click at [113, 354] on div at bounding box center [118, 342] width 19 height 23
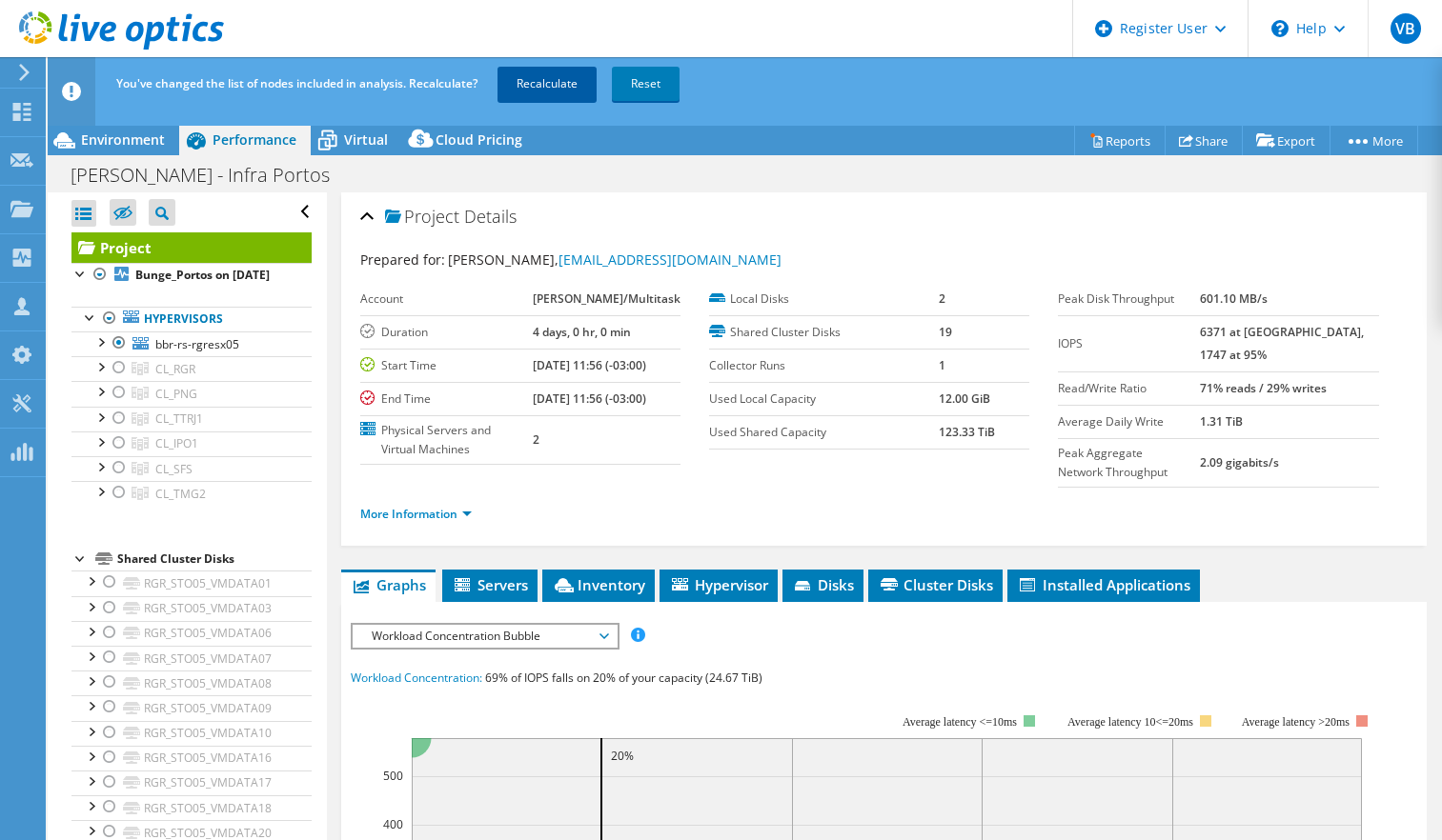
click at [562, 82] on link "Recalculate" at bounding box center [547, 84] width 99 height 34
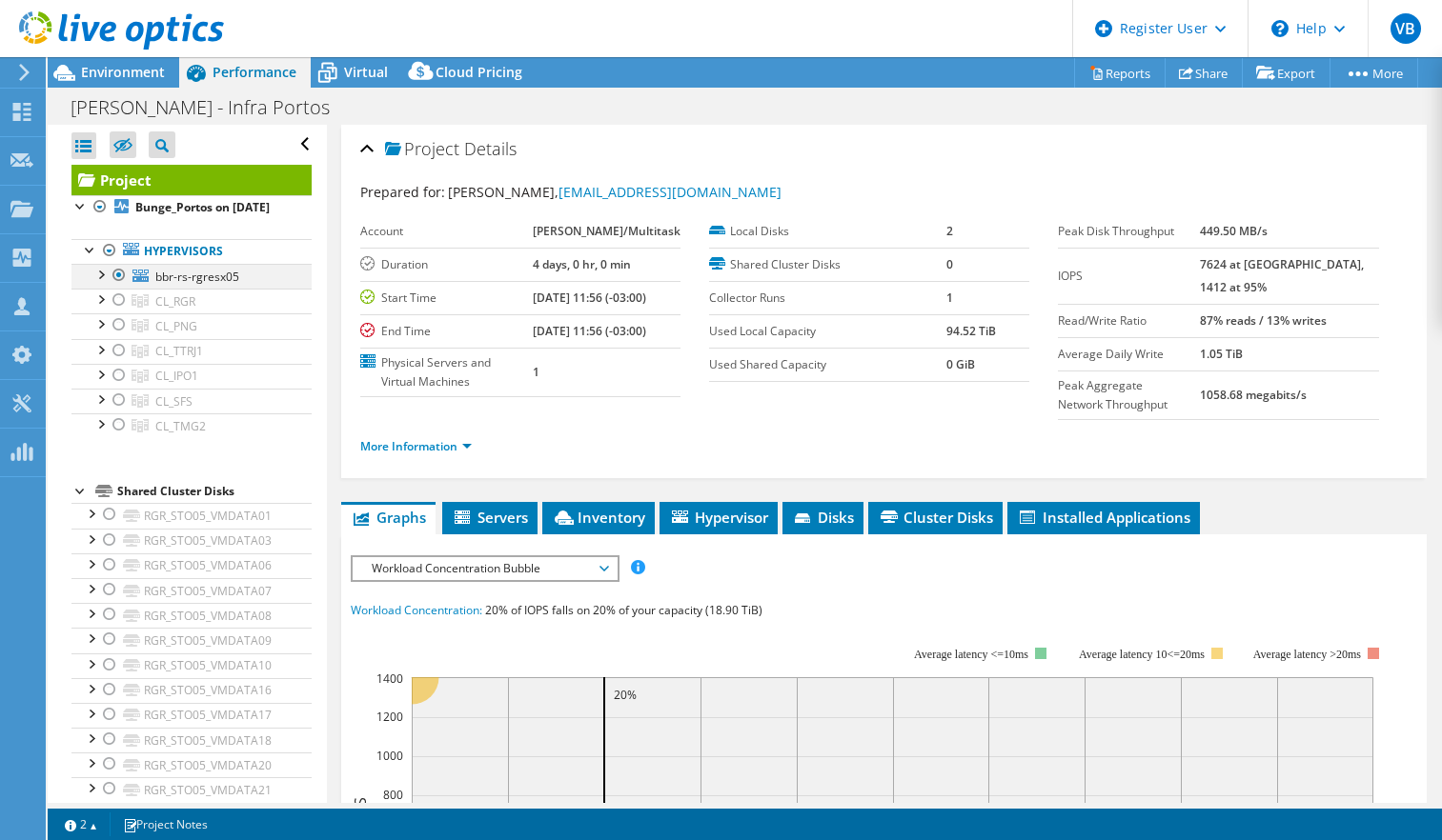
click at [101, 283] on div at bounding box center [99, 272] width 19 height 19
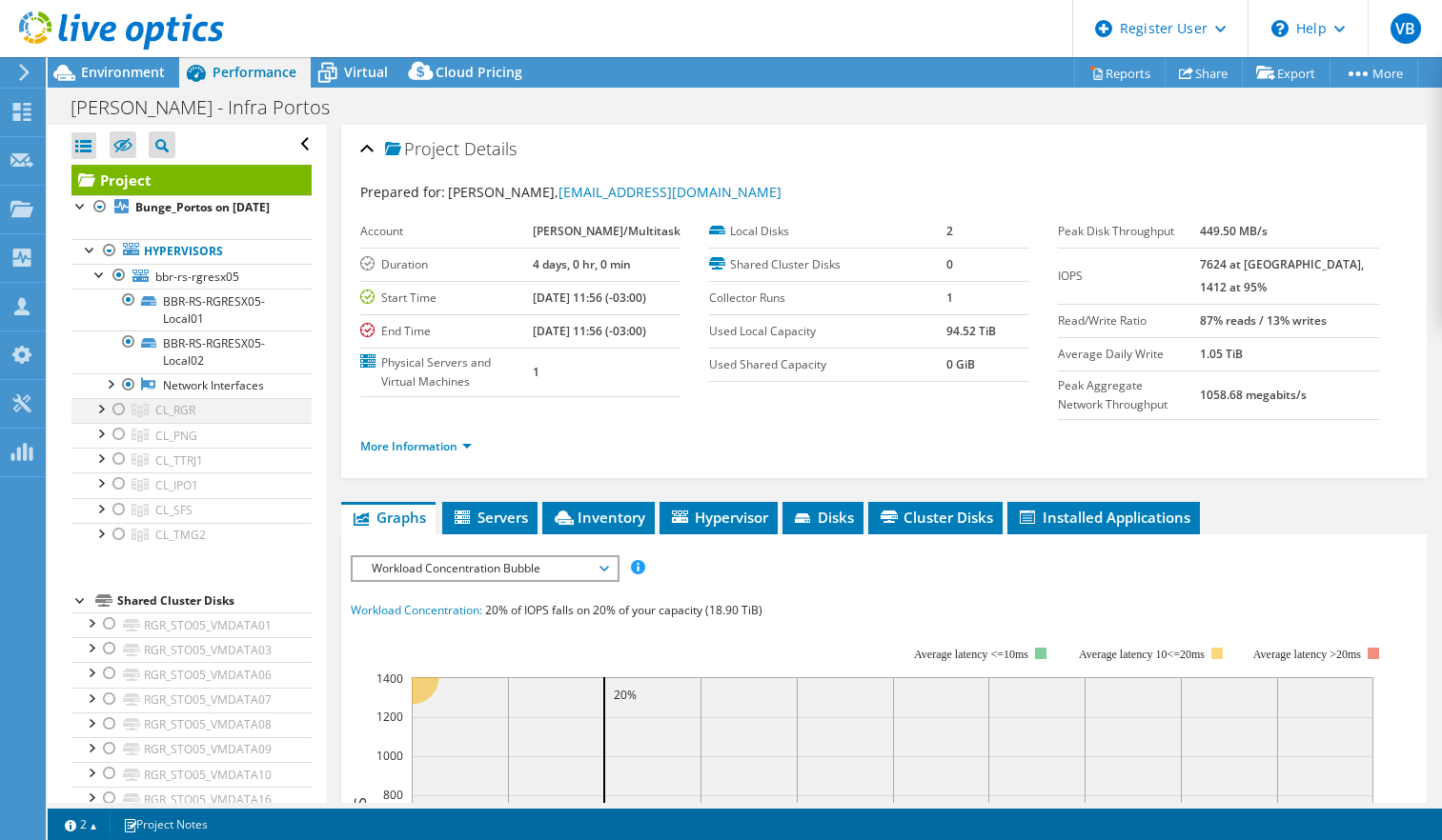
click at [101, 416] on div at bounding box center [99, 407] width 19 height 19
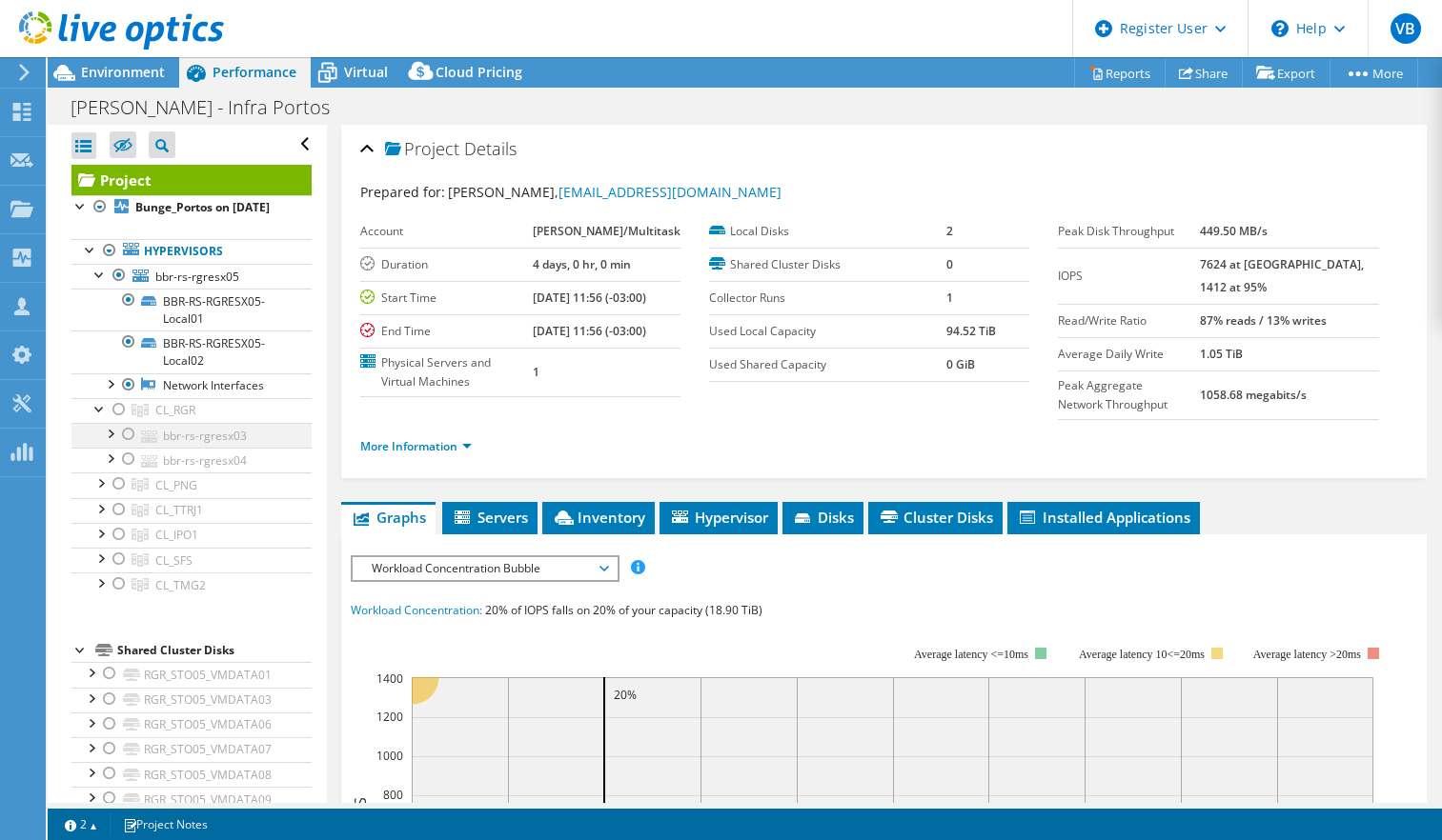
click at [106, 442] on div at bounding box center [109, 431] width 19 height 19
click at [113, 420] on div at bounding box center [118, 409] width 19 height 23
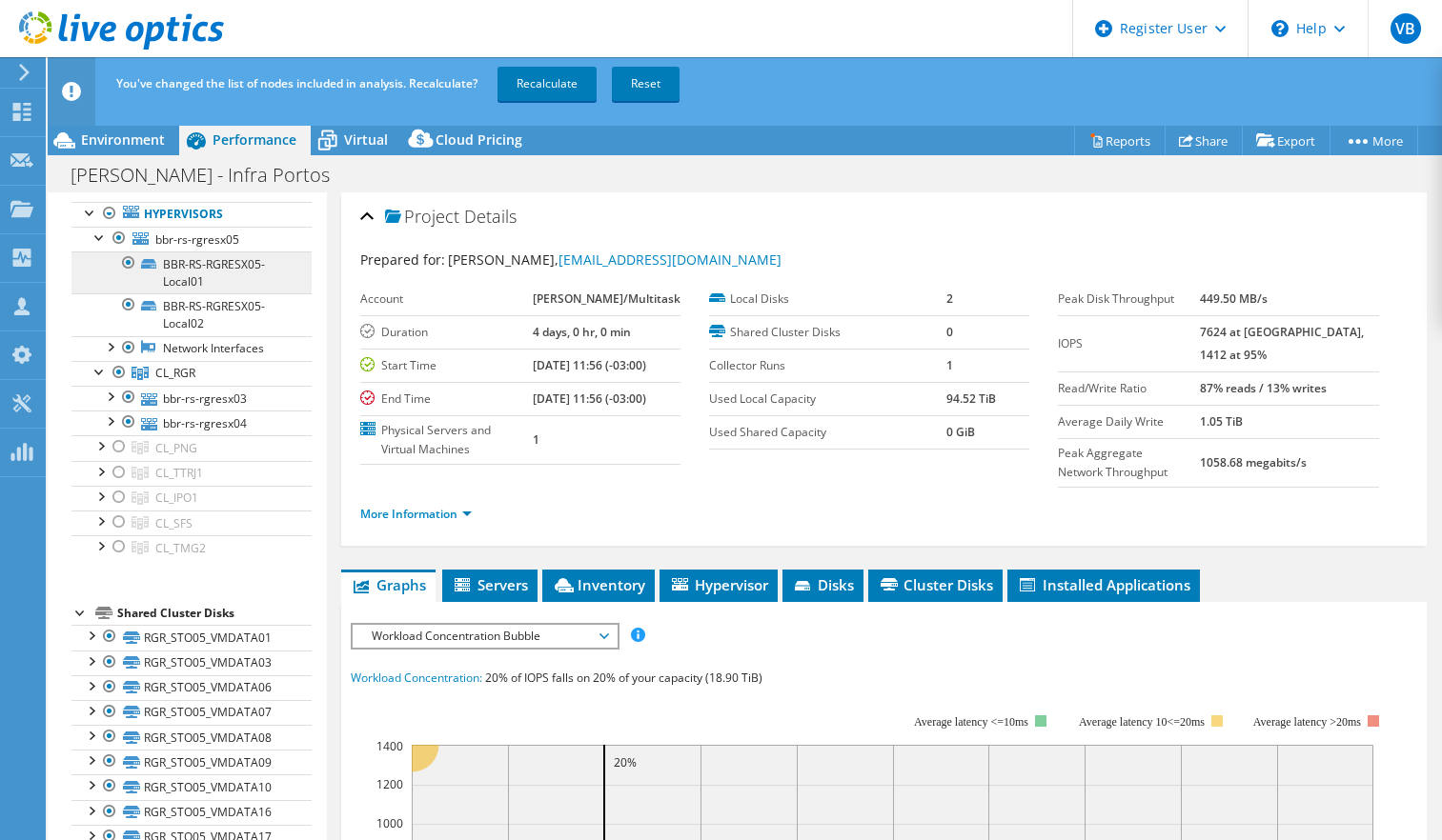
scroll to position [95, 0]
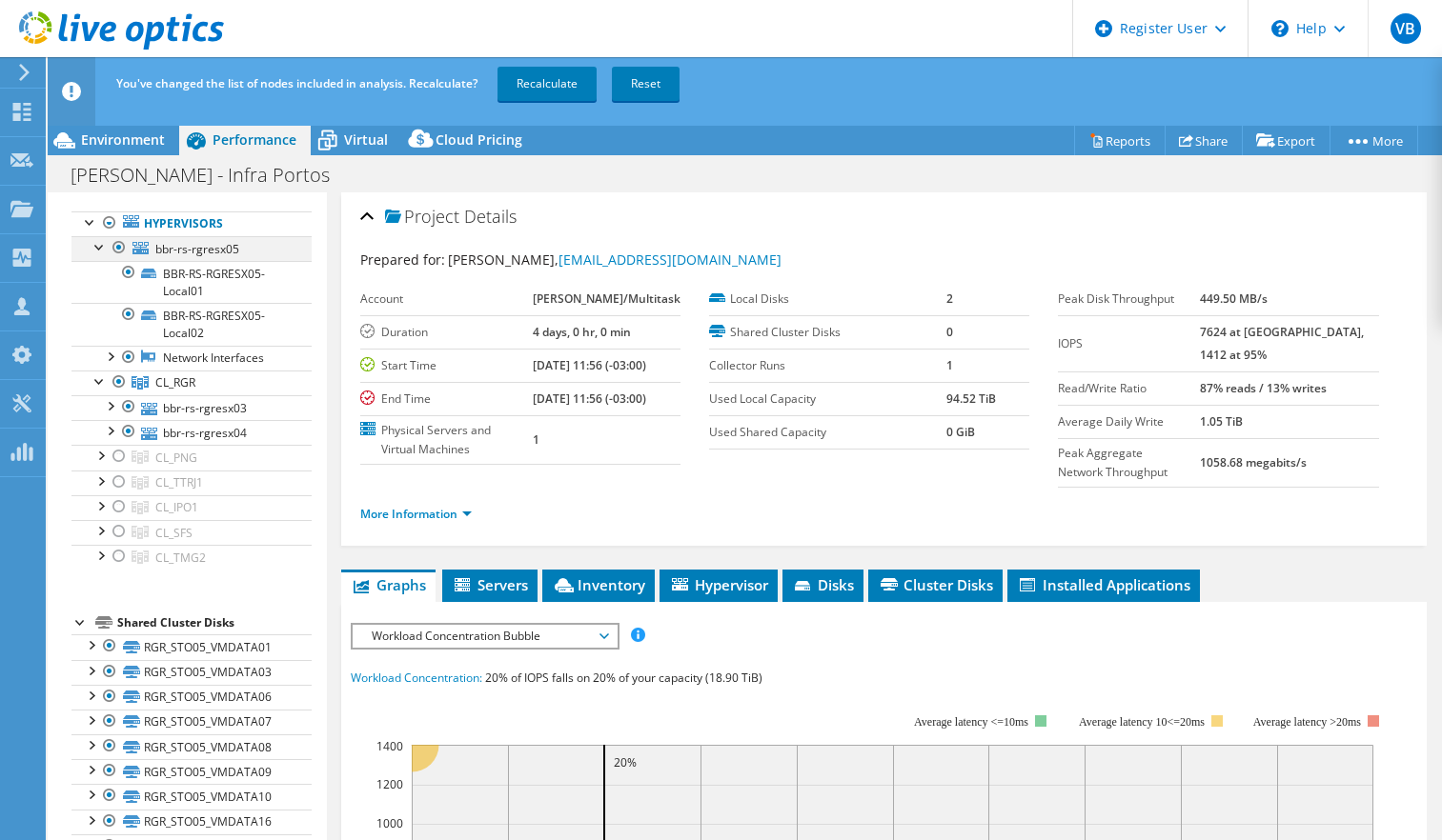
click at [102, 255] on div at bounding box center [99, 246] width 19 height 19
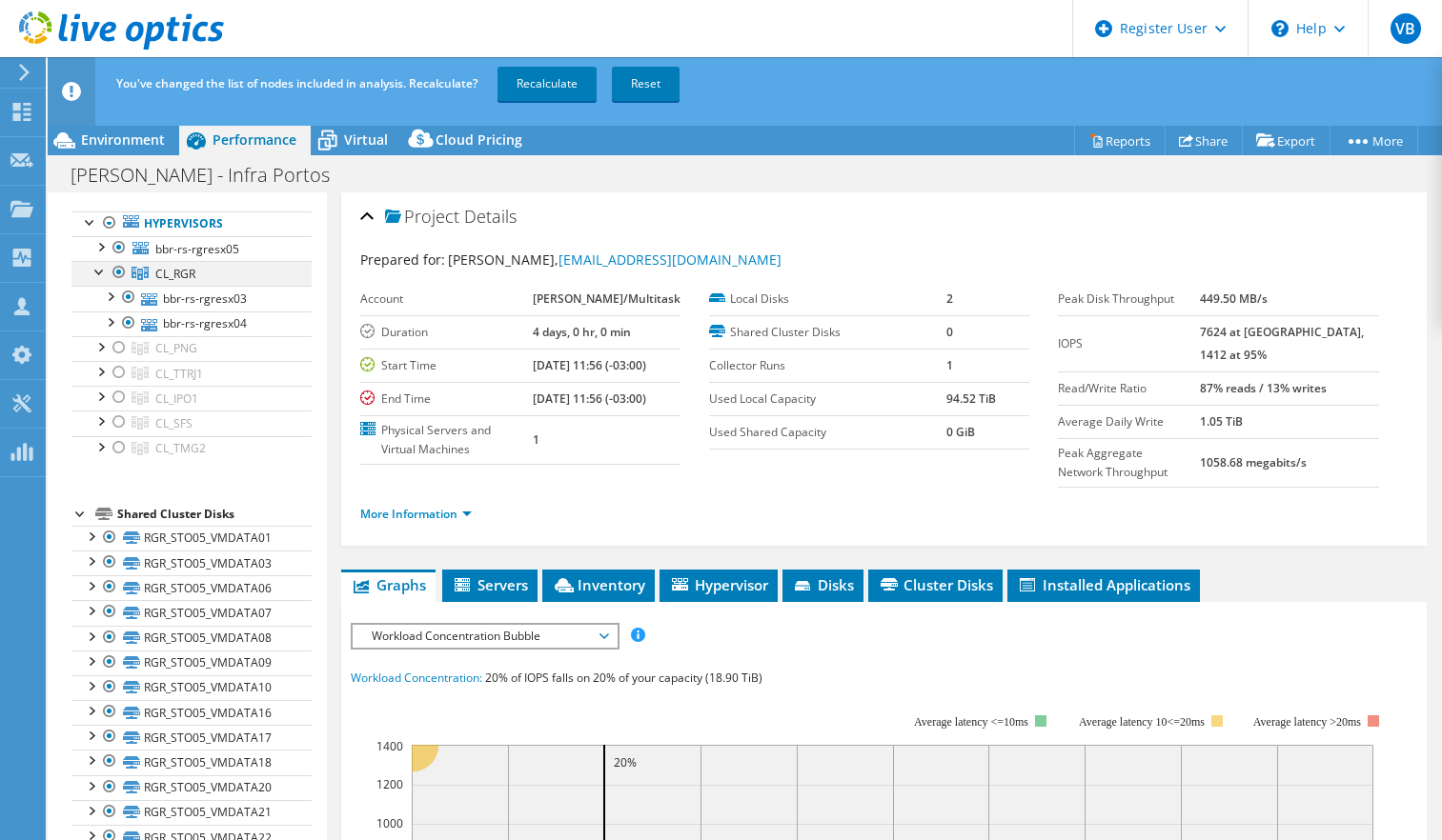
click at [95, 280] on div at bounding box center [99, 270] width 19 height 19
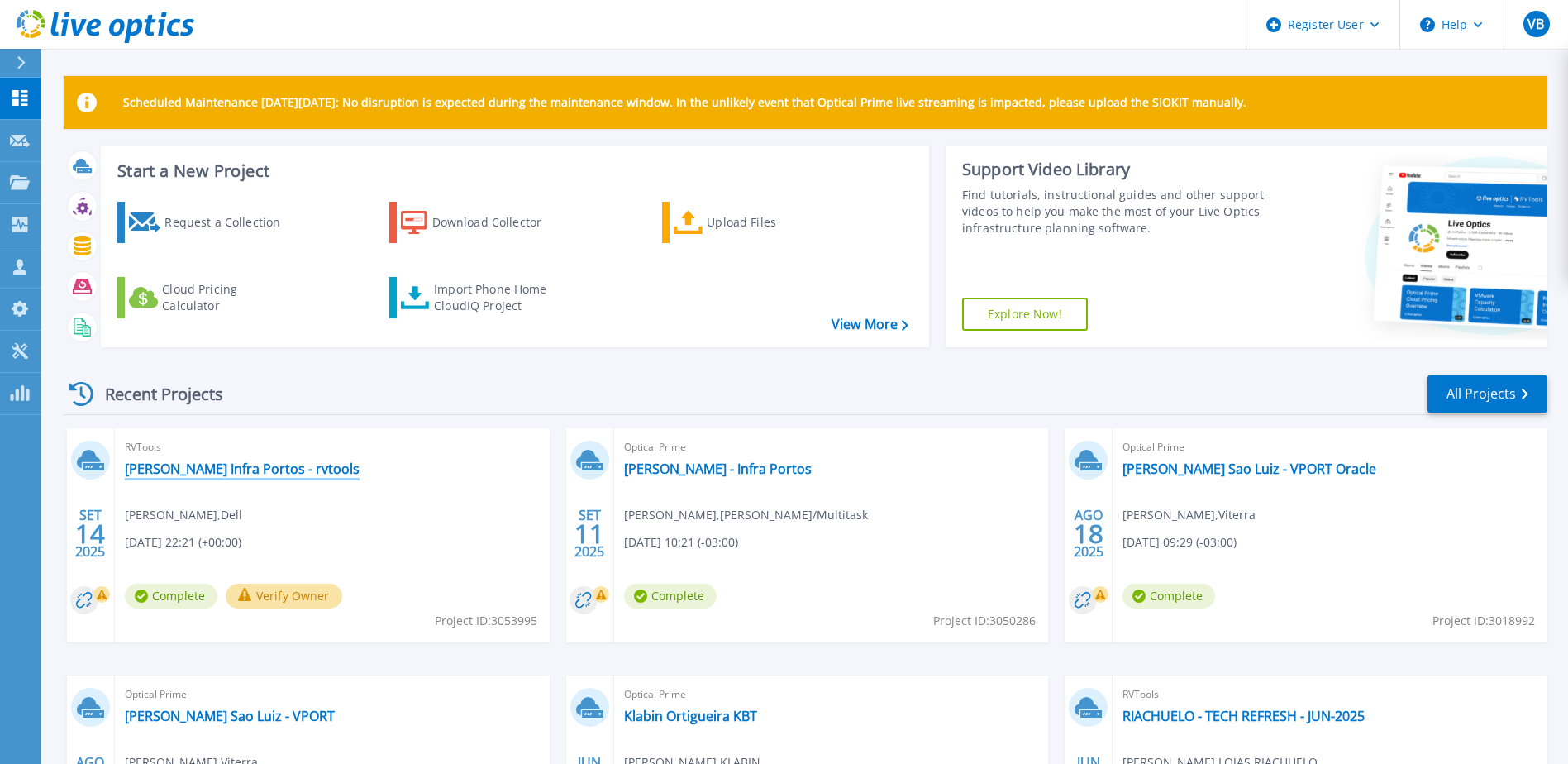
click at [246, 473] on link "Bunge Infra Portos - rvtools" at bounding box center [242, 469] width 235 height 16
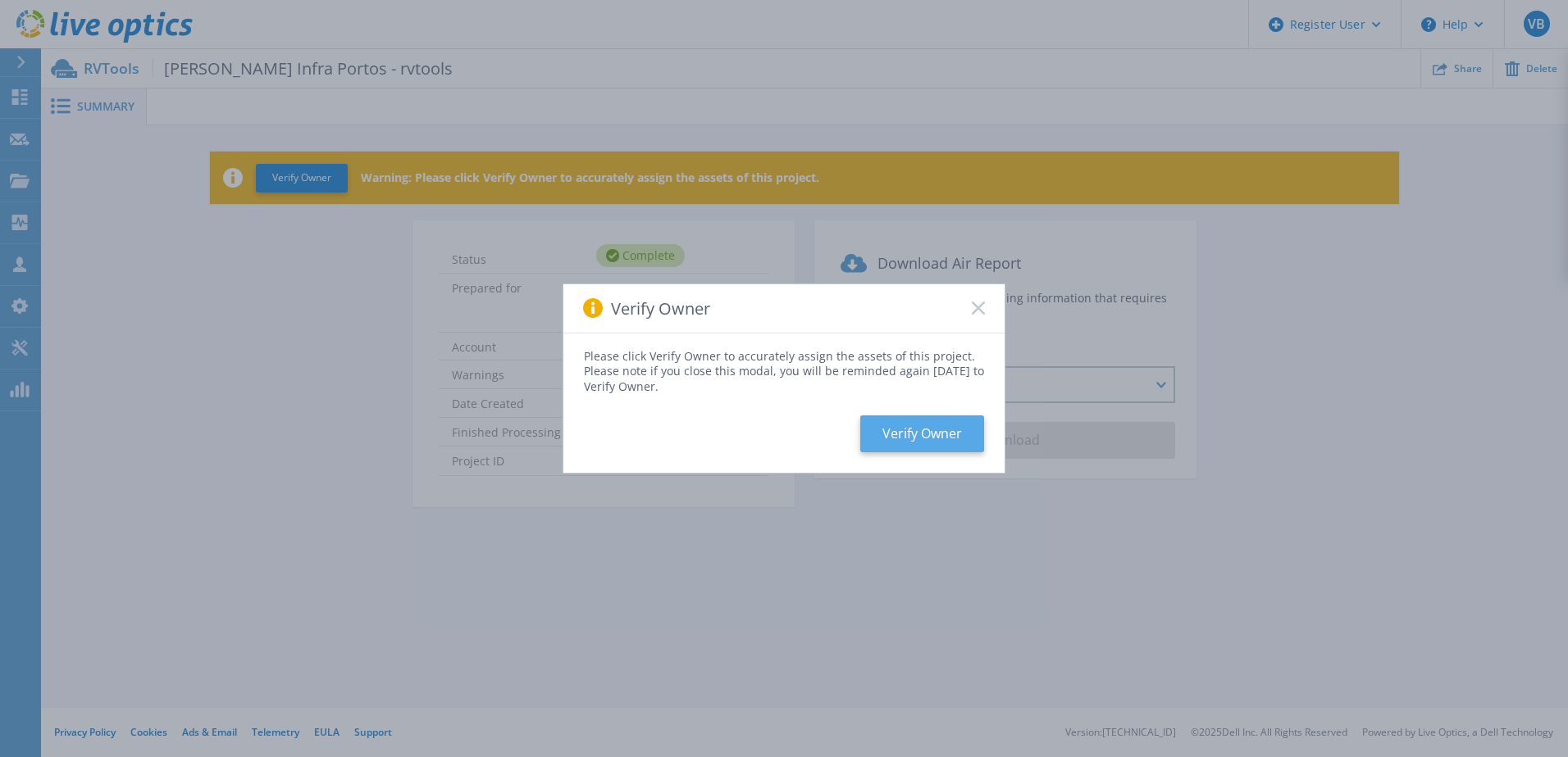
click at [911, 430] on button "Verify Owner" at bounding box center [922, 434] width 124 height 37
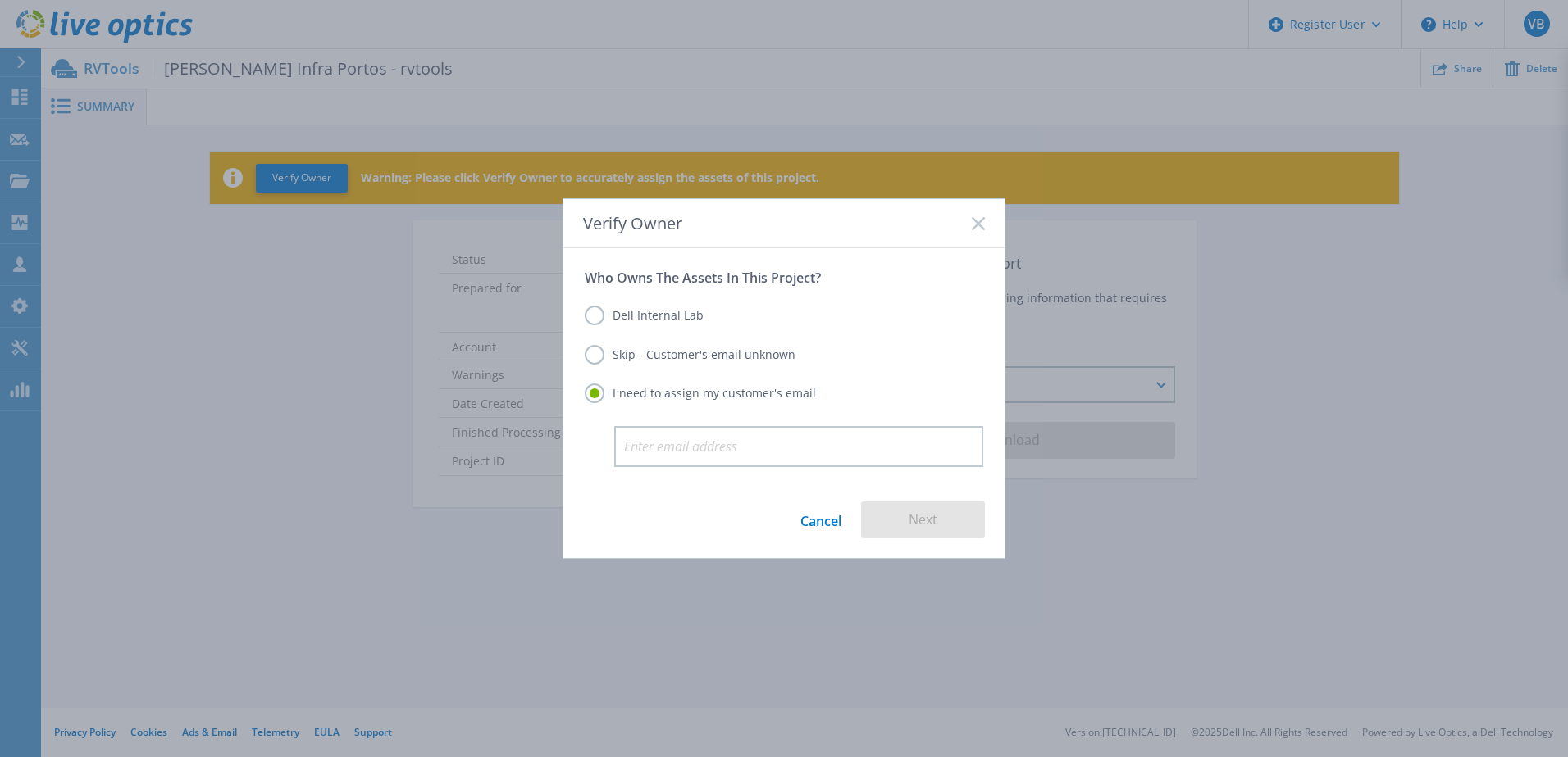
click at [590, 316] on label "Dell Internal Lab" at bounding box center [644, 315] width 119 height 20
click at [0, 0] on input "Dell Internal Lab" at bounding box center [0, 0] width 0 height 0
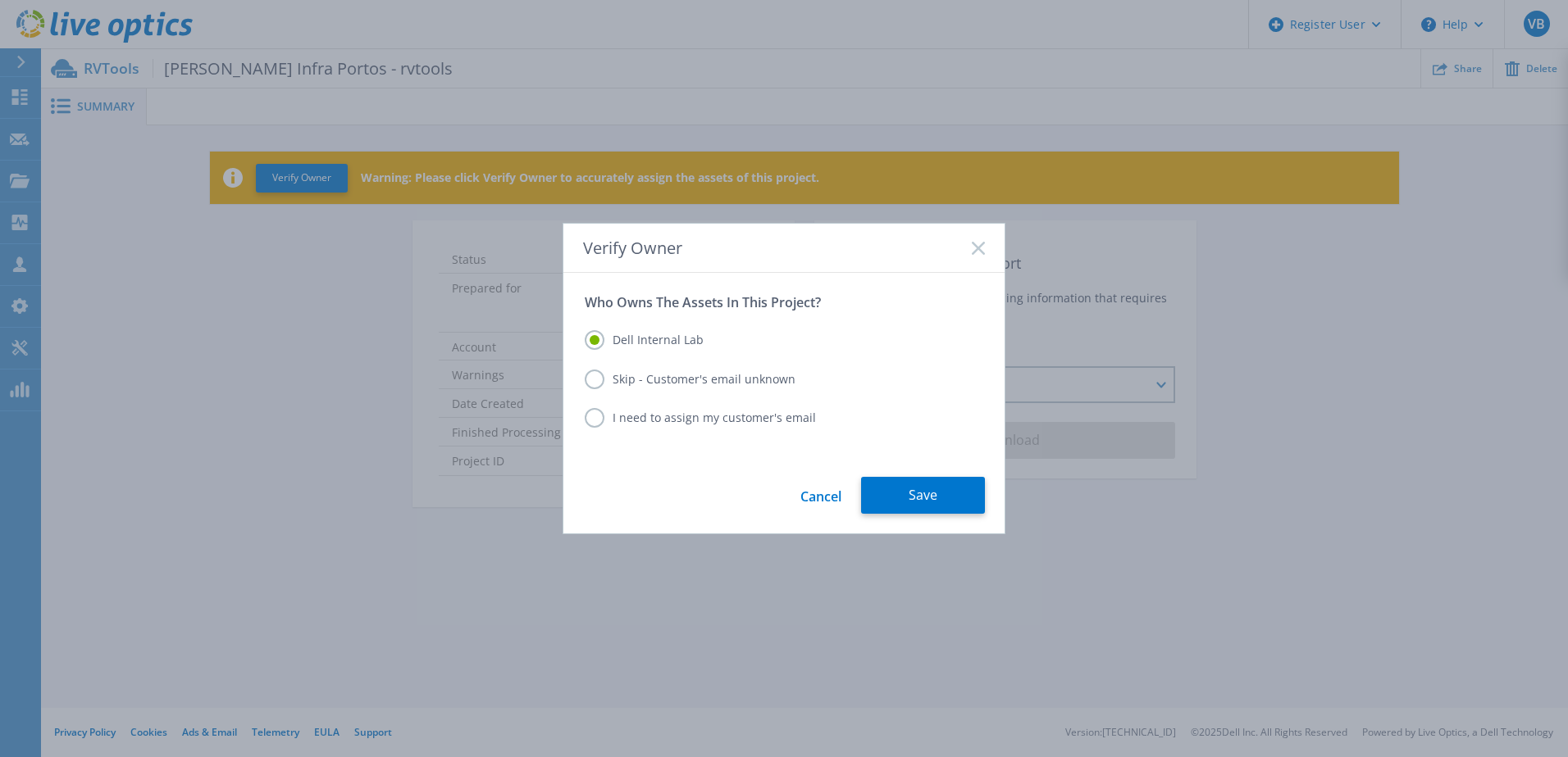
click at [609, 379] on label "Skip - Customer's email unknown" at bounding box center [690, 379] width 211 height 20
click at [0, 0] on input "Skip - Customer's email unknown" at bounding box center [0, 0] width 0 height 0
click at [919, 505] on button "Next" at bounding box center [923, 495] width 124 height 37
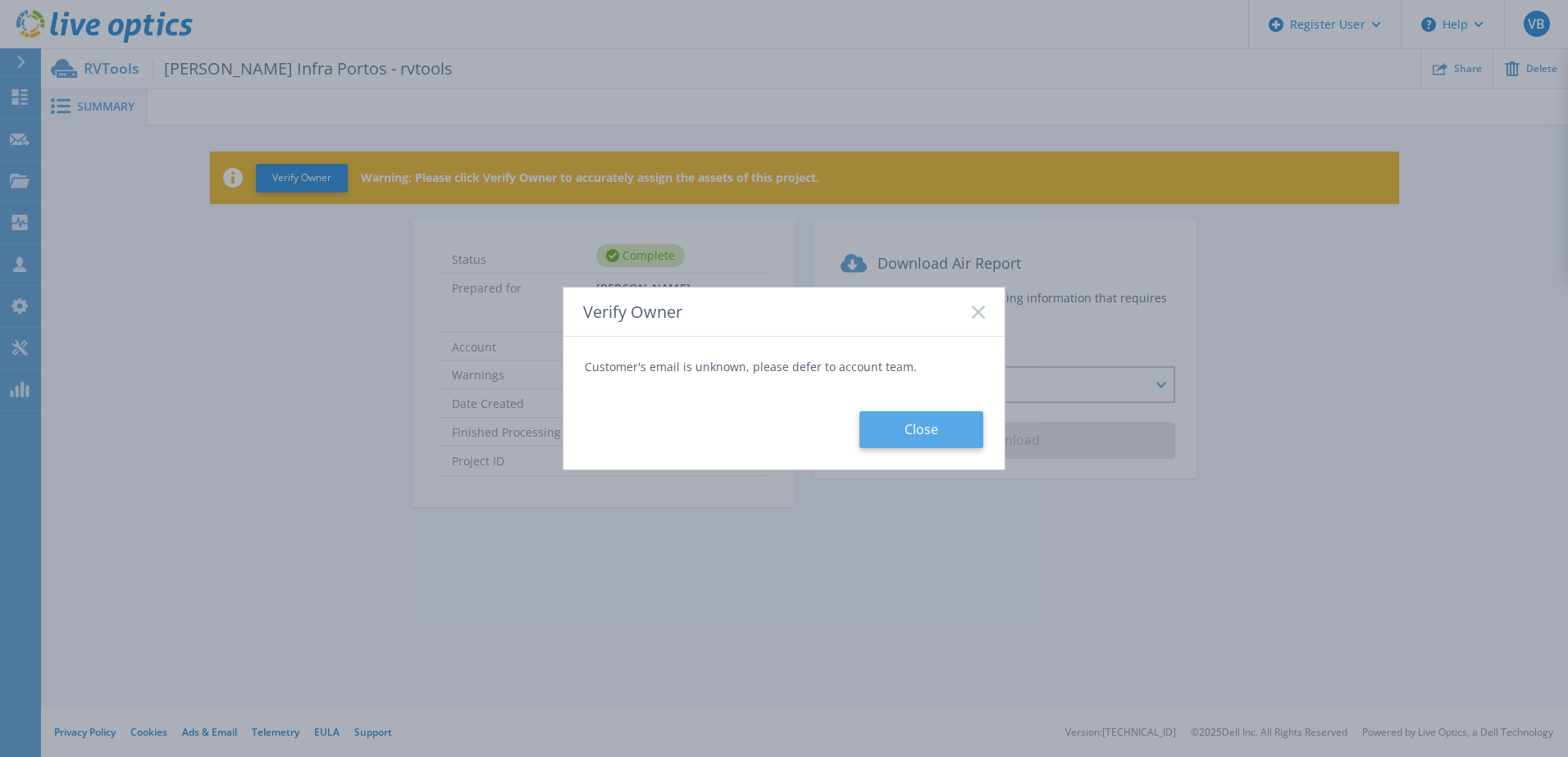
click at [900, 440] on button "Close" at bounding box center [921, 429] width 124 height 37
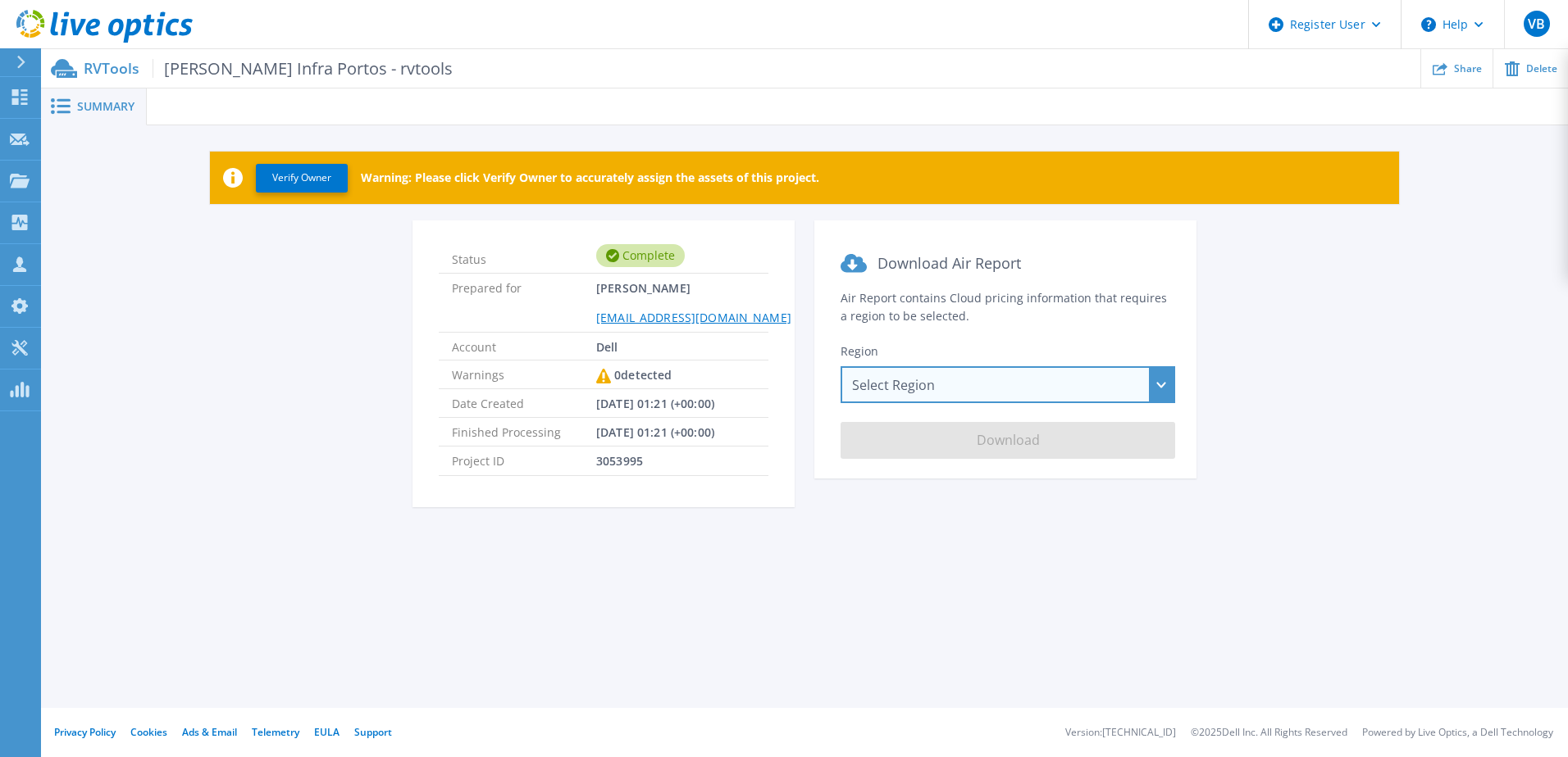
click at [1139, 381] on div "Select Region [GEOGRAPHIC_DATA] ([GEOGRAPHIC_DATA]) [GEOGRAPHIC_DATA] ([GEOGRAP…" at bounding box center [1007, 384] width 335 height 37
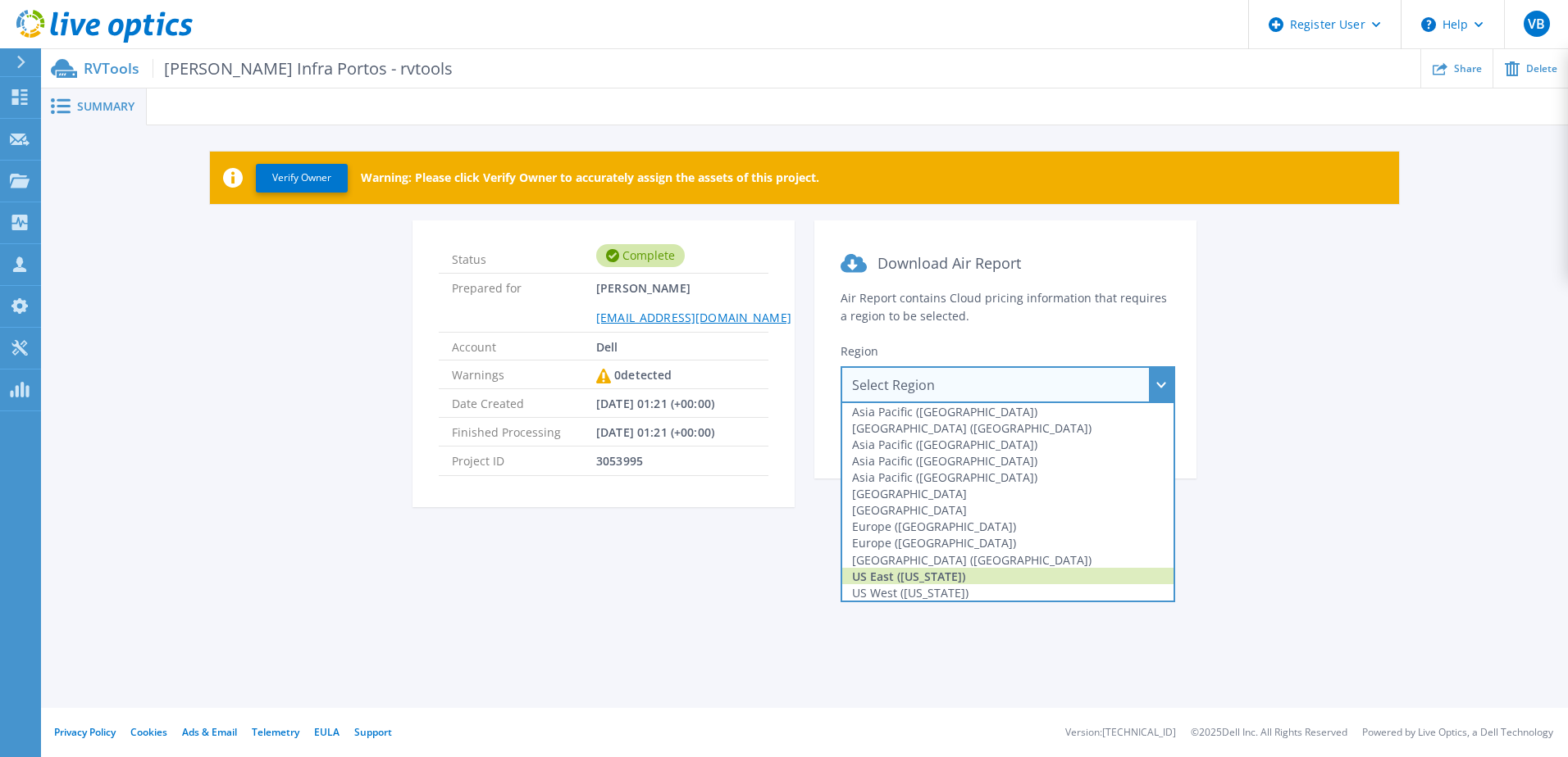
click at [995, 582] on div "US East ([US_STATE])" at bounding box center [1007, 576] width 331 height 16
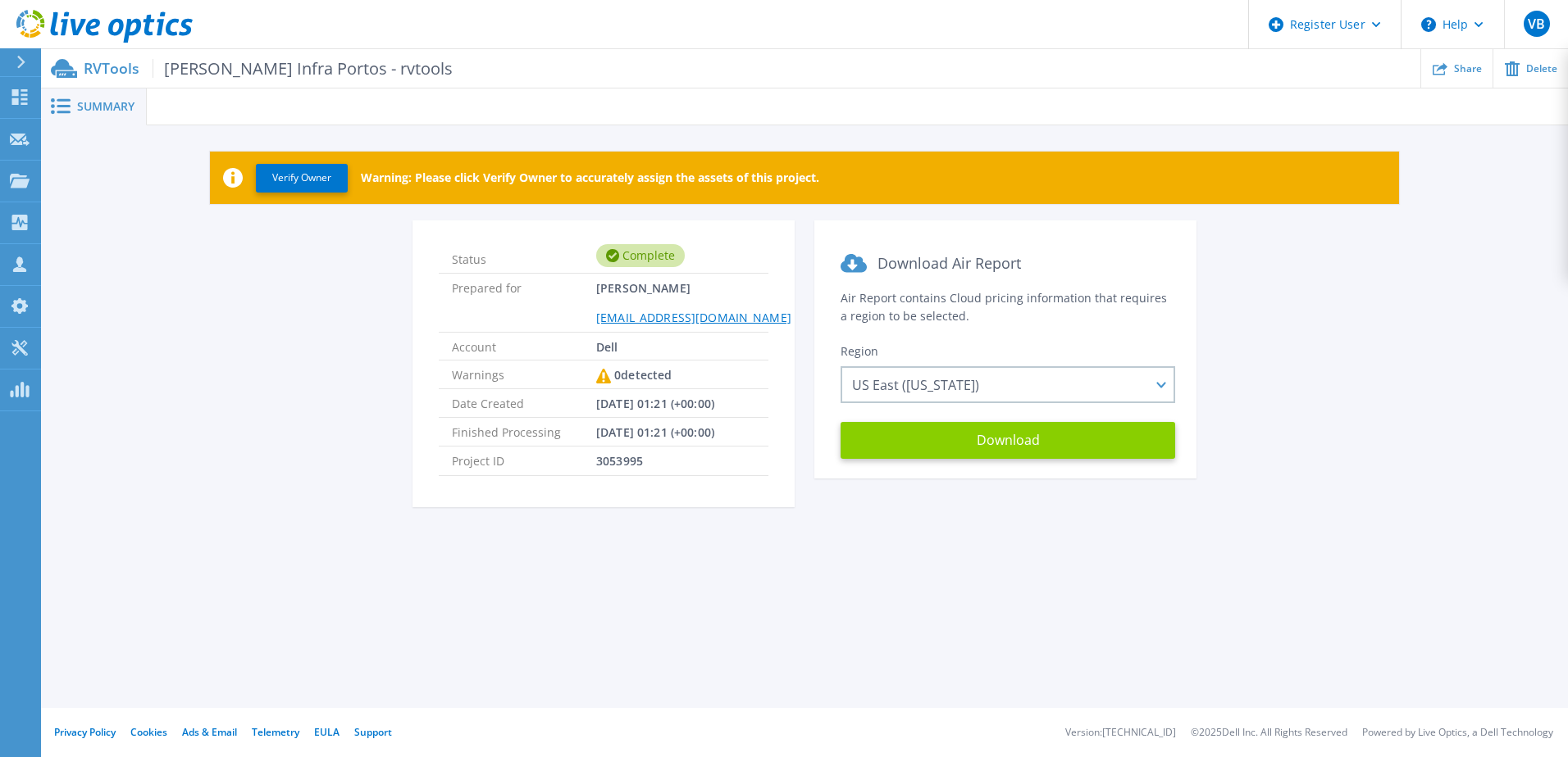
click at [1021, 443] on button "Download" at bounding box center [1007, 440] width 335 height 37
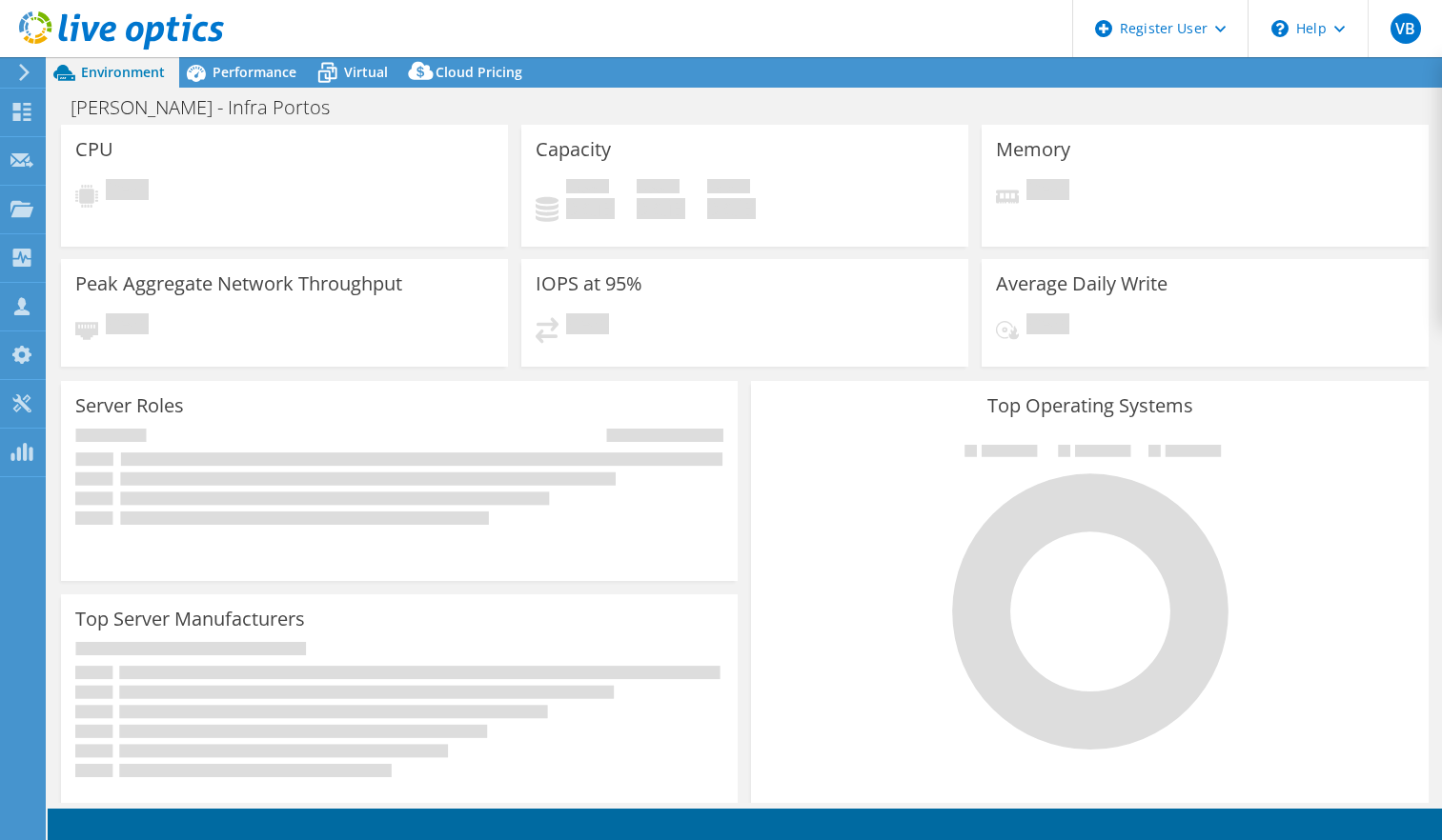
select select "USD"
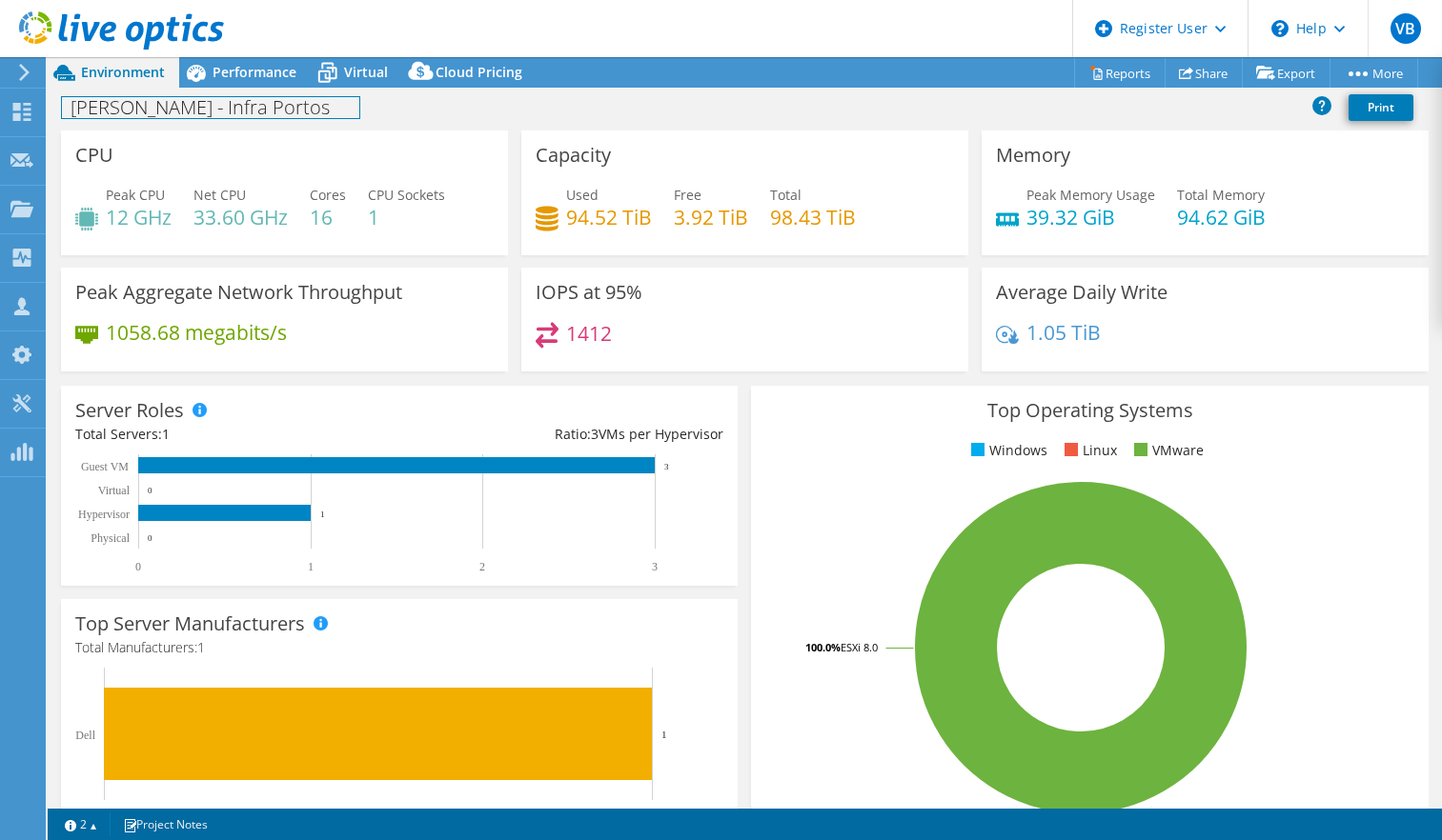
click at [199, 97] on h1 "[PERSON_NAME] - Infra Portos" at bounding box center [210, 107] width 297 height 21
click at [214, 68] on span "Performance" at bounding box center [255, 72] width 84 height 18
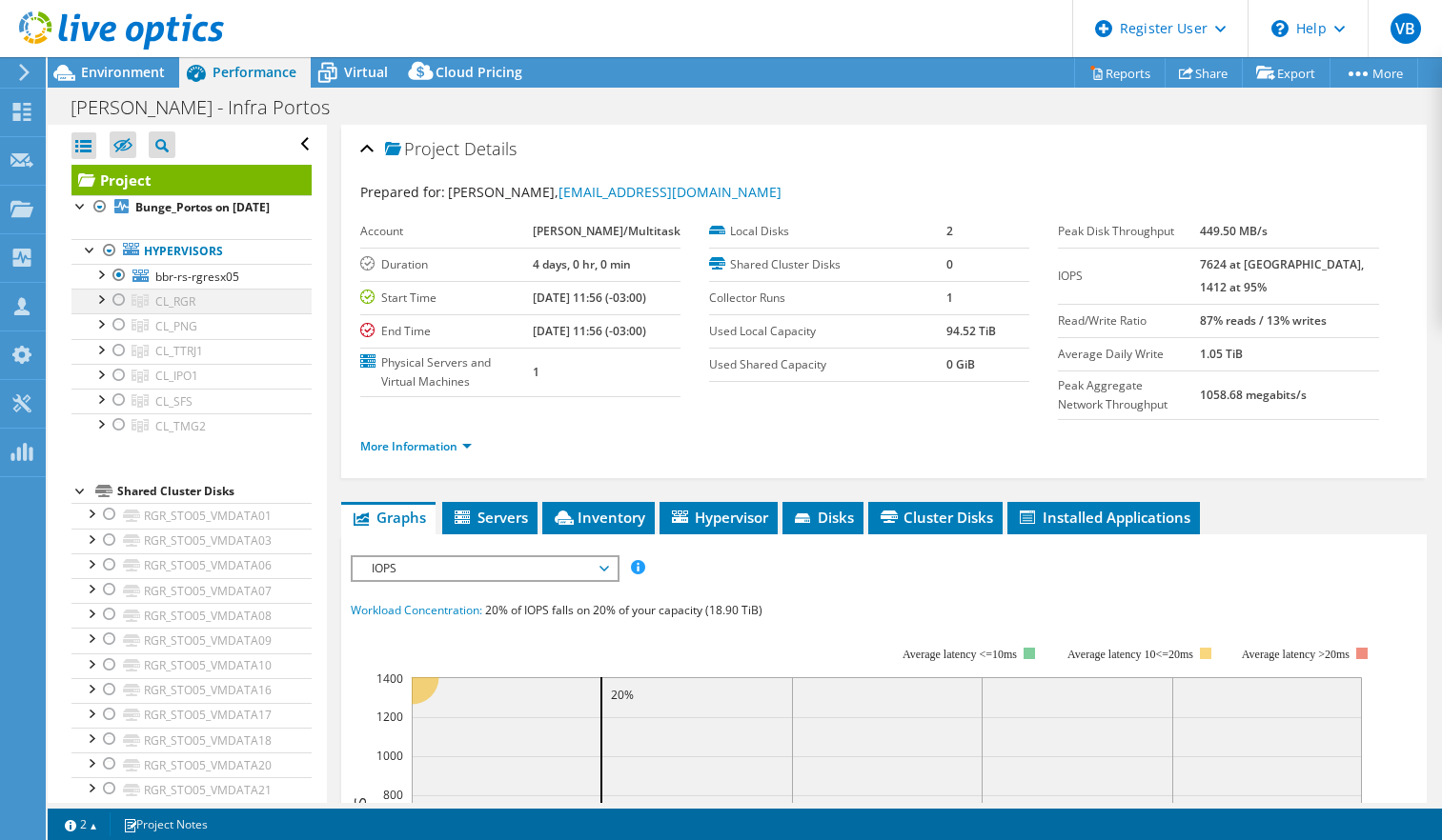
click at [105, 307] on div at bounding box center [99, 297] width 19 height 19
click at [119, 311] on div at bounding box center [118, 299] width 19 height 23
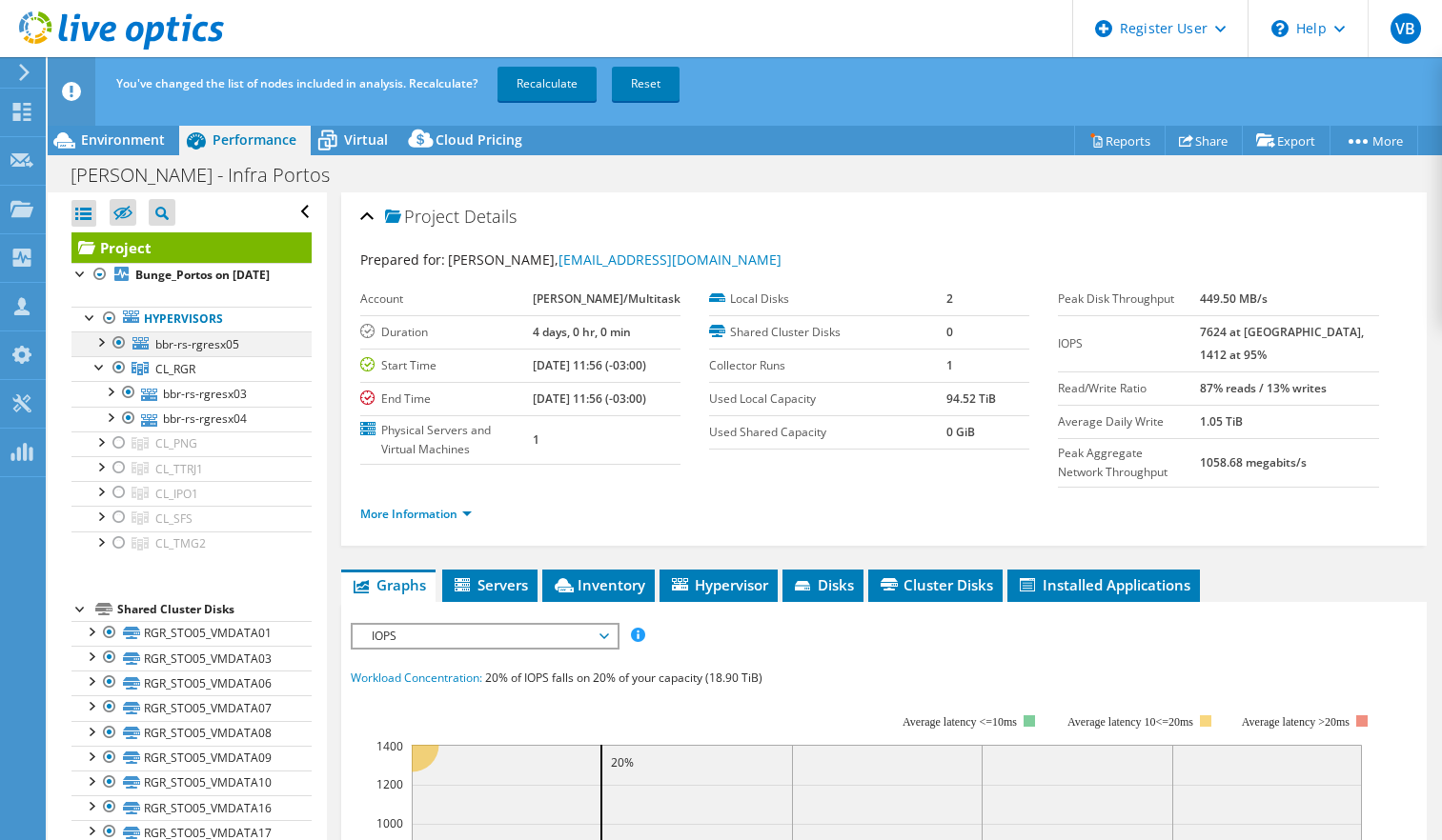
click at [102, 351] on div at bounding box center [99, 340] width 19 height 19
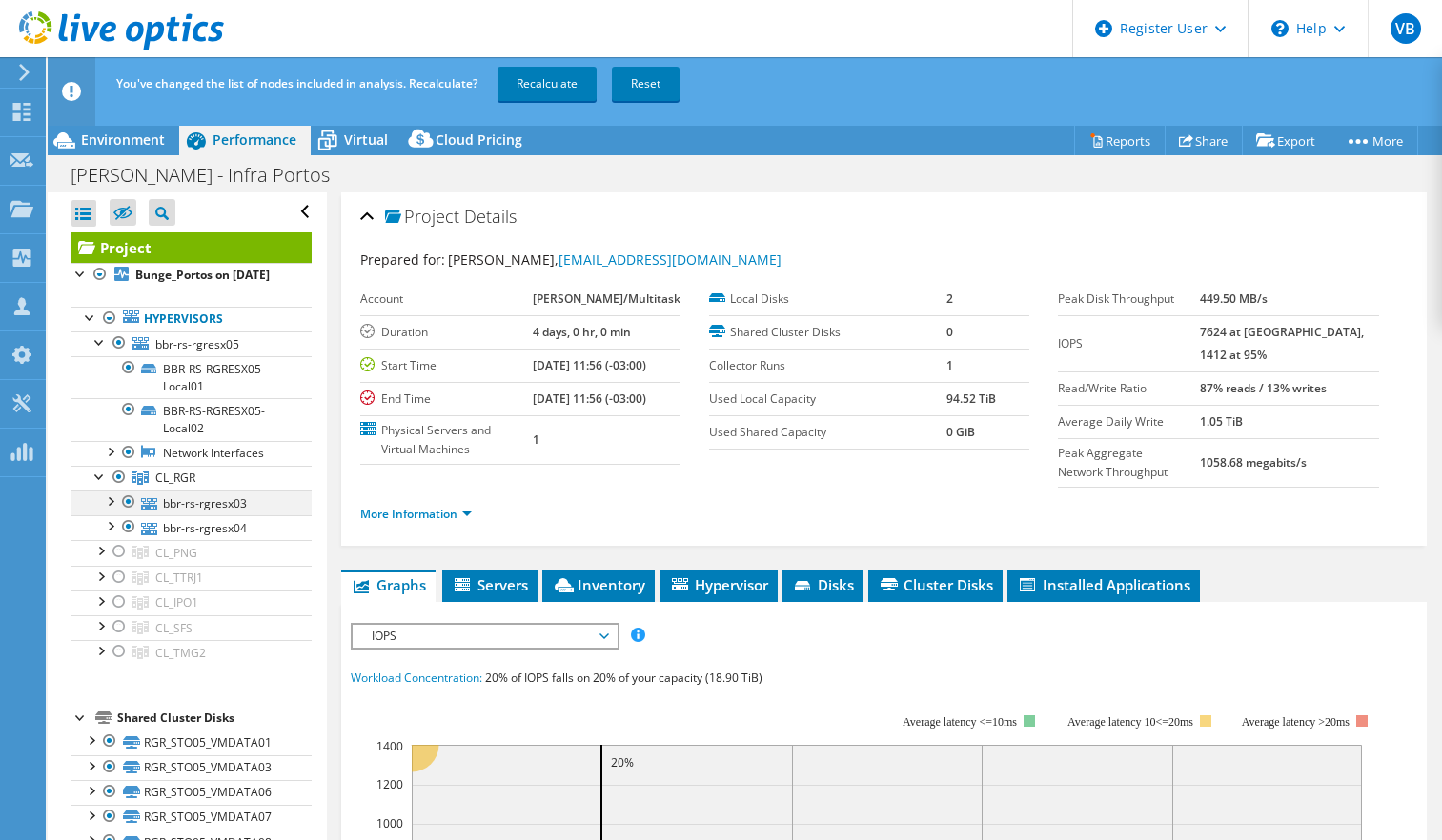
click at [114, 510] on div at bounding box center [109, 499] width 19 height 19
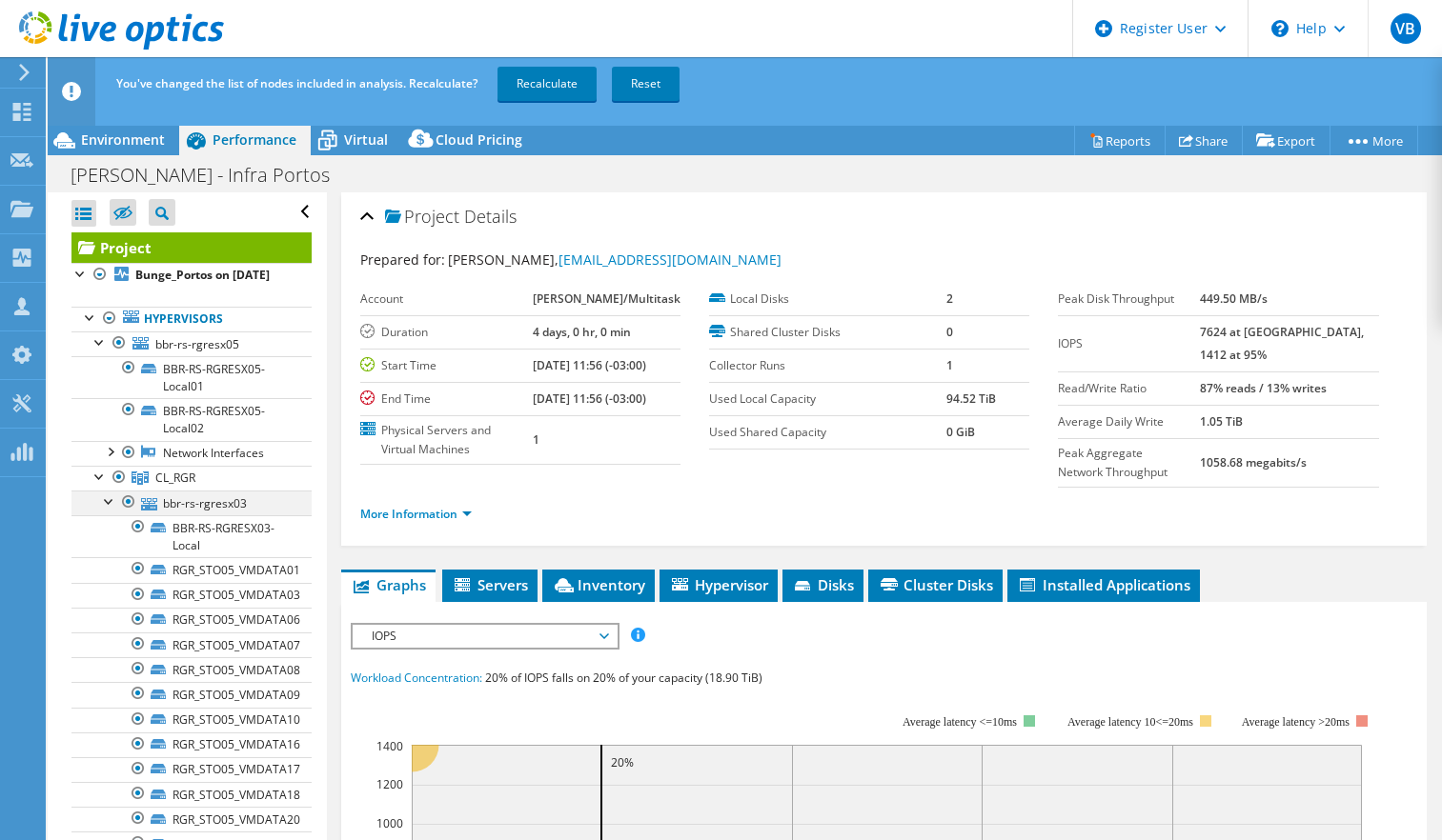
click at [113, 510] on div at bounding box center [109, 499] width 19 height 19
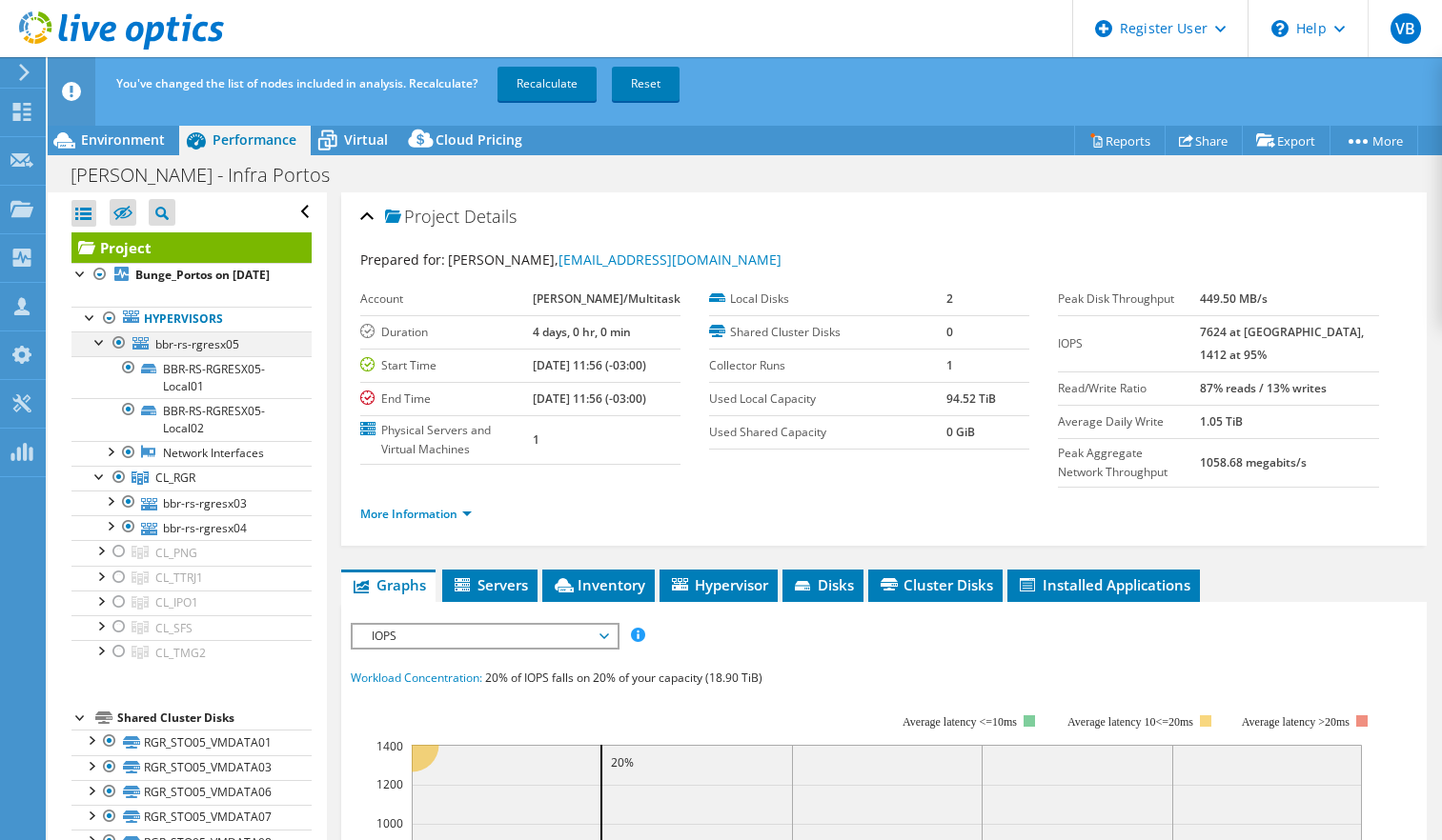
click at [94, 351] on div at bounding box center [99, 340] width 19 height 19
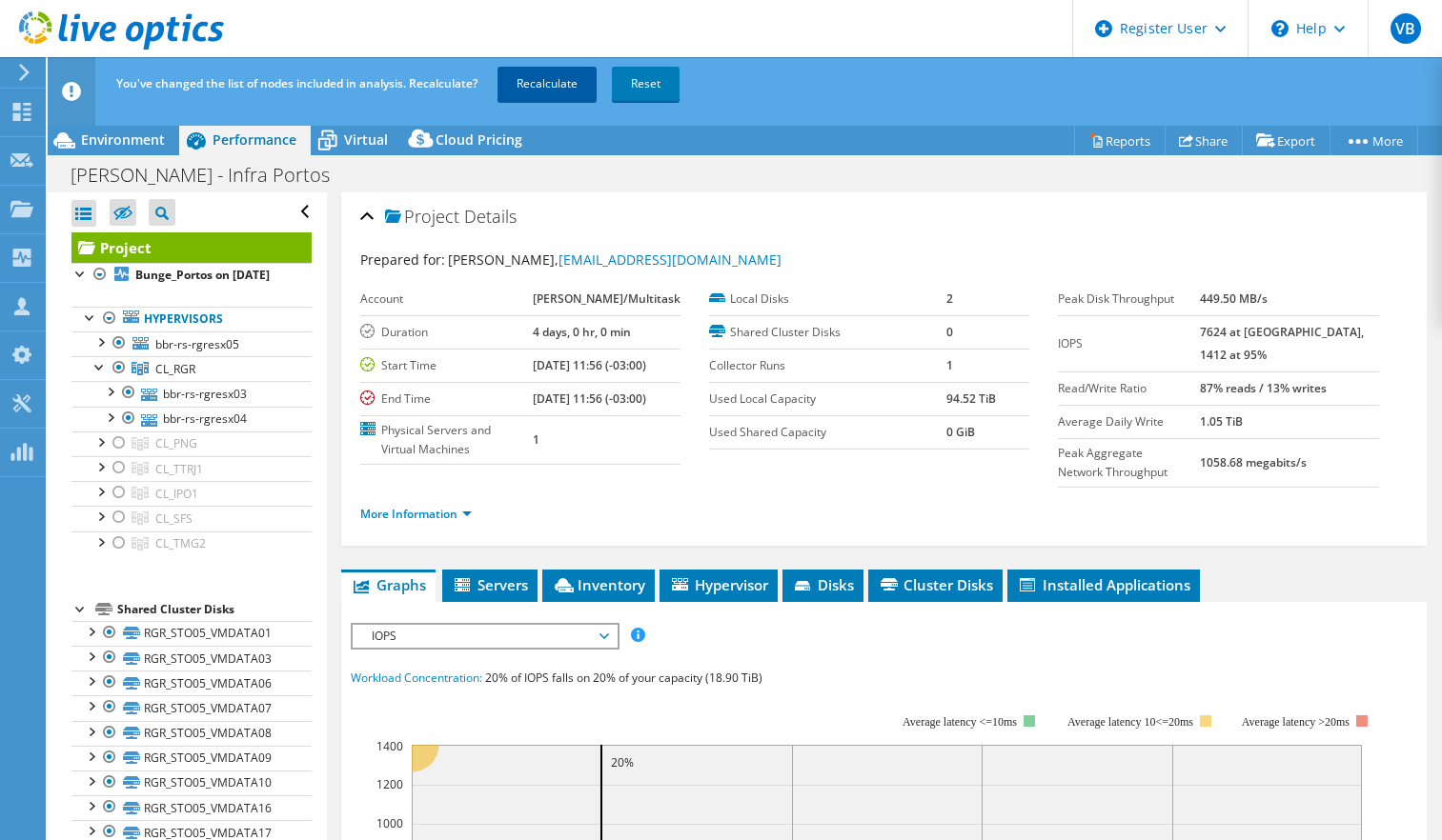
click at [544, 79] on link "Recalculate" at bounding box center [547, 84] width 99 height 34
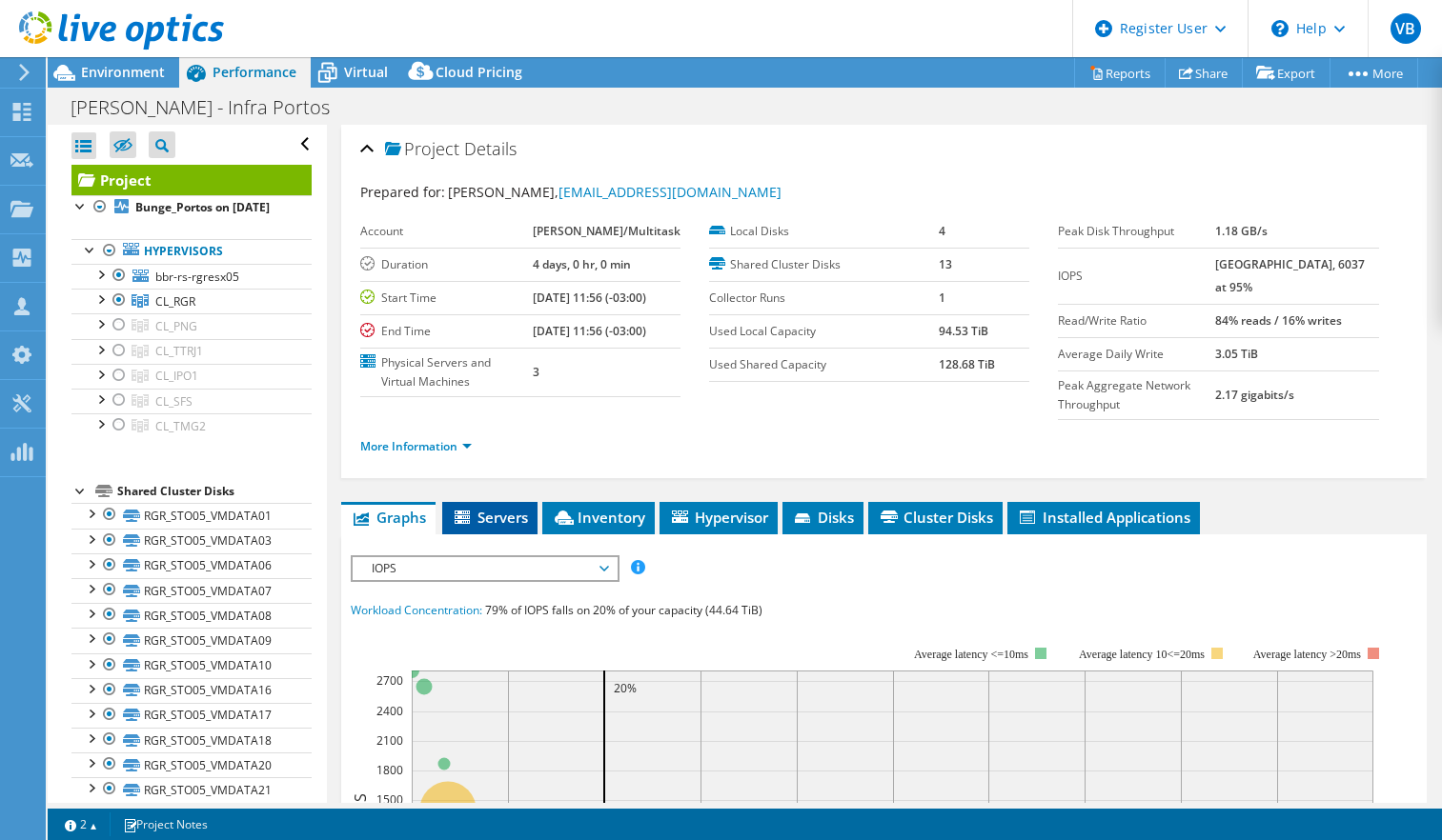
click at [478, 527] on li "Servers" at bounding box center [490, 518] width 95 height 33
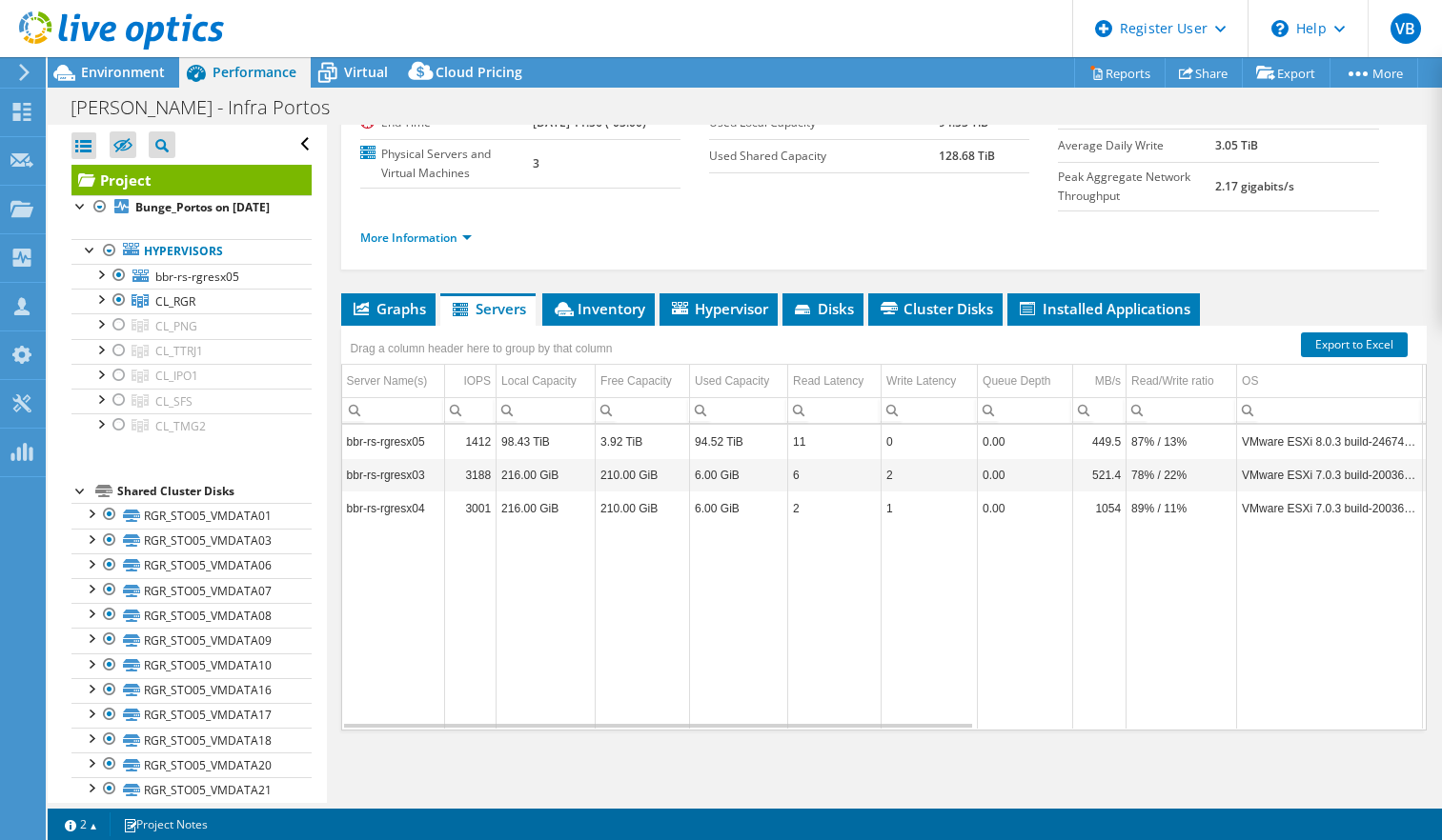
scroll to position [232, 0]
click at [1116, 74] on link "Reports" at bounding box center [1120, 73] width 91 height 30
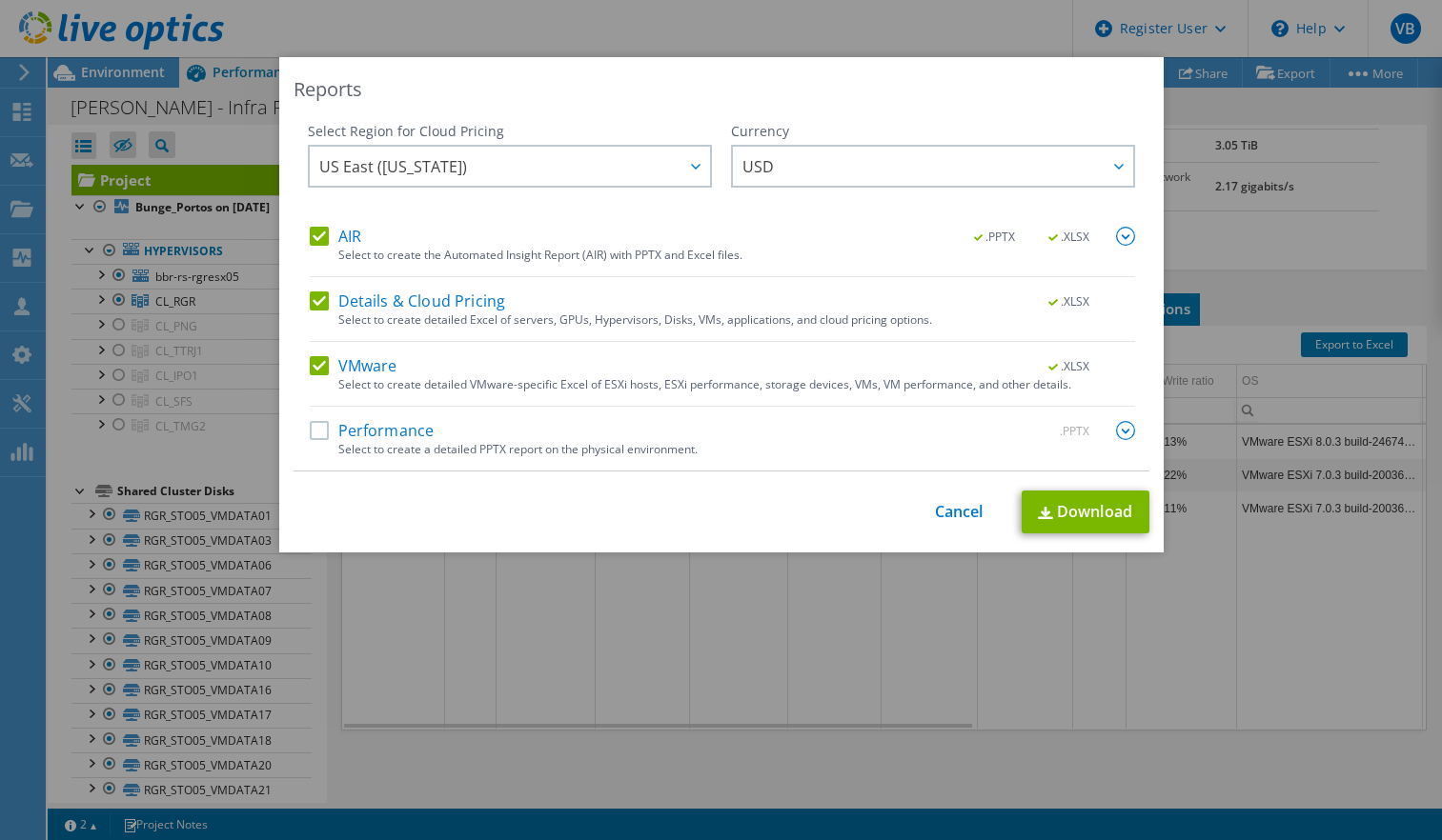
click at [335, 433] on label "Performance" at bounding box center [372, 429] width 125 height 19
click at [0, 0] on input "Performance" at bounding box center [0, 0] width 0 height 0
click at [1120, 427] on img at bounding box center [1125, 429] width 19 height 19
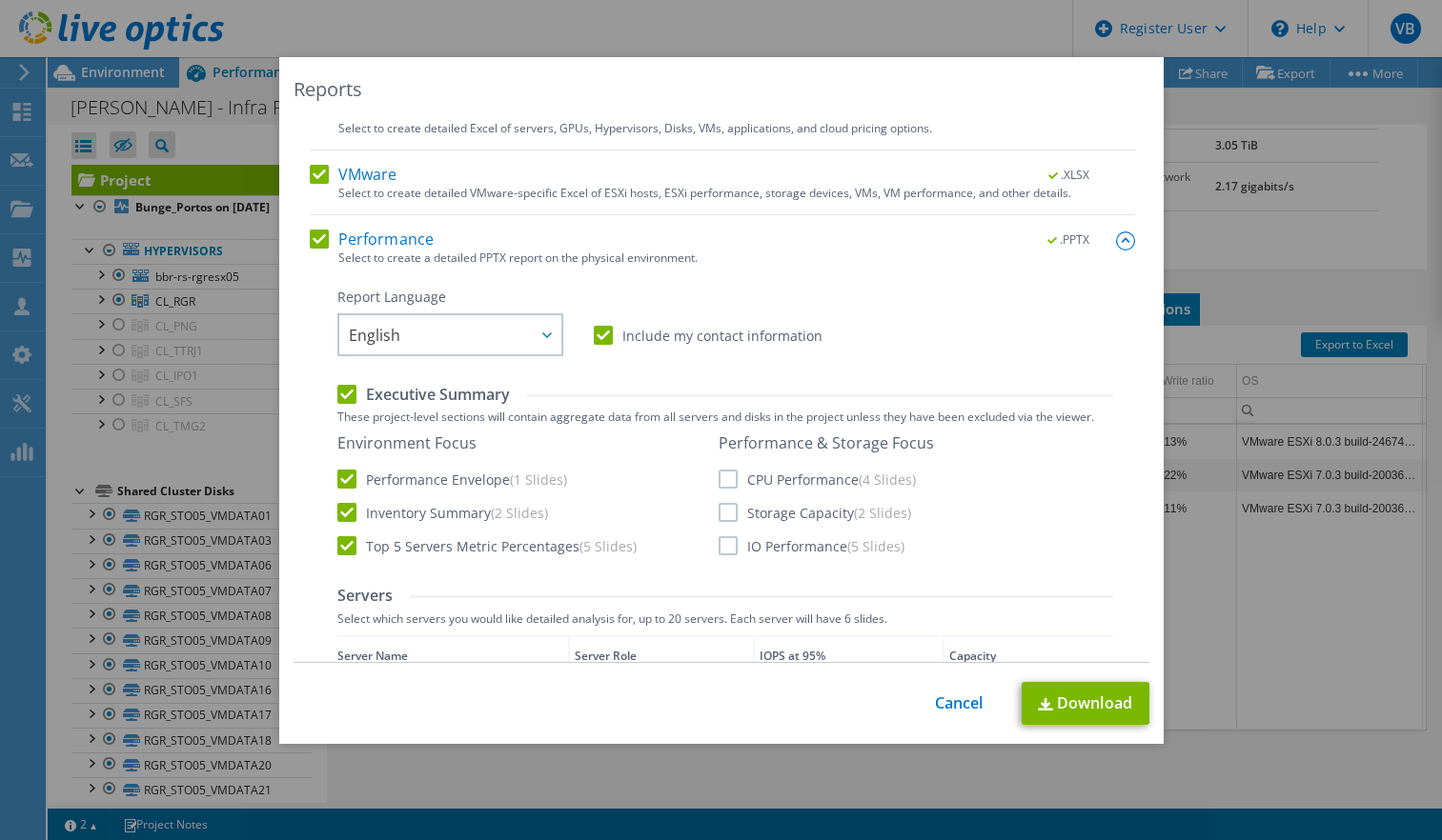
scroll to position [191, 0]
click at [550, 333] on div at bounding box center [546, 335] width 31 height 39
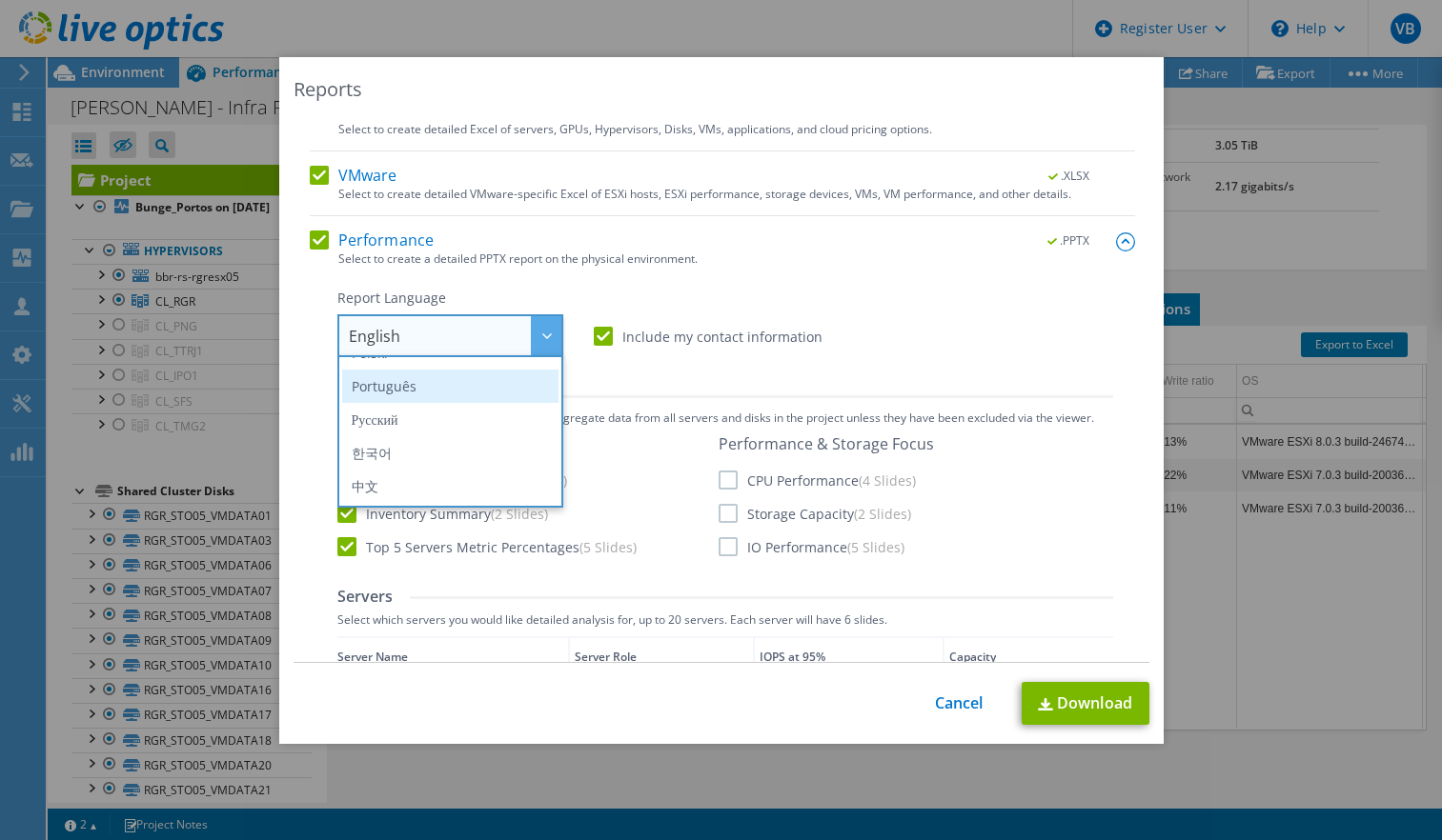
click at [426, 398] on li "Português" at bounding box center [450, 387] width 216 height 34
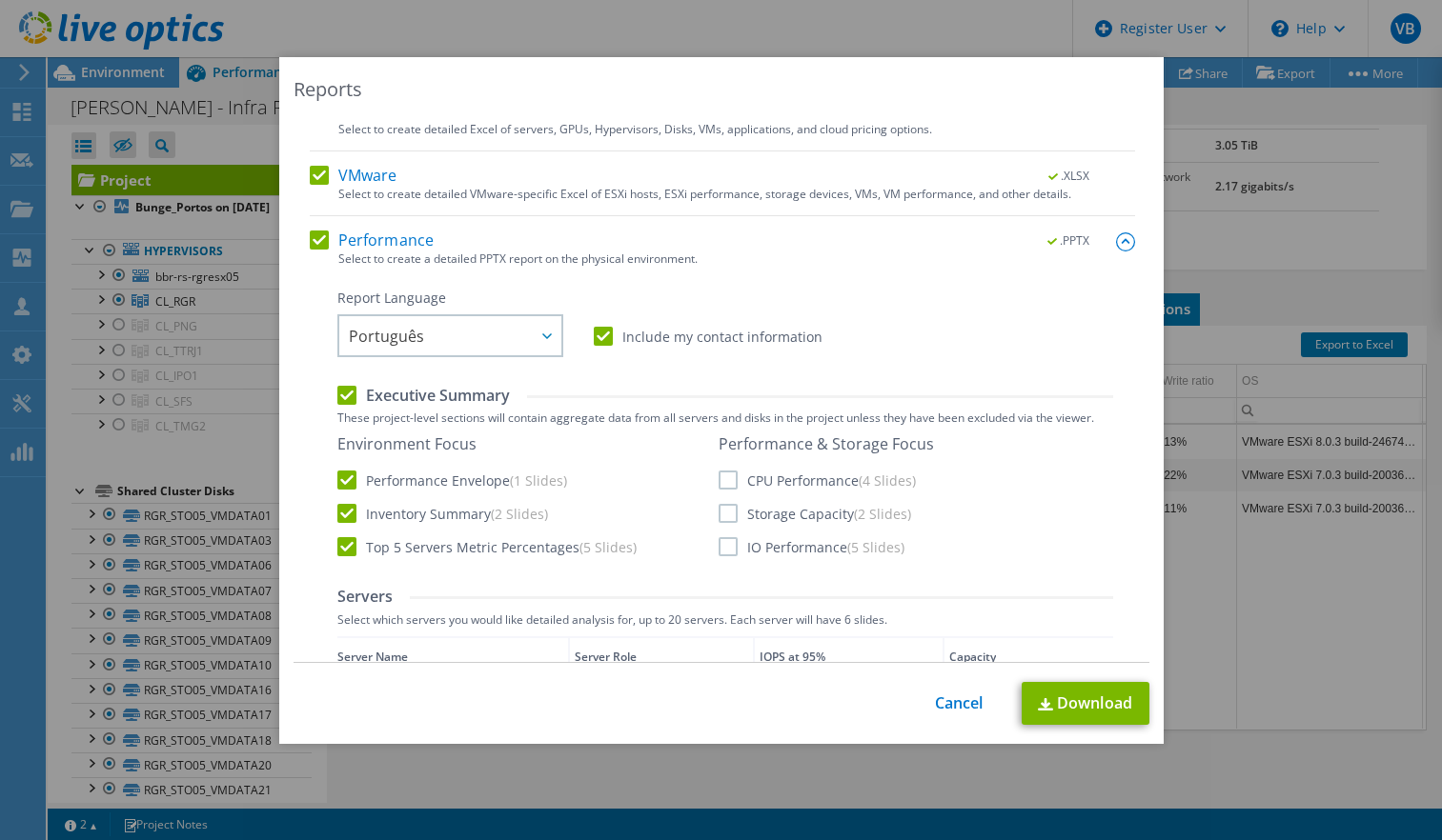
scroll to position [381, 0]
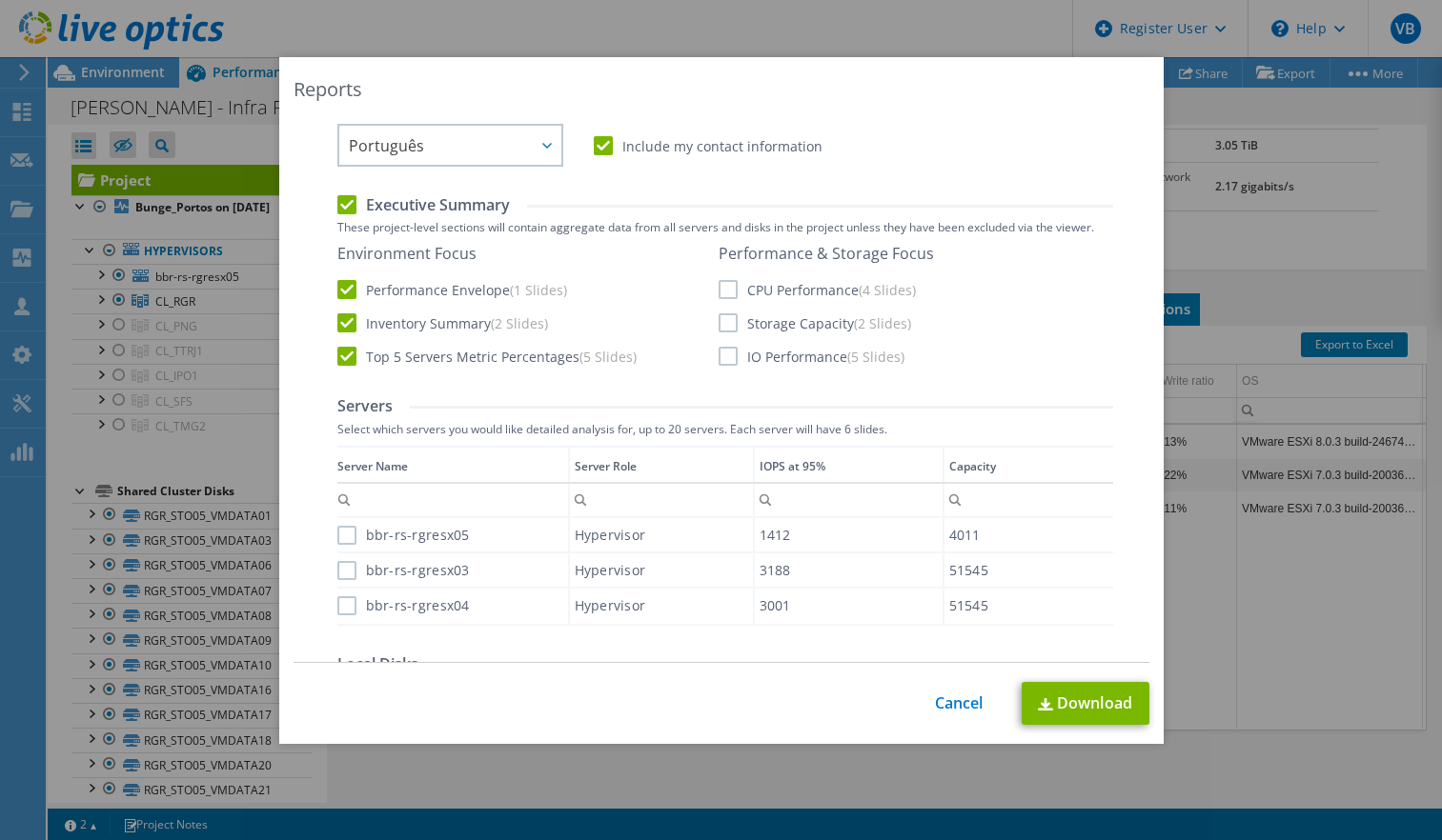
click at [722, 286] on label "CPU Performance (4 Slides)" at bounding box center [816, 289] width 197 height 19
click at [0, 0] on input "CPU Performance (4 Slides)" at bounding box center [0, 0] width 0 height 0
click at [722, 327] on label "Storage Capacity (2 Slides)" at bounding box center [814, 322] width 193 height 19
click at [0, 0] on input "Storage Capacity (2 Slides)" at bounding box center [0, 0] width 0 height 0
click at [725, 356] on label "IO Performance (5 Slides)" at bounding box center [811, 356] width 186 height 19
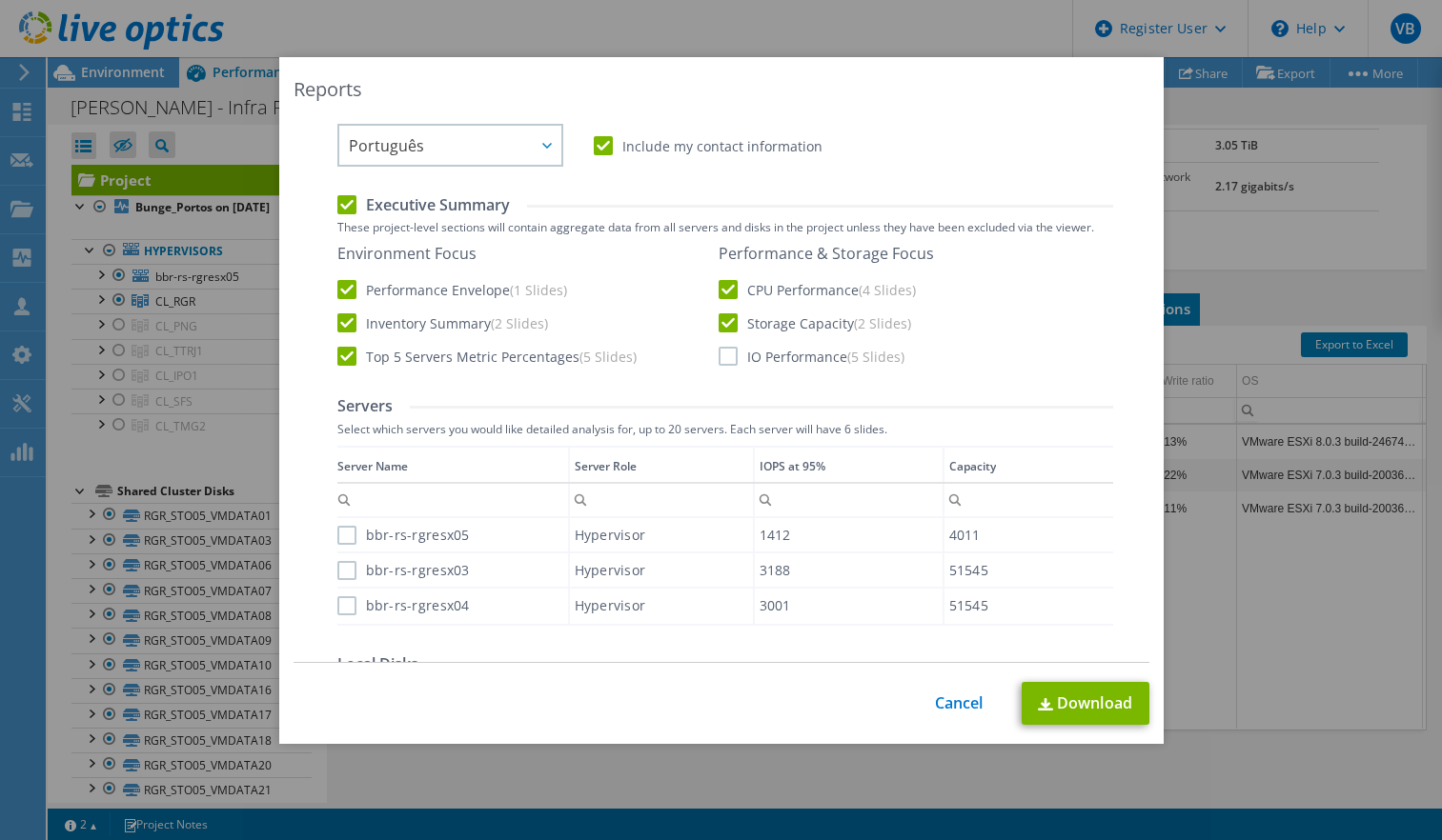
click at [0, 0] on input "IO Performance (5 Slides)" at bounding box center [0, 0] width 0 height 0
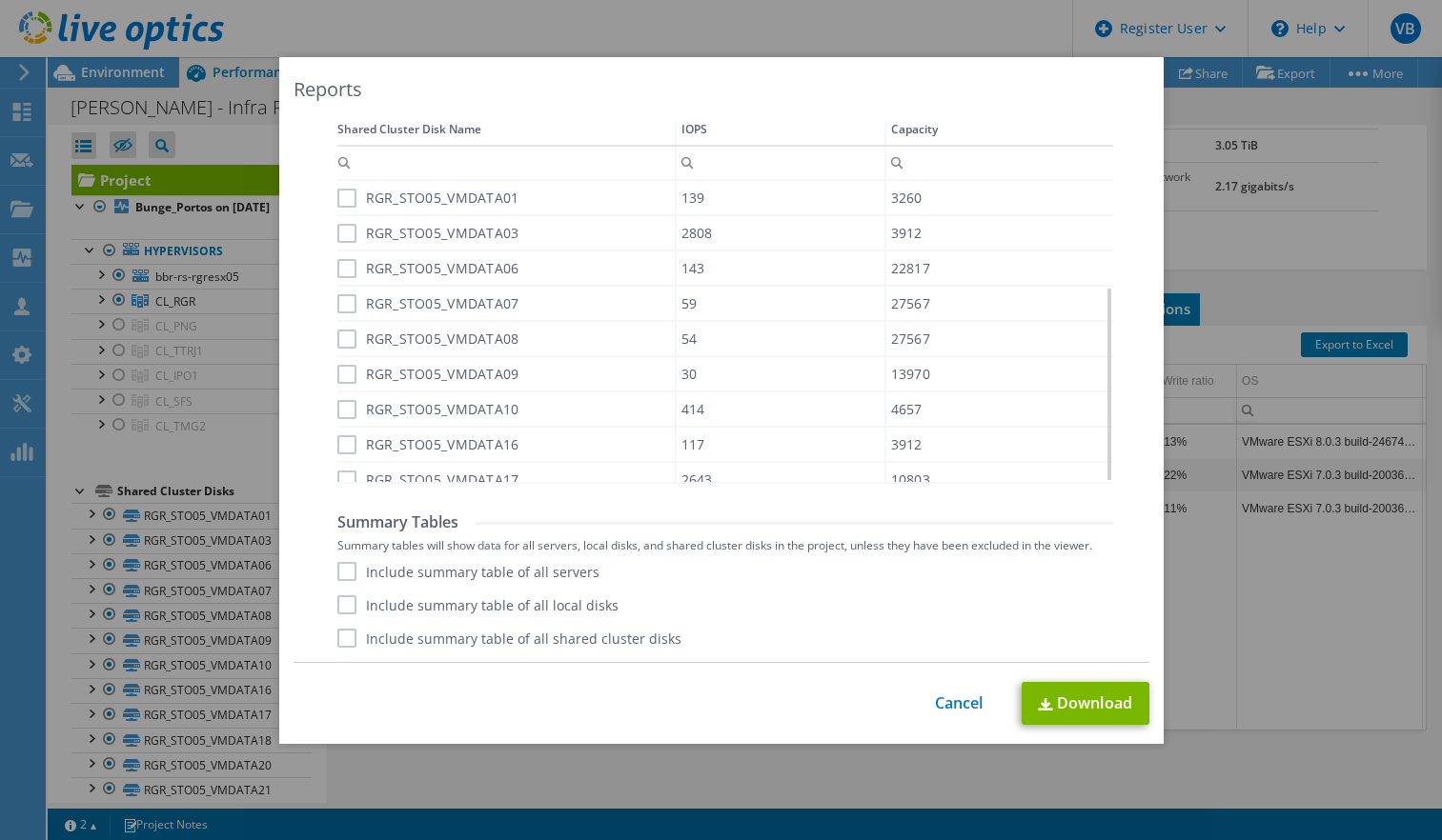
scroll to position [163, 0]
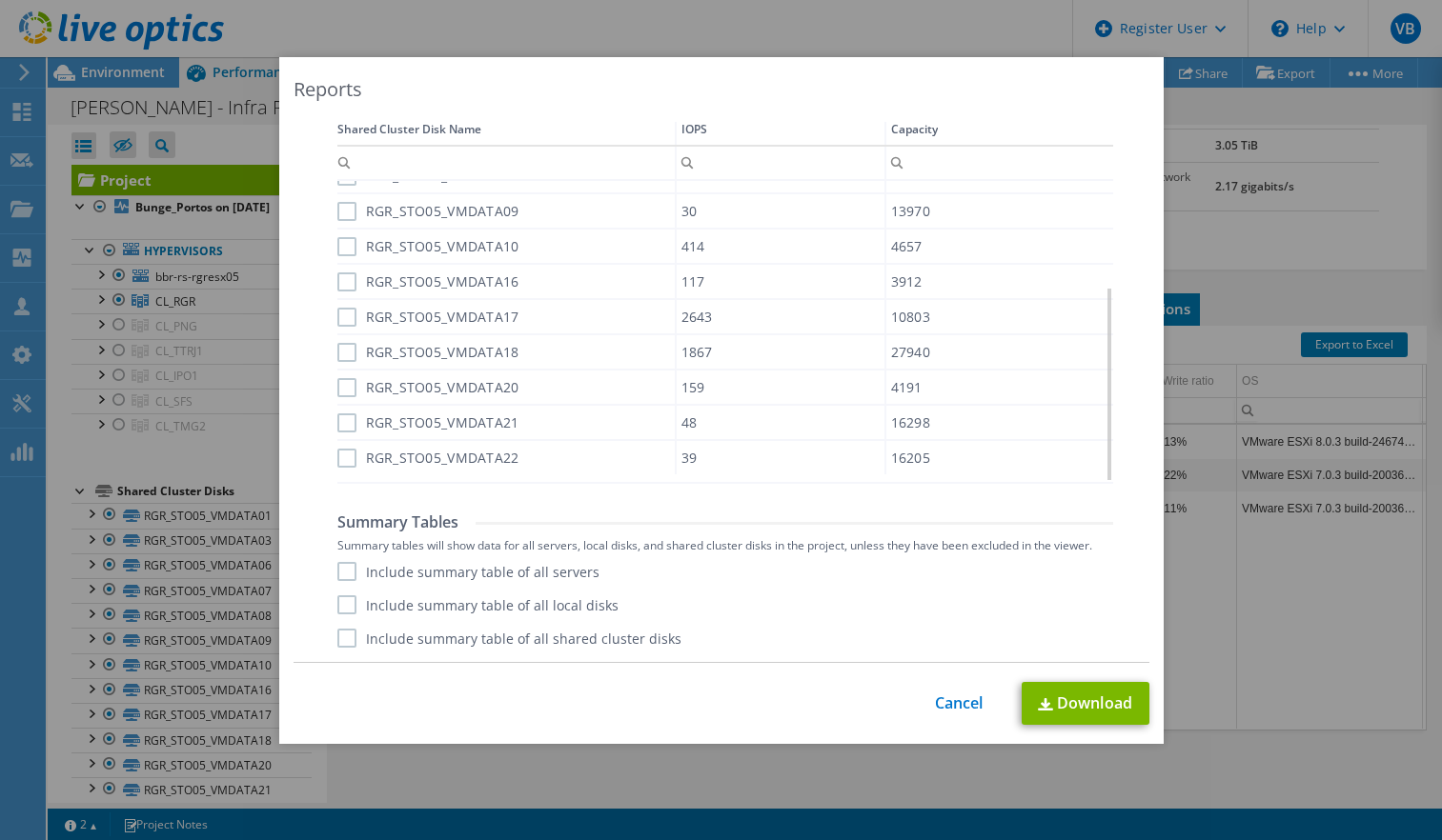
click at [347, 571] on label "Include summary table of all servers" at bounding box center [467, 571] width 262 height 19
click at [0, 0] on input "Include summary table of all servers" at bounding box center [0, 0] width 0 height 0
click at [351, 608] on label "Include summary table of all local disks" at bounding box center [477, 604] width 281 height 19
click at [0, 0] on input "Include summary table of all local disks" at bounding box center [0, 0] width 0 height 0
click at [351, 635] on label "Include summary table of all shared cluster disks" at bounding box center [509, 637] width 344 height 19
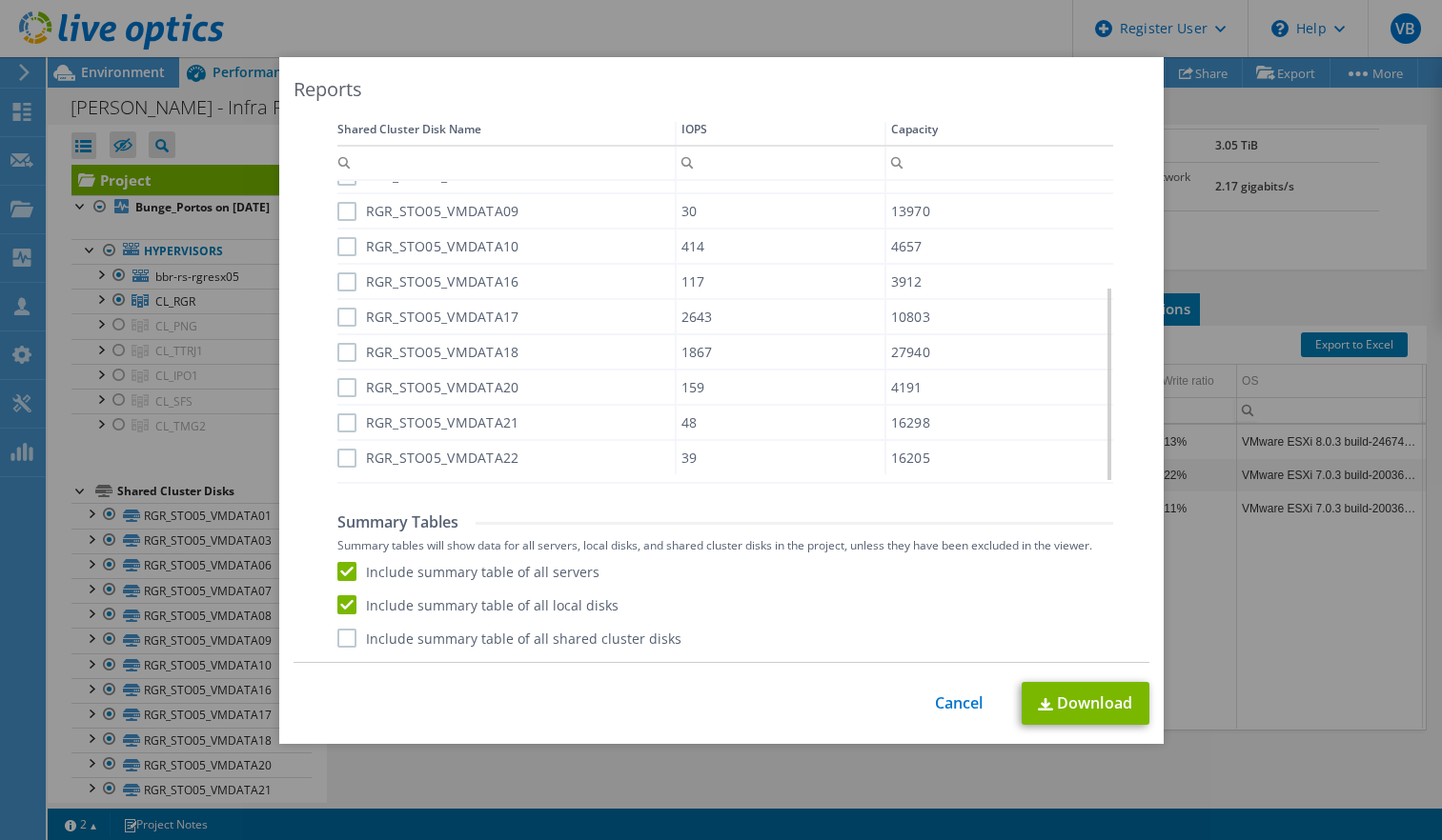
click at [0, 0] on input "Include summary table of all shared cluster disks" at bounding box center [0, 0] width 0 height 0
click at [1092, 703] on link "Download" at bounding box center [1085, 703] width 127 height 43
click at [952, 705] on link "Cancel" at bounding box center [959, 703] width 49 height 18
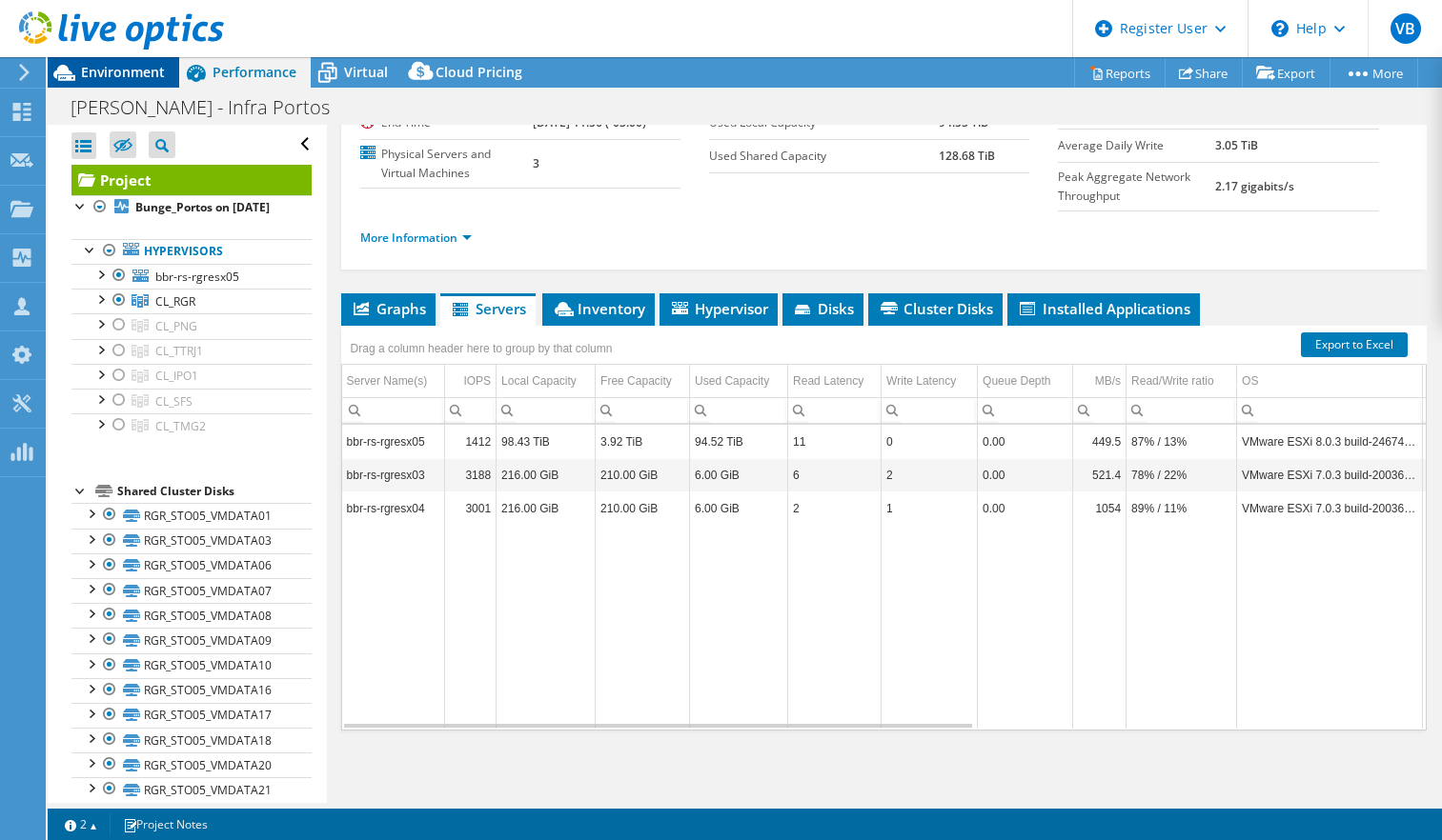
click at [110, 70] on span "Environment" at bounding box center [122, 72] width 84 height 18
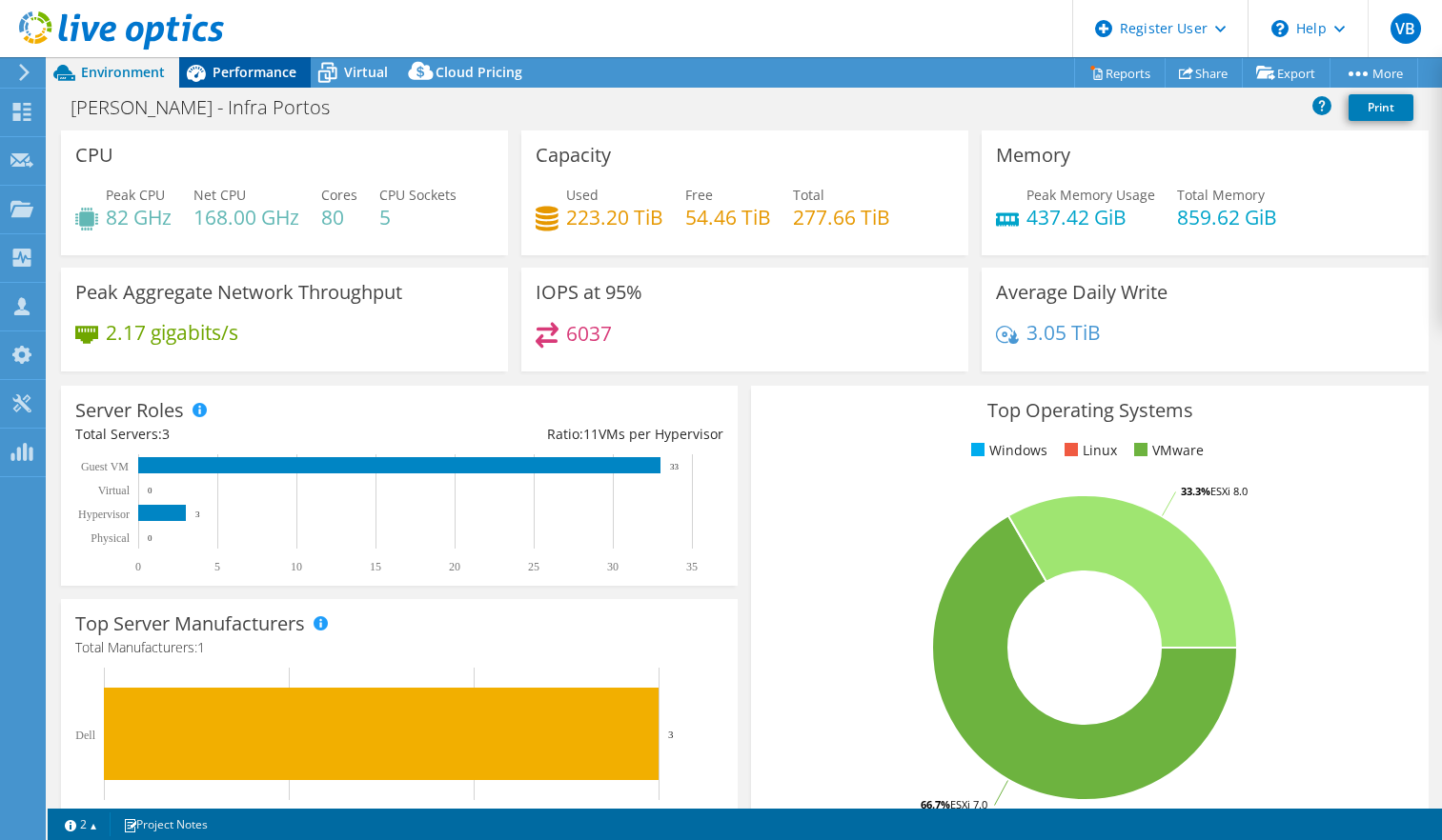
click at [233, 69] on span "Performance" at bounding box center [255, 72] width 84 height 18
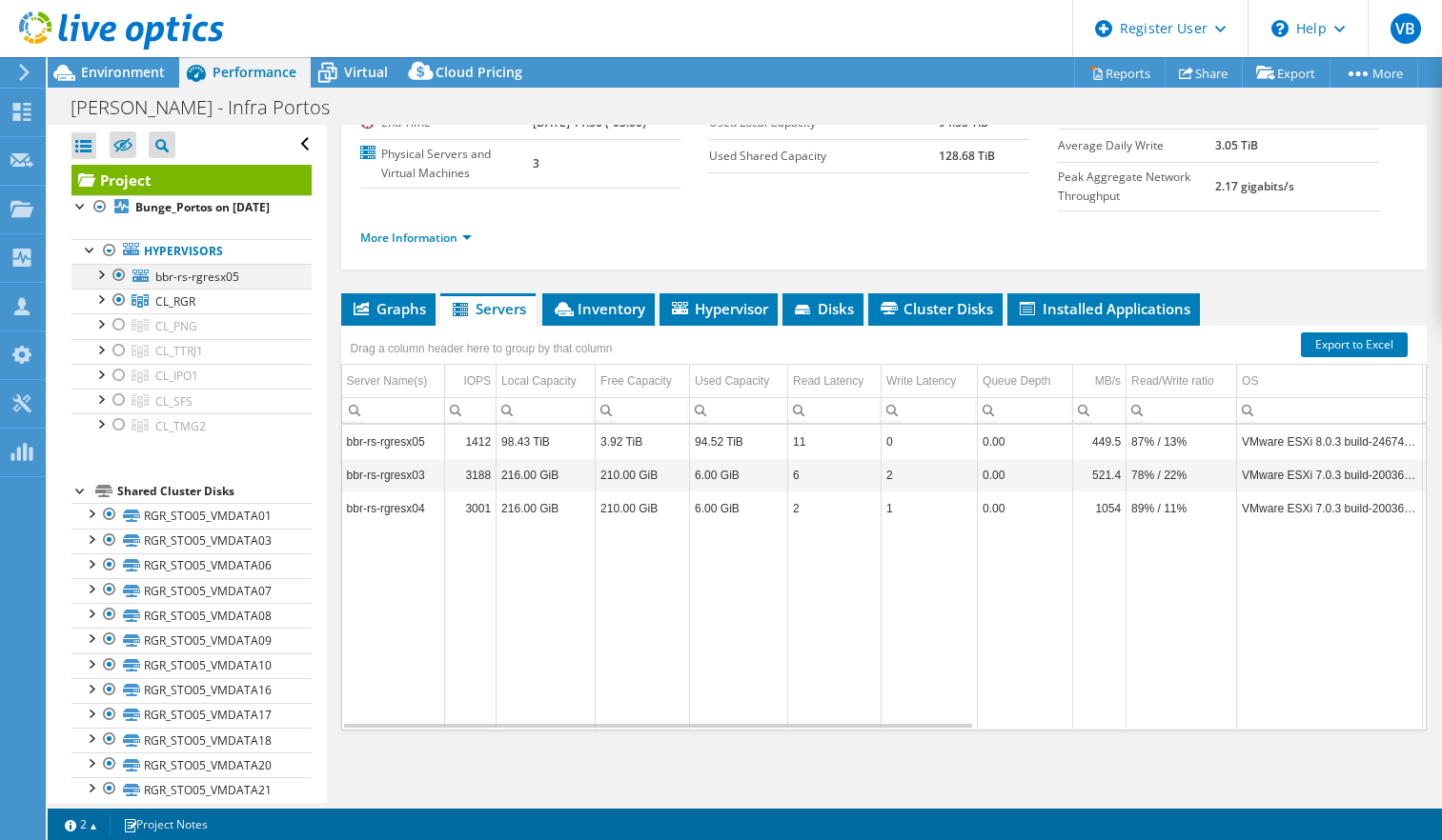
click at [114, 286] on div at bounding box center [118, 274] width 19 height 23
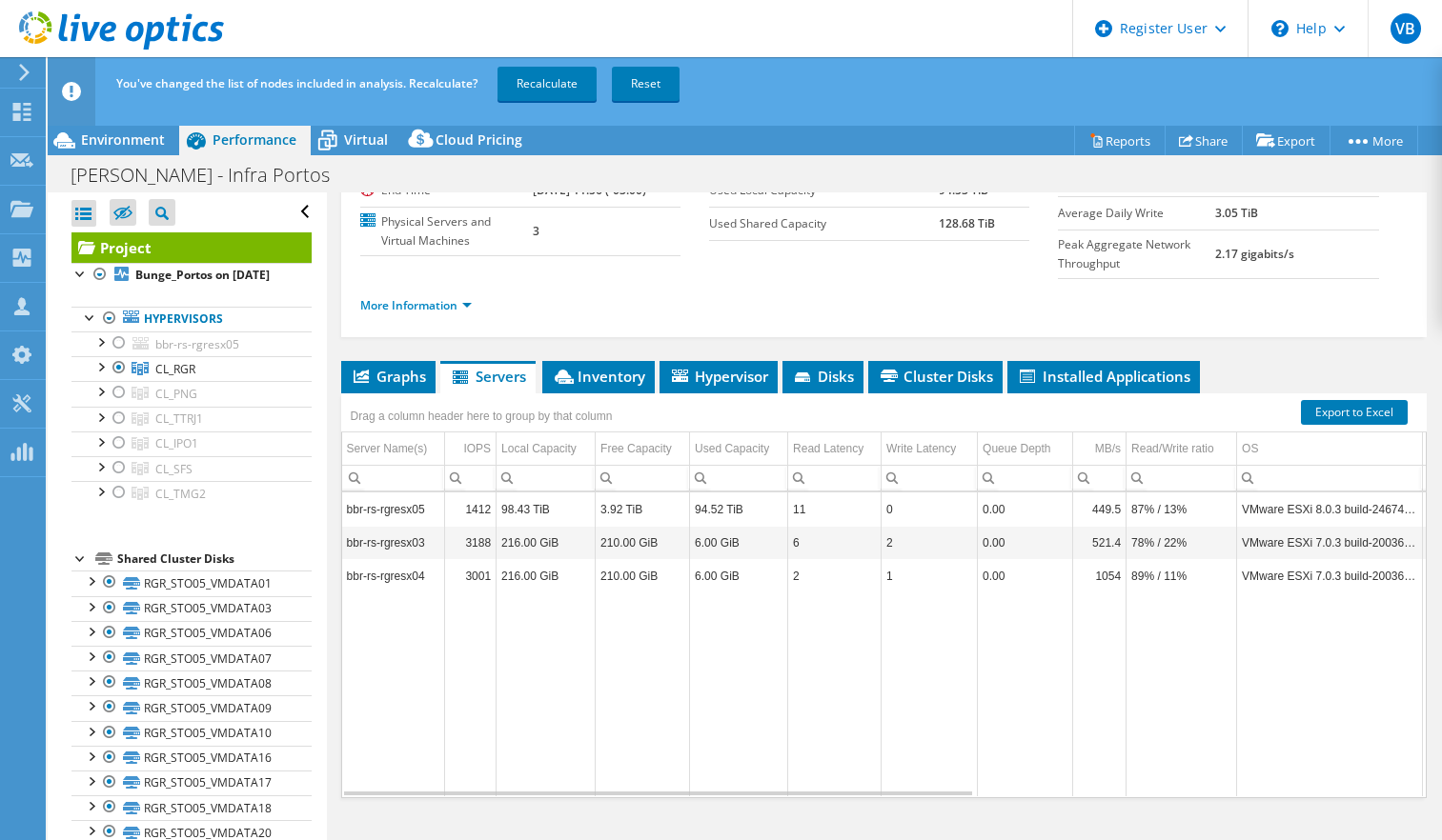
click at [115, 308] on ul "Hypervisors bbr-rs-rgresx05 BBR-RS-RGRESX05-Local01" at bounding box center [191, 407] width 240 height 239
click at [117, 379] on div at bounding box center [118, 367] width 19 height 23
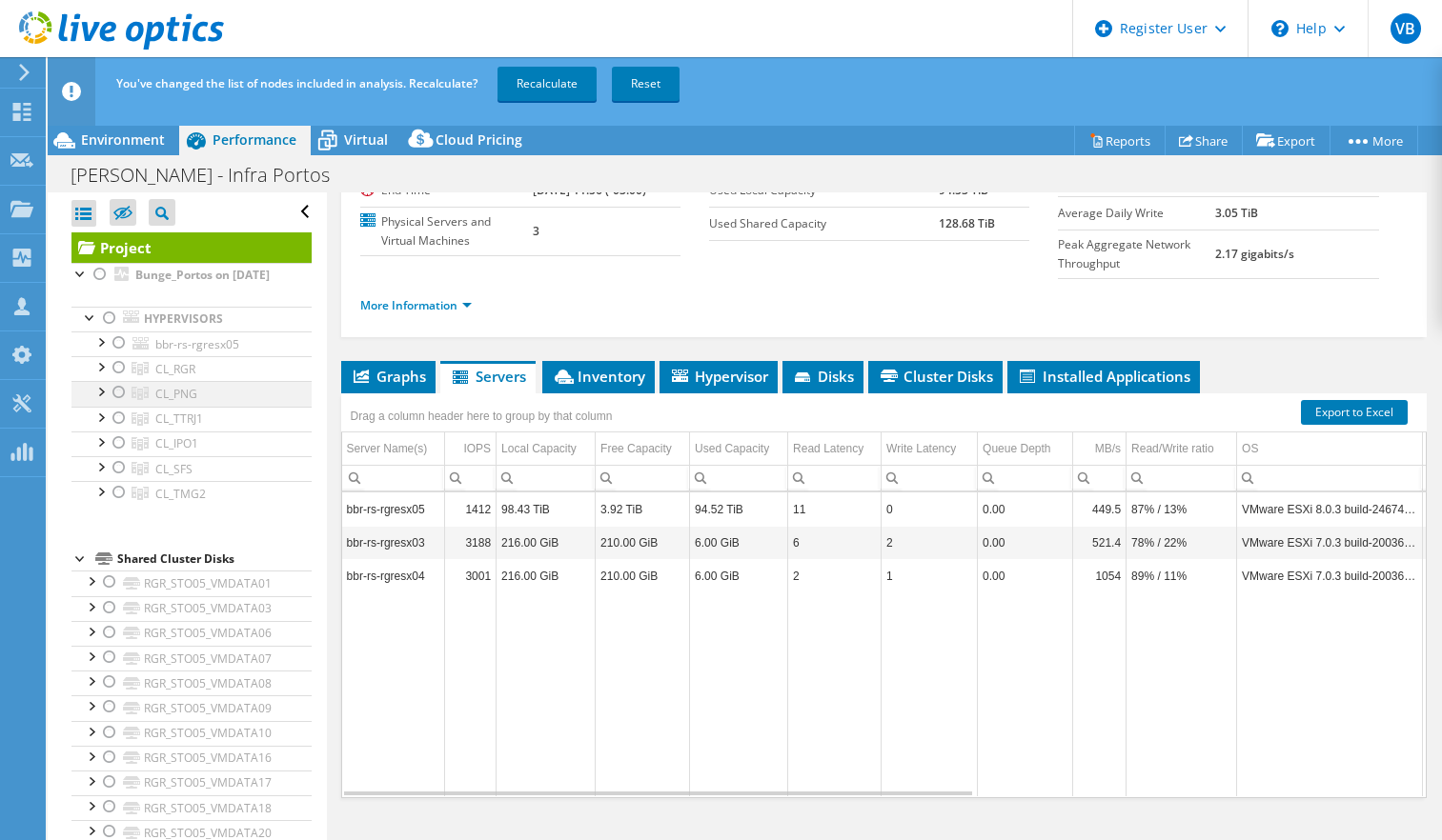
click at [118, 404] on div at bounding box center [118, 392] width 19 height 23
click at [555, 90] on link "Recalculate" at bounding box center [547, 84] width 99 height 34
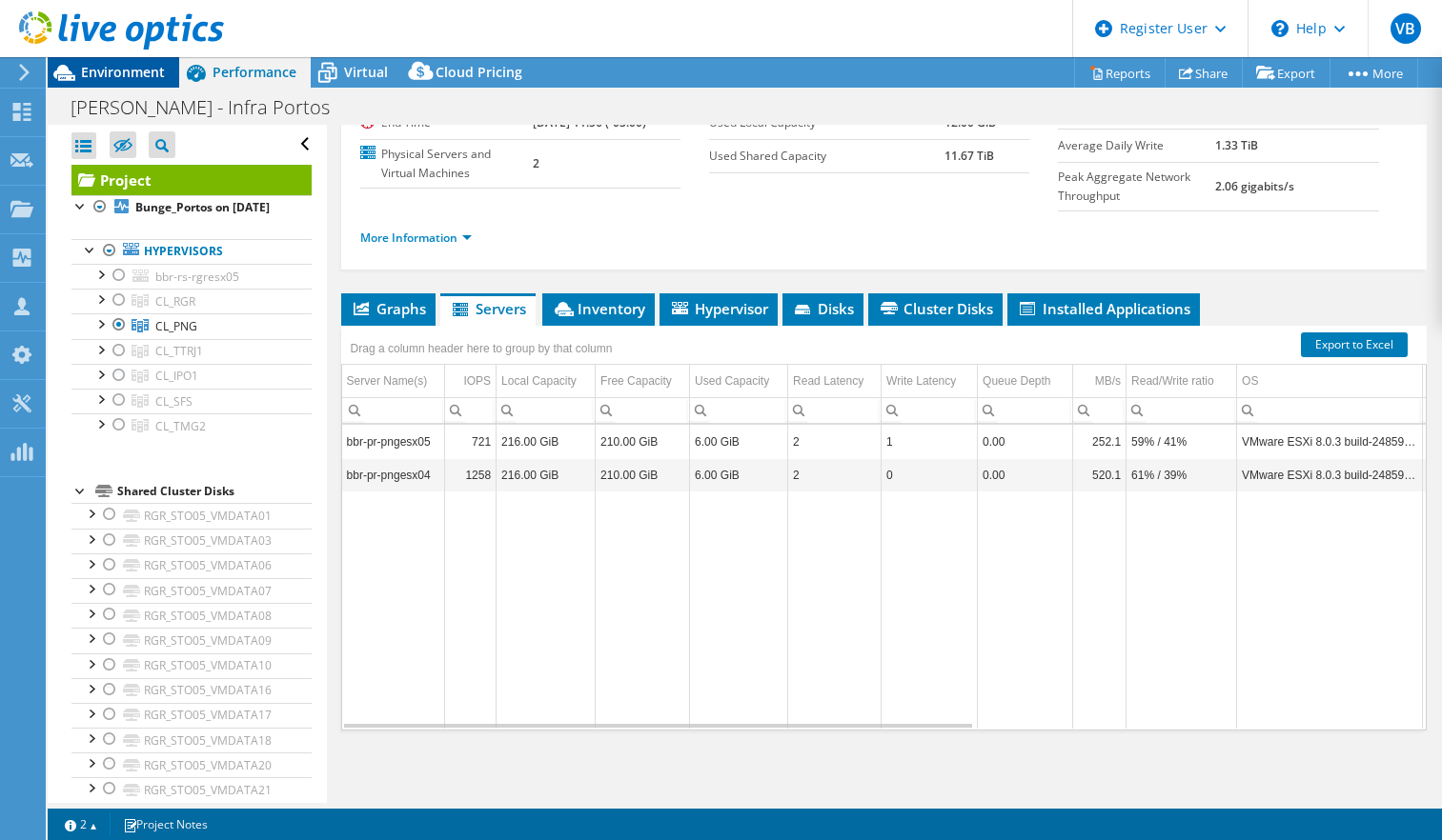
click at [139, 67] on span "Environment" at bounding box center [122, 72] width 84 height 18
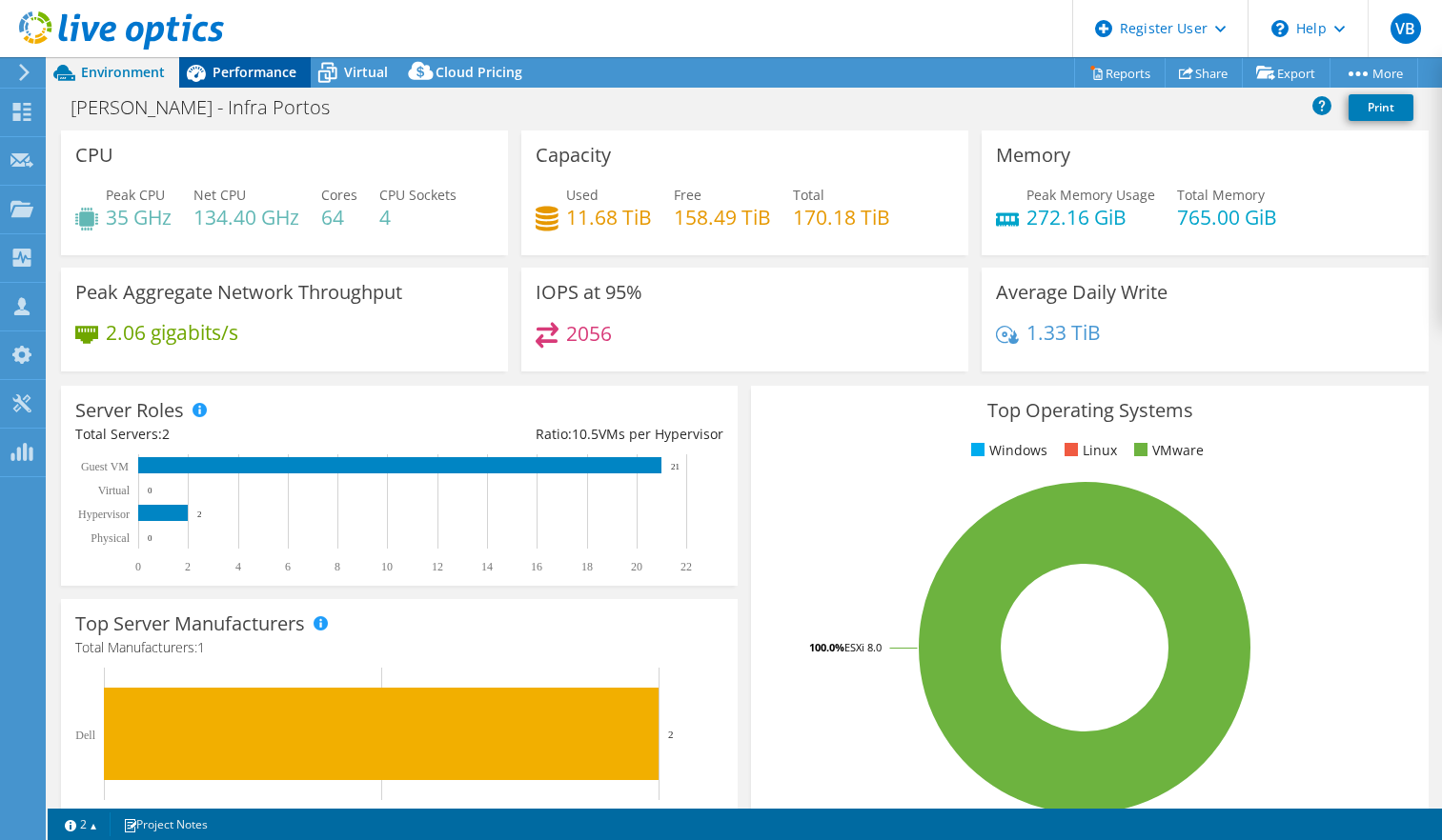
click at [271, 76] on span "Performance" at bounding box center [255, 72] width 84 height 18
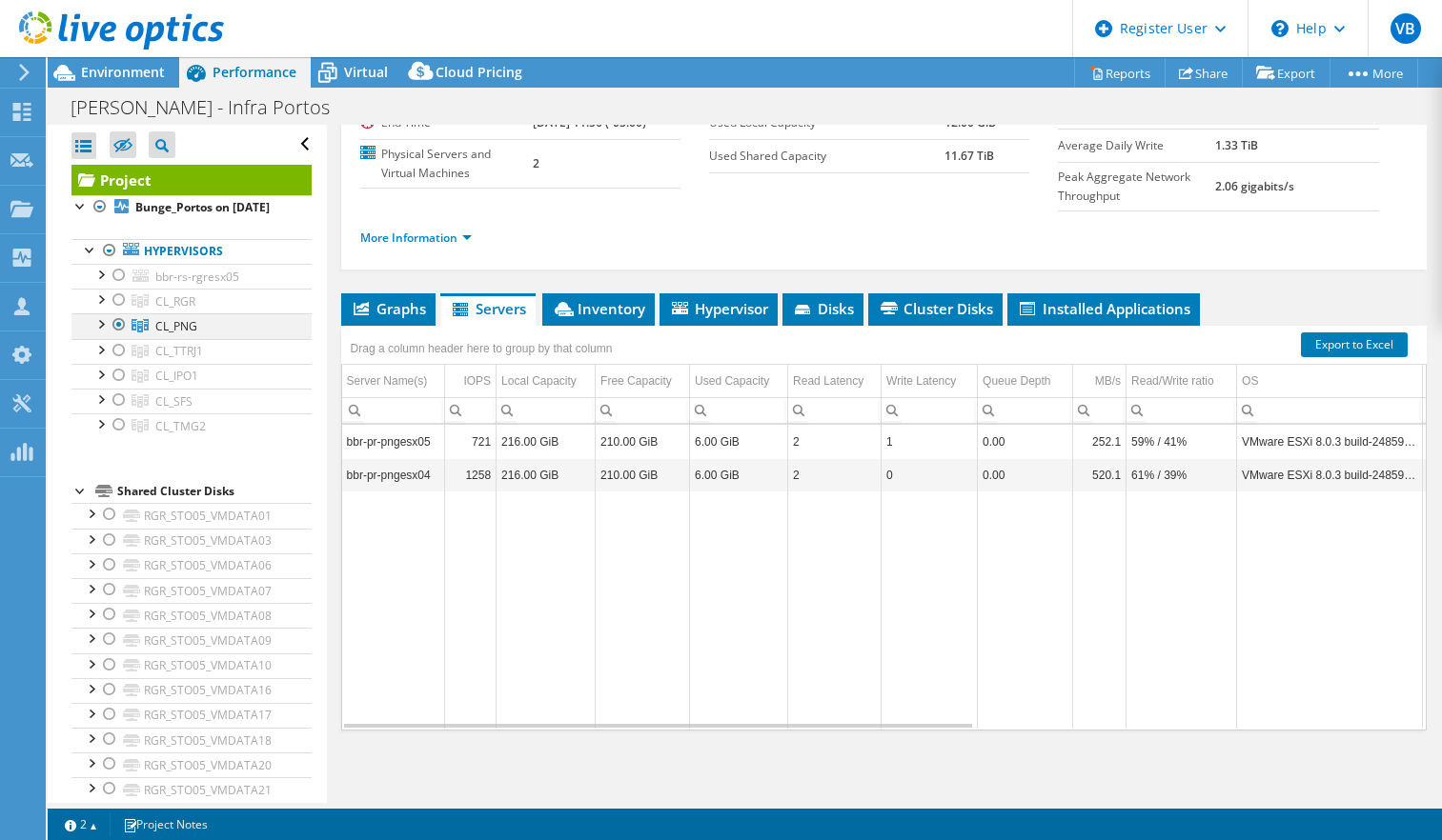
click at [113, 336] on div at bounding box center [118, 324] width 19 height 23
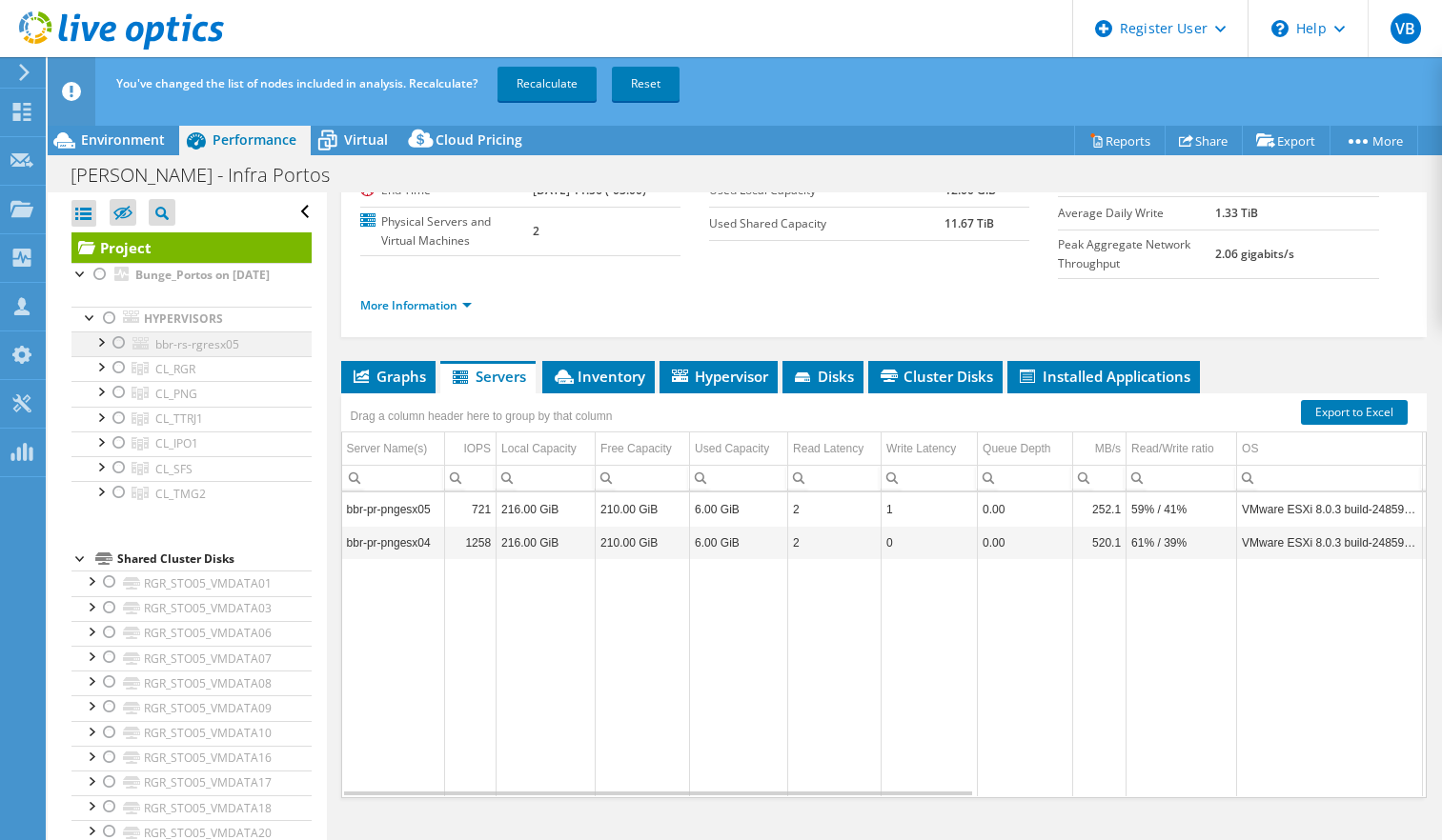
click at [117, 354] on div at bounding box center [118, 342] width 19 height 23
click at [116, 354] on div at bounding box center [118, 342] width 19 height 23
click at [119, 429] on div at bounding box center [118, 418] width 19 height 23
click at [557, 78] on link "Recalculate" at bounding box center [547, 84] width 99 height 34
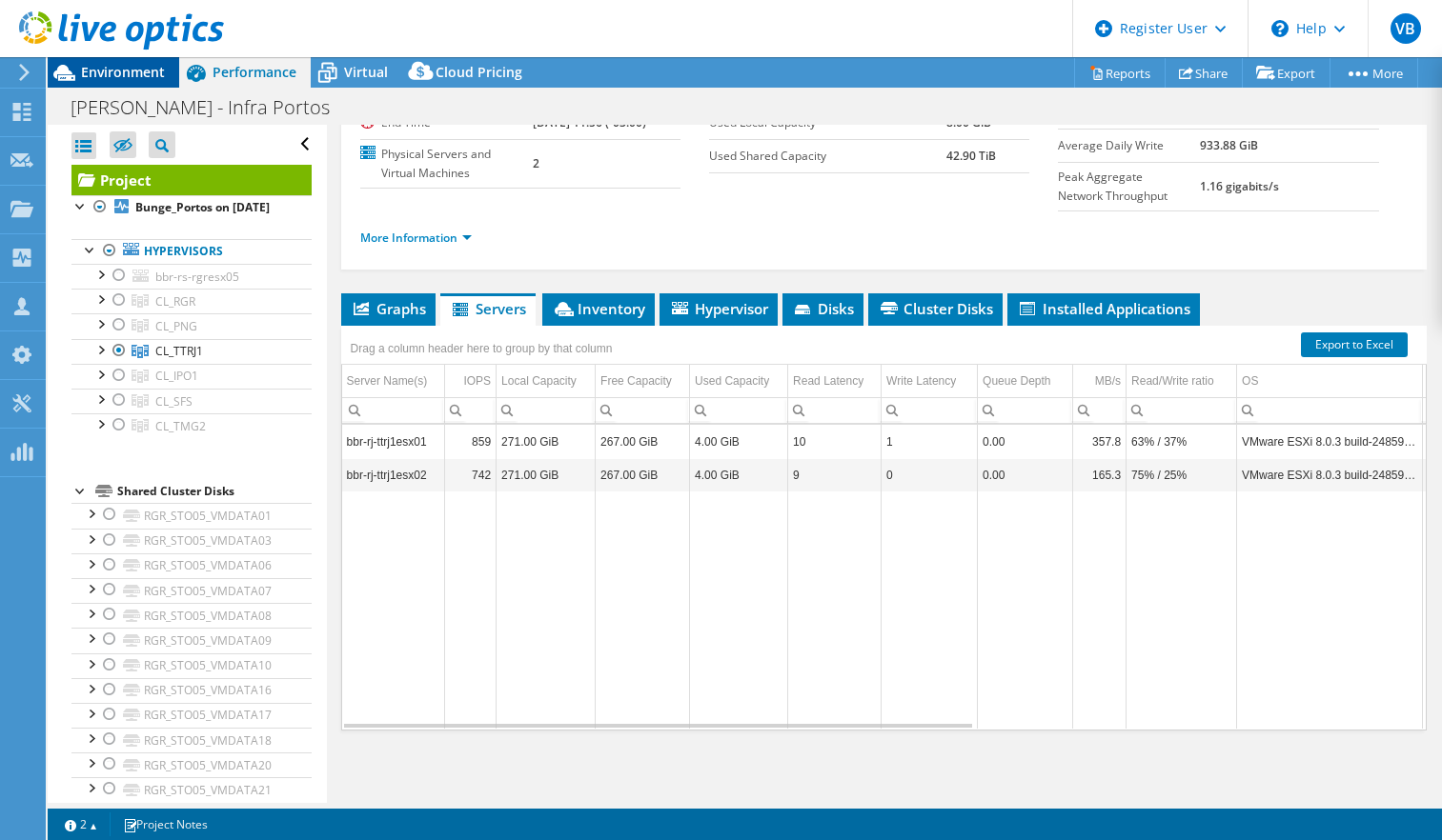
click at [95, 64] on span "Environment" at bounding box center [122, 72] width 84 height 18
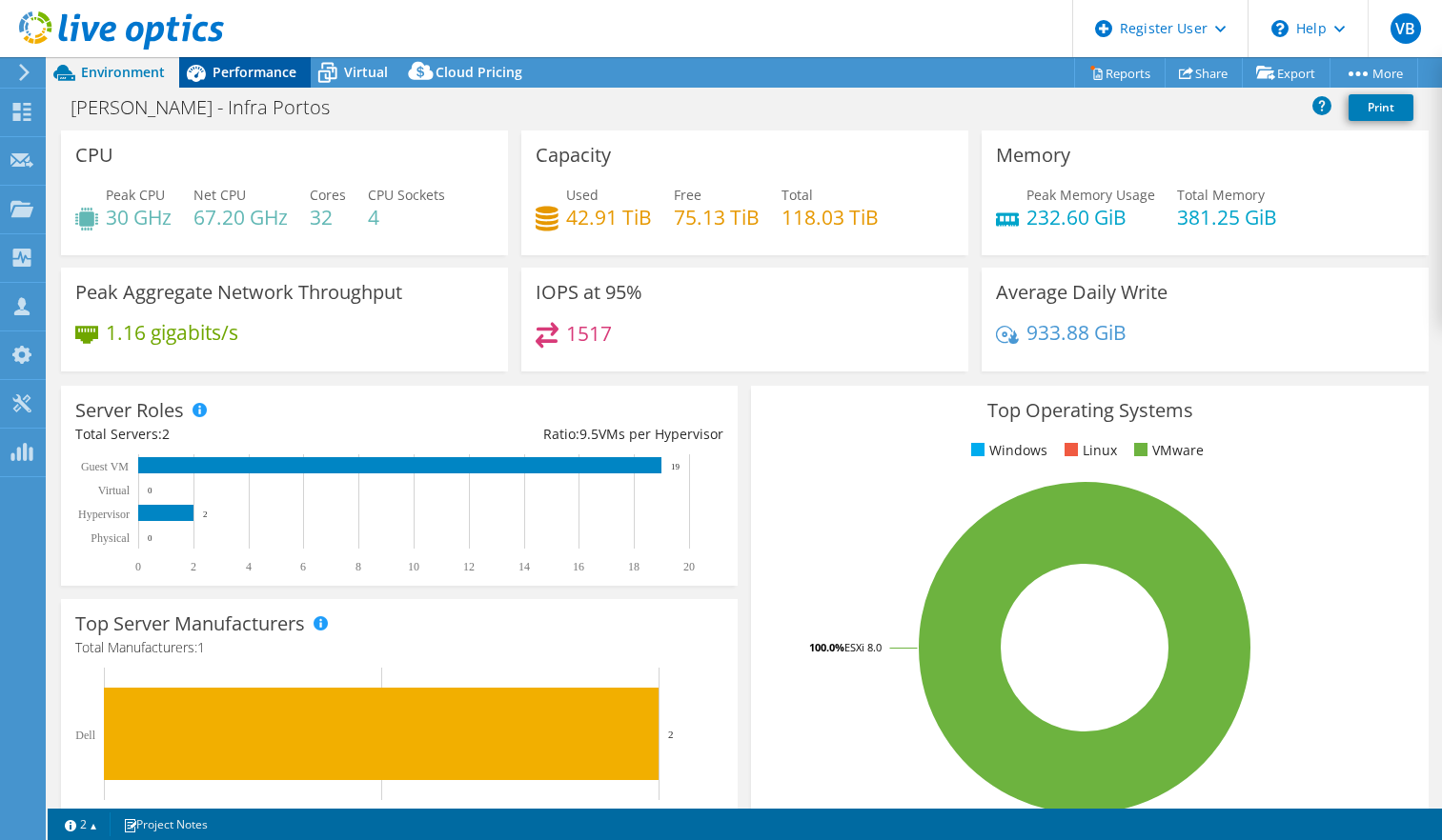
click at [237, 69] on span "Performance" at bounding box center [255, 72] width 84 height 18
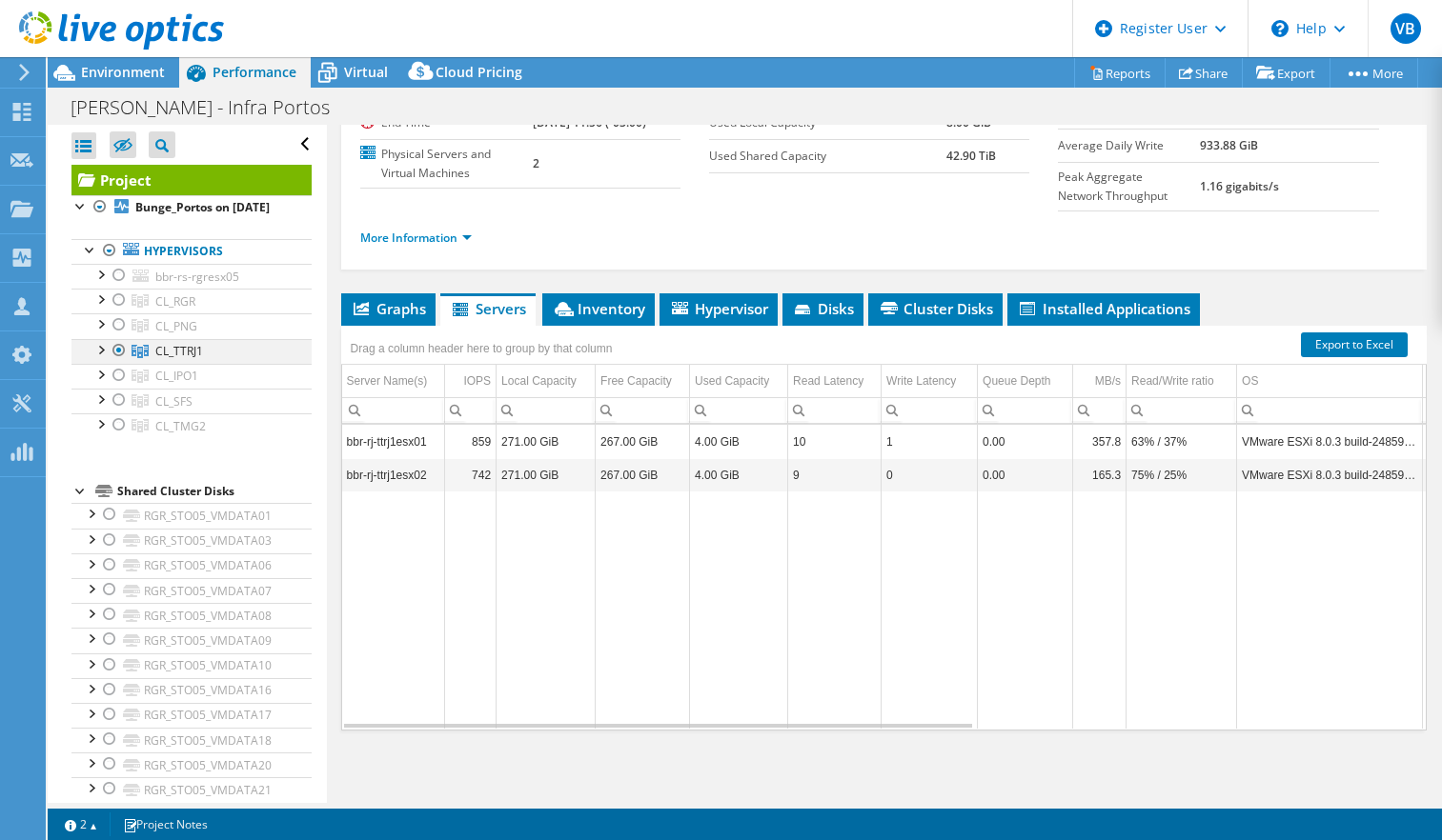
click at [116, 362] on div at bounding box center [118, 350] width 19 height 23
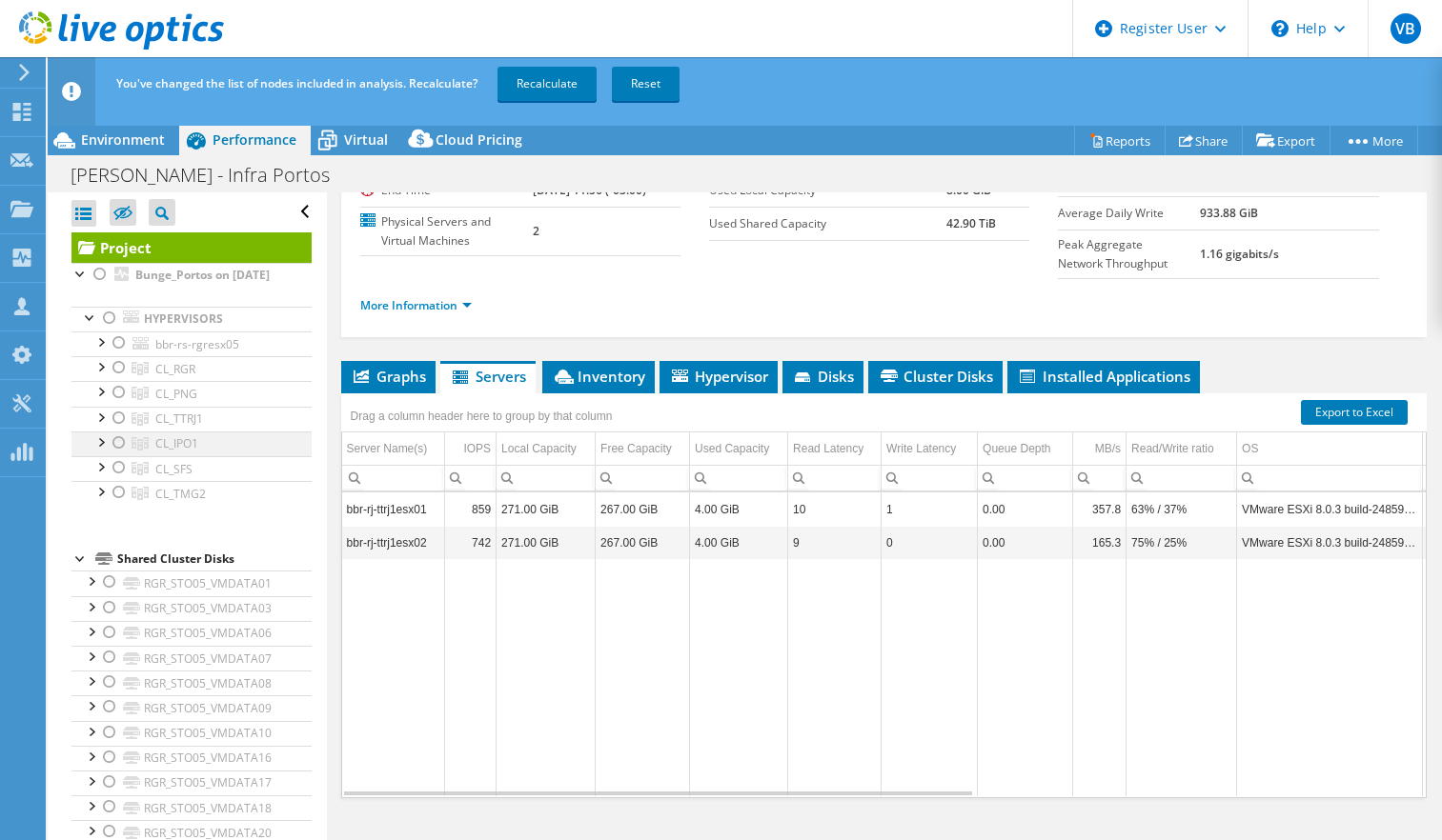
click at [114, 454] on div at bounding box center [118, 442] width 19 height 23
click at [567, 90] on link "Recalculate" at bounding box center [547, 84] width 99 height 34
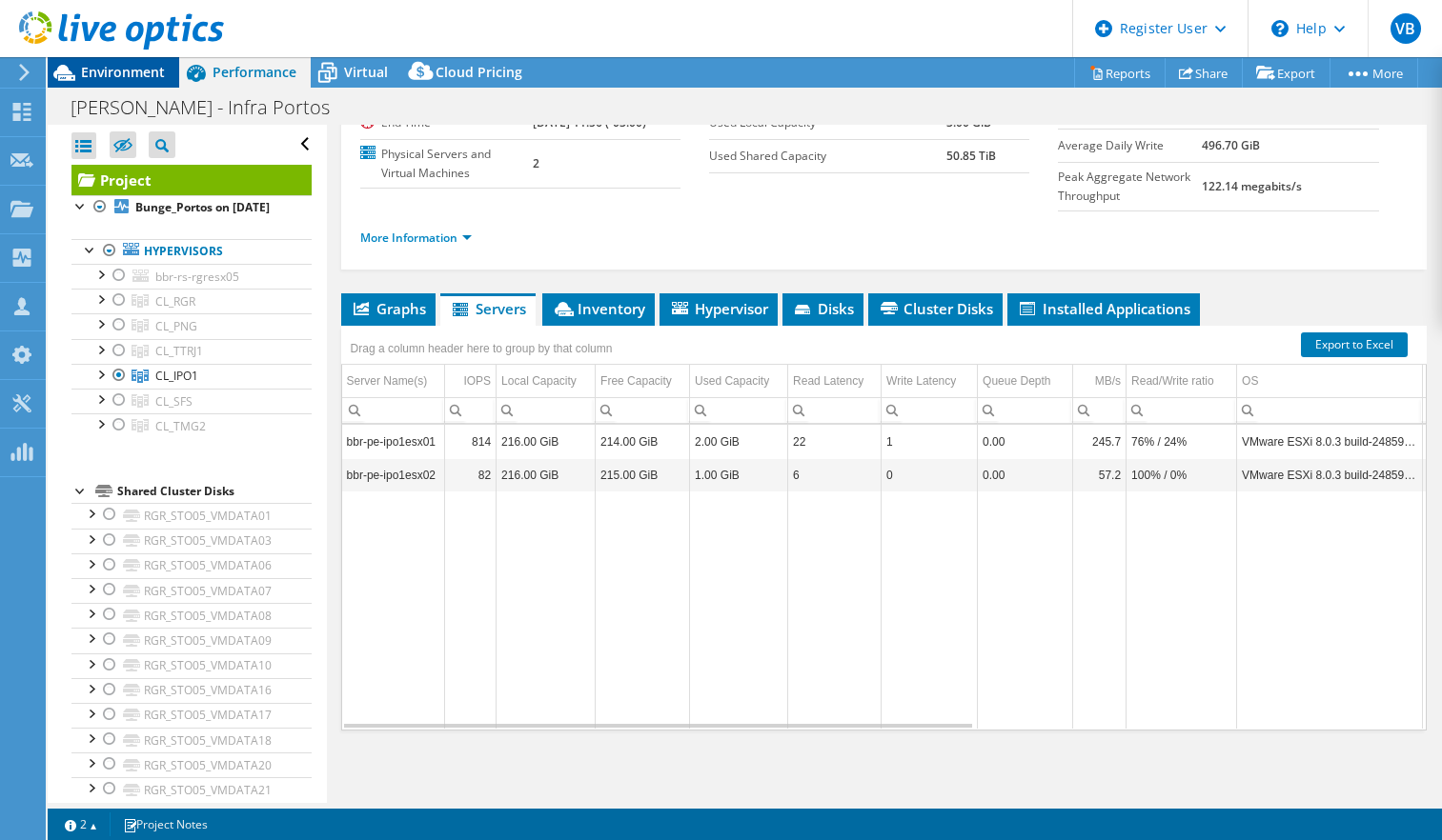
click at [74, 78] on icon at bounding box center [65, 73] width 22 height 16
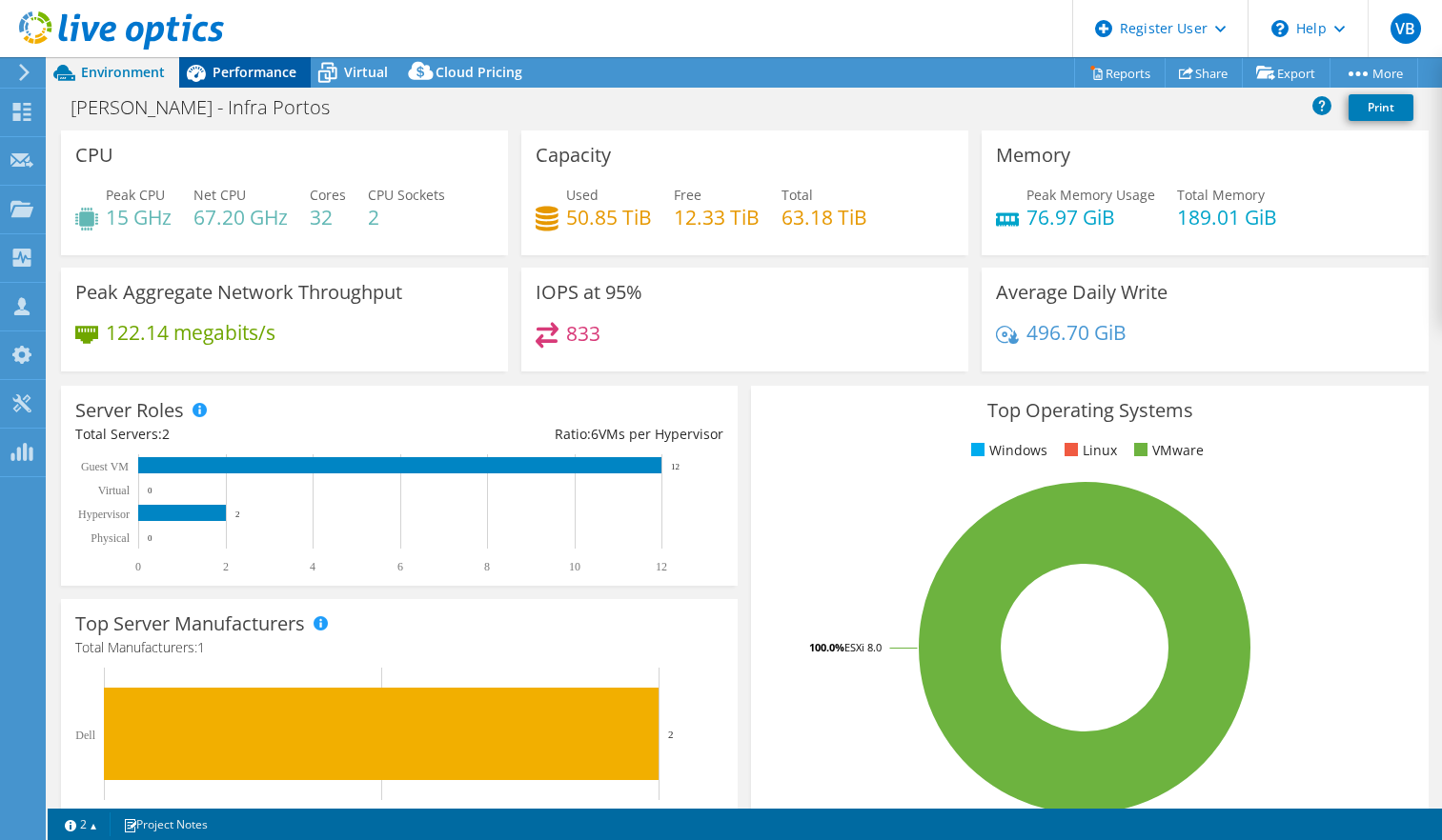
click at [241, 85] on div "Performance" at bounding box center [245, 72] width 131 height 31
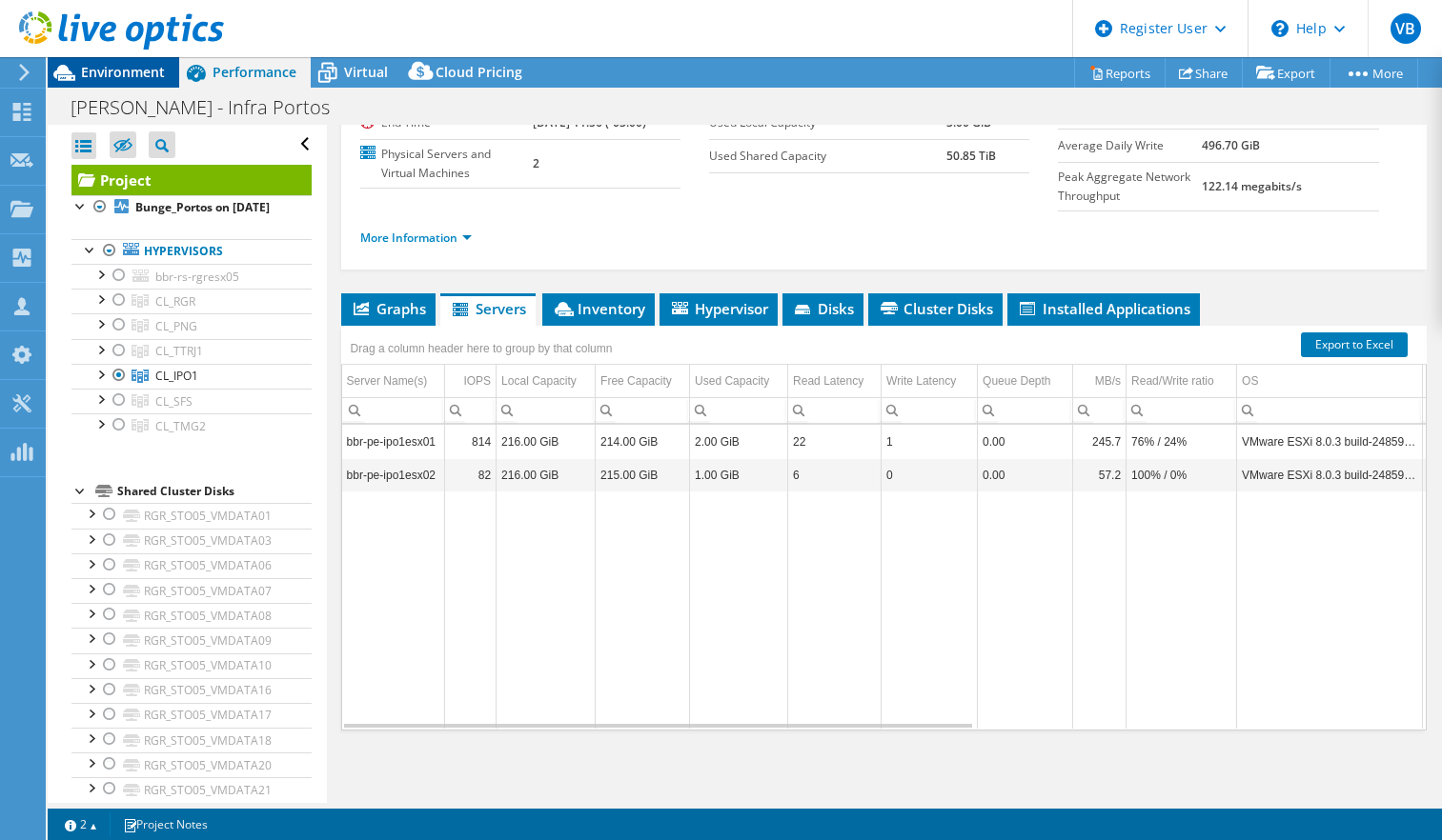
click at [93, 65] on span "Environment" at bounding box center [122, 72] width 84 height 18
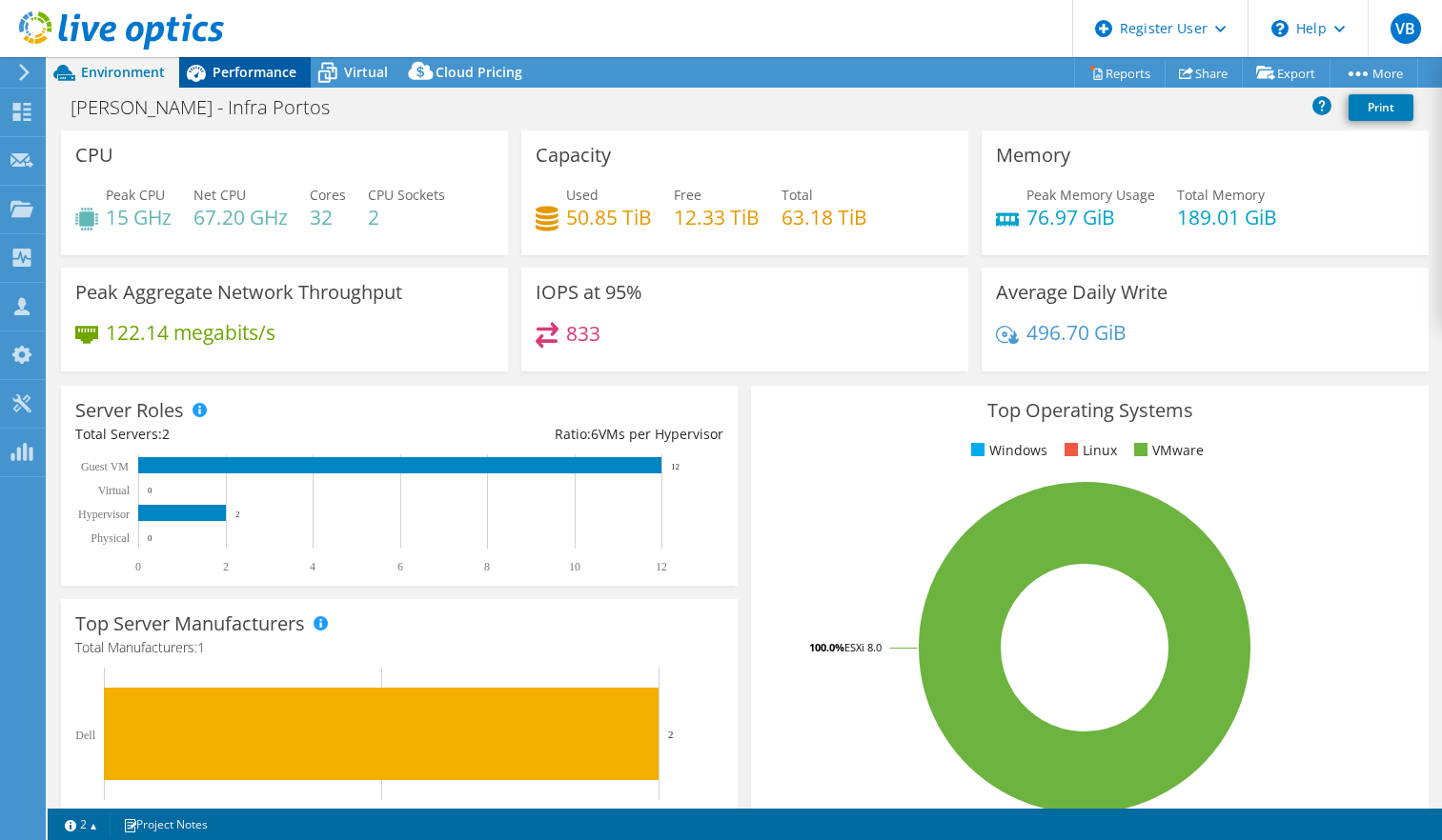
click at [242, 66] on span "Performance" at bounding box center [255, 72] width 84 height 18
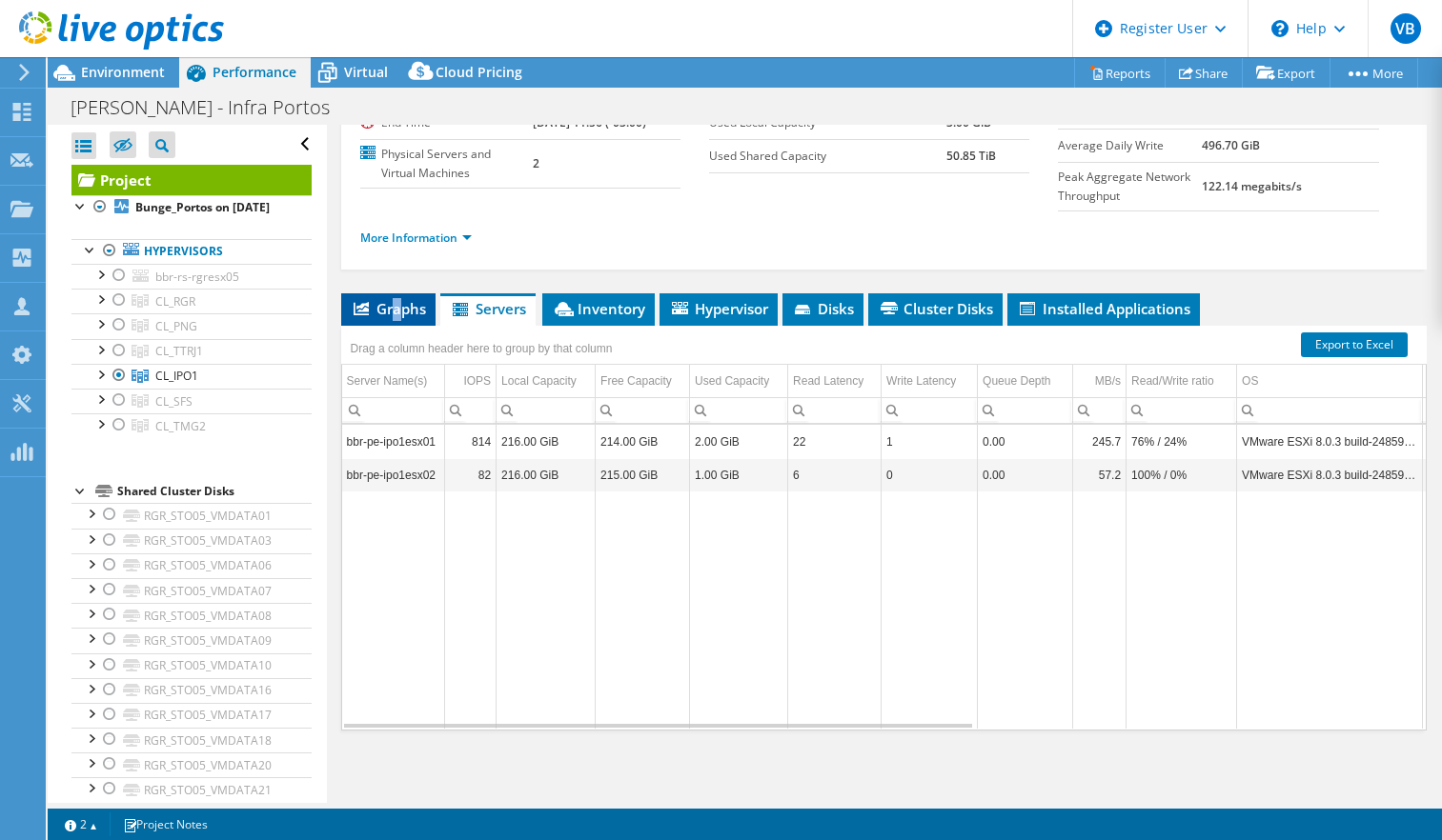
click at [391, 311] on span "Graphs" at bounding box center [389, 308] width 76 height 19
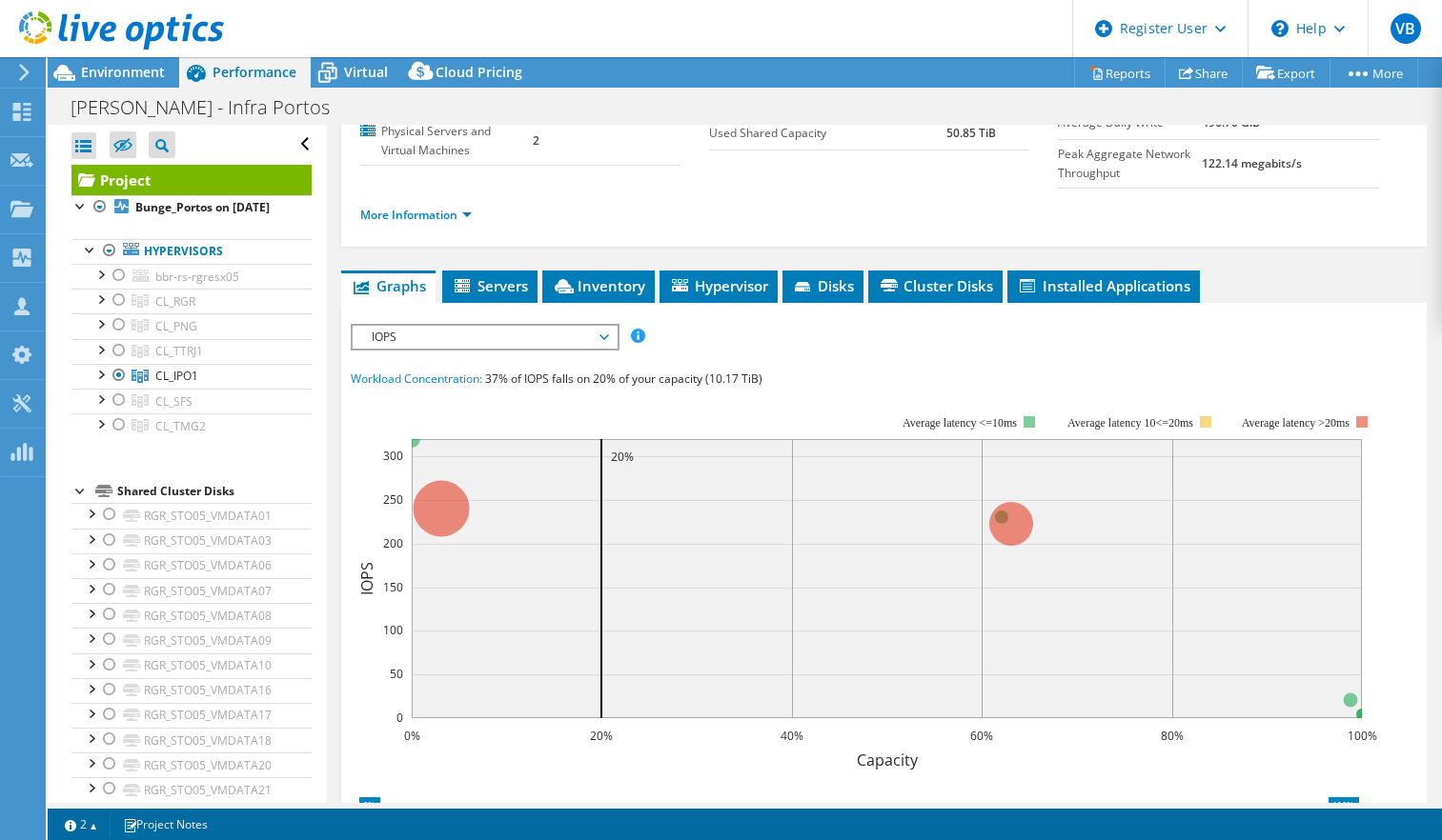
click at [555, 351] on div "IOPS IOPS Disk Throughput IO Size Latency Queue Depth CPU Percentage Memory Pag…" at bounding box center [485, 337] width 269 height 27
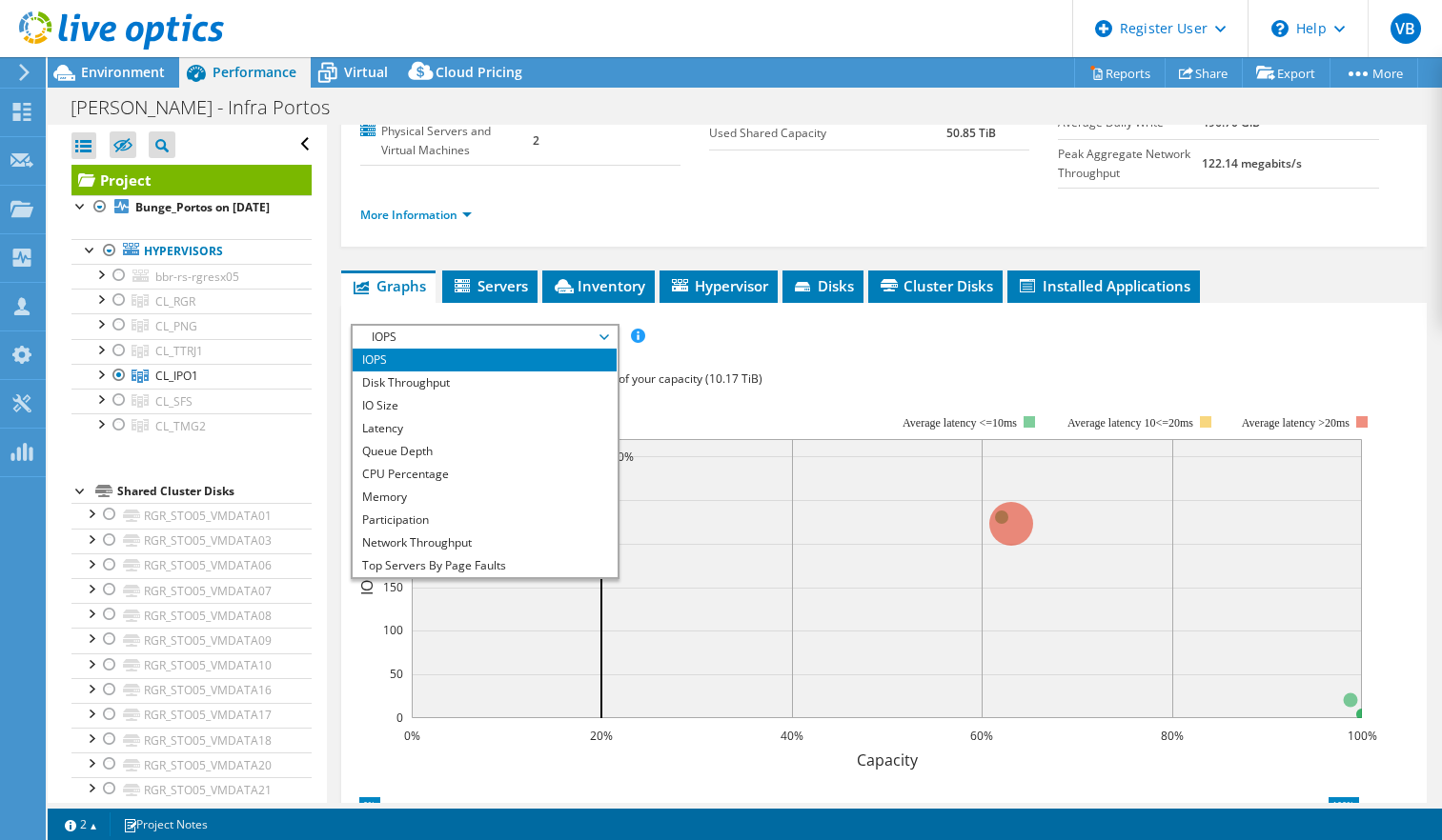
click at [459, 371] on li "IOPS" at bounding box center [483, 360] width 264 height 23
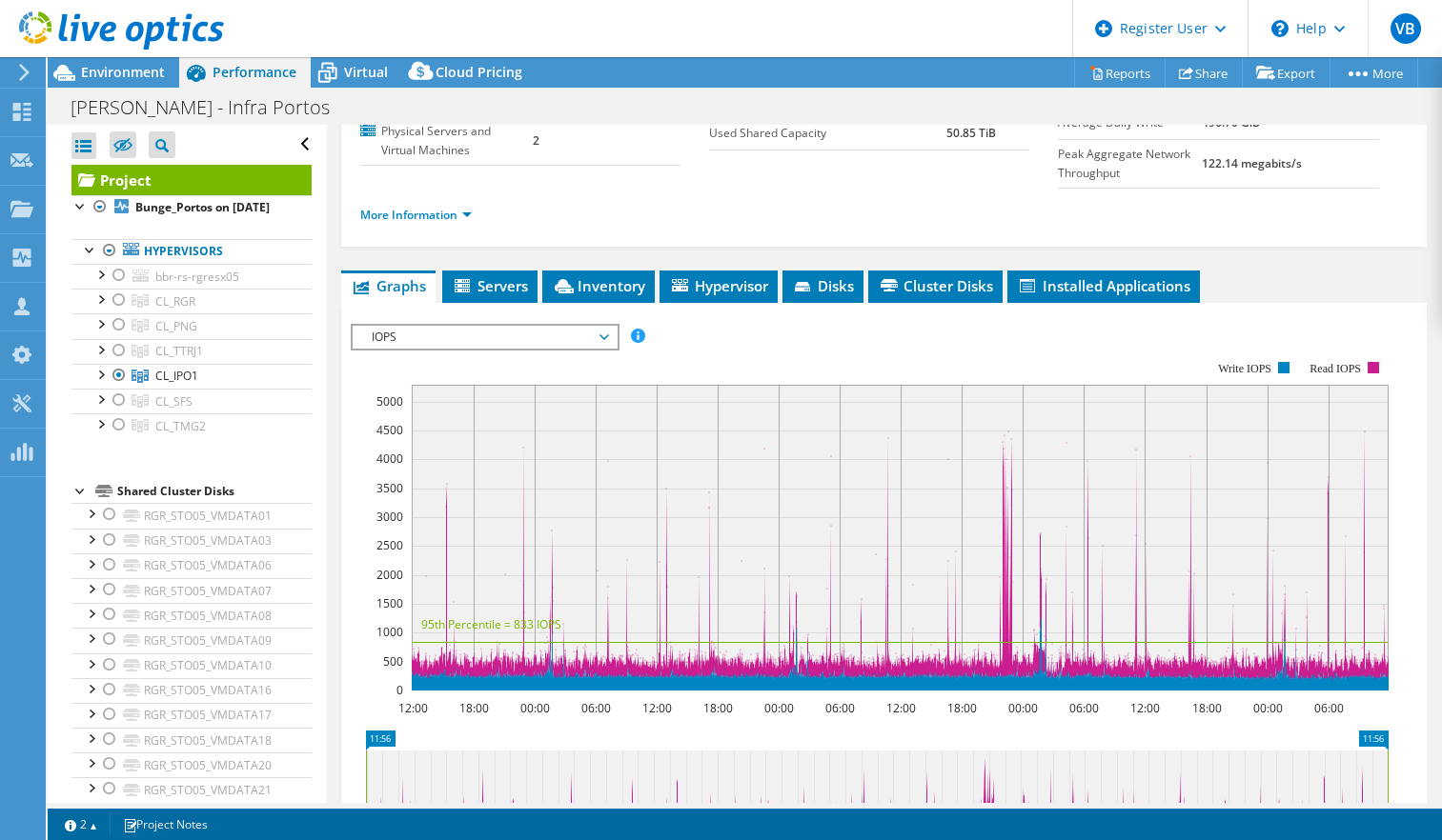
click at [1006, 456] on rect at bounding box center [900, 538] width 977 height 306
click at [1010, 459] on rect at bounding box center [900, 538] width 977 height 306
click at [613, 349] on span "IOPS" at bounding box center [483, 337] width 264 height 23
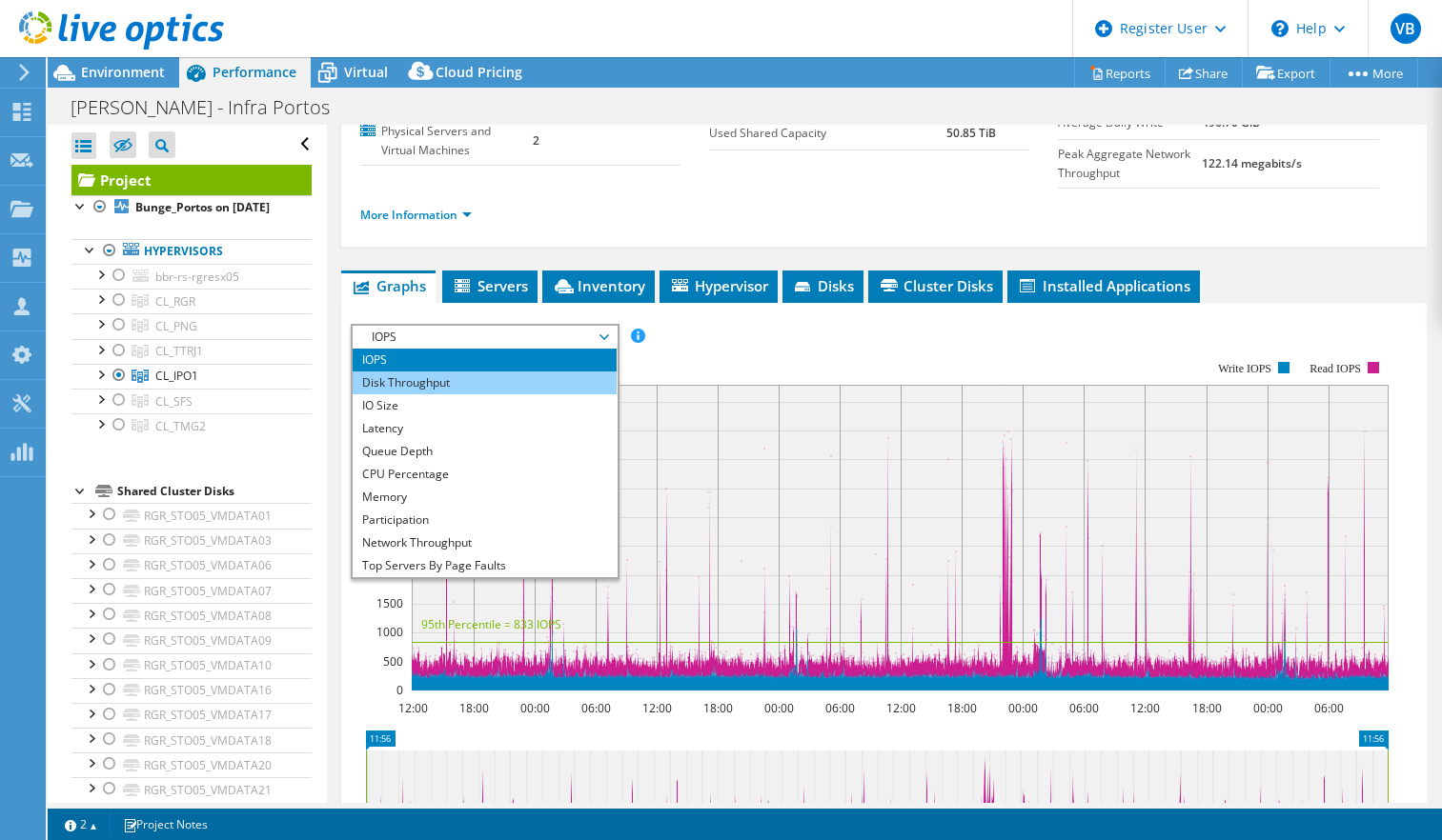
click at [526, 395] on li "Disk Throughput" at bounding box center [483, 383] width 264 height 23
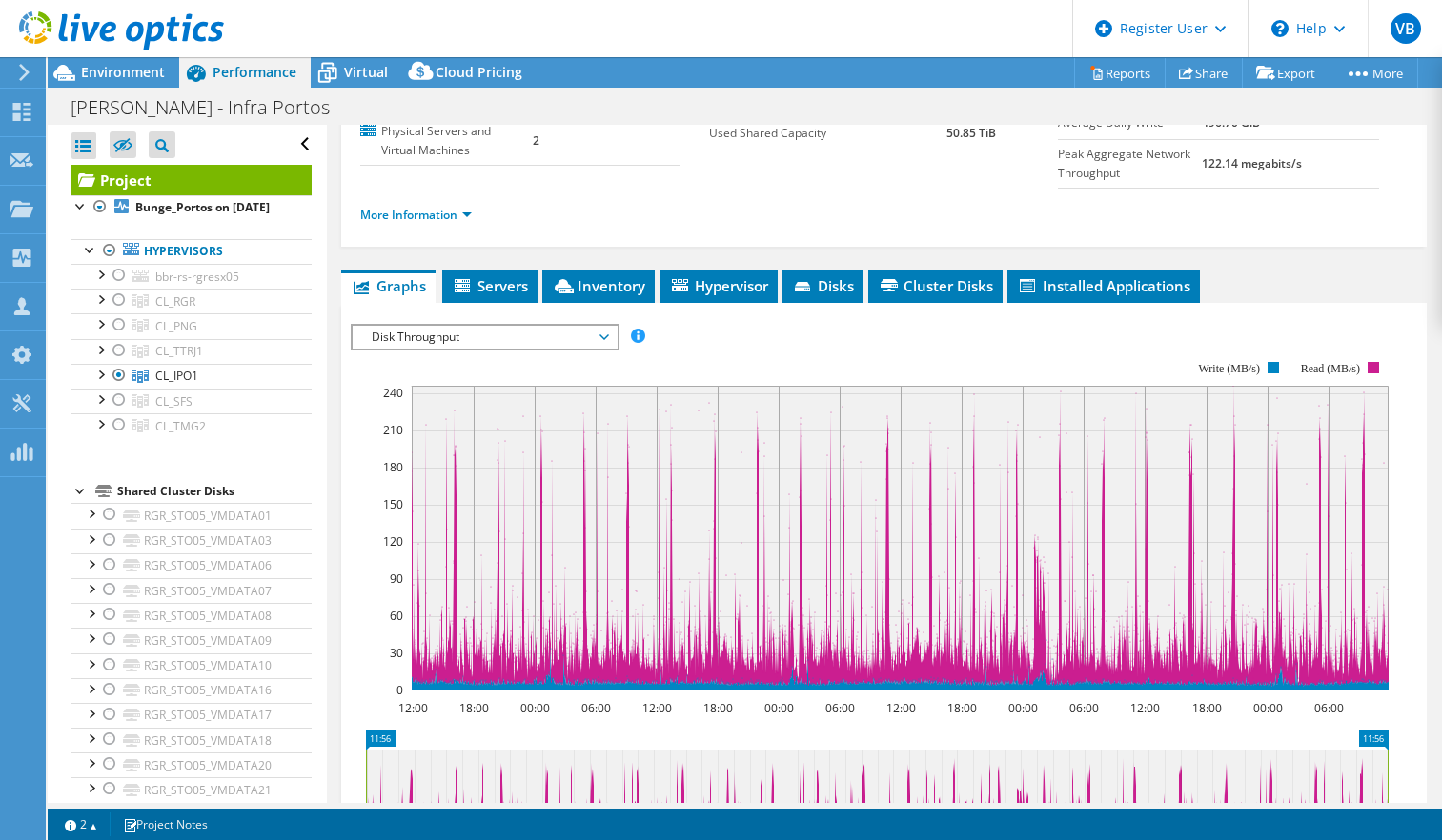
click at [606, 349] on span "Disk Throughput" at bounding box center [484, 337] width 245 height 23
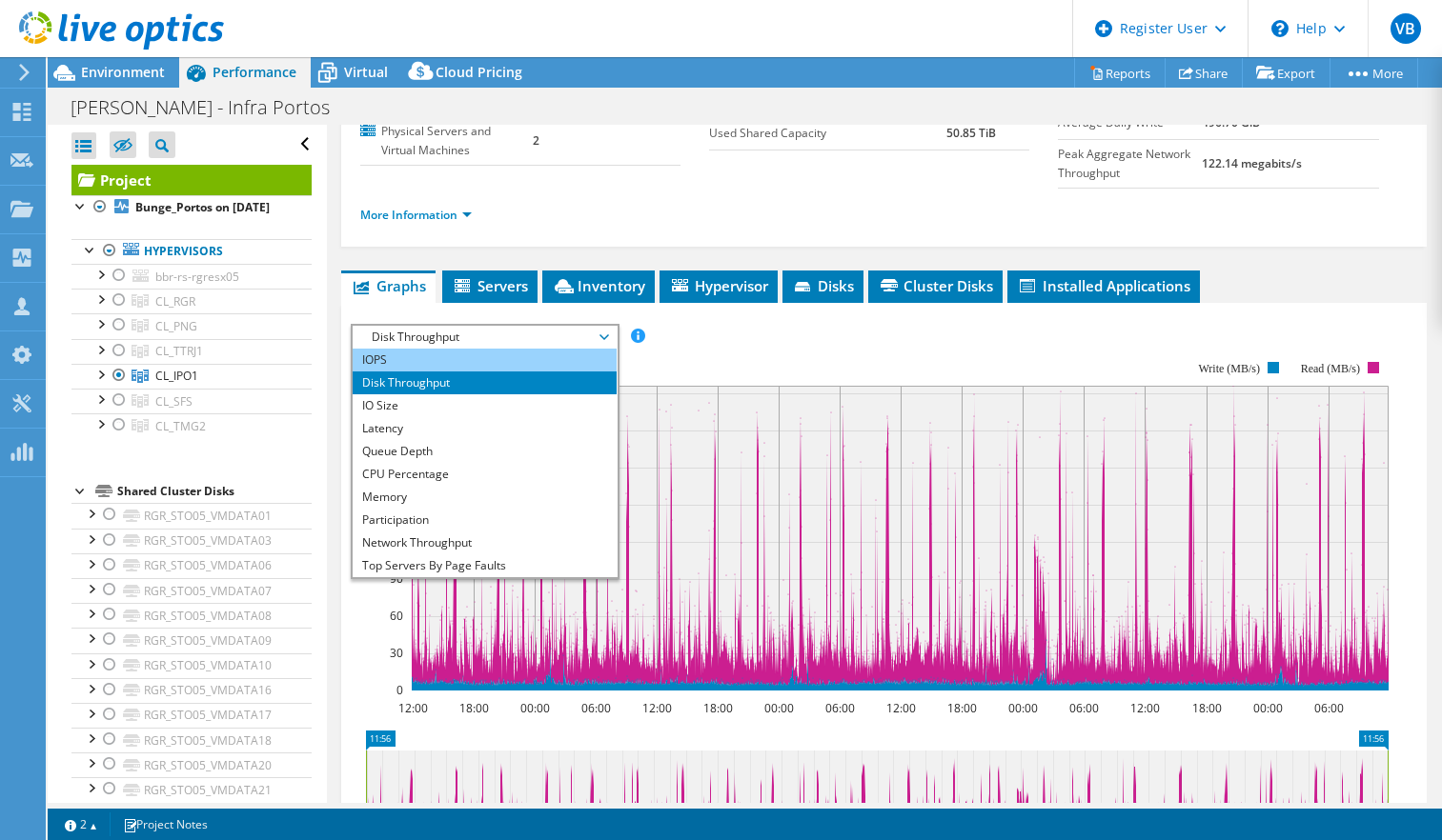
click at [580, 372] on li "IOPS" at bounding box center [483, 360] width 264 height 23
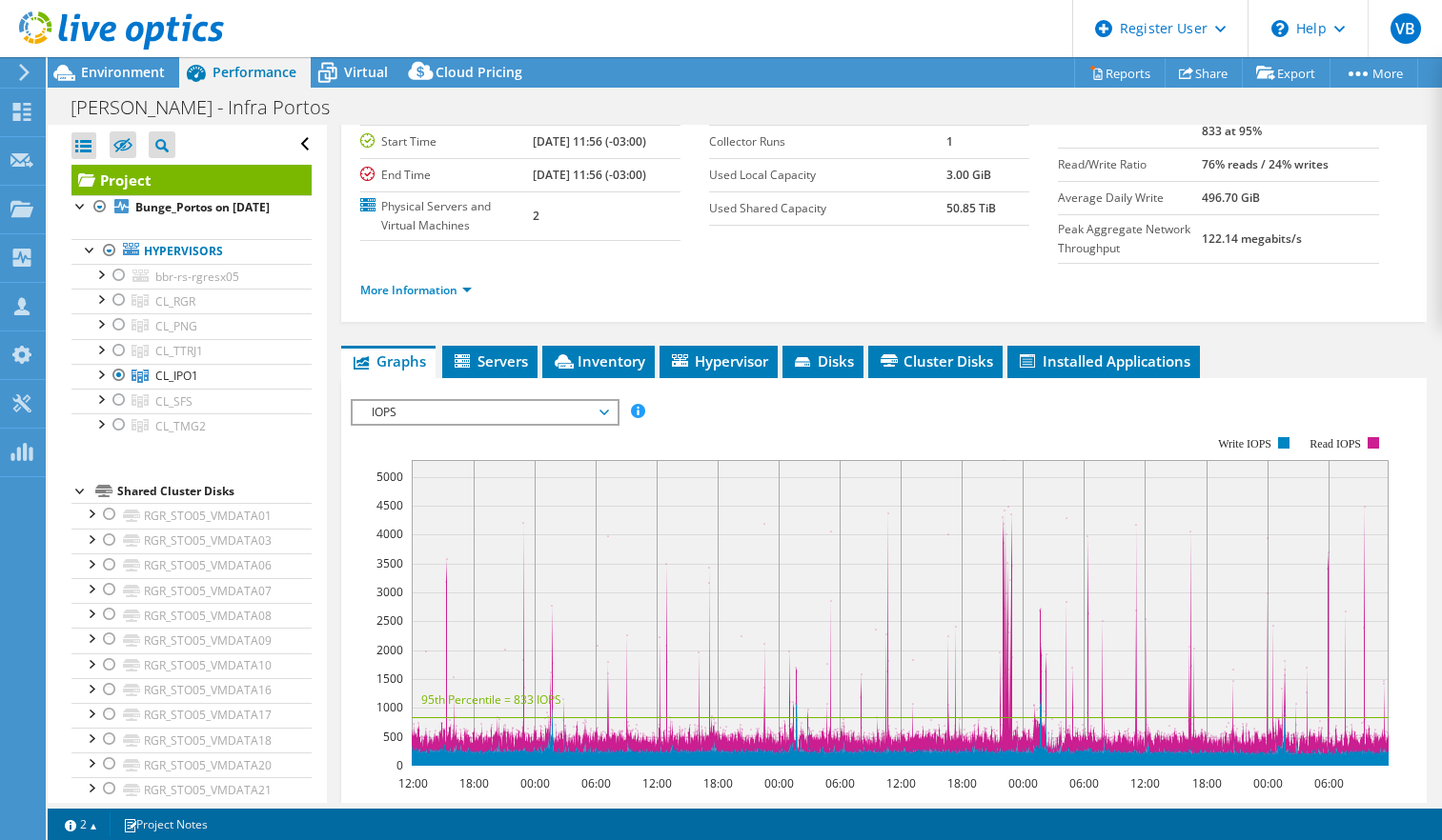
scroll to position [0, 0]
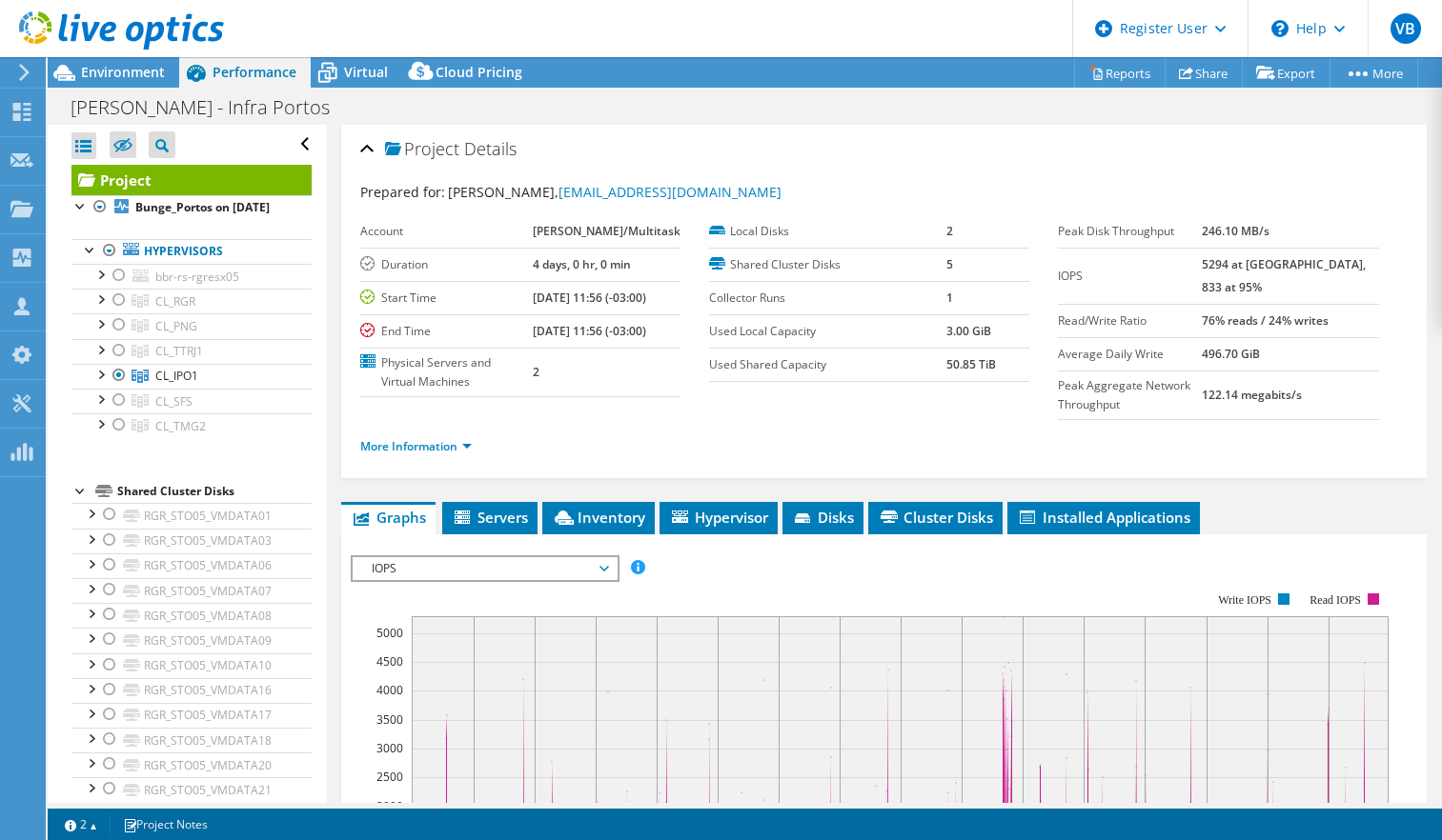
drag, startPoint x: 1236, startPoint y: 261, endPoint x: 1265, endPoint y: 263, distance: 29.1
click at [1265, 263] on tr "IOPS 5294 at Peak, 833 at 95%" at bounding box center [1217, 275] width 320 height 57
click at [465, 454] on link "More Information" at bounding box center [416, 446] width 111 height 16
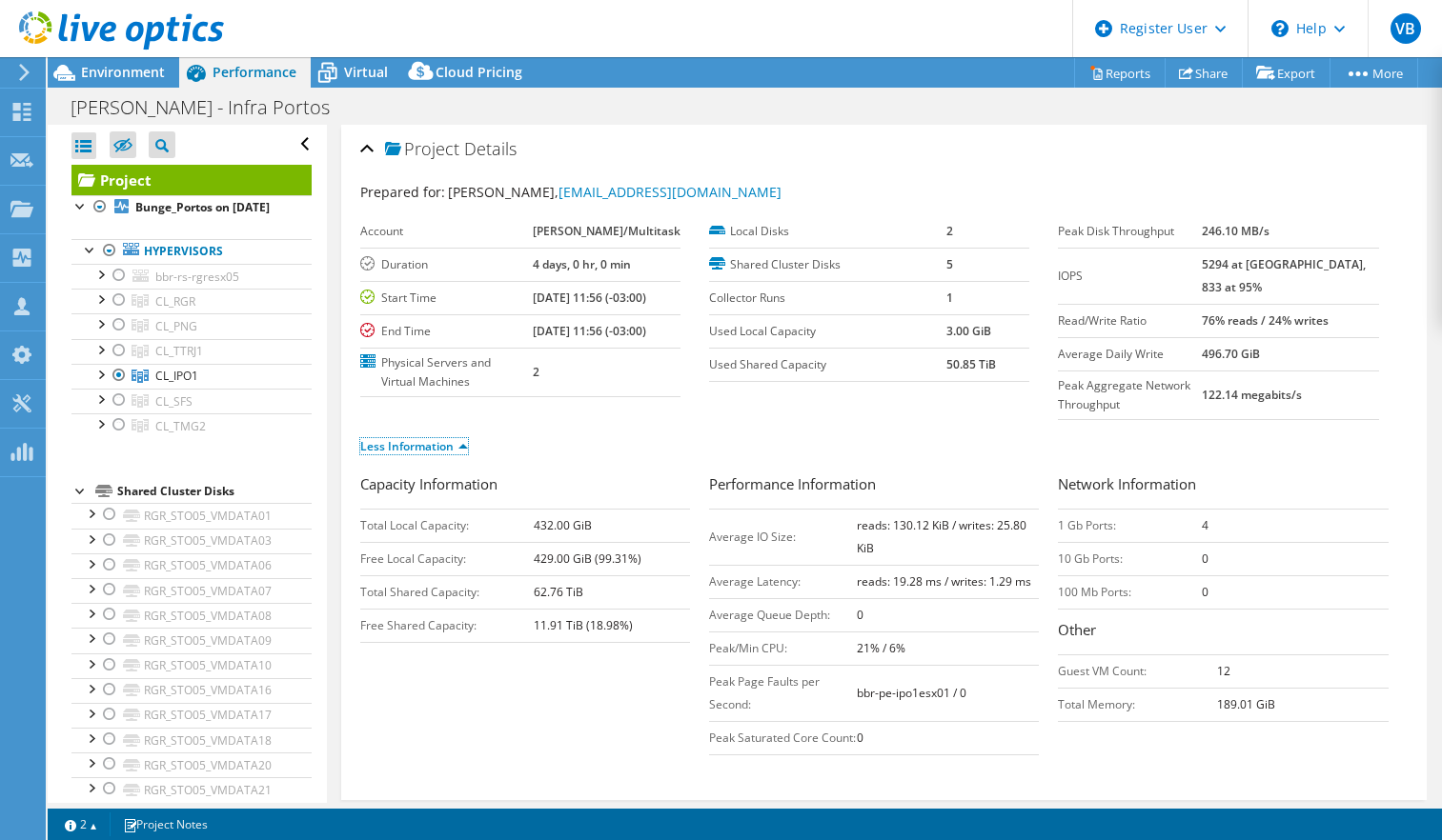
scroll to position [95, 0]
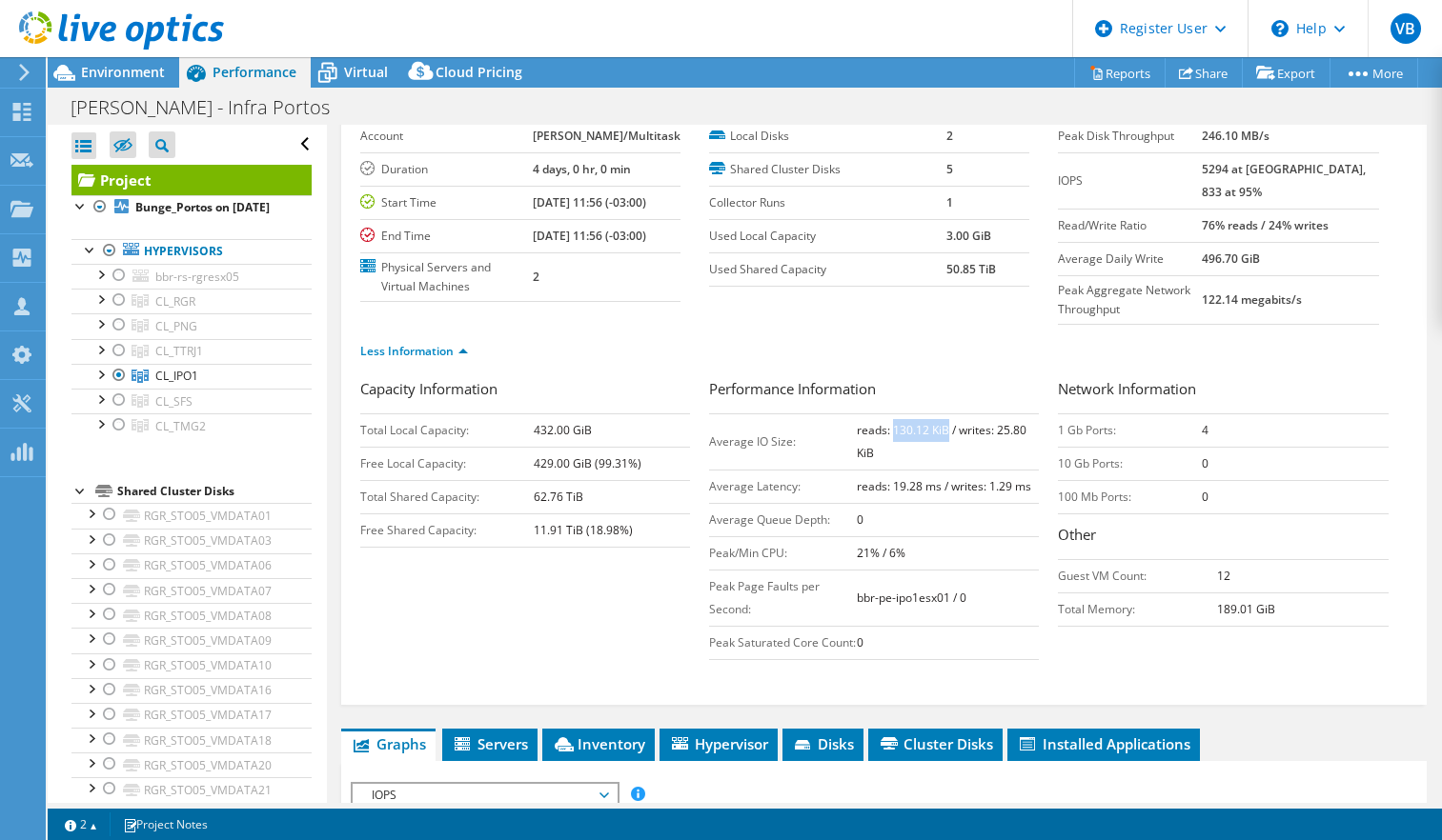
drag, startPoint x: 885, startPoint y: 453, endPoint x: 941, endPoint y: 453, distance: 56.0
click at [941, 453] on b "reads: 130.12 KiB / writes: 25.80 KiB" at bounding box center [941, 440] width 170 height 39
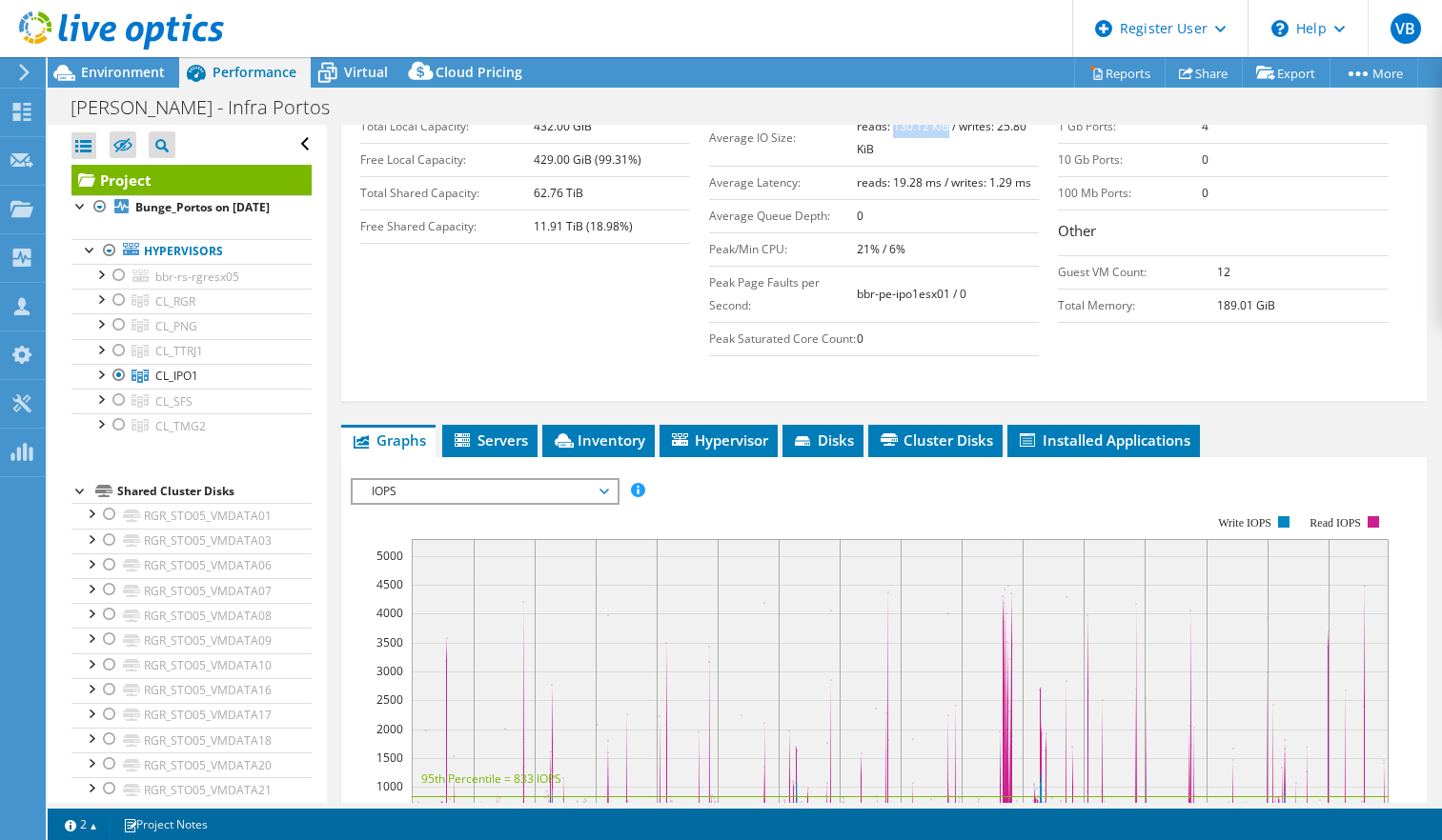
scroll to position [476, 0]
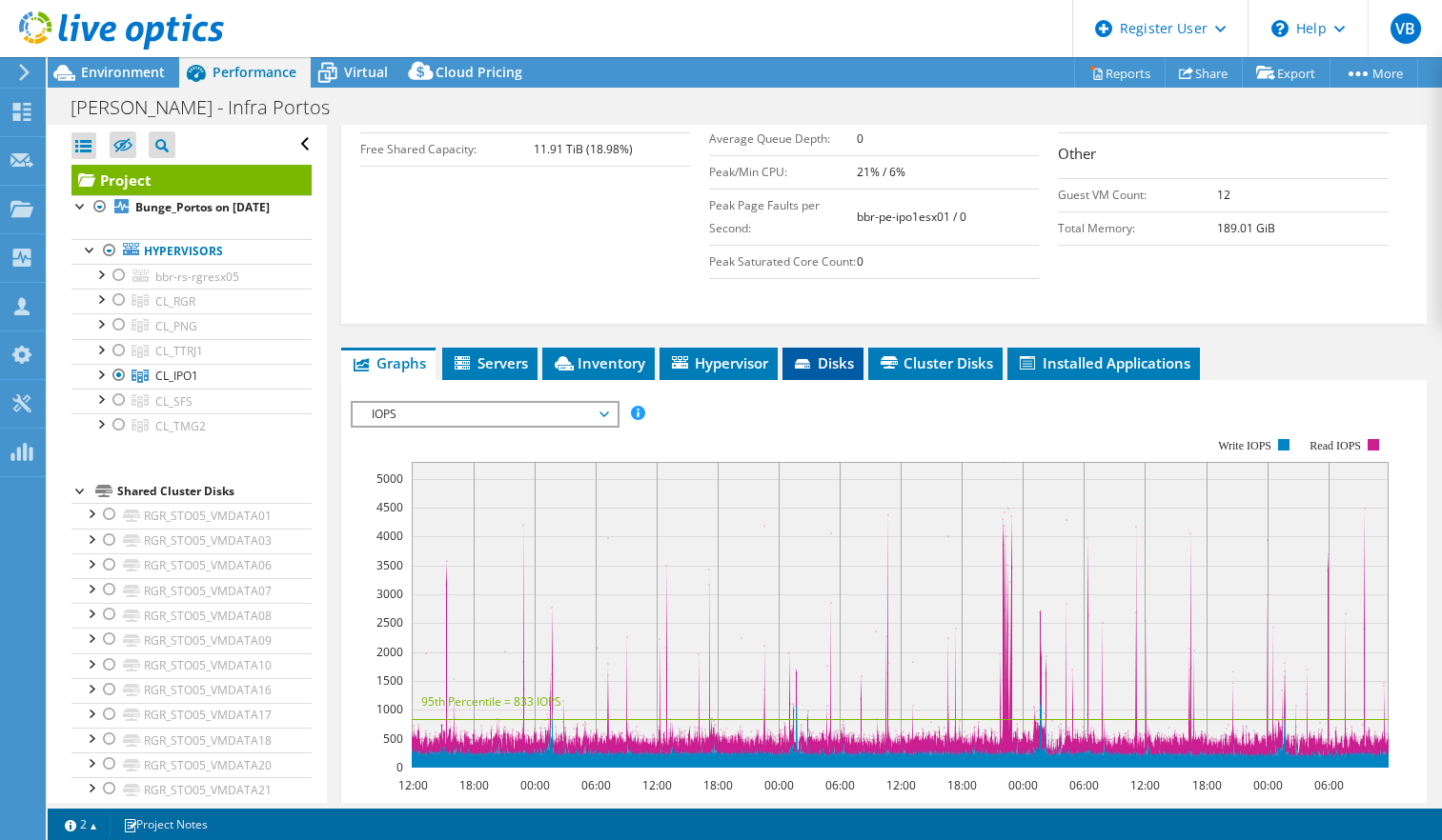
click at [811, 372] on icon at bounding box center [804, 365] width 19 height 12
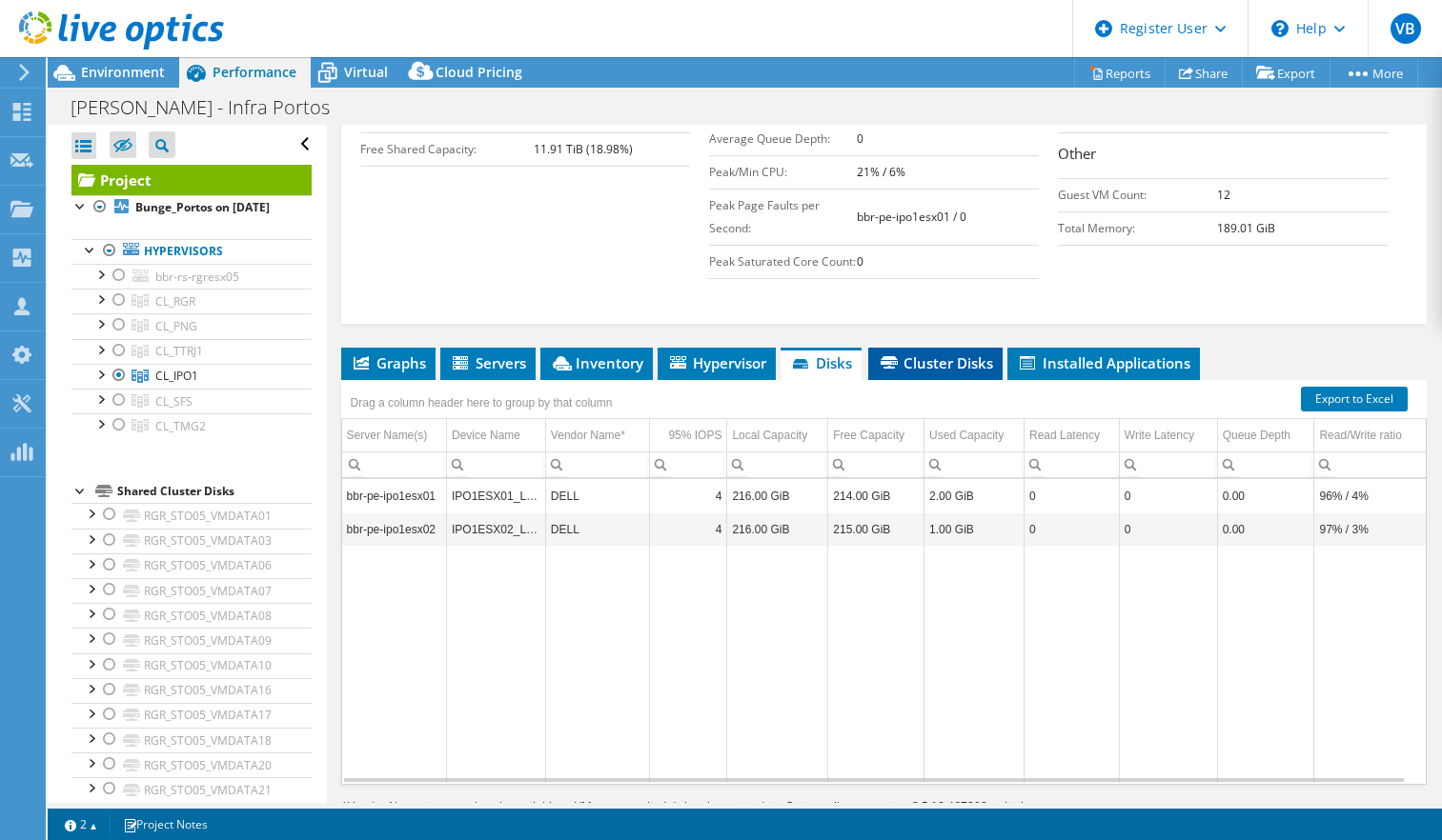
click at [953, 373] on span "Cluster Disks" at bounding box center [935, 362] width 115 height 19
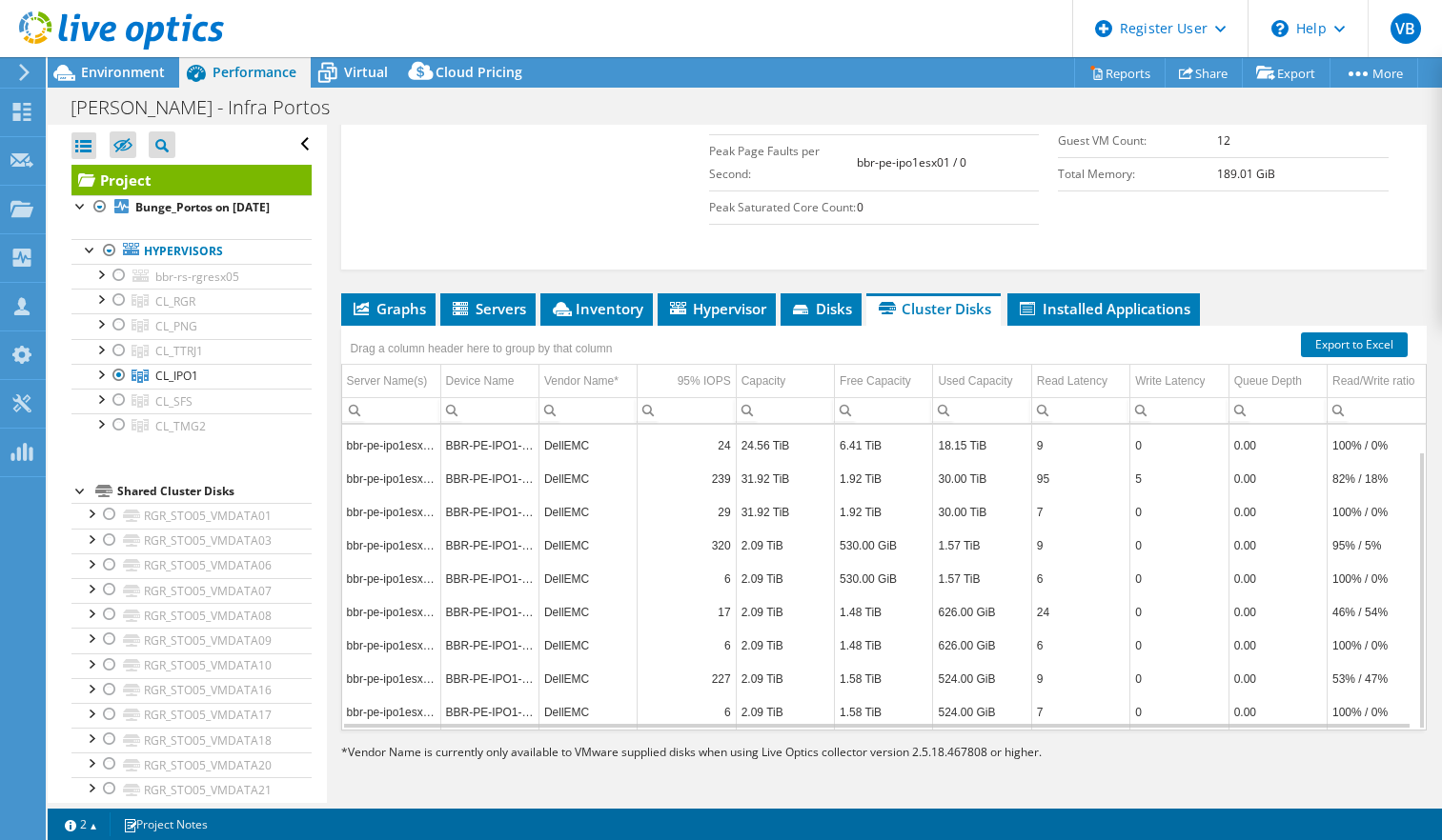
scroll to position [577, 0]
click at [488, 309] on span "Servers" at bounding box center [487, 308] width 77 height 19
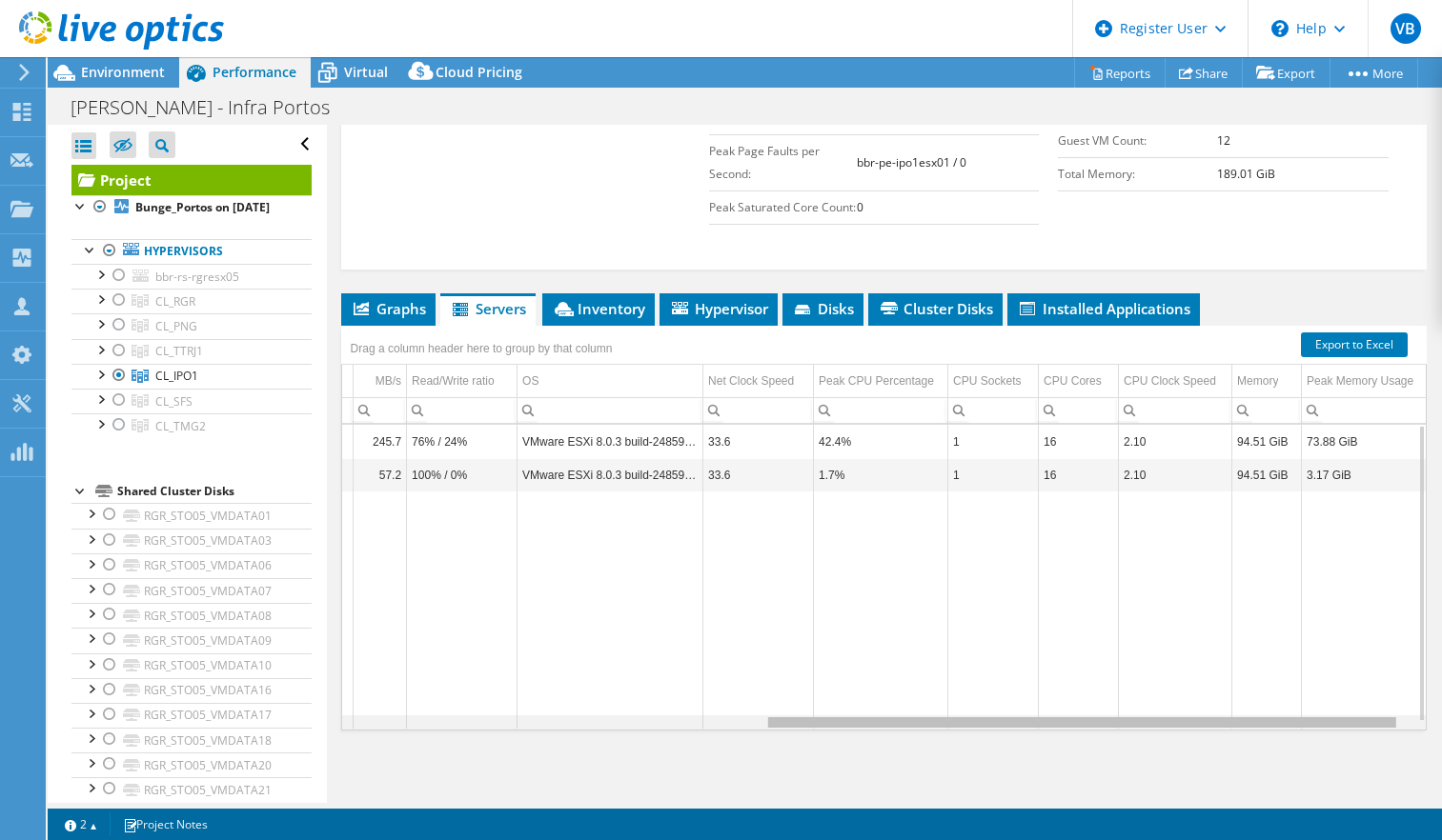
scroll to position [0, 0]
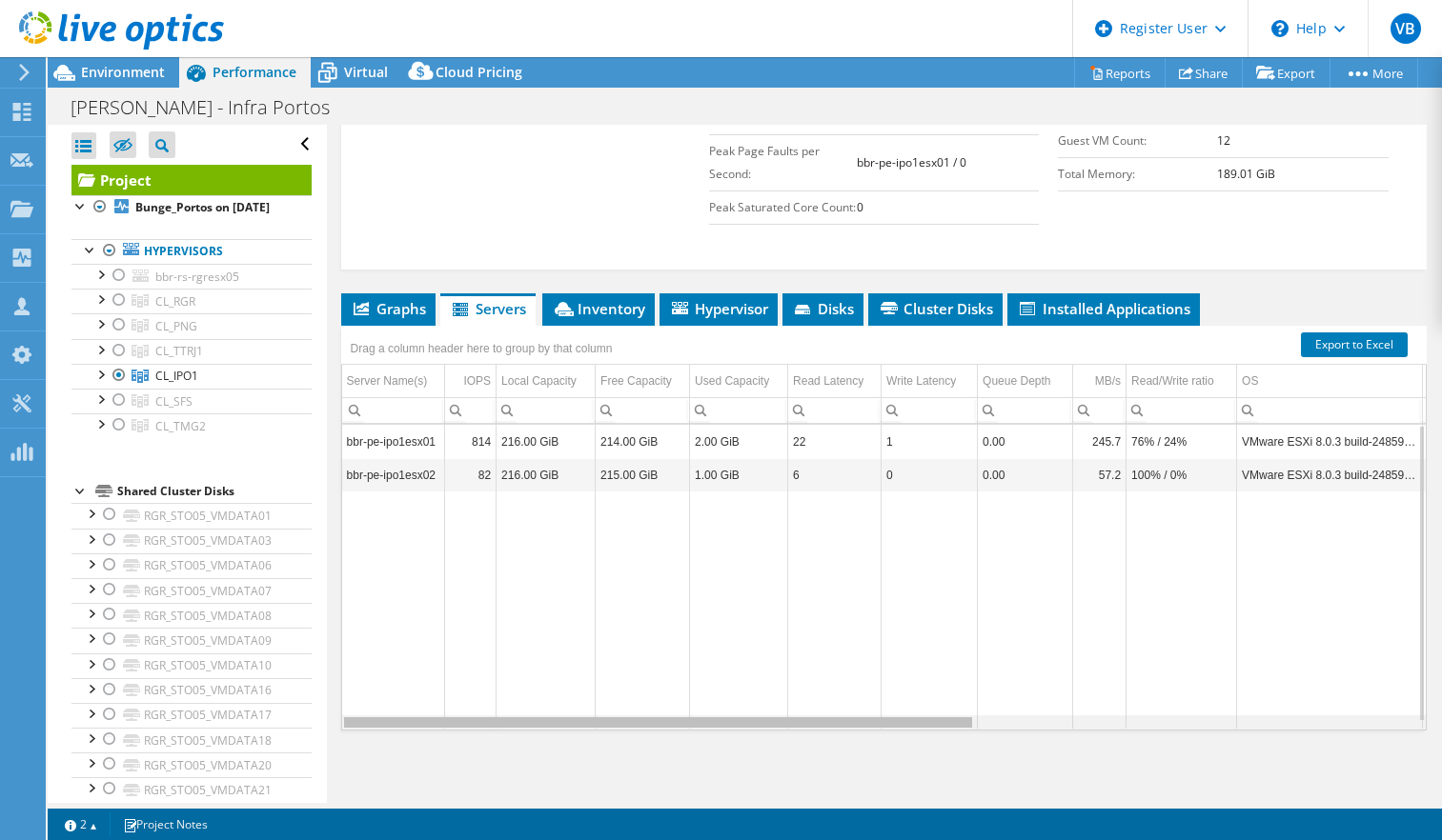
drag, startPoint x: 866, startPoint y: 723, endPoint x: 644, endPoint y: 744, distance: 223.0
click at [644, 744] on body "VB Dell User Vitor Breguedo Vitor.Breguedo@Dell.com Dell My Profile Log Out \n …" at bounding box center [721, 420] width 1442 height 840
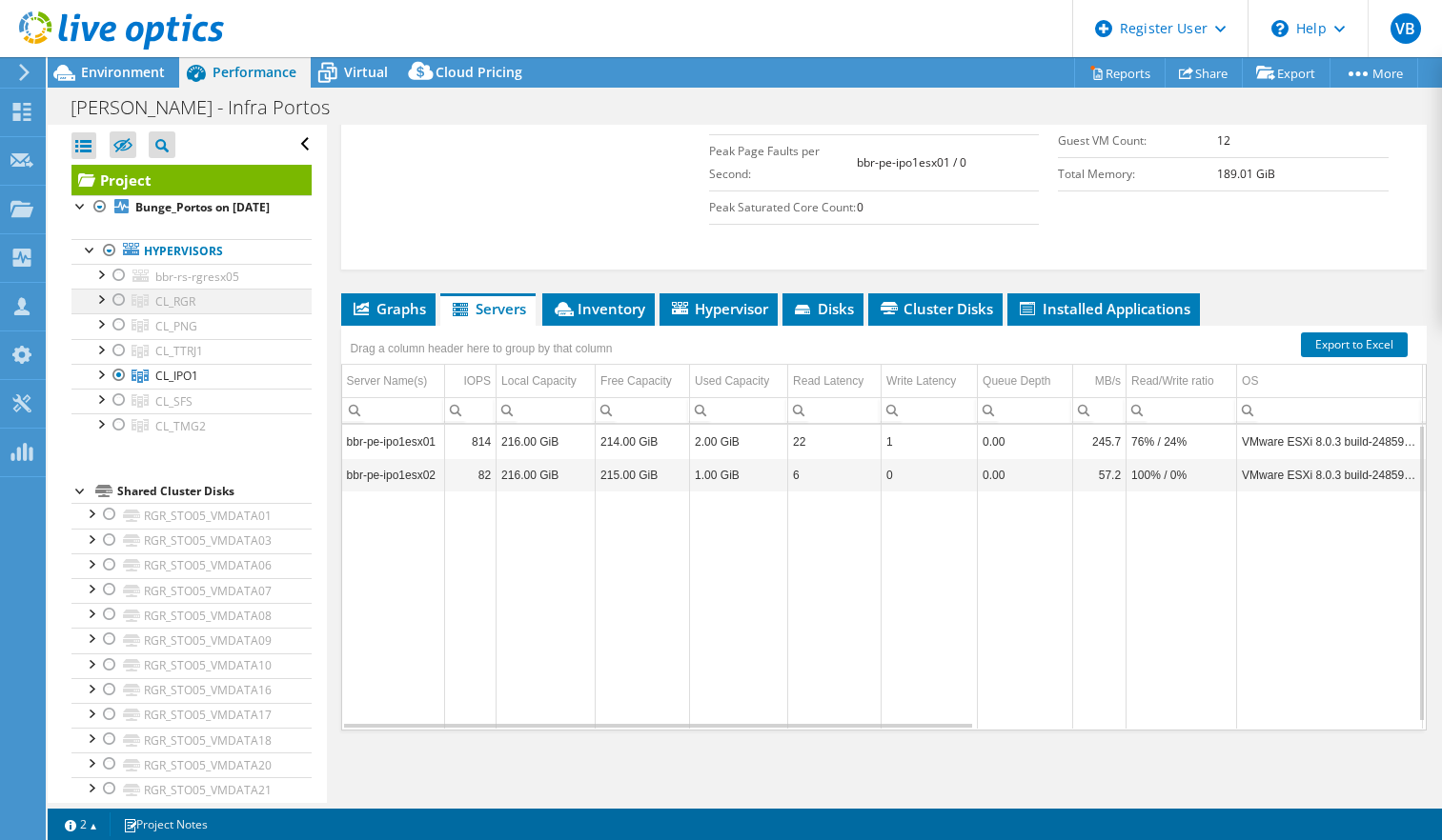
click at [122, 311] on div at bounding box center [118, 299] width 19 height 23
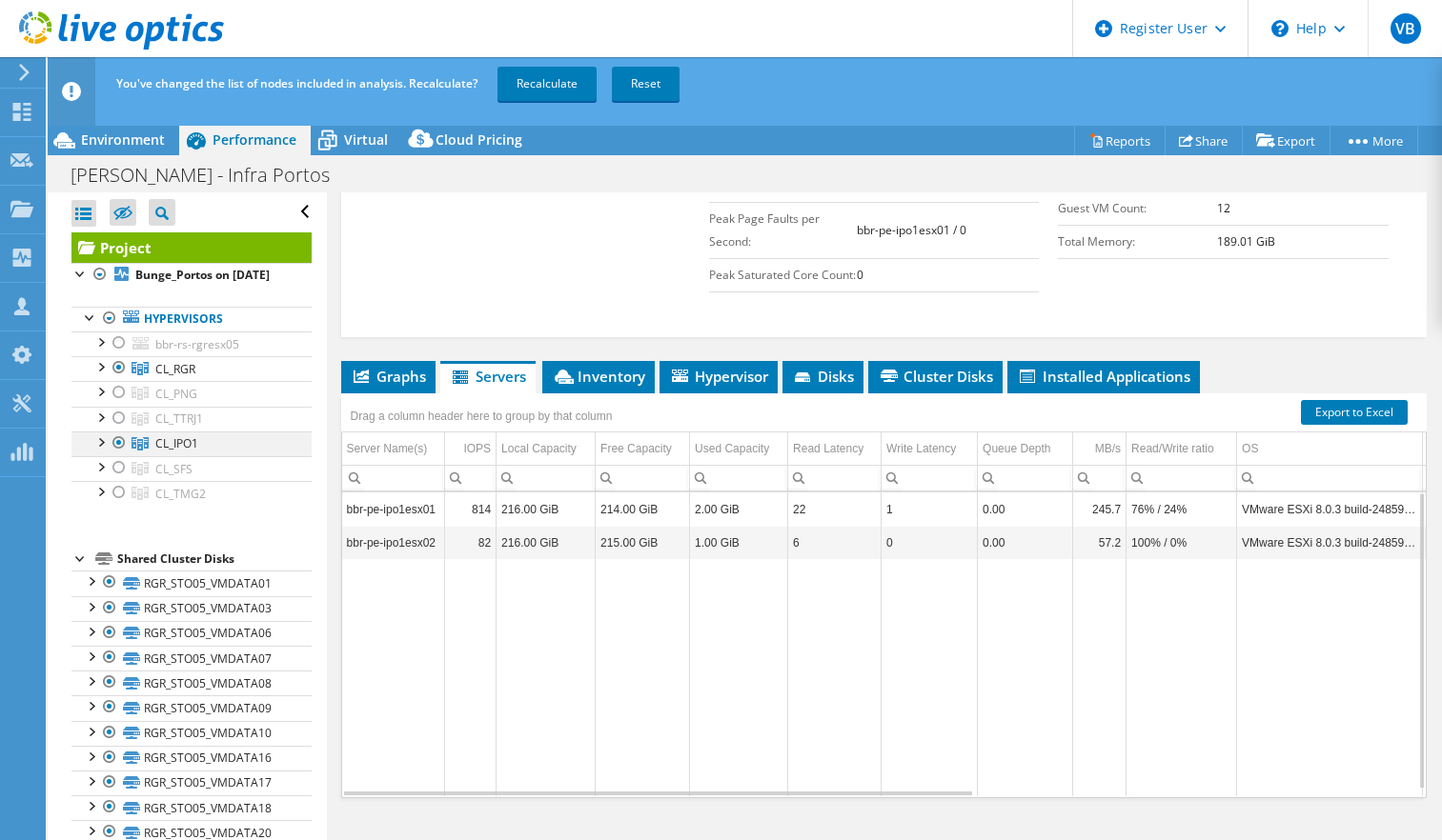
click at [120, 454] on div at bounding box center [118, 442] width 19 height 23
click at [117, 354] on div at bounding box center [118, 342] width 19 height 23
drag, startPoint x: 567, startPoint y: 120, endPoint x: 569, endPoint y: 102, distance: 18.1
click at [567, 117] on header "You've changed the list of nodes included in analysis. Recalculate? Recalculate…" at bounding box center [774, 90] width 1453 height 69
click at [563, 82] on link "Recalculate" at bounding box center [547, 84] width 99 height 34
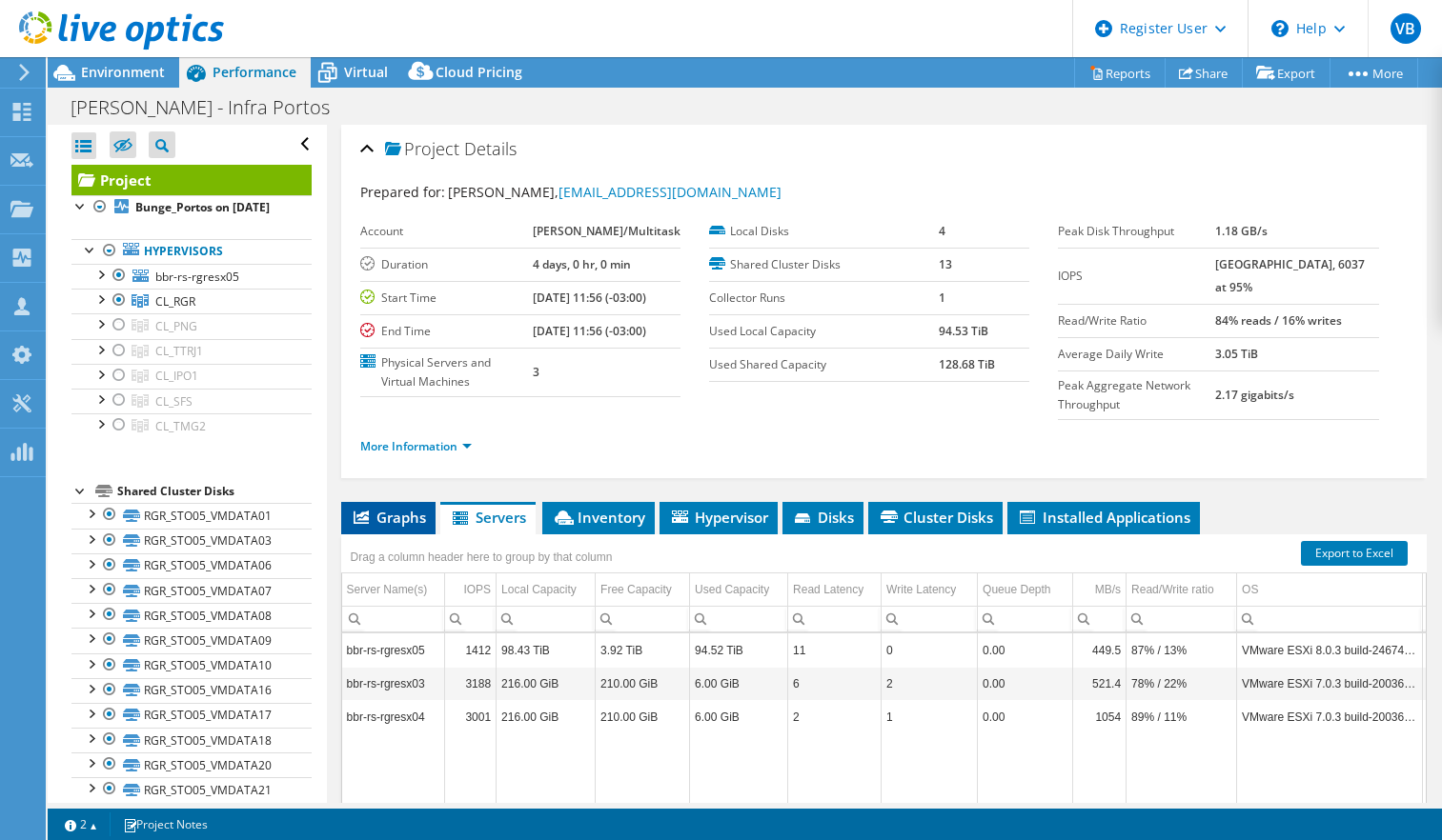
click at [374, 534] on li "Graphs" at bounding box center [388, 518] width 94 height 33
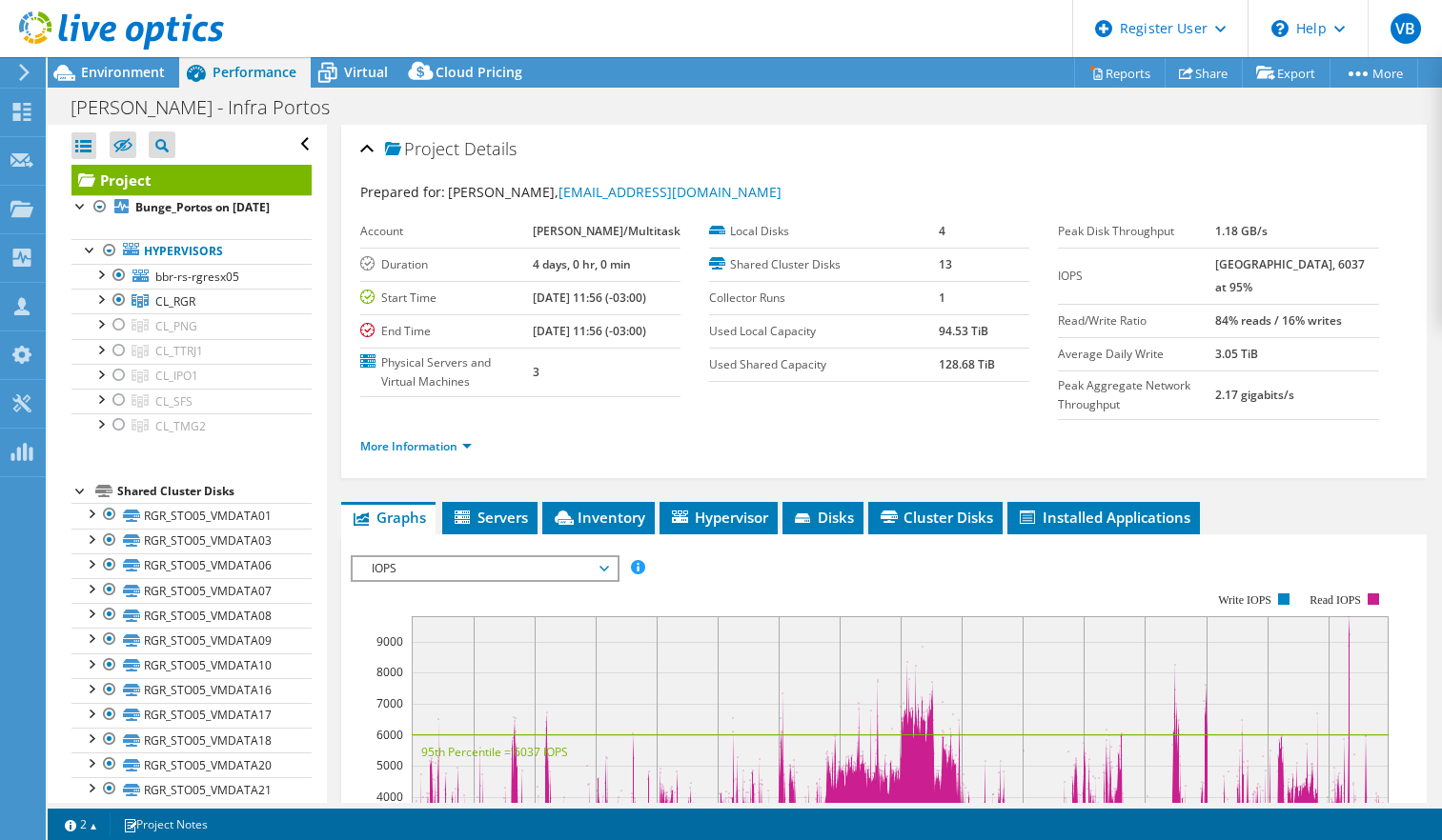
scroll to position [191, 0]
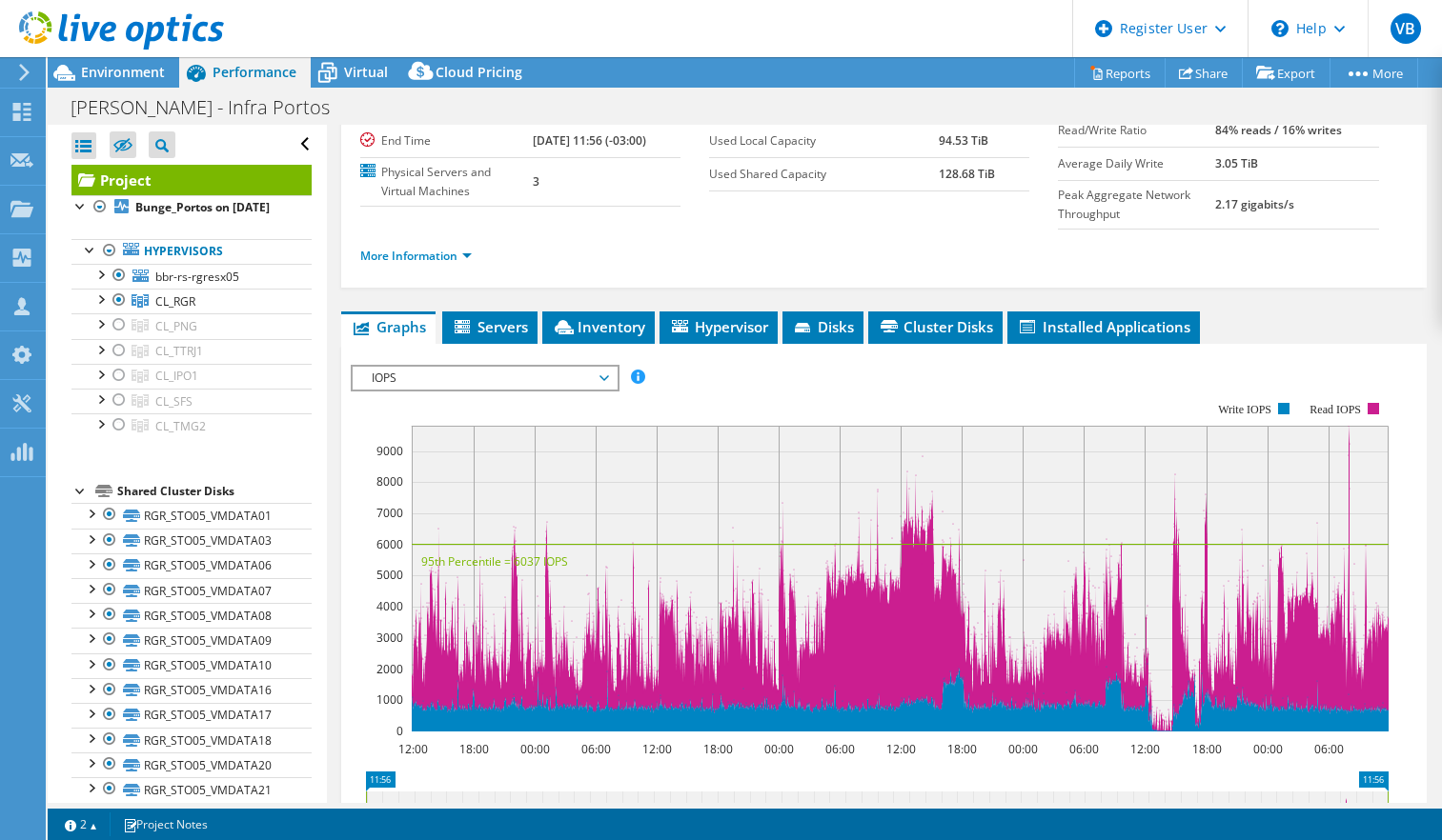
click at [902, 489] on rect at bounding box center [900, 579] width 977 height 306
click at [910, 519] on rect at bounding box center [900, 579] width 977 height 306
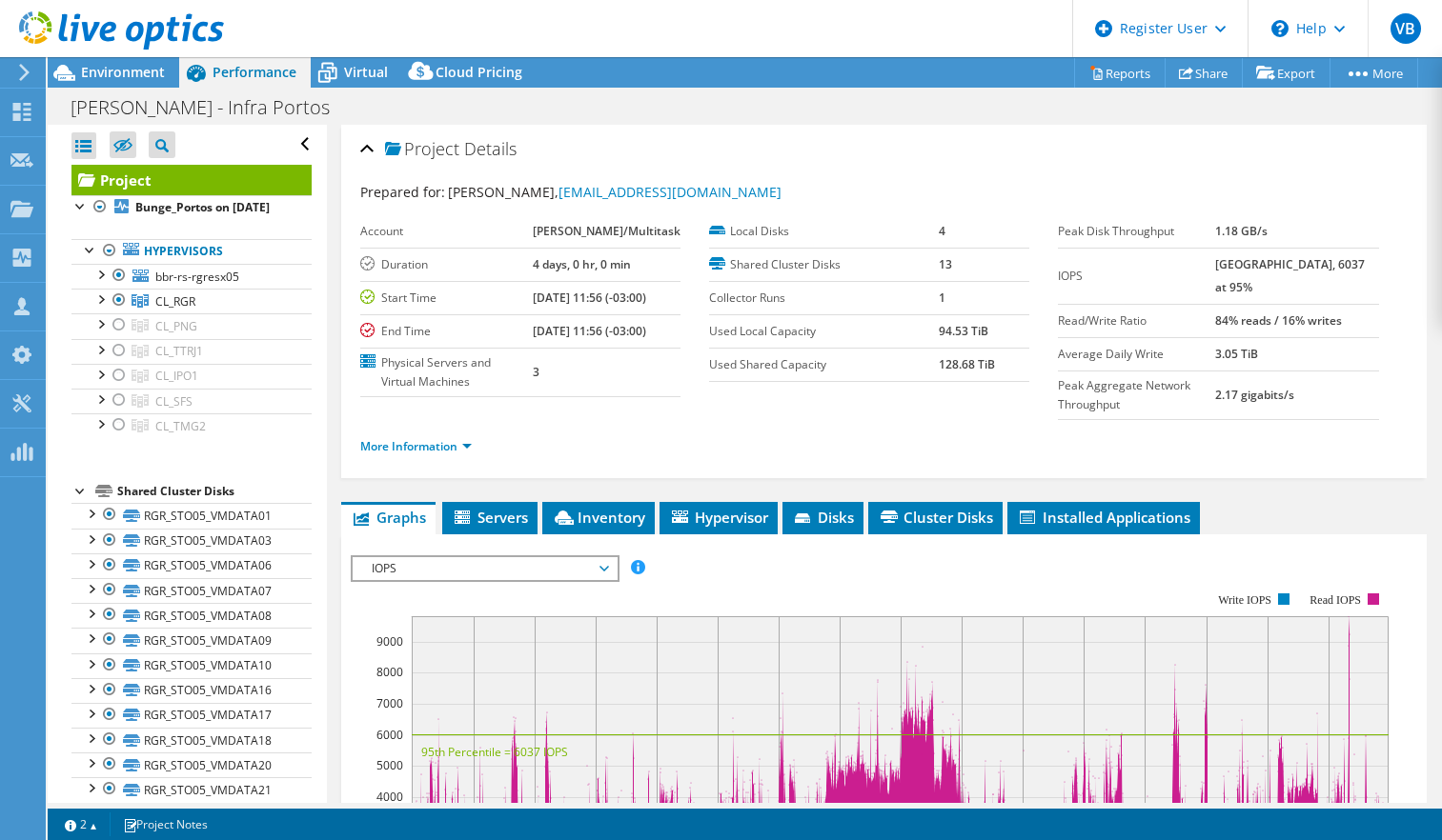
click at [1258, 261] on b "9813 at Peak, 6037 at 95%" at bounding box center [1290, 275] width 149 height 39
click at [466, 454] on link "More Information" at bounding box center [416, 446] width 111 height 16
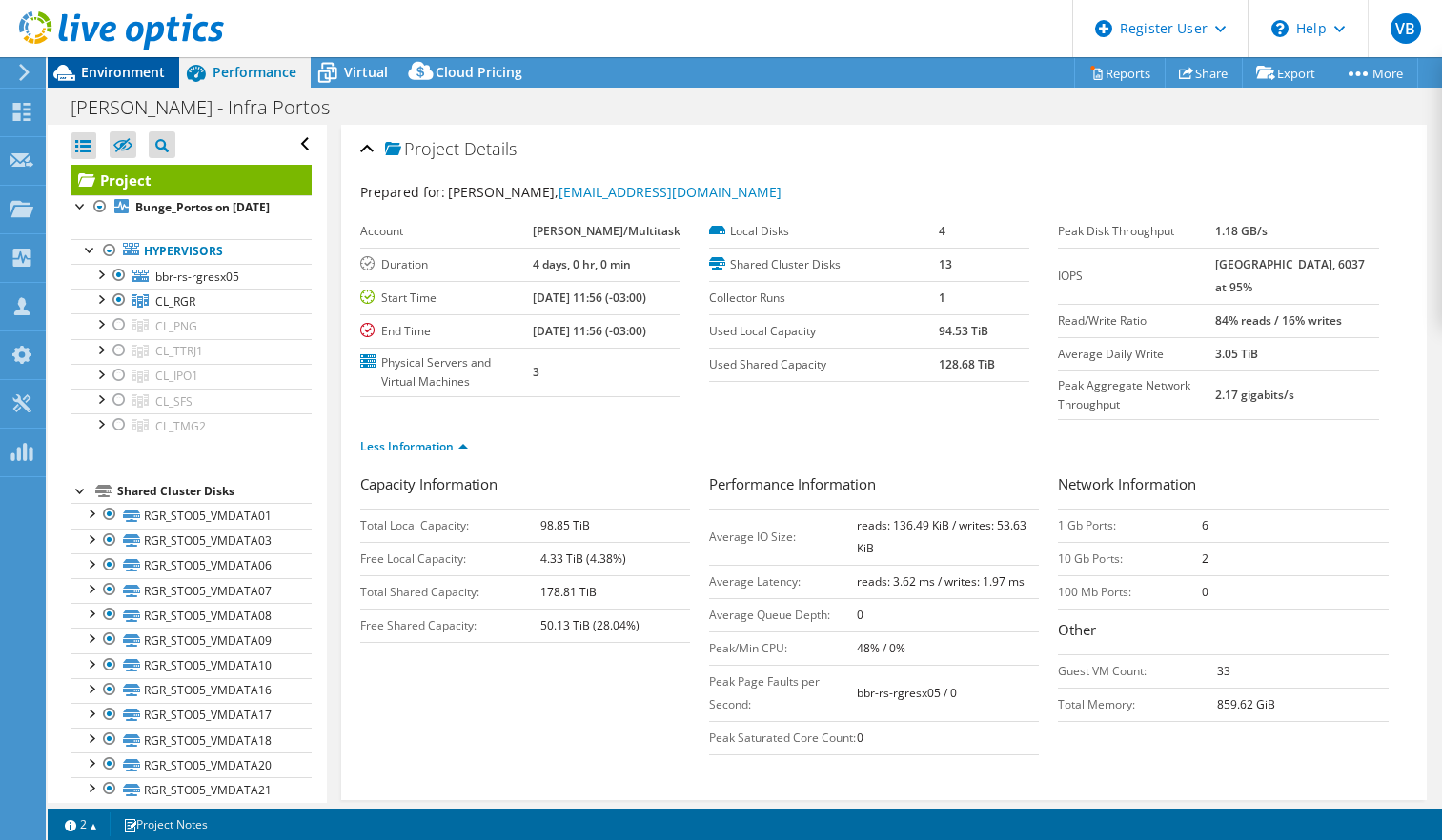
click at [106, 76] on span "Environment" at bounding box center [122, 72] width 84 height 18
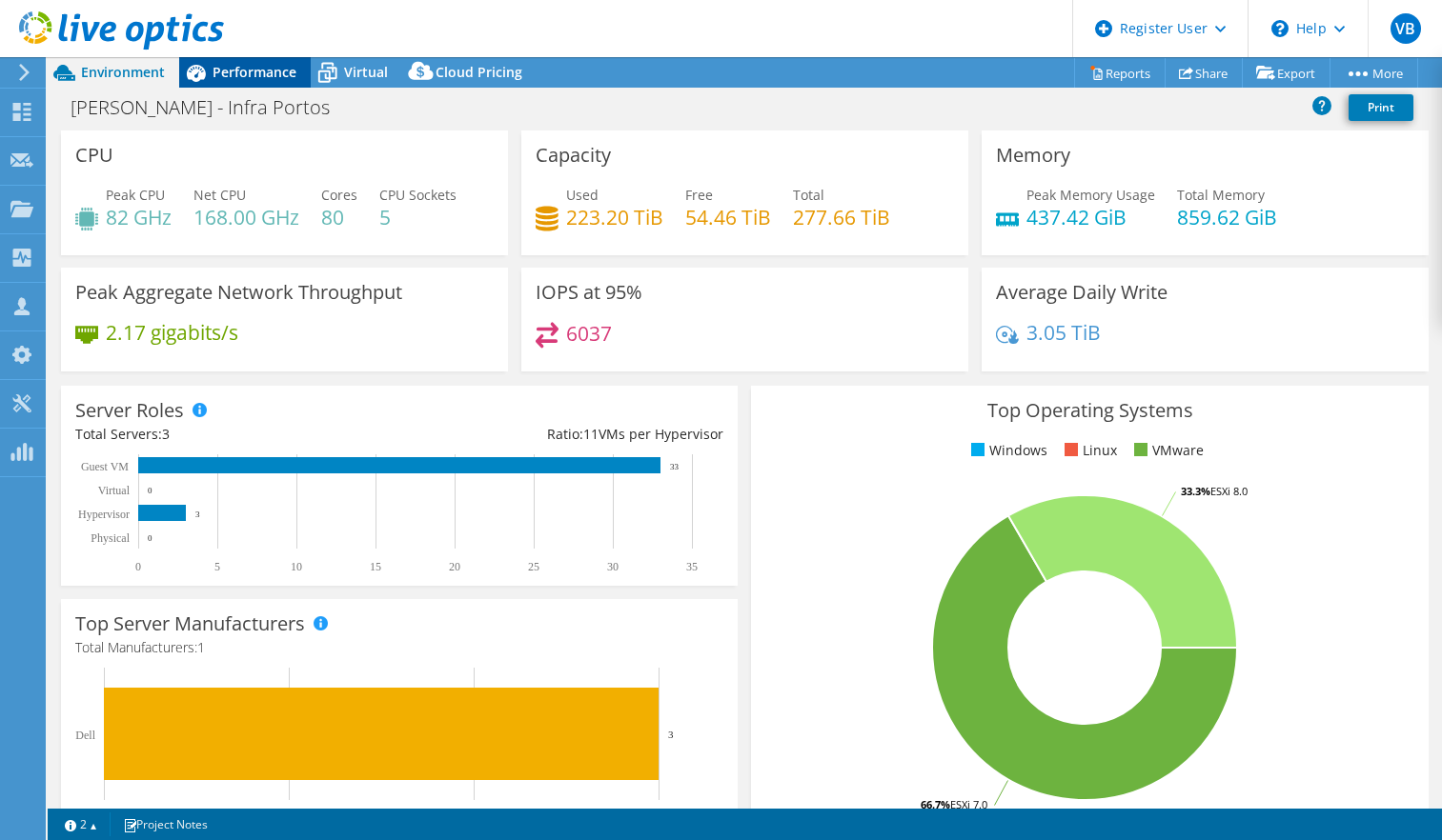
click at [220, 71] on span "Performance" at bounding box center [255, 72] width 84 height 18
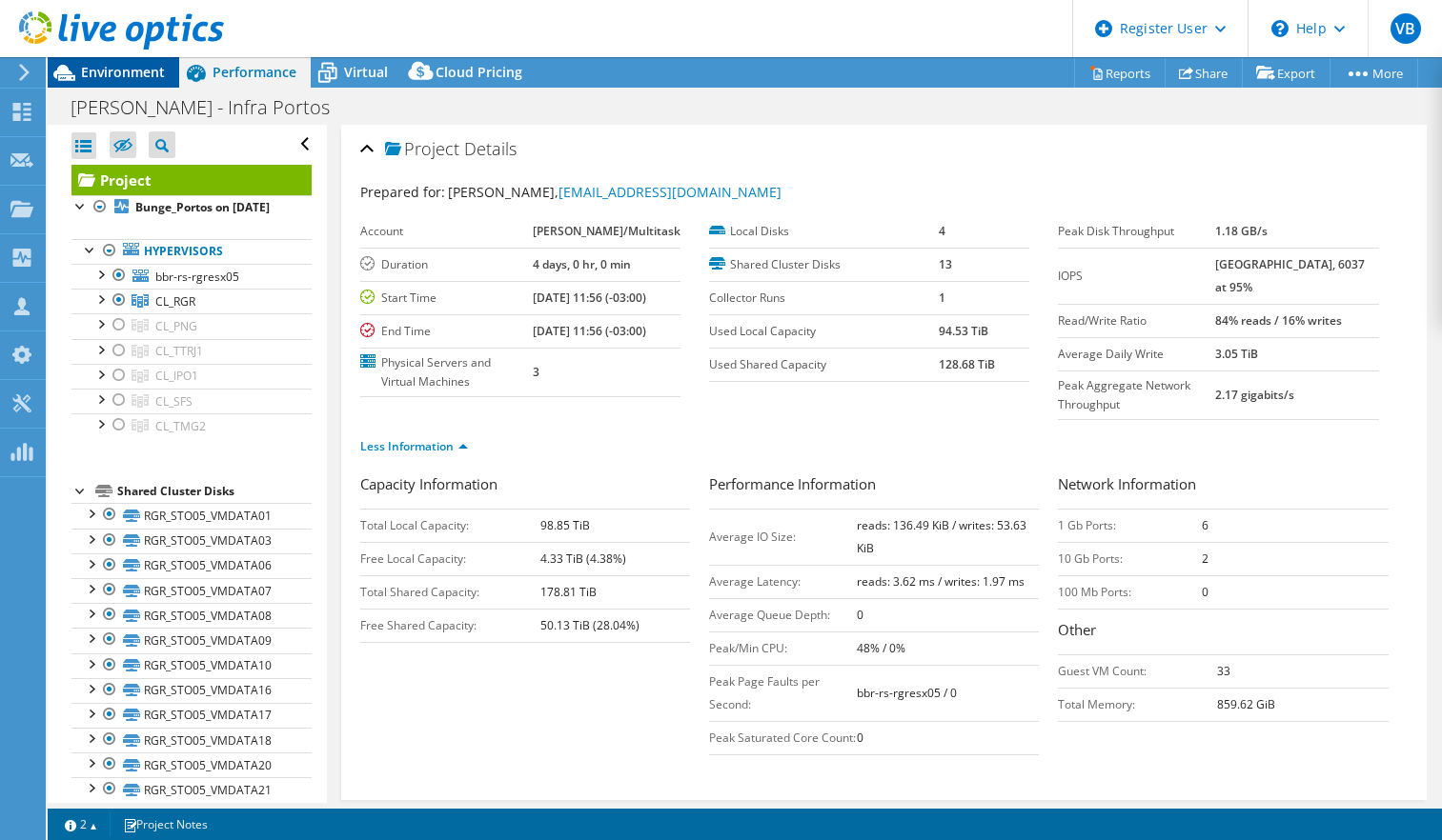
click at [138, 72] on span "Environment" at bounding box center [122, 72] width 84 height 18
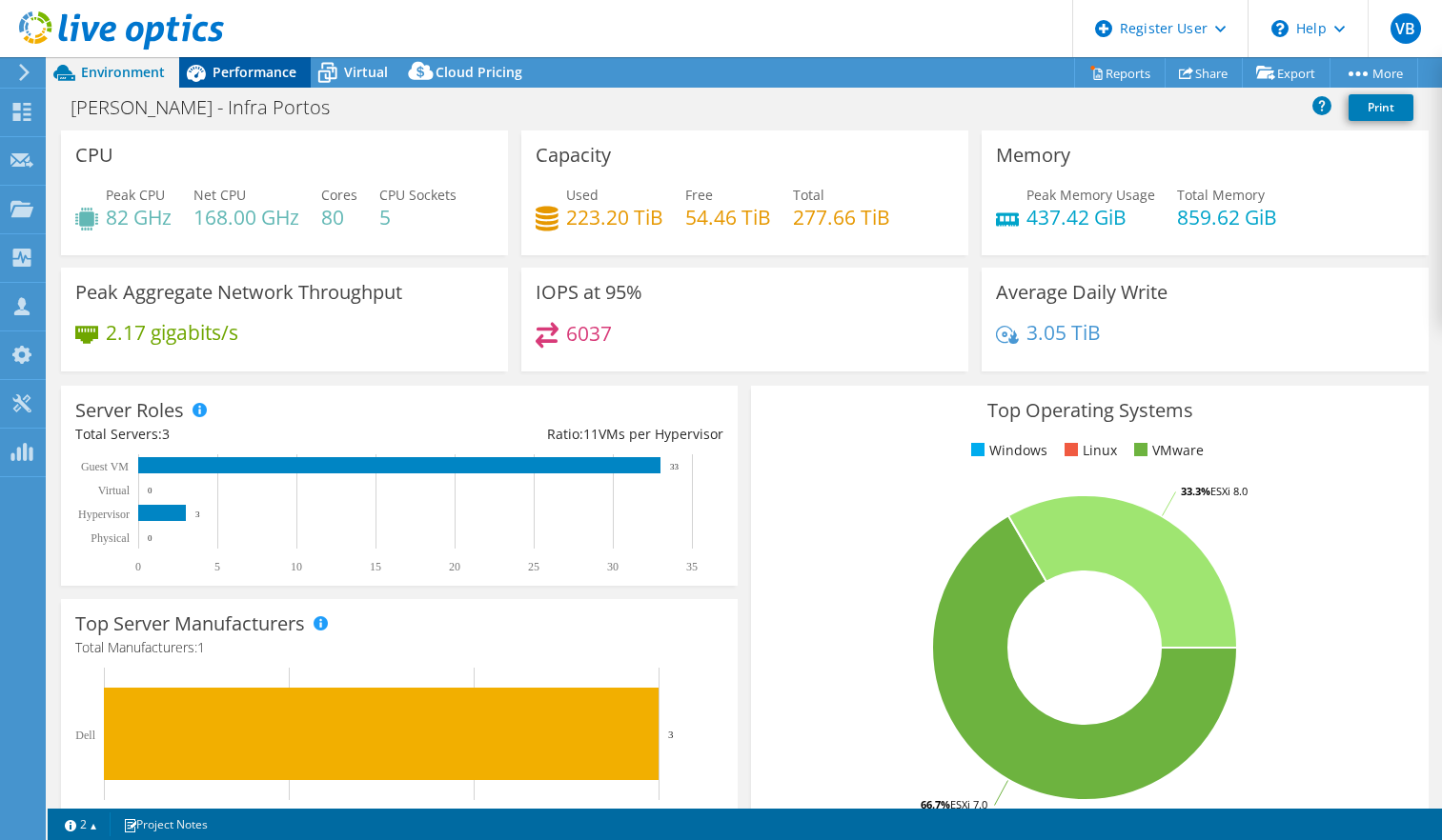
click at [234, 59] on div "Performance" at bounding box center [245, 72] width 131 height 31
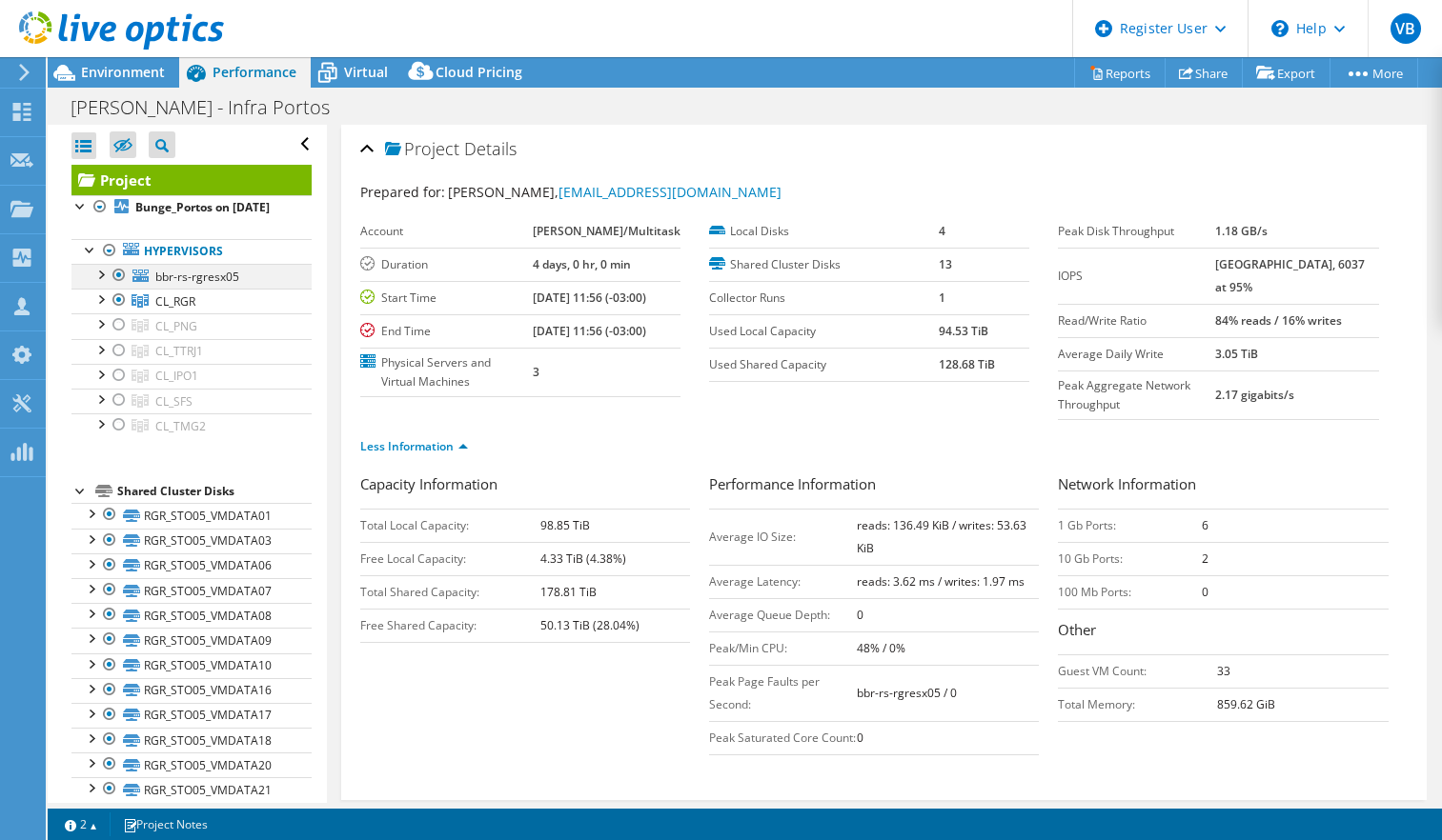
click at [119, 285] on div at bounding box center [118, 274] width 19 height 23
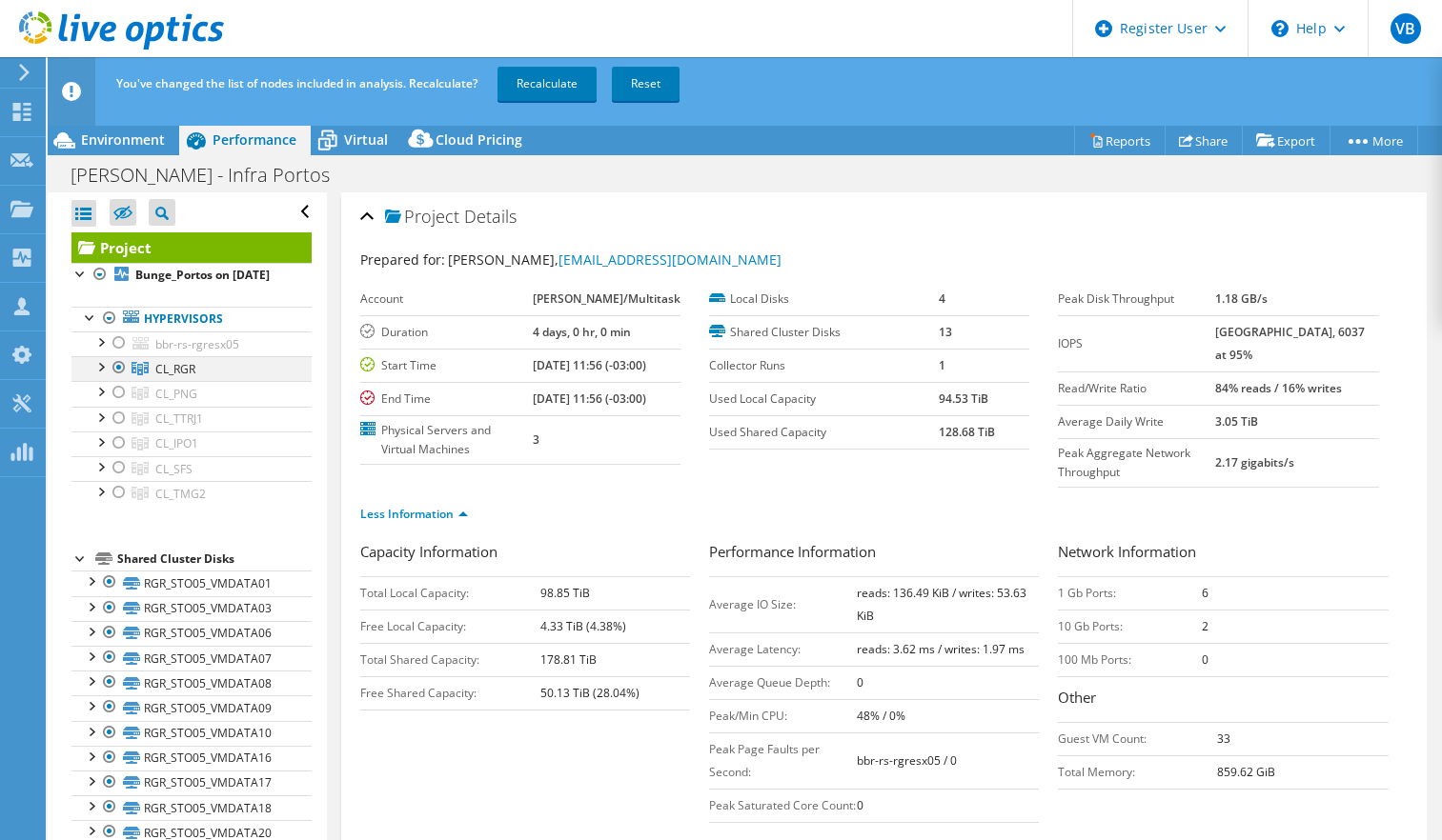
click at [118, 379] on div at bounding box center [118, 367] width 19 height 23
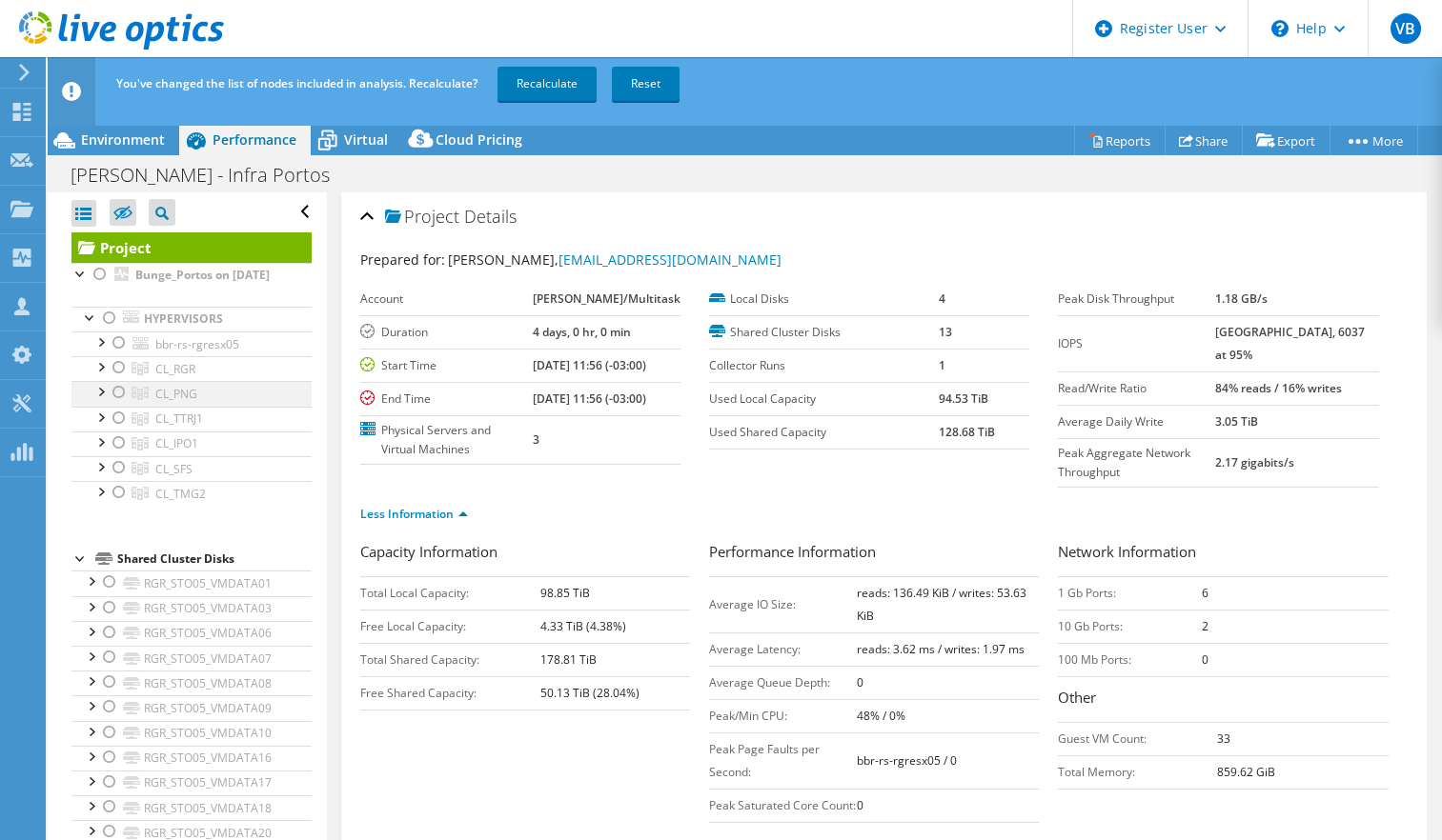
click at [118, 404] on div at bounding box center [118, 392] width 19 height 23
click at [546, 70] on link "Recalculate" at bounding box center [547, 84] width 99 height 34
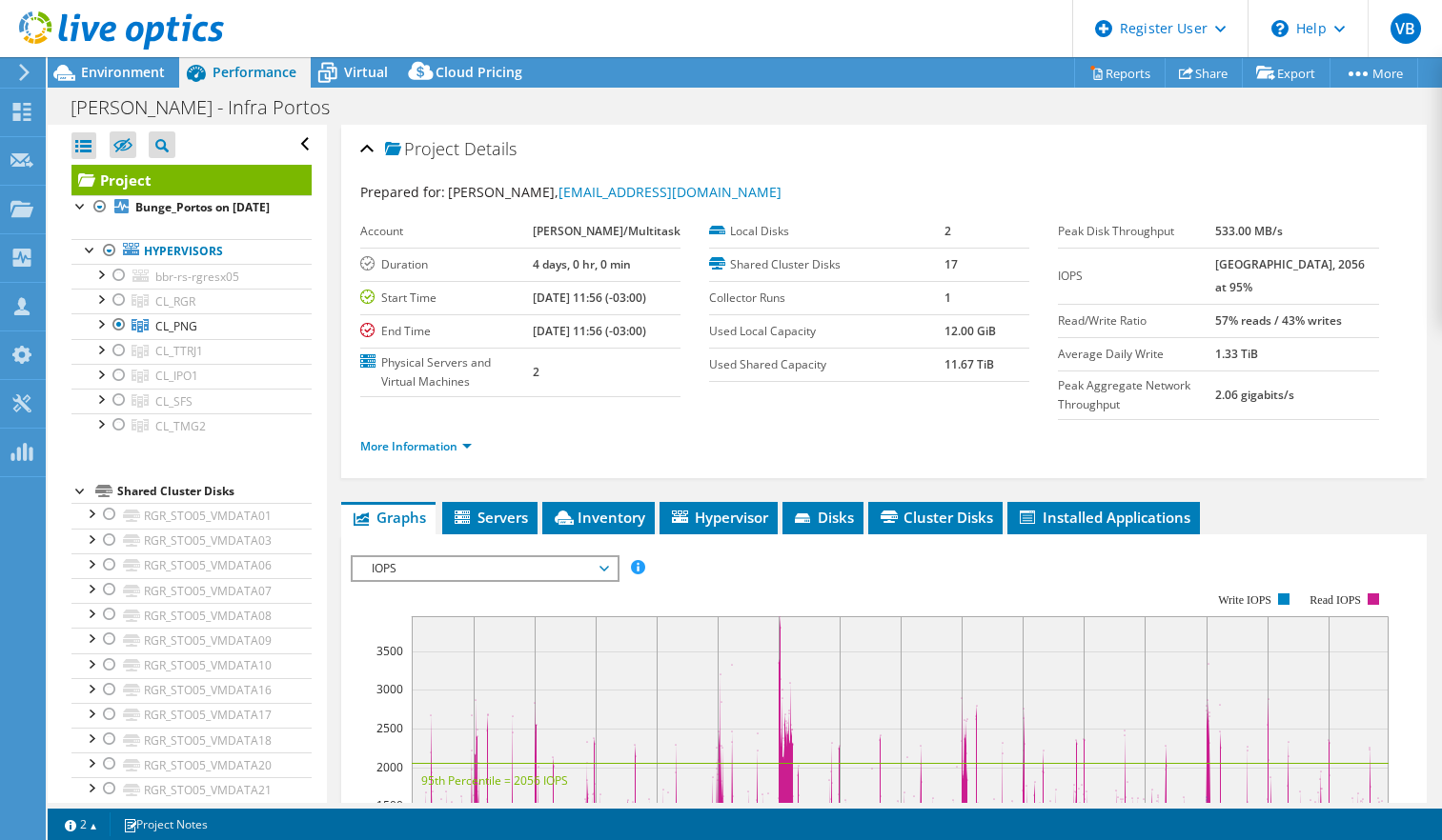
select select "USD"
click at [117, 336] on div at bounding box center [118, 324] width 19 height 23
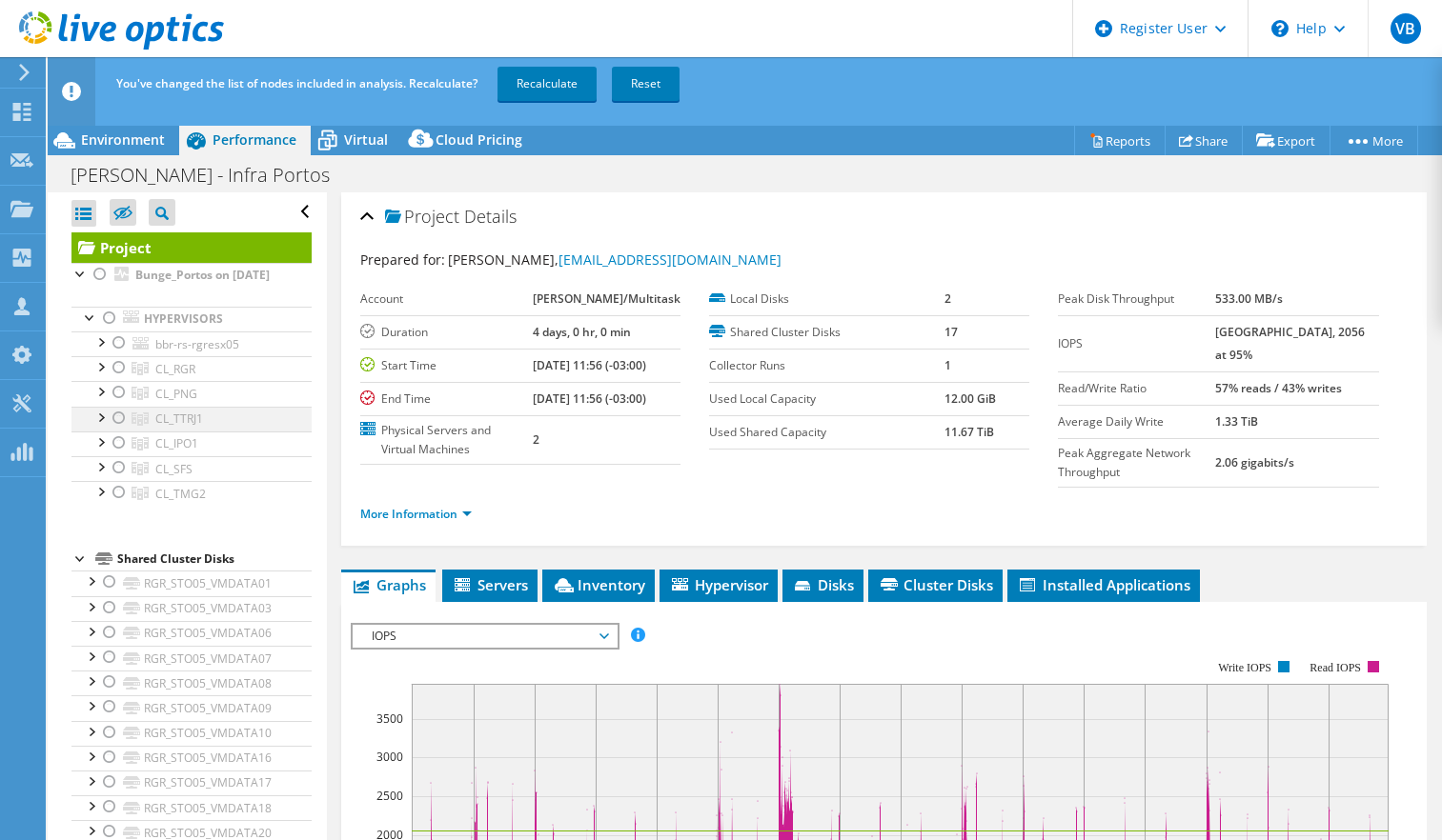
click at [118, 429] on div at bounding box center [118, 418] width 19 height 23
click at [554, 83] on link "Recalculate" at bounding box center [547, 84] width 99 height 34
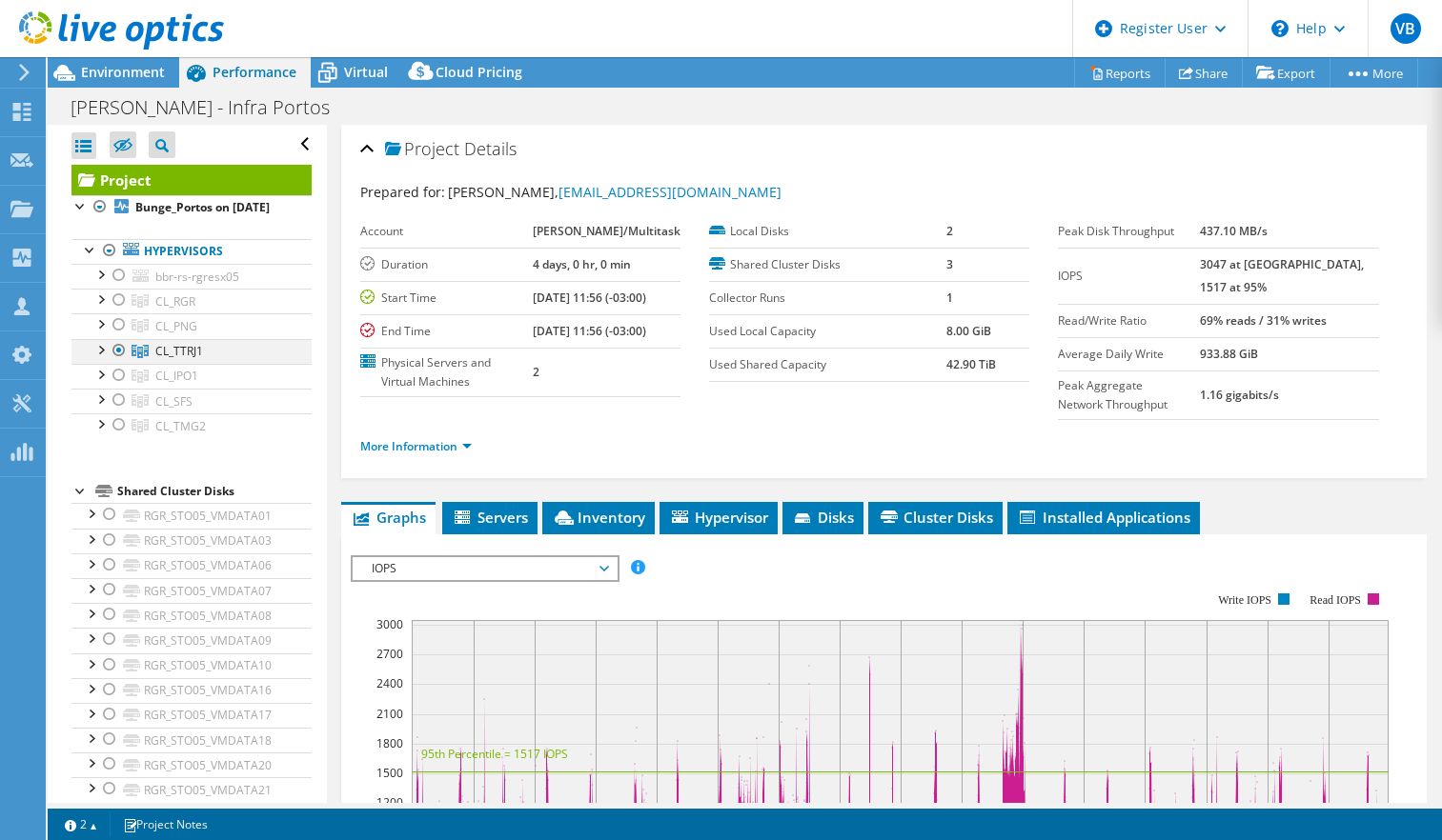
click at [116, 362] on div at bounding box center [118, 350] width 19 height 23
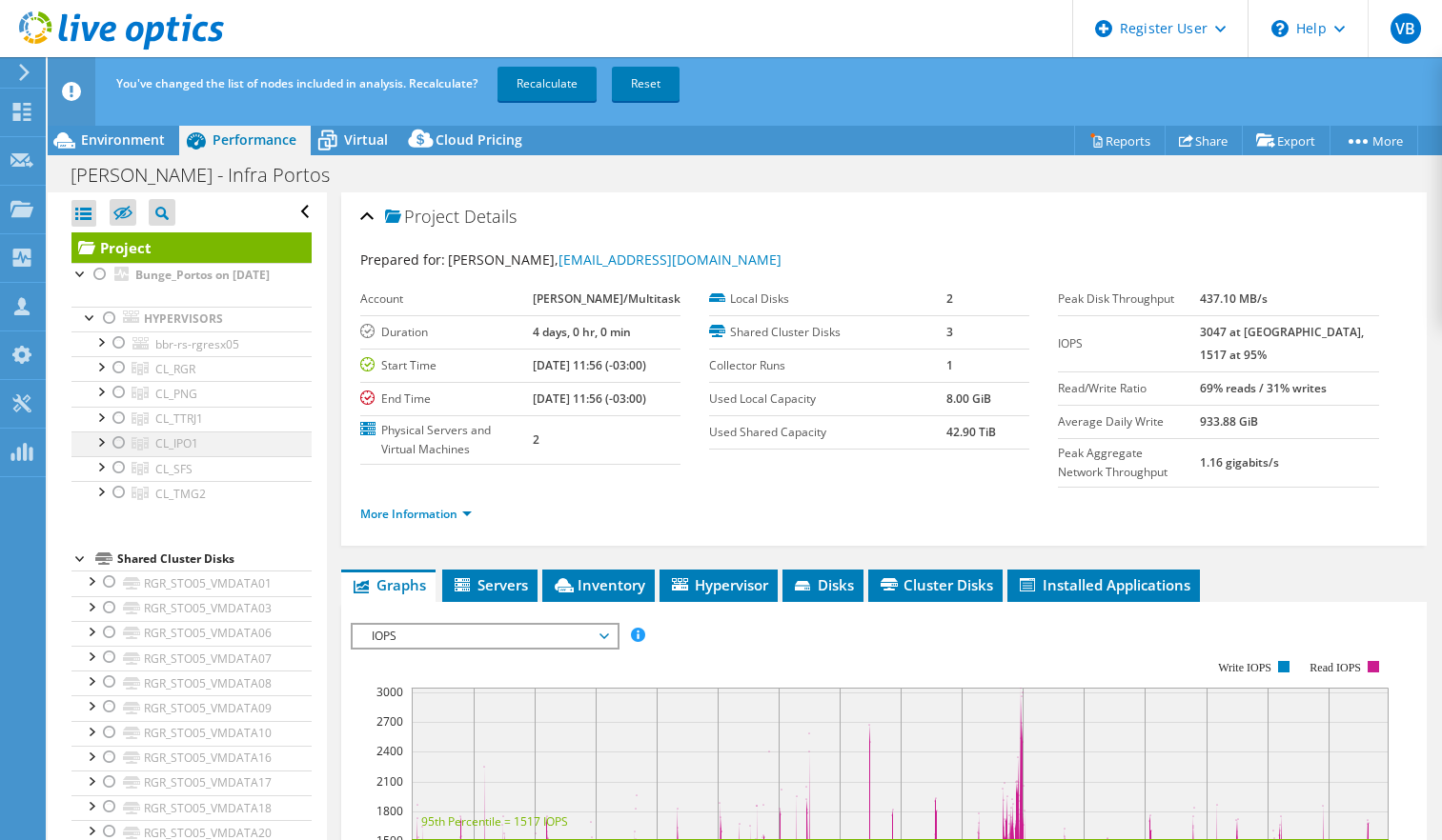
click at [119, 454] on div at bounding box center [118, 442] width 19 height 23
click at [531, 84] on link "Recalculate" at bounding box center [547, 84] width 99 height 34
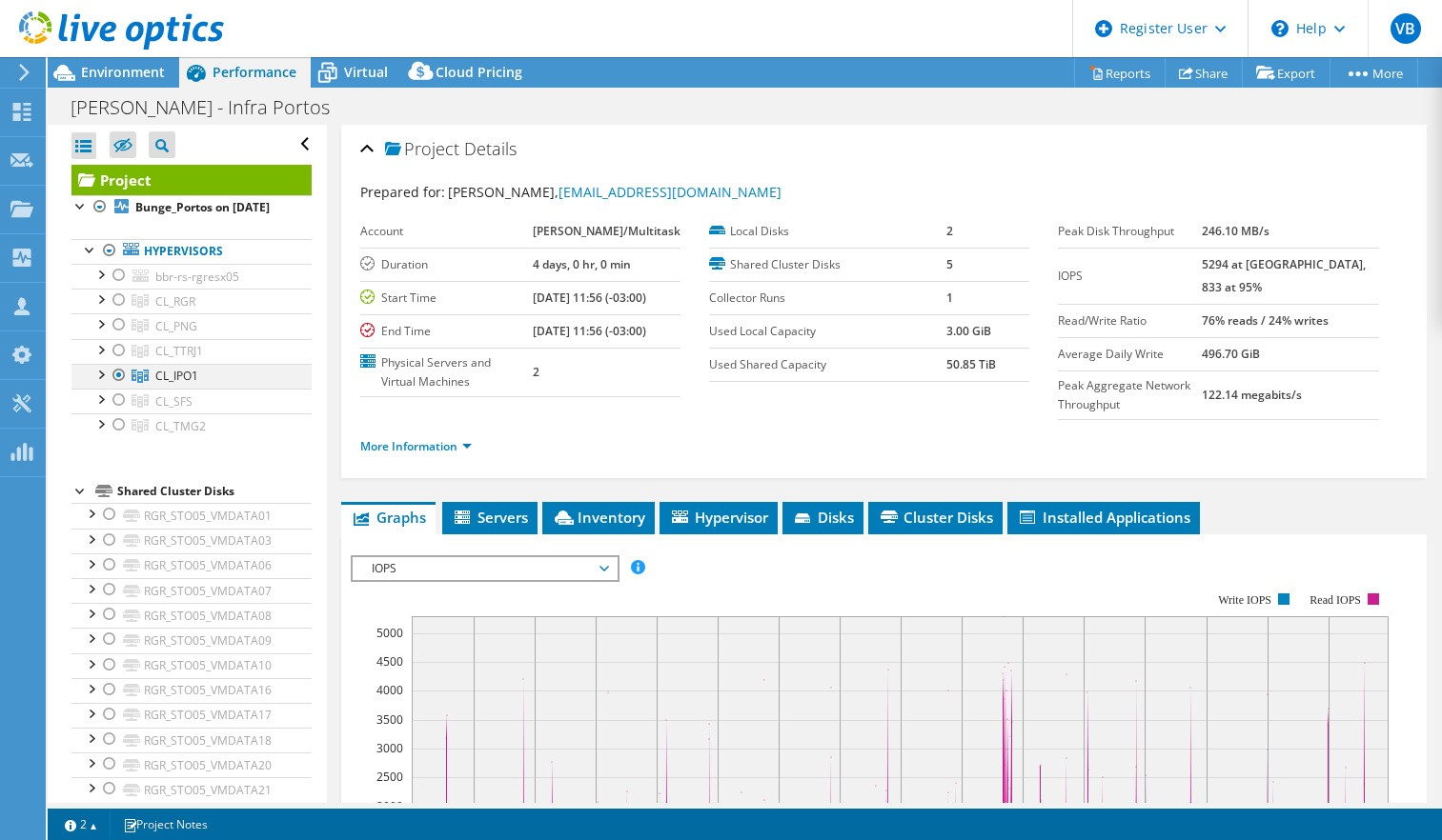
click at [122, 387] on div at bounding box center [118, 375] width 19 height 23
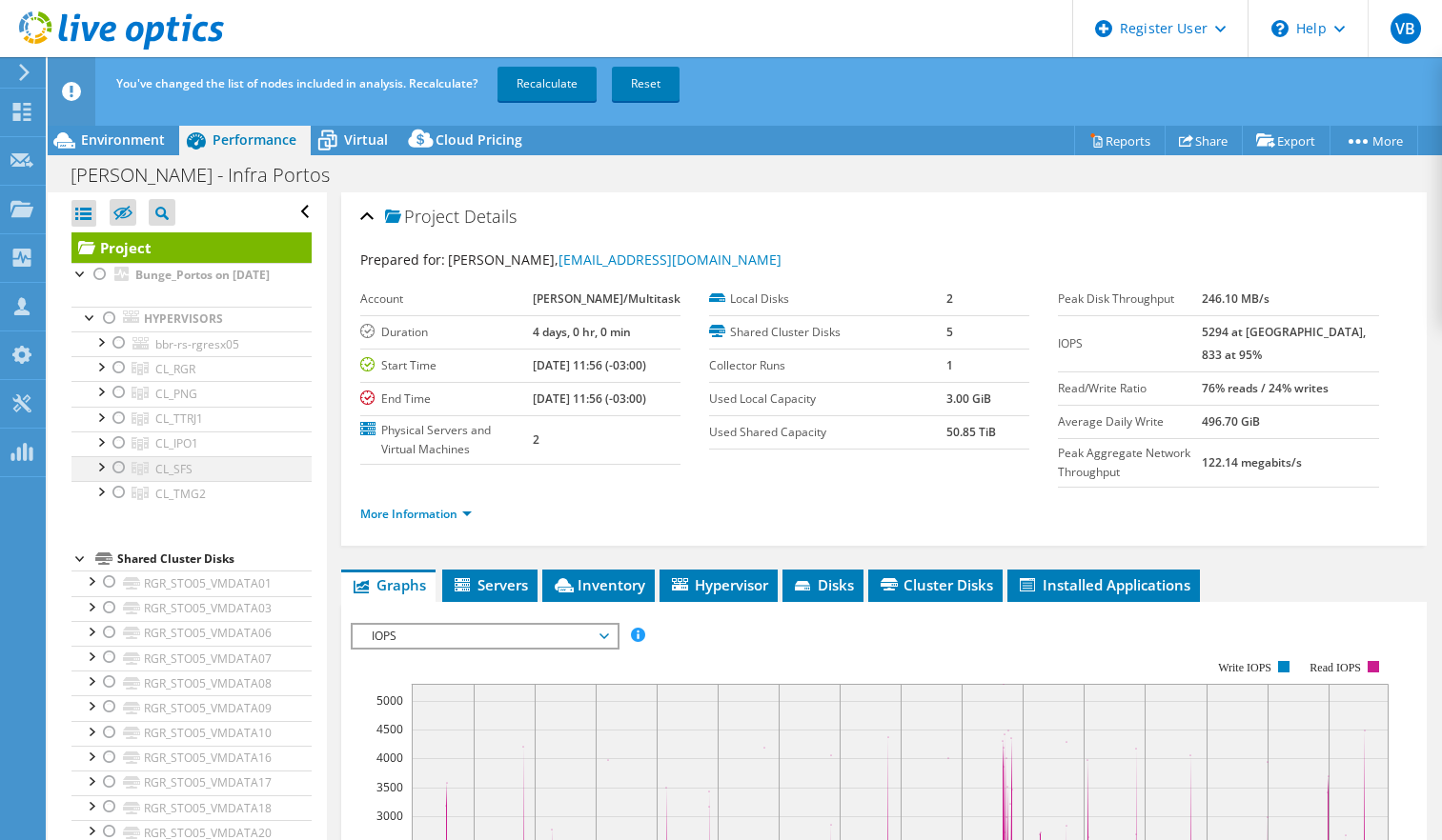
click at [114, 479] on div at bounding box center [118, 467] width 19 height 23
click at [552, 80] on link "Recalculate" at bounding box center [547, 84] width 99 height 34
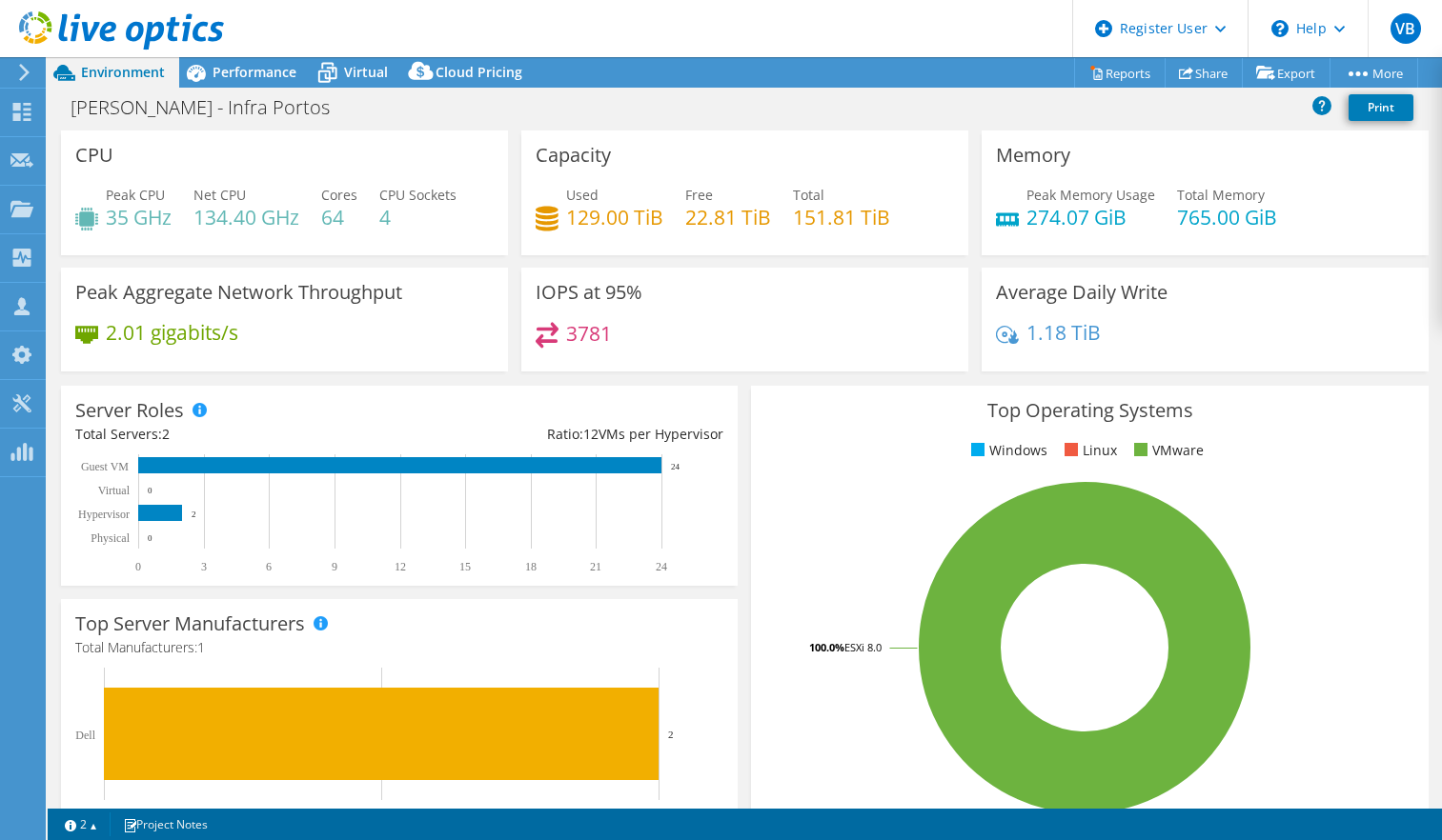
select select "USD"
click at [252, 71] on span "Performance" at bounding box center [255, 72] width 84 height 18
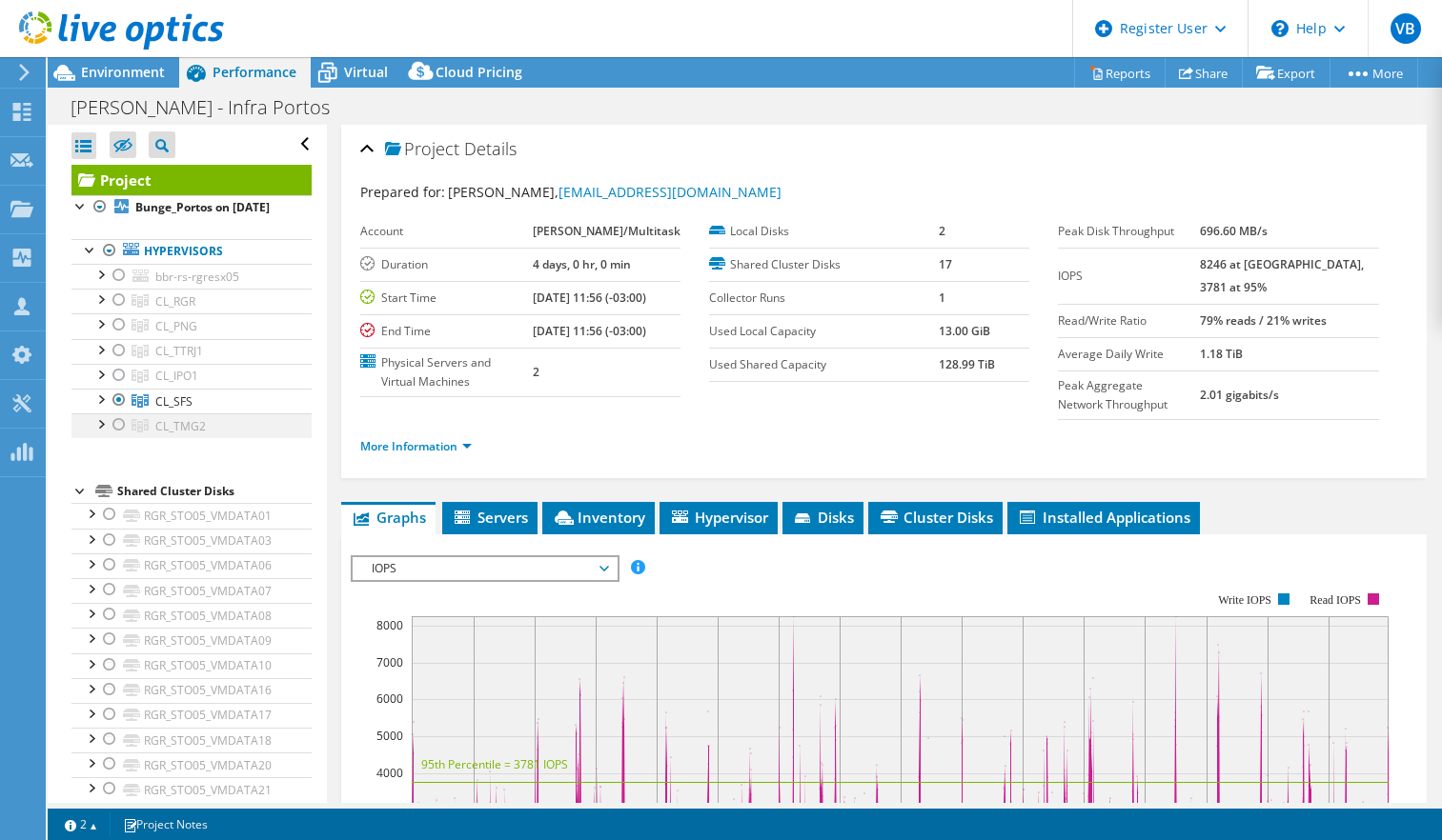
click at [119, 436] on div at bounding box center [118, 424] width 19 height 23
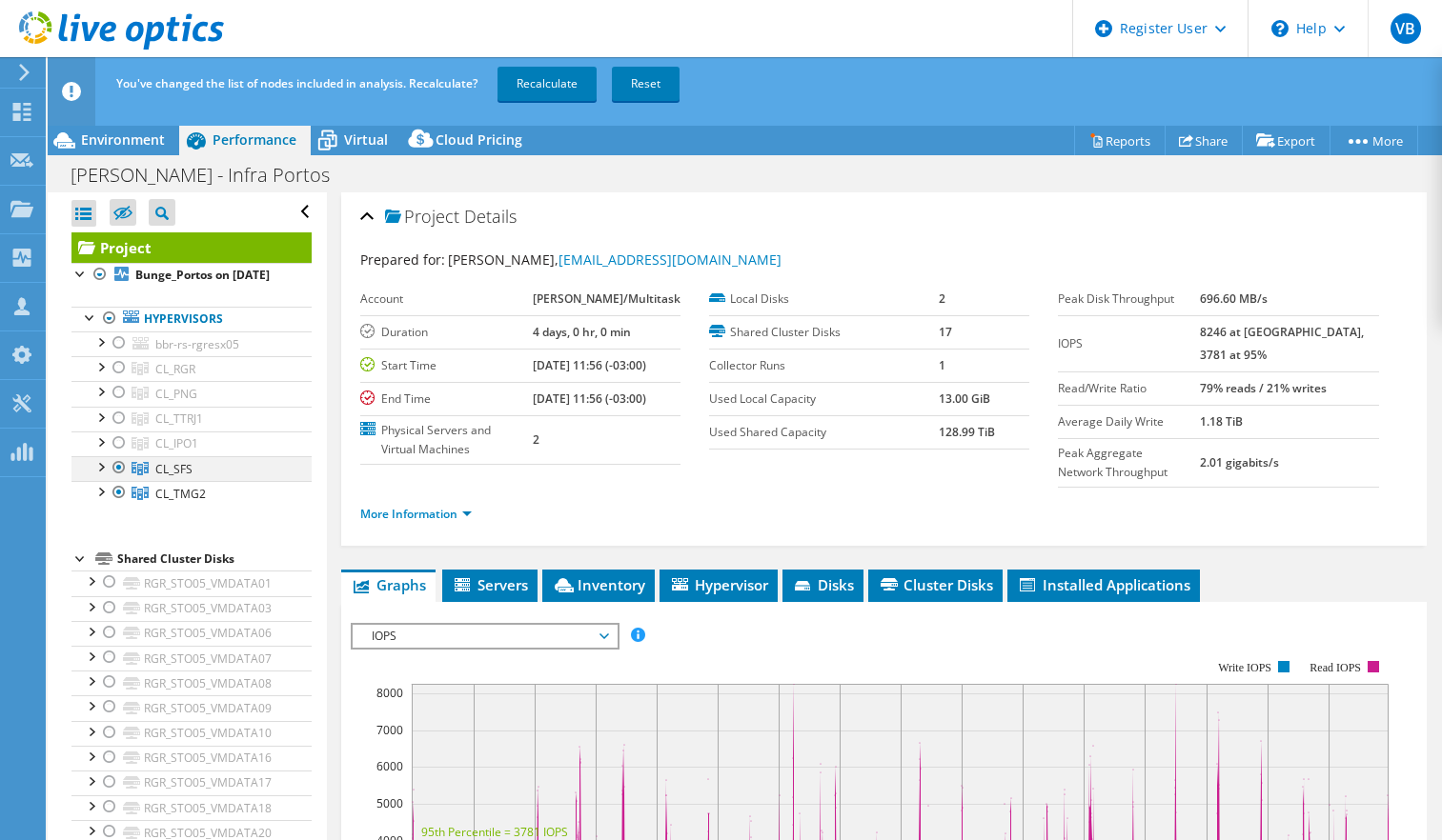
click at [123, 479] on div at bounding box center [118, 467] width 19 height 23
click at [540, 91] on link "Recalculate" at bounding box center [547, 84] width 99 height 34
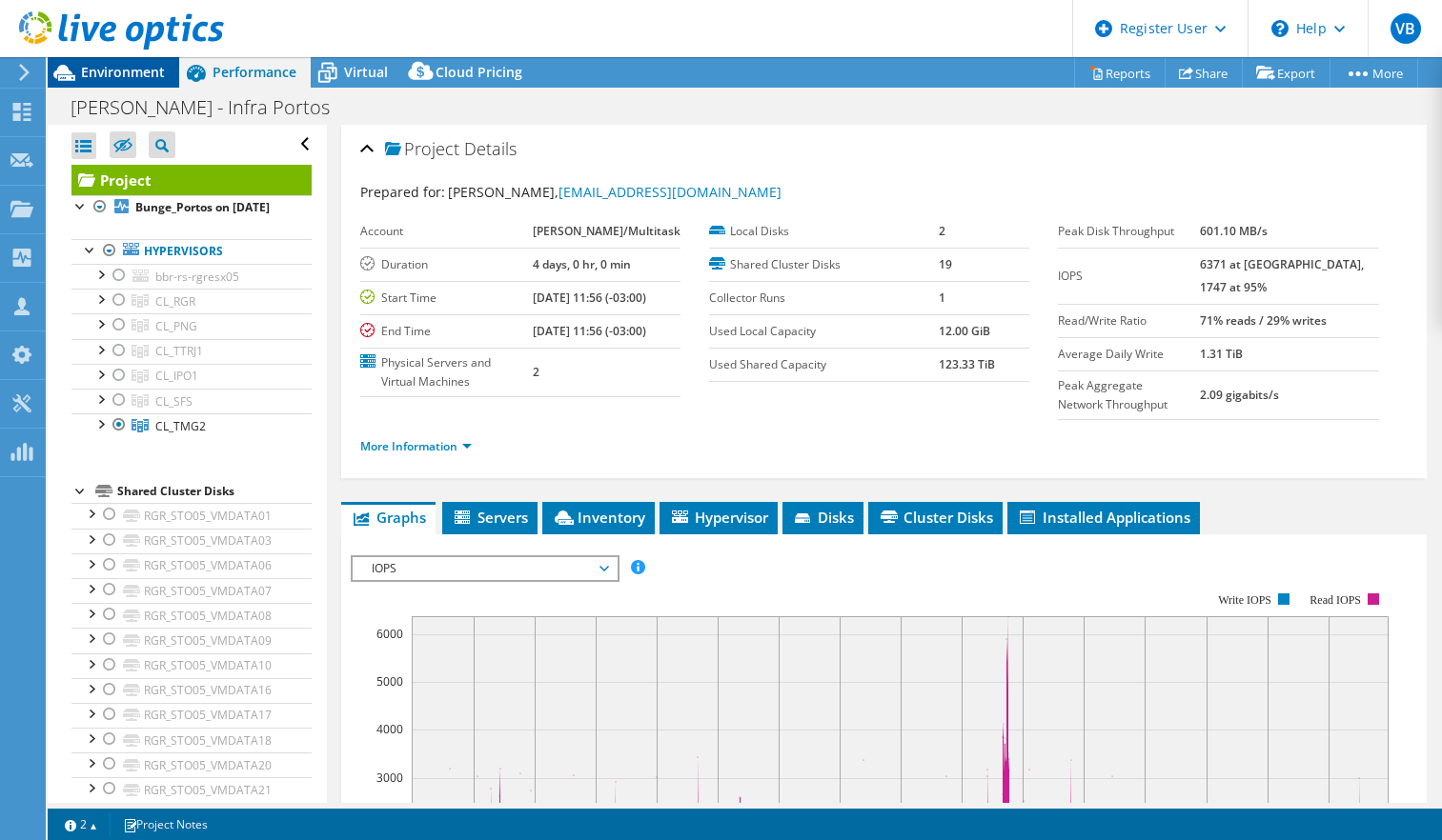
click at [122, 68] on span "Environment" at bounding box center [122, 72] width 84 height 18
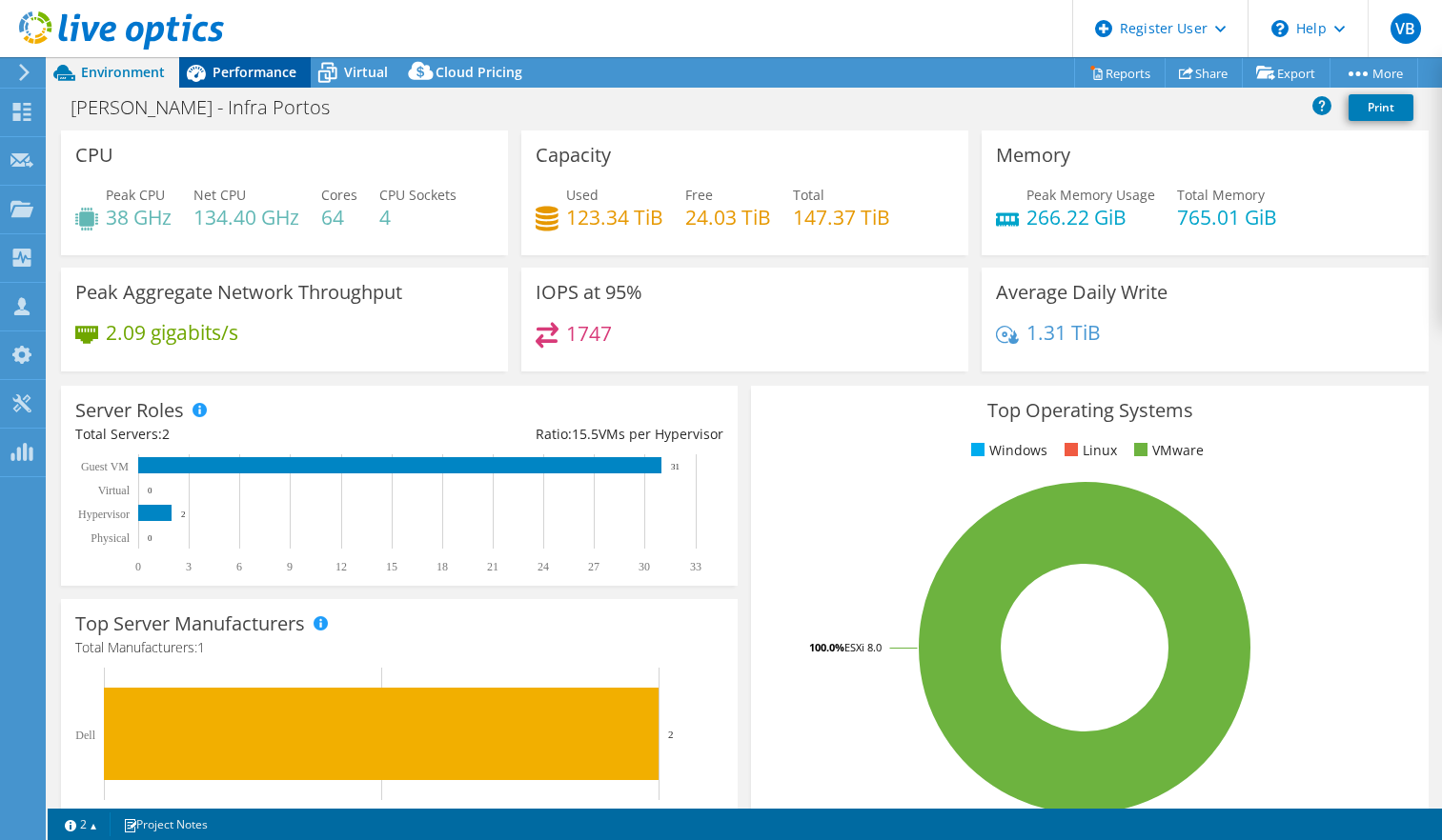
click at [276, 75] on span "Performance" at bounding box center [255, 72] width 84 height 18
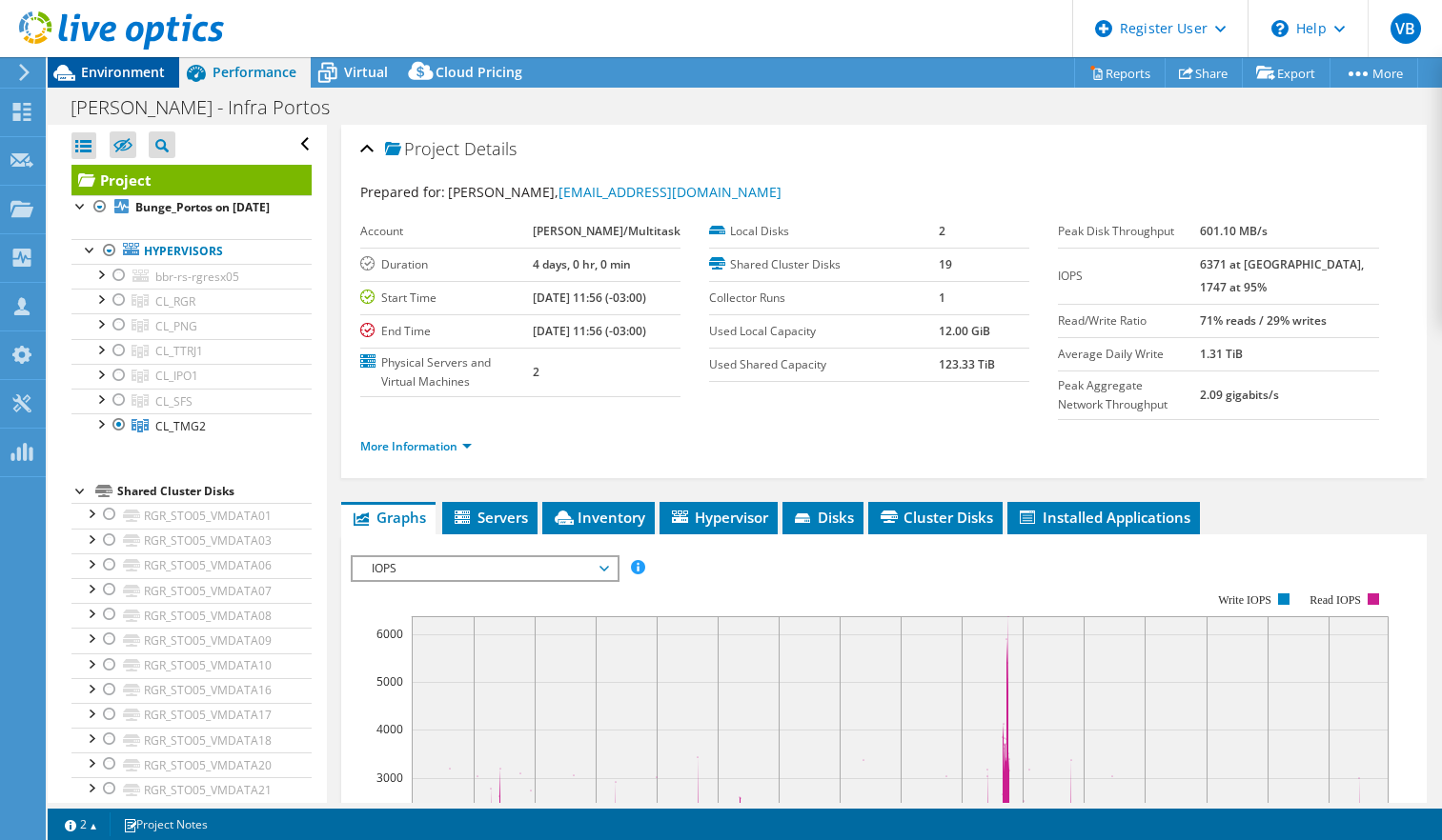
click at [123, 72] on span "Environment" at bounding box center [122, 72] width 84 height 18
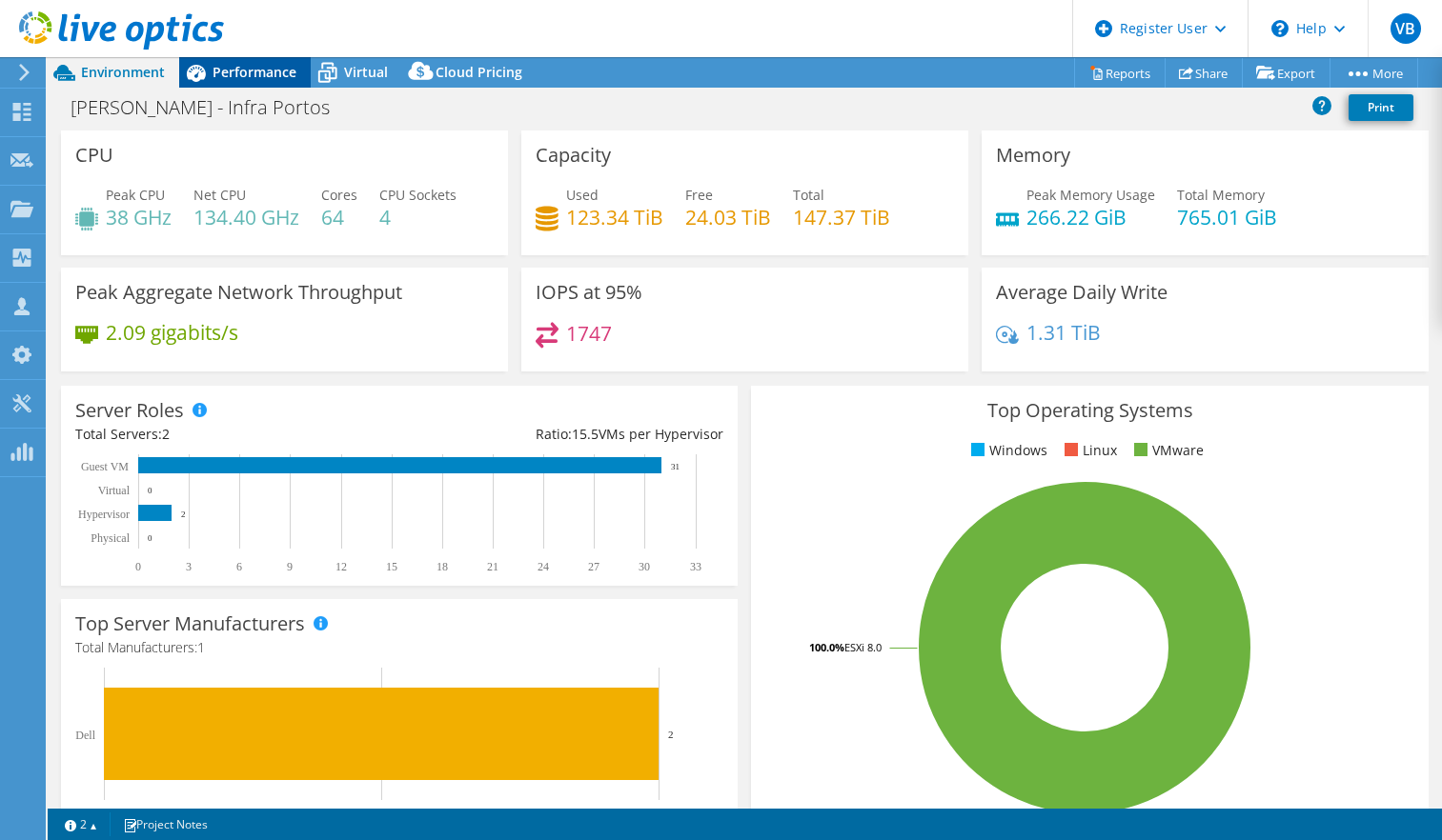
click at [255, 74] on span "Performance" at bounding box center [255, 72] width 84 height 18
